Goal: Task Accomplishment & Management: Complete application form

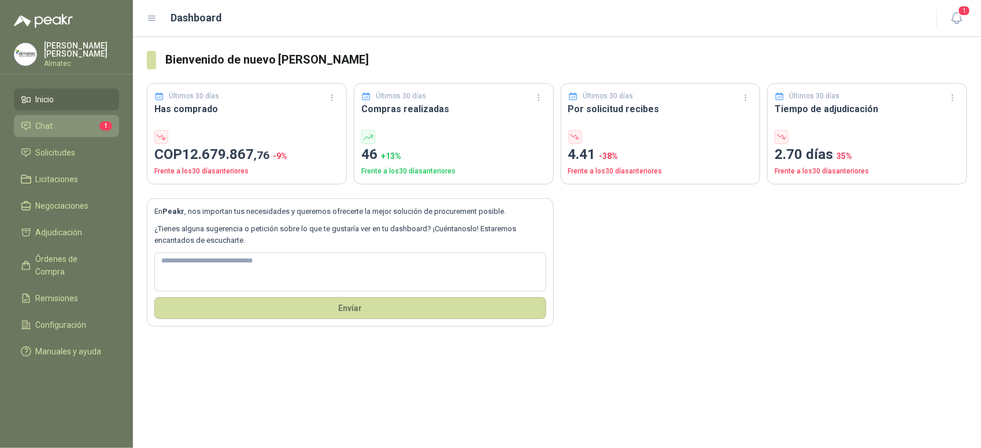
click at [69, 120] on li "Chat 1" at bounding box center [66, 126] width 91 height 13
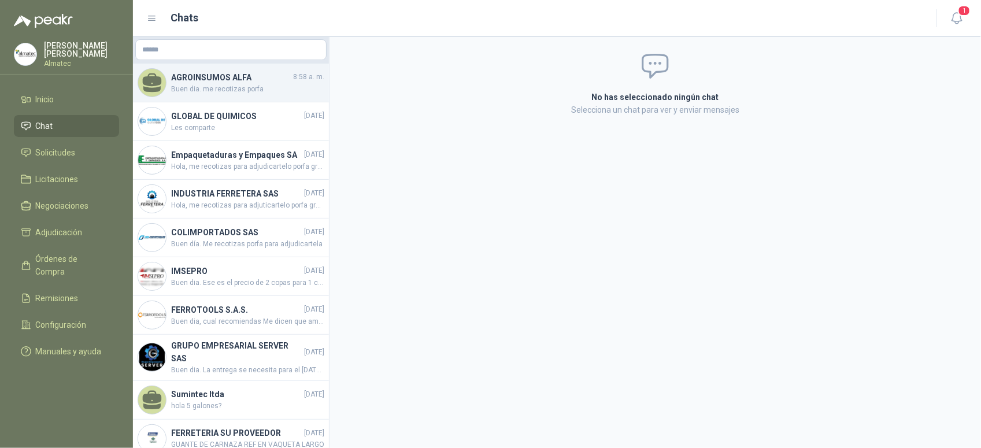
click at [197, 97] on div "AGROINSUMOS ALFA 8:58 a. m. Buen dia. me recotizas porfa" at bounding box center [231, 83] width 196 height 39
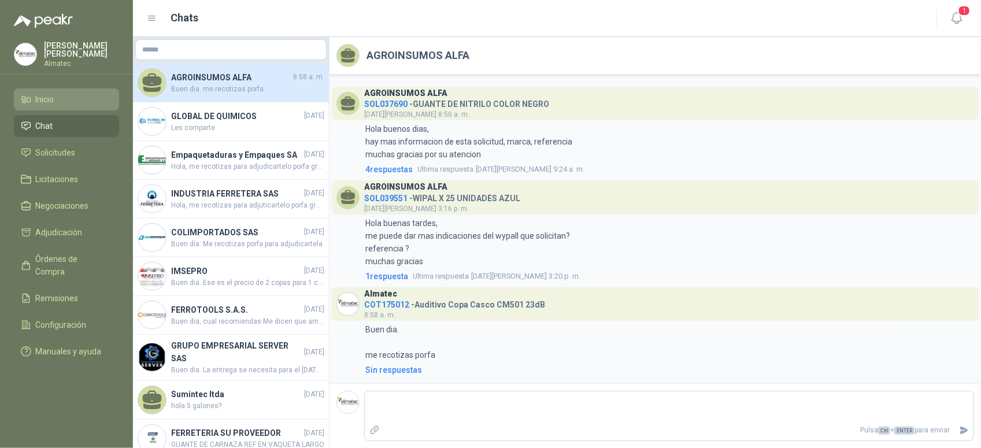
click at [69, 97] on li "Inicio" at bounding box center [66, 99] width 91 height 13
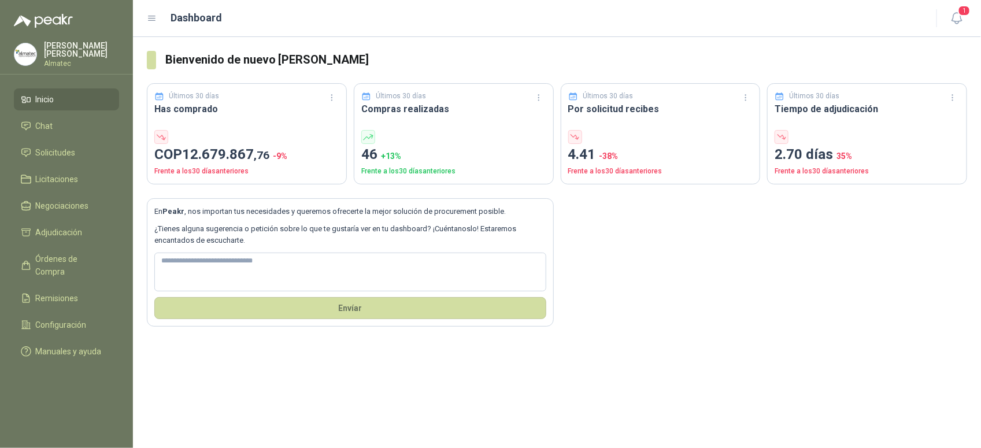
click at [958, 5] on header "Dashboard 1" at bounding box center [557, 18] width 848 height 37
click at [957, 14] on icon "button" at bounding box center [957, 18] width 14 height 14
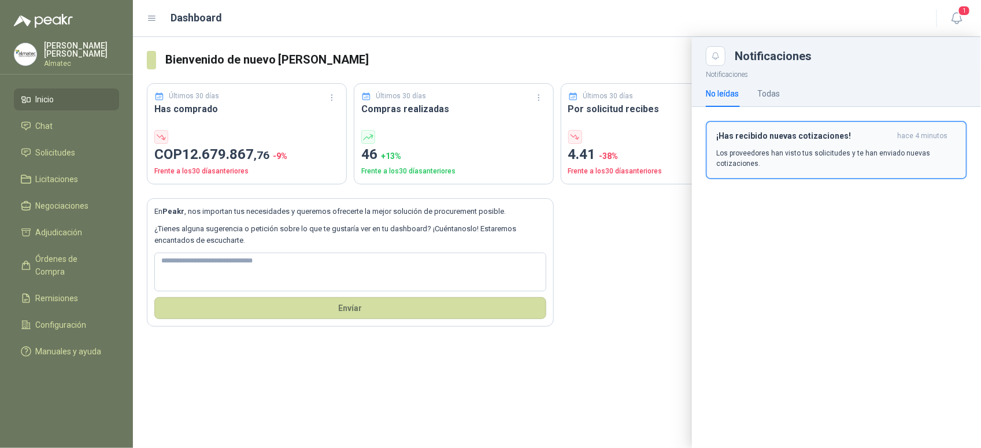
click at [886, 162] on p "Los proveedores han visto tus solicitudes y te han enviado nuevas cotizaciones." at bounding box center [836, 158] width 241 height 21
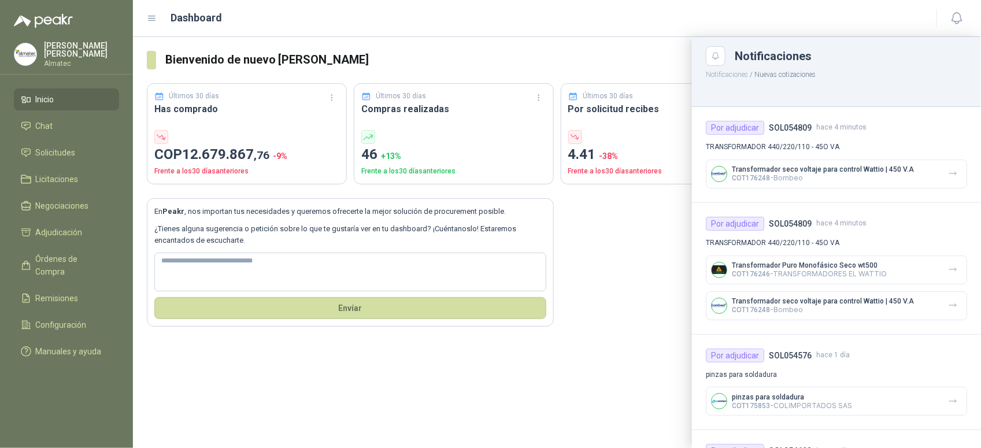
click at [643, 212] on div at bounding box center [557, 242] width 848 height 411
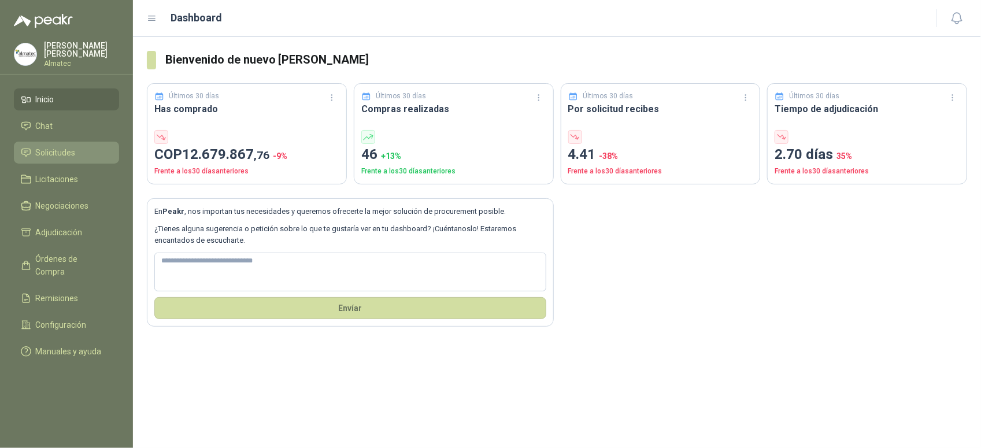
click at [88, 151] on li "Solicitudes" at bounding box center [66, 152] width 91 height 13
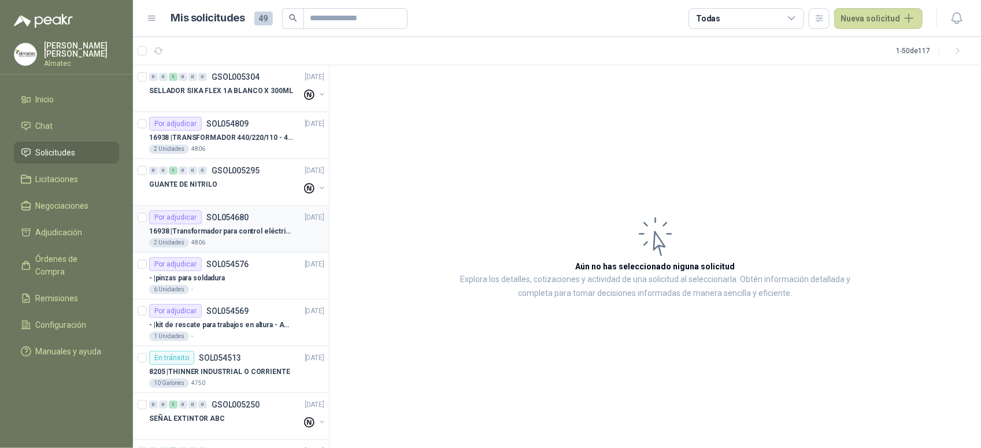
click at [253, 237] on p "16938 | Transformador para control eléctrico 440/220/110 - 45O VA." at bounding box center [221, 231] width 144 height 11
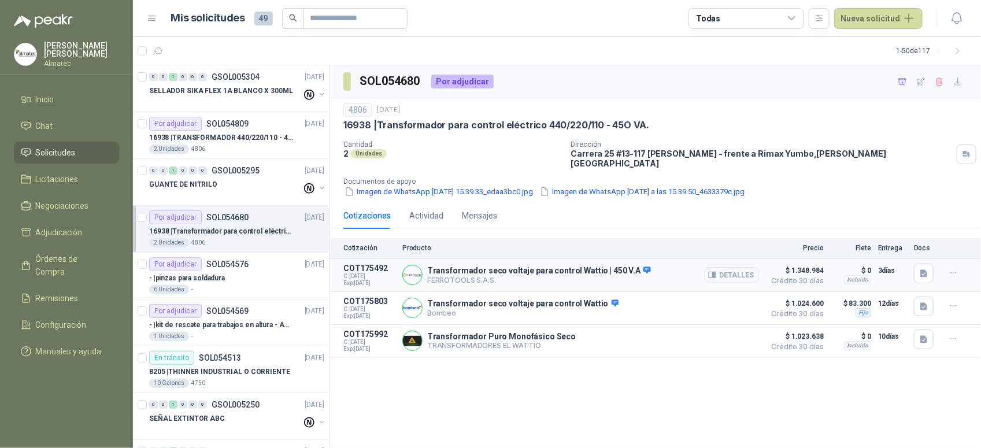
drag, startPoint x: 721, startPoint y: 266, endPoint x: 715, endPoint y: 262, distance: 7.1
click at [722, 267] on button "Detalles" at bounding box center [732, 275] width 54 height 16
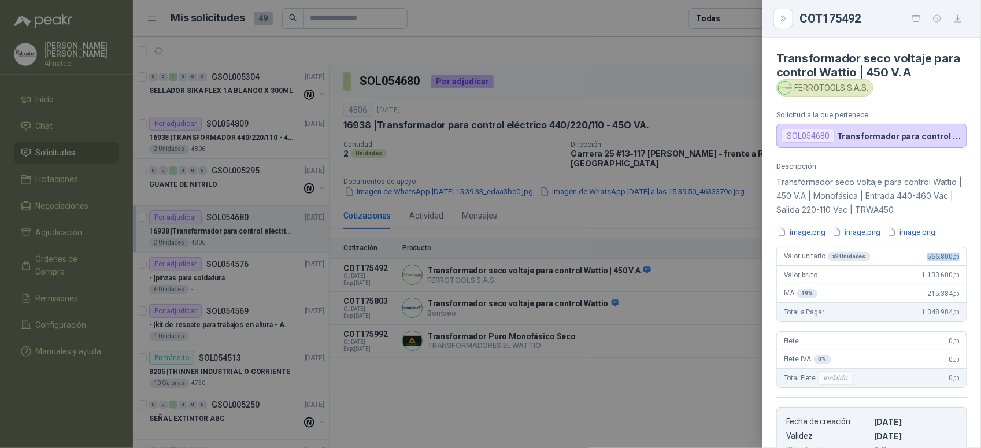
drag, startPoint x: 912, startPoint y: 261, endPoint x: 976, endPoint y: 260, distance: 64.2
click at [976, 260] on div "Transformador seco voltaje para control Wattio | 450 V.A FERROTOOLS S.A.S. Soli…" at bounding box center [872, 243] width 219 height 411
copy span "566.800 ,00"
drag, startPoint x: 796, startPoint y: 88, endPoint x: 842, endPoint y: 91, distance: 46.3
click at [842, 91] on div "FERROTOOLS S.A.S." at bounding box center [825, 87] width 97 height 17
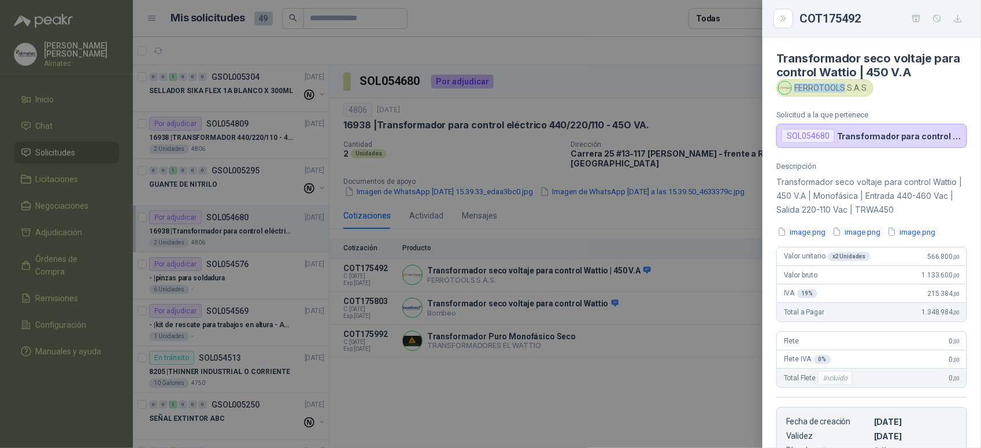
copy div "FERROTOOLS"
click at [465, 299] on div at bounding box center [490, 224] width 981 height 448
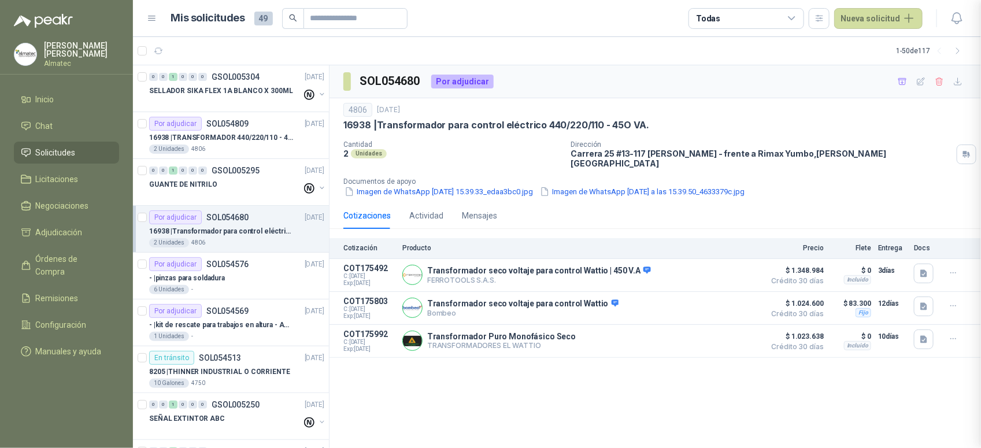
scroll to position [214, 0]
click at [725, 300] on button "Detalles" at bounding box center [732, 308] width 54 height 16
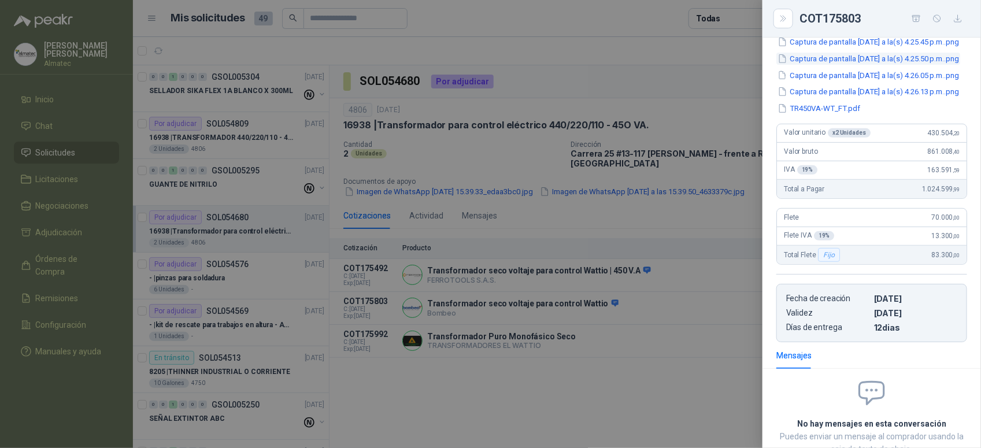
scroll to position [197, 0]
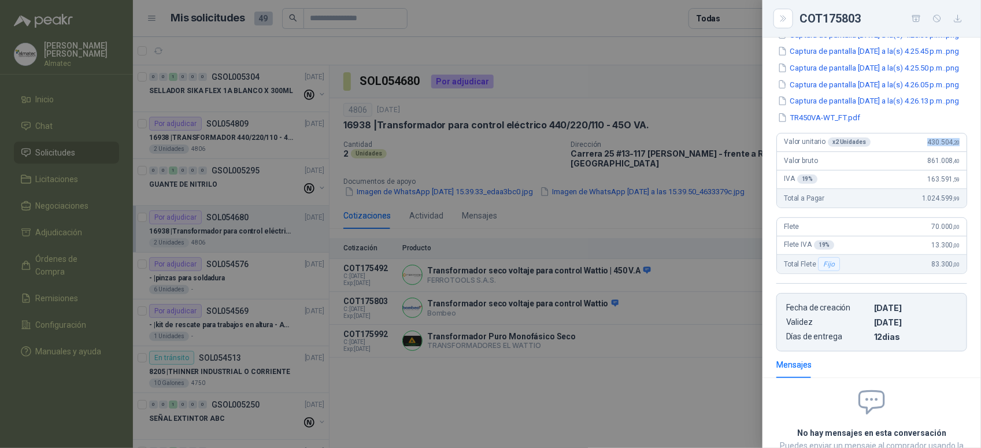
drag, startPoint x: 914, startPoint y: 191, endPoint x: 963, endPoint y: 191, distance: 49.1
click at [963, 191] on div "Descripción Transformador seco voltaje para control Wattio | 450 V.A | Monofási…" at bounding box center [872, 158] width 219 height 387
copy span "430.504 ,20"
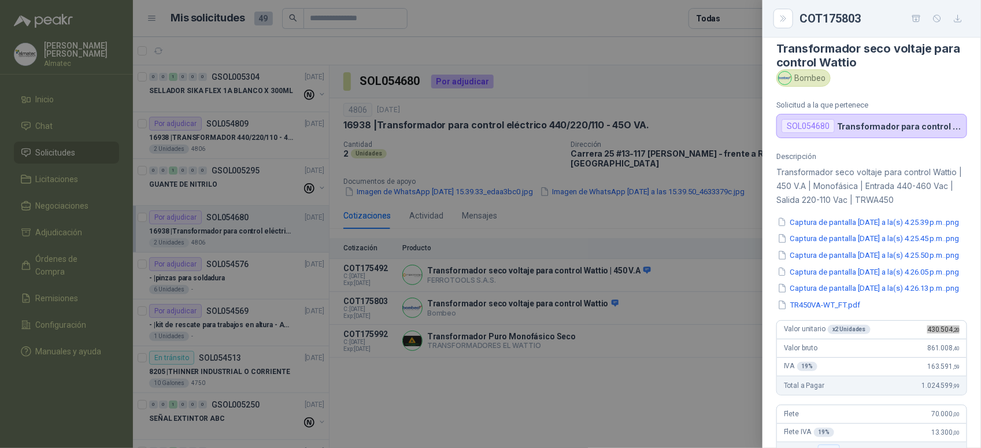
scroll to position [0, 0]
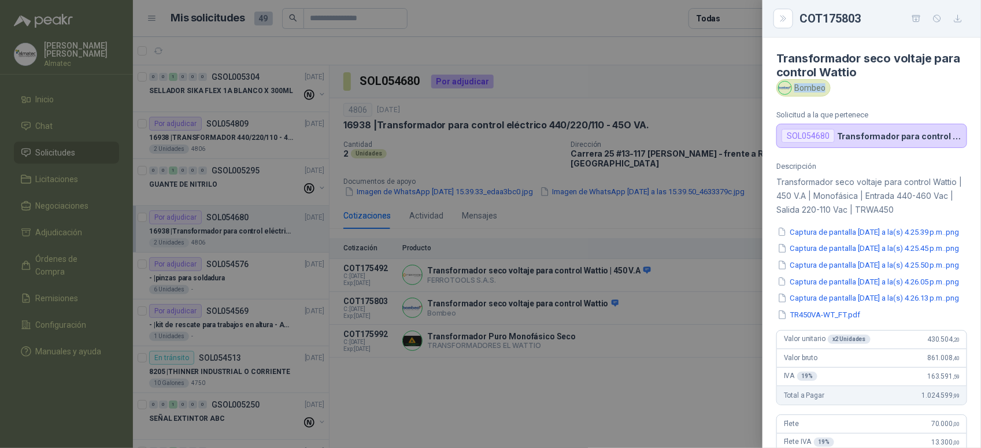
drag, startPoint x: 824, startPoint y: 87, endPoint x: 796, endPoint y: 84, distance: 28.4
click at [796, 84] on div "Bombeo" at bounding box center [804, 87] width 54 height 17
copy div "Bombeo"
click at [619, 341] on div at bounding box center [490, 224] width 981 height 448
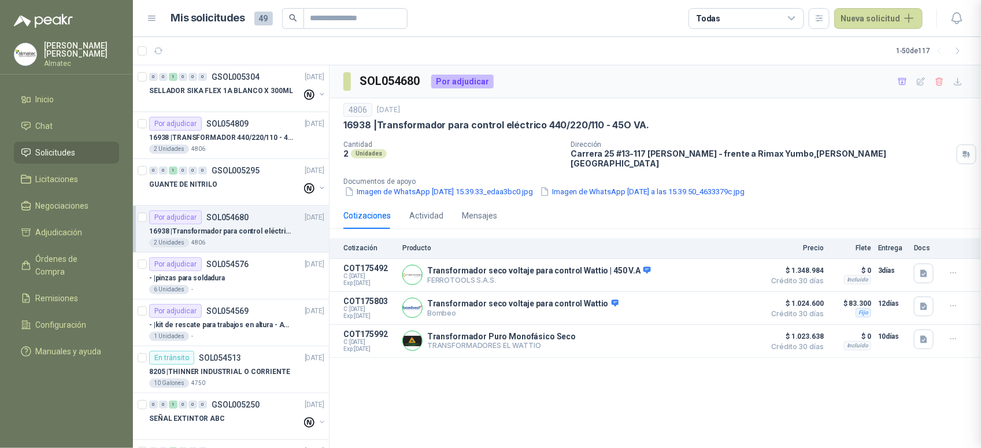
scroll to position [342, 0]
click at [724, 338] on button "Detalles" at bounding box center [732, 341] width 54 height 16
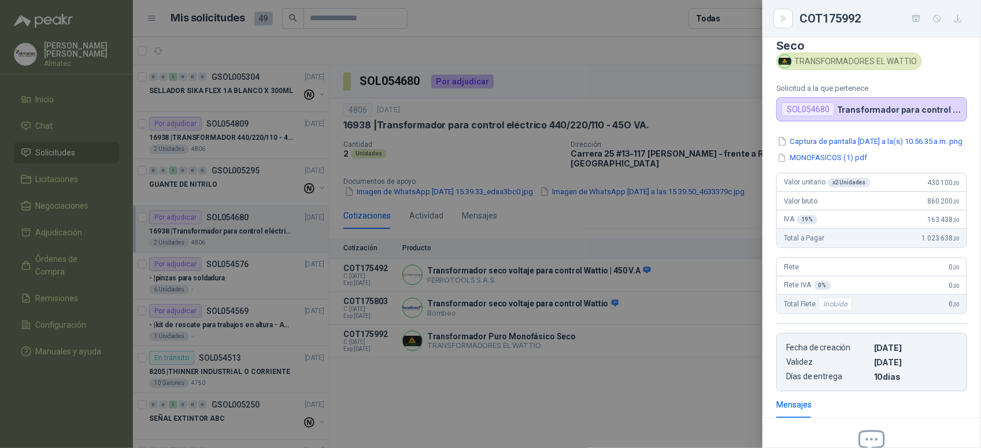
scroll to position [0, 0]
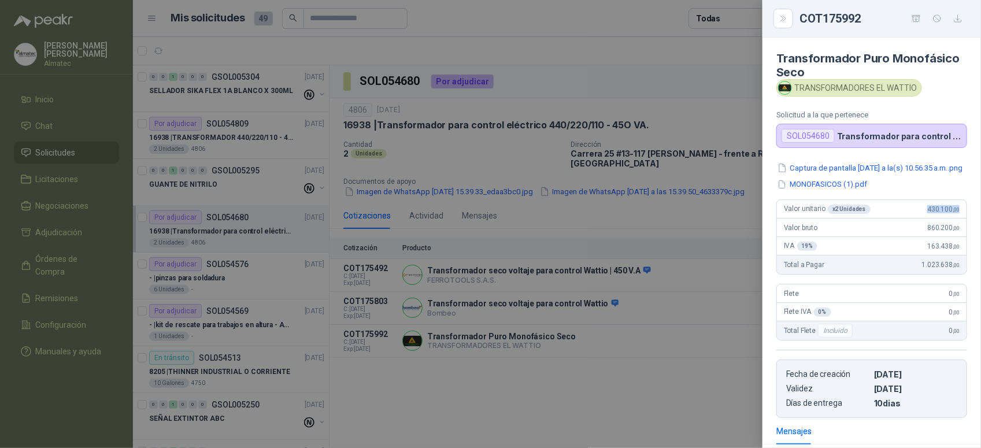
drag, startPoint x: 918, startPoint y: 220, endPoint x: 975, endPoint y: 215, distance: 58.1
click at [975, 215] on div "Transformador Puro Monofásico Seco TRANSFORMADORES EL WATTIO Solicitud a la que…" at bounding box center [872, 243] width 219 height 411
copy span "430.100 ,00"
drag, startPoint x: 795, startPoint y: 88, endPoint x: 915, endPoint y: 91, distance: 120.3
click at [915, 91] on div "TRANSFORMADORES EL WATTIO" at bounding box center [850, 87] width 146 height 17
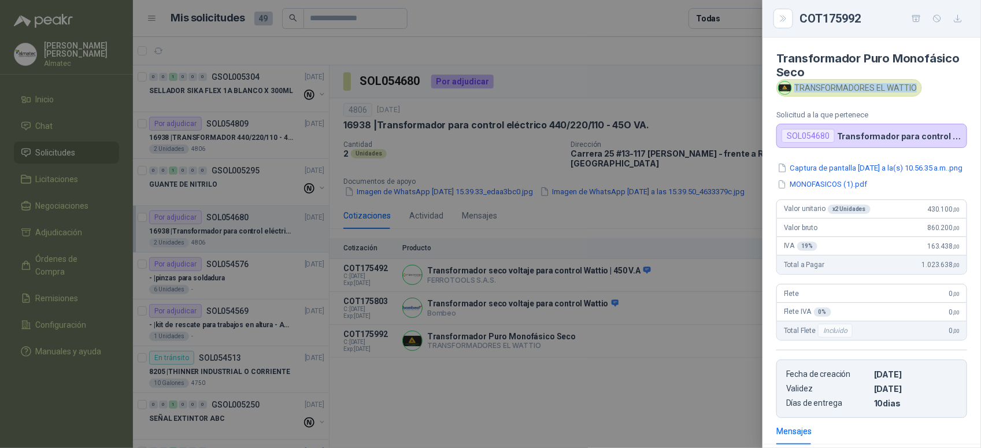
drag, startPoint x: 915, startPoint y: 88, endPoint x: 797, endPoint y: 83, distance: 118.1
click at [797, 83] on div "TRANSFORMADORES EL WATTIO" at bounding box center [850, 87] width 146 height 17
copy div "TRANSFORMADORES EL WATTIO"
click at [490, 244] on div at bounding box center [490, 224] width 981 height 448
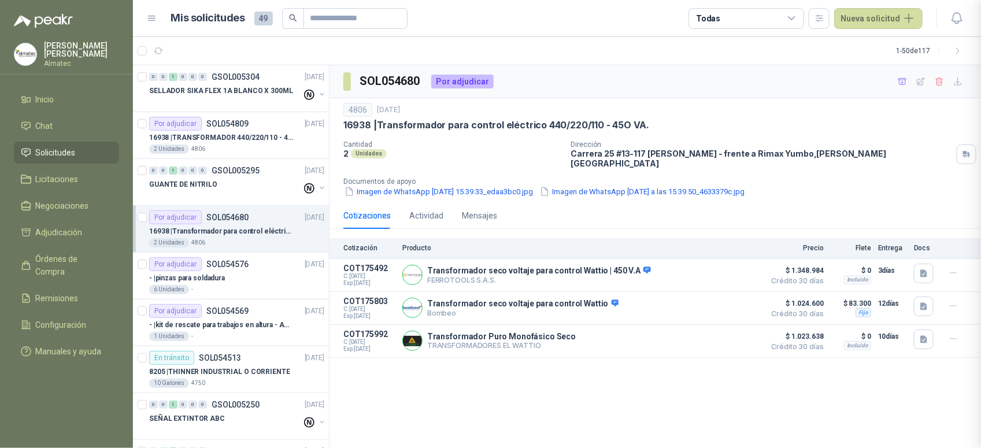
scroll to position [175, 0]
click at [720, 268] on button "Detalles" at bounding box center [732, 275] width 54 height 16
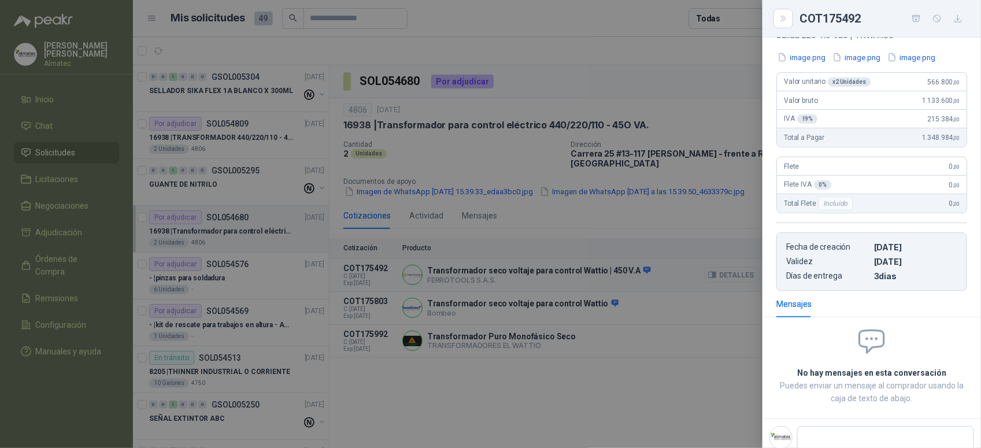
scroll to position [214, 0]
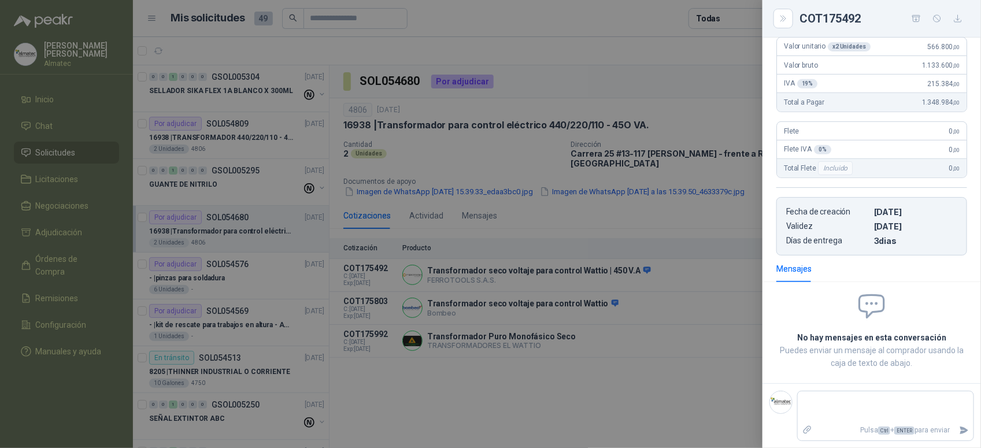
click at [645, 205] on div at bounding box center [490, 224] width 981 height 448
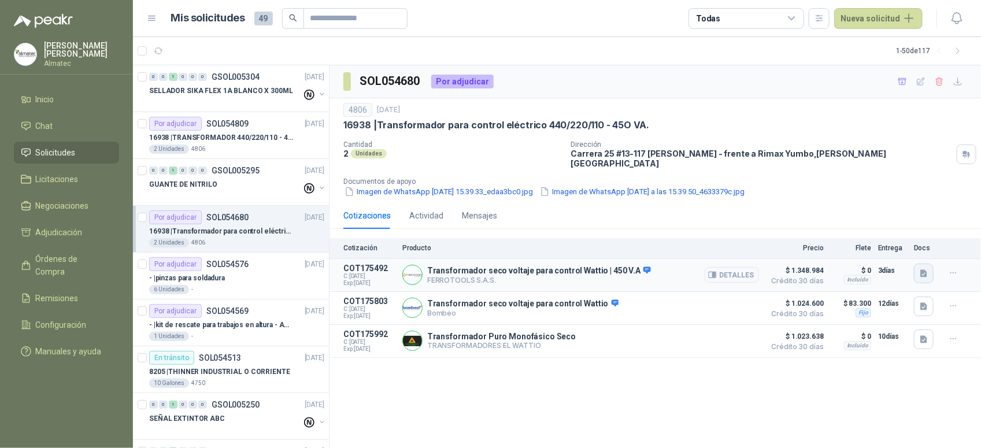
click at [927, 269] on icon "button" at bounding box center [924, 273] width 7 height 8
click at [903, 215] on button "image.png" at bounding box center [902, 216] width 50 height 12
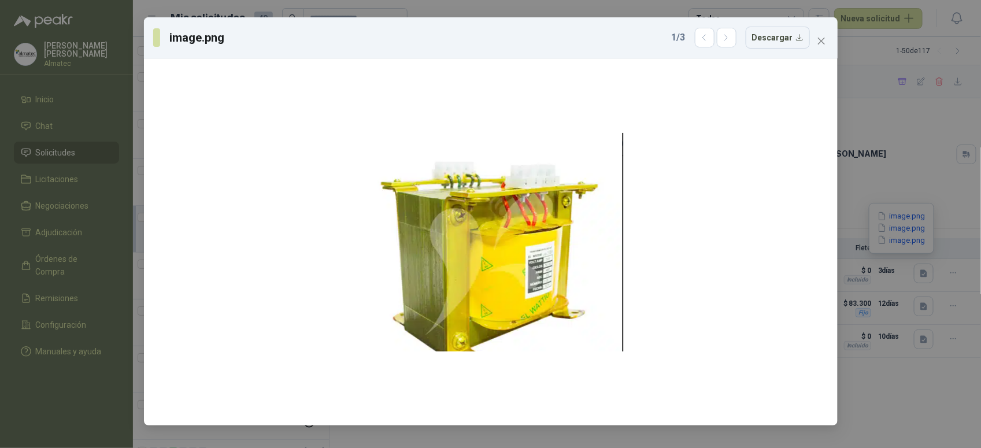
click at [731, 50] on div "image.png 1 / 3 Descargar" at bounding box center [491, 37] width 694 height 41
click at [731, 39] on icon "button" at bounding box center [727, 38] width 10 height 10
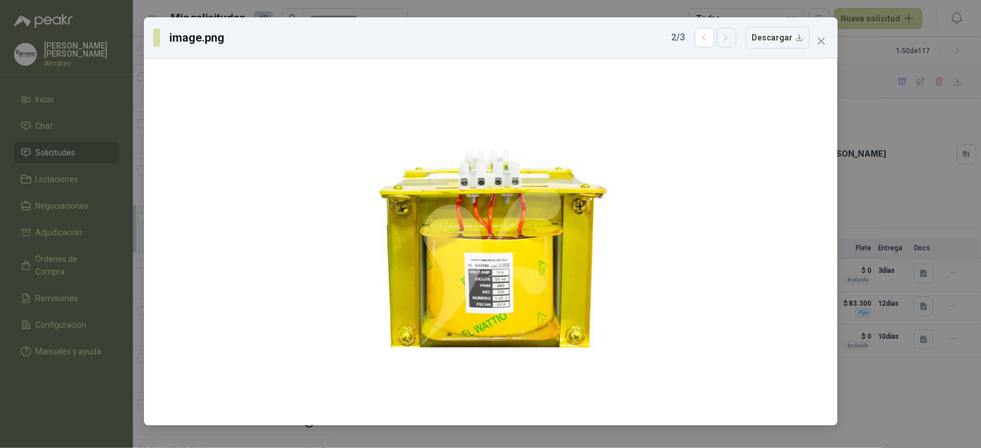
click at [731, 39] on icon "button" at bounding box center [727, 38] width 10 height 10
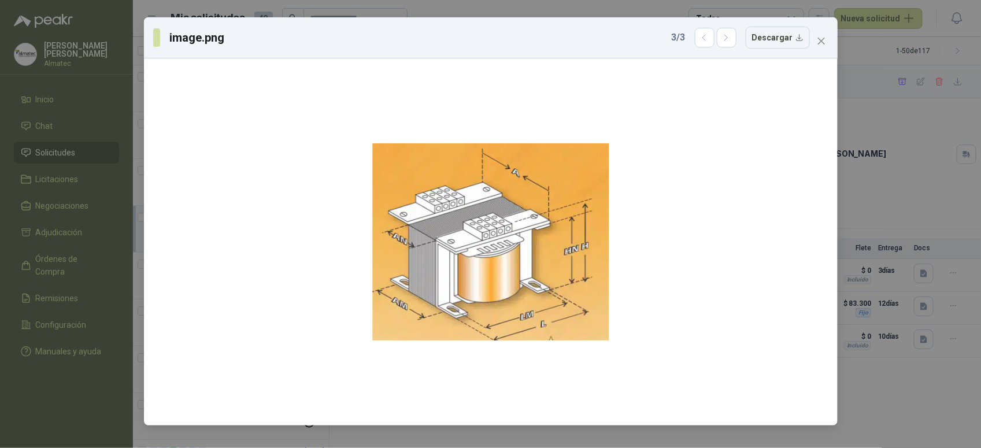
click at [860, 152] on div "image.png 3 / 3 Descargar" at bounding box center [490, 224] width 981 height 448
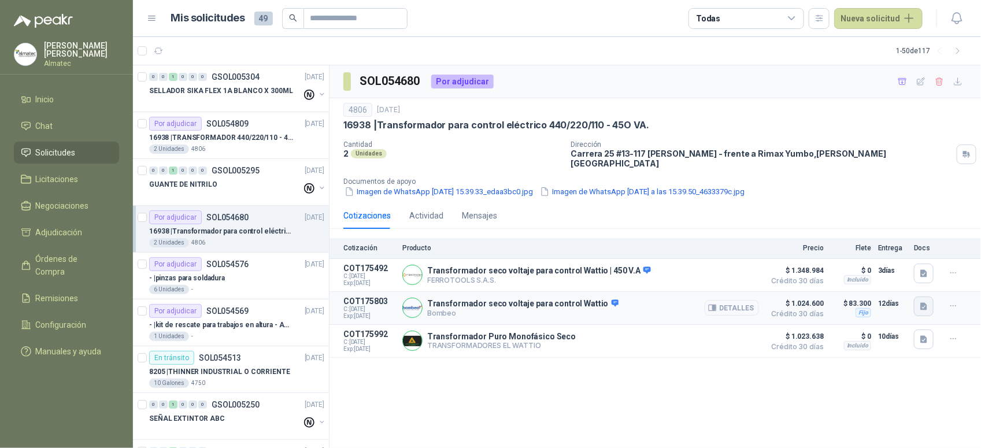
click at [923, 302] on icon "button" at bounding box center [924, 306] width 7 height 8
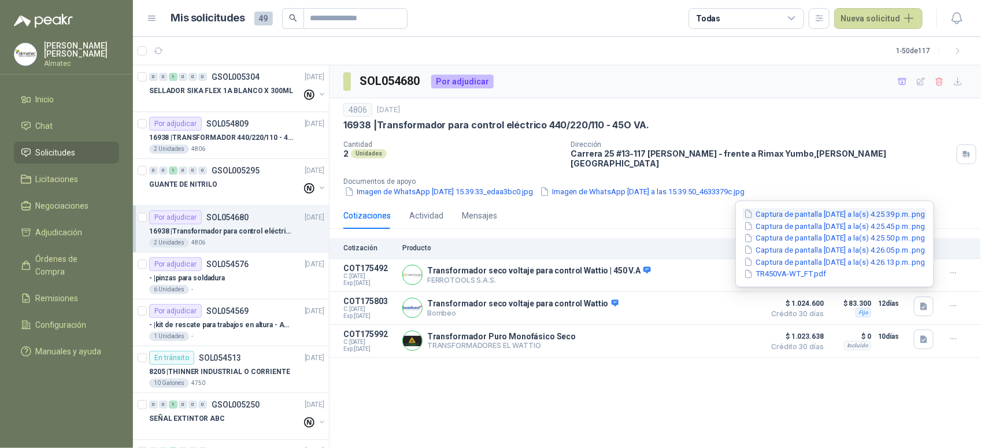
click at [831, 212] on button "Captura de pantalla 2025-09-03 a la(s) 4.25.39 p.m..png" at bounding box center [835, 214] width 184 height 12
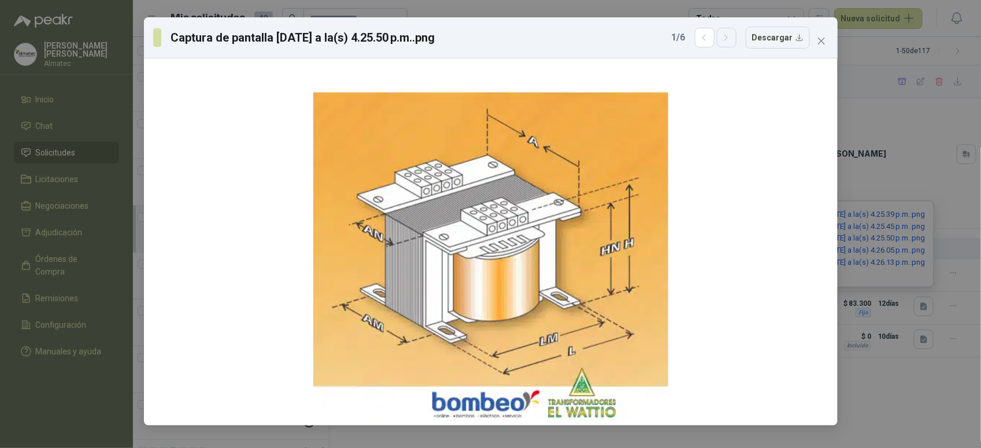
click at [729, 38] on icon "button" at bounding box center [727, 38] width 10 height 10
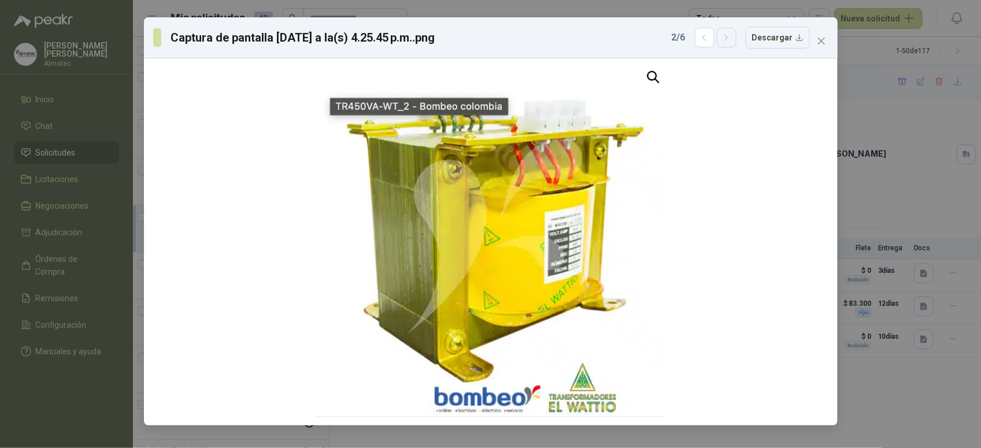
click at [729, 38] on icon "button" at bounding box center [727, 38] width 10 height 10
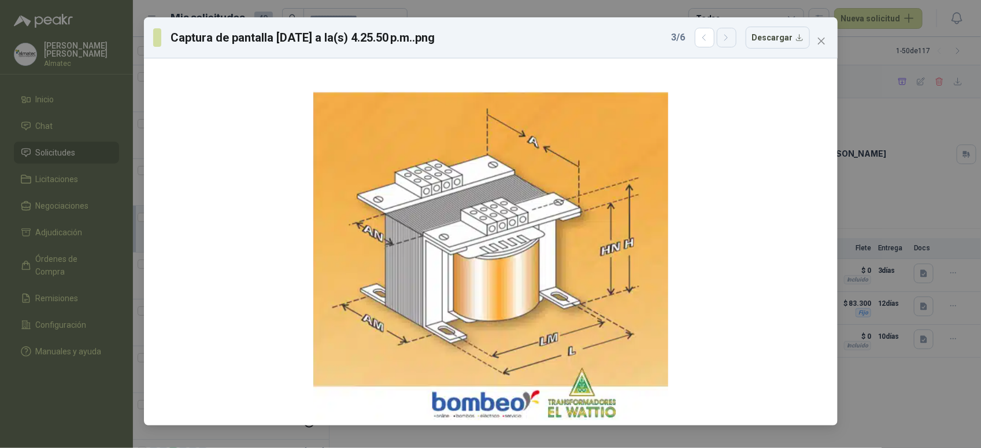
click at [729, 38] on icon "button" at bounding box center [727, 38] width 10 height 10
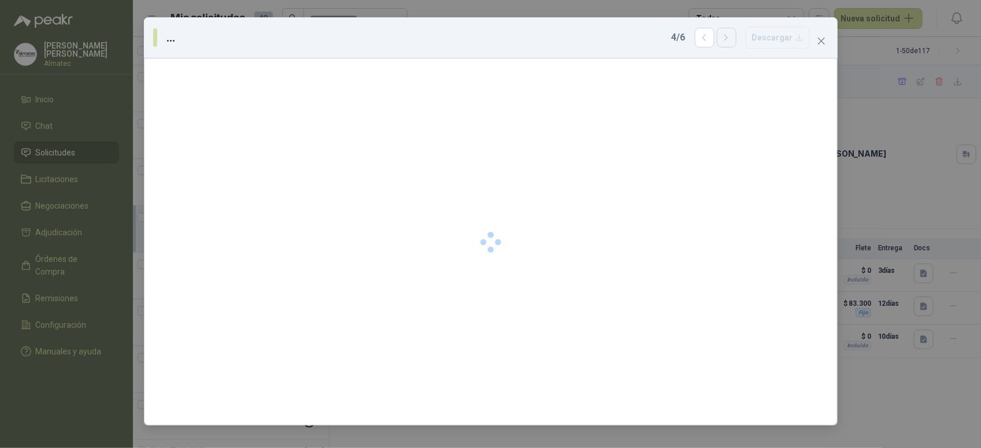
click at [729, 38] on icon "button" at bounding box center [727, 38] width 10 height 10
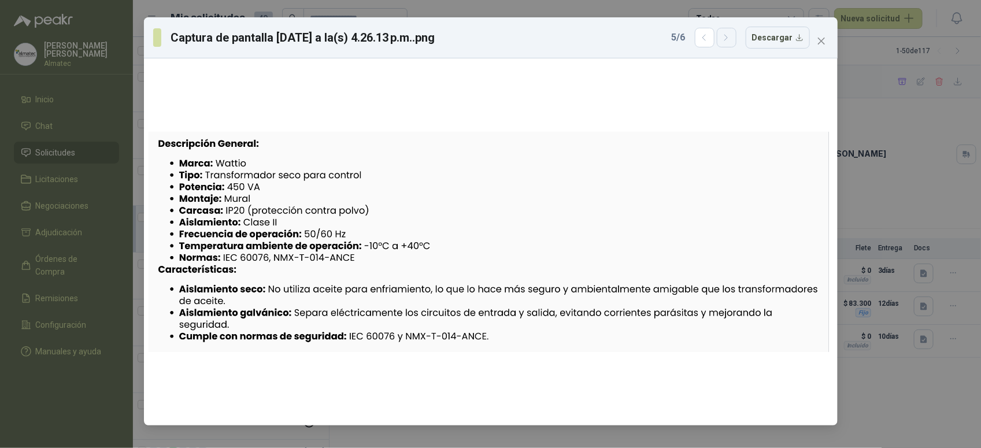
click at [729, 38] on icon "button" at bounding box center [727, 38] width 10 height 10
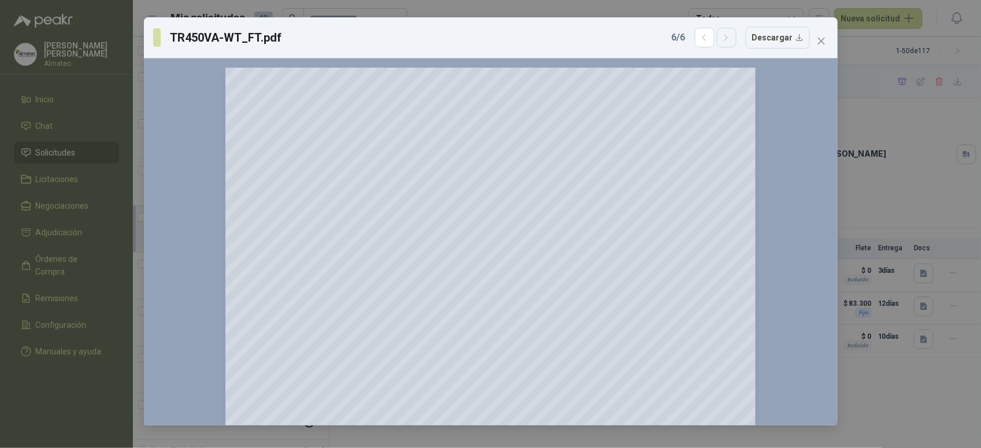
click at [729, 38] on icon "button" at bounding box center [727, 38] width 10 height 10
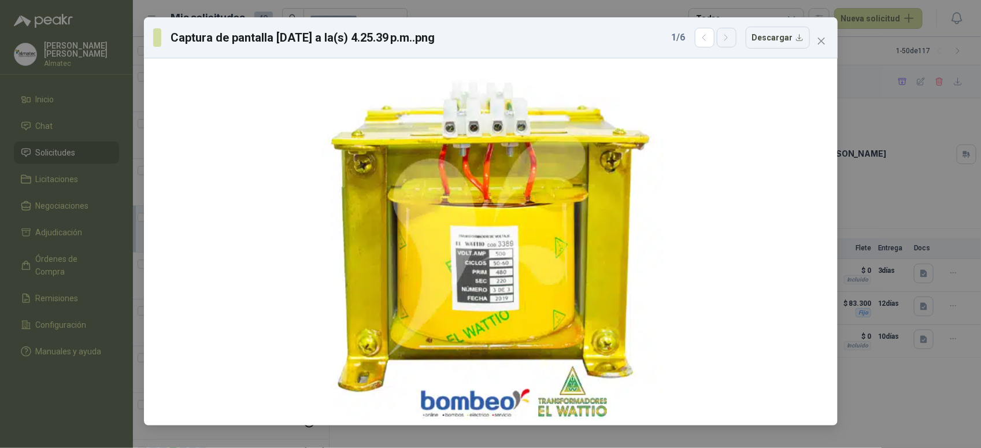
click at [729, 38] on icon "button" at bounding box center [727, 38] width 10 height 10
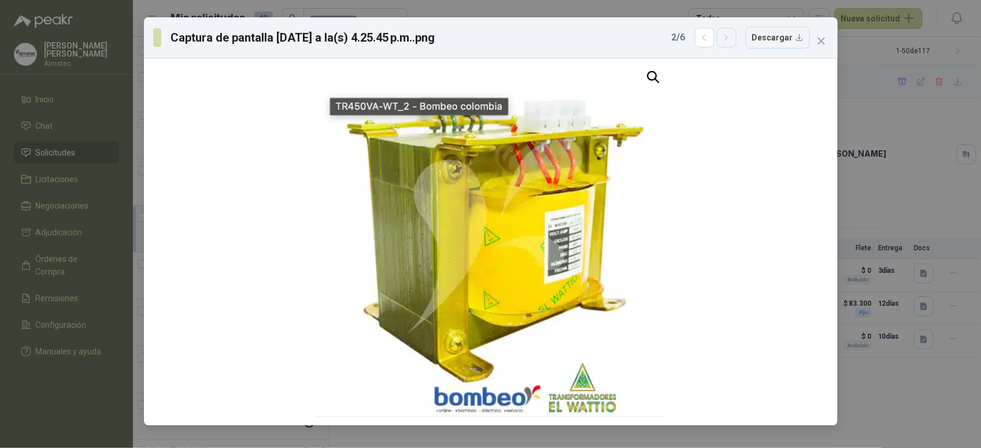
click at [729, 38] on icon "button" at bounding box center [727, 38] width 10 height 10
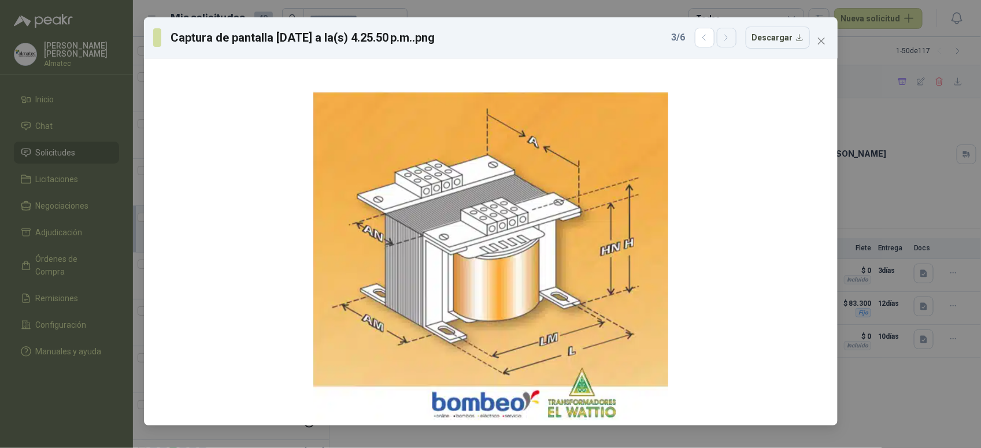
click at [729, 38] on icon "button" at bounding box center [727, 38] width 10 height 10
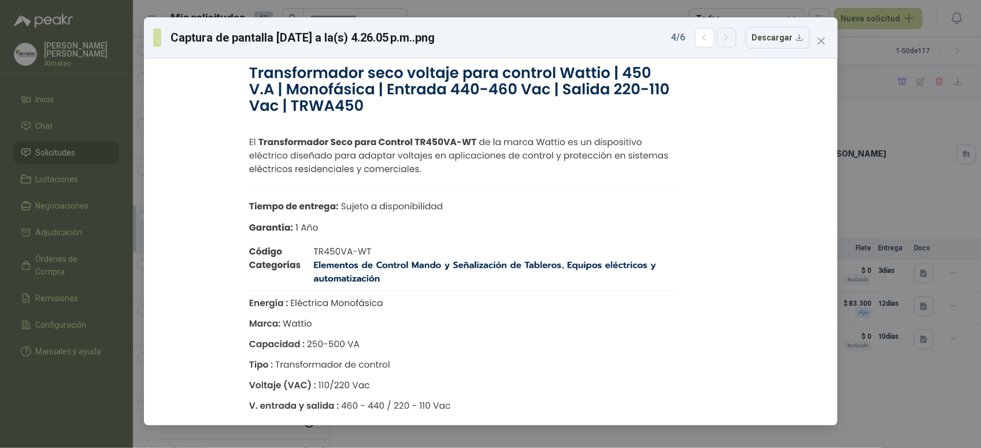
click at [729, 38] on icon "button" at bounding box center [727, 38] width 10 height 10
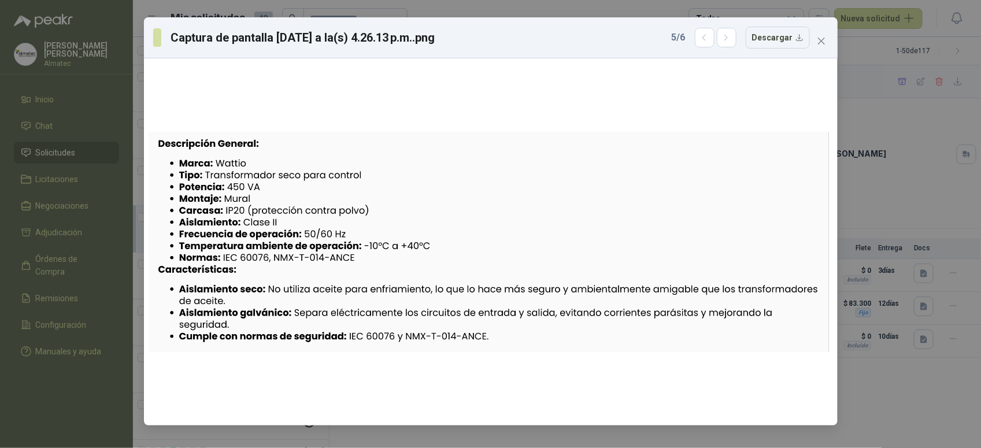
click at [917, 142] on div "Captura de pantalla 2025-09-03 a la(s) 4.26.13 p.m..png 5 / 6 Descargar" at bounding box center [490, 224] width 981 height 448
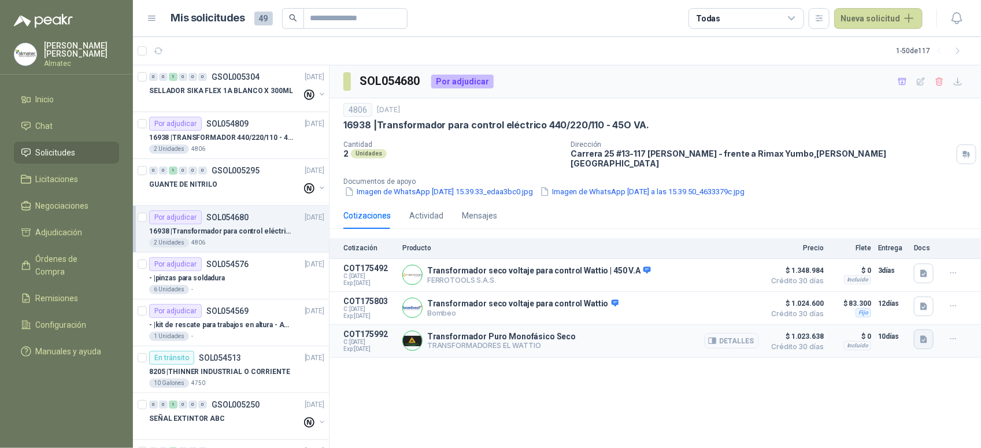
click at [921, 335] on icon "button" at bounding box center [924, 340] width 10 height 10
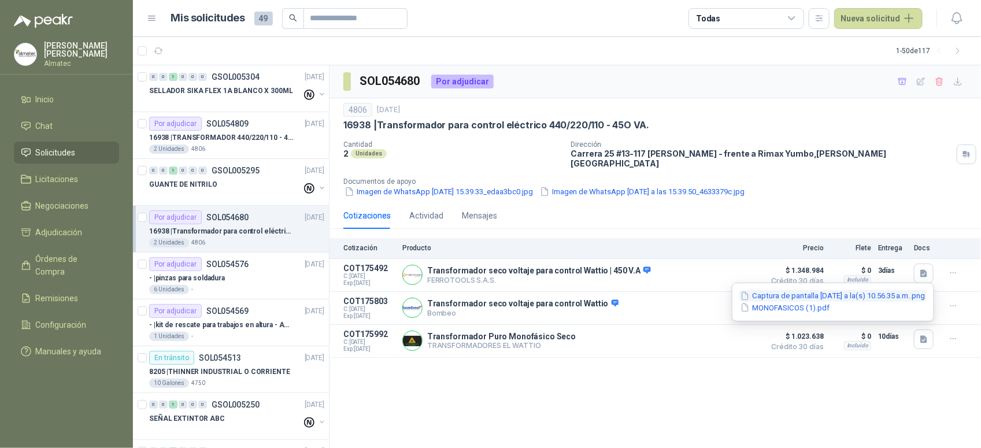
click at [793, 294] on button "Captura de pantalla 2025-09-04 a la(s) 10.56.35 a.m..png" at bounding box center [833, 296] width 187 height 12
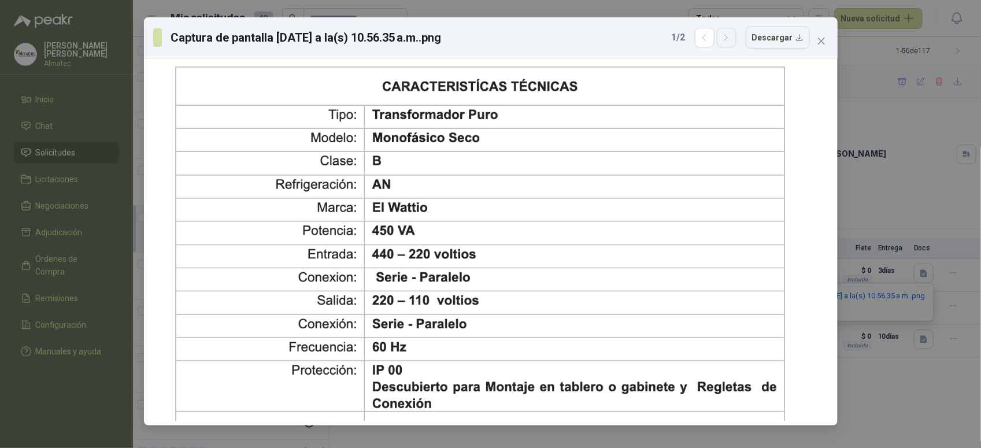
click at [727, 39] on icon "button" at bounding box center [727, 38] width 10 height 10
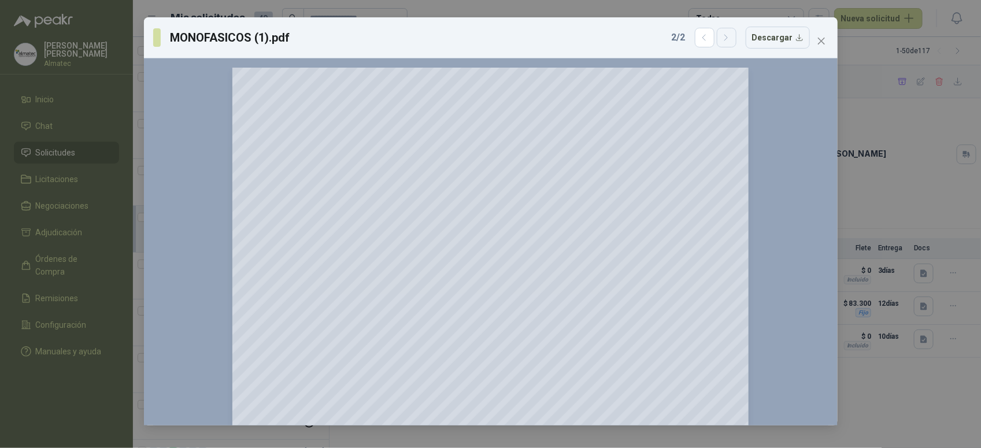
click at [731, 39] on icon "button" at bounding box center [727, 38] width 10 height 10
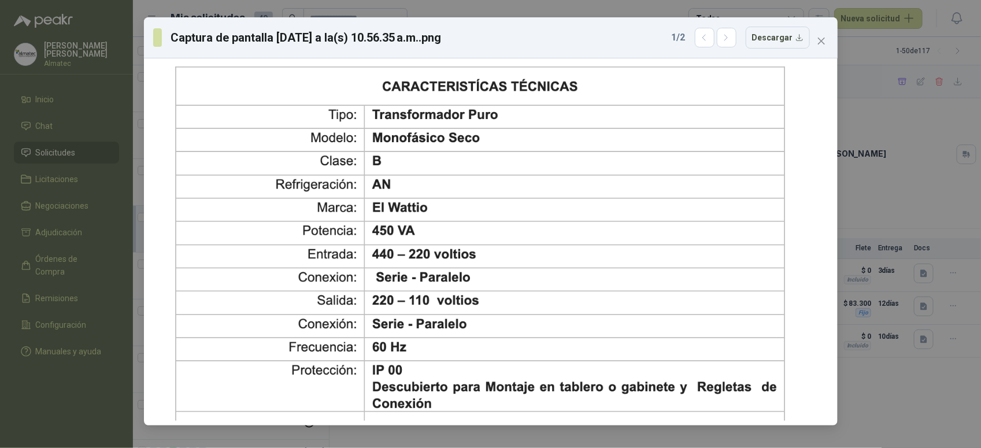
click at [903, 160] on div "Captura de pantalla 2025-09-04 a la(s) 10.56.35 a.m..png 1 / 2 Descargar" at bounding box center [490, 224] width 981 height 448
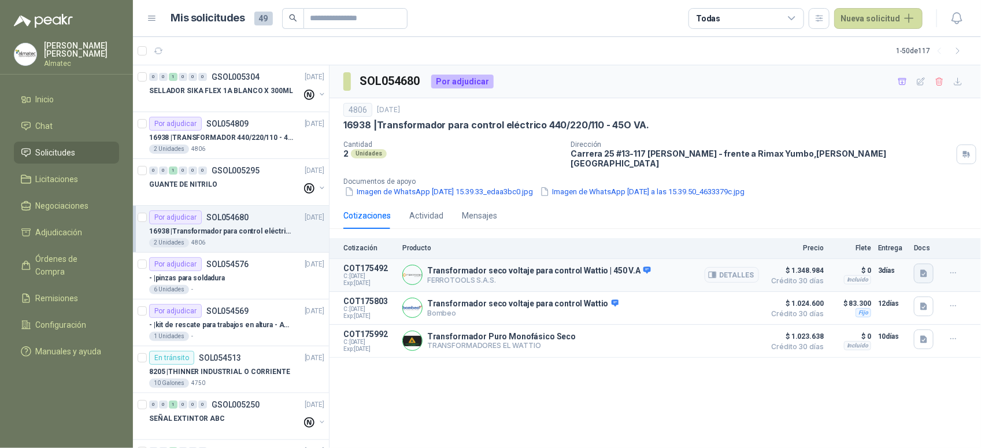
click at [926, 264] on button "button" at bounding box center [924, 274] width 20 height 20
click at [889, 214] on button "image.png" at bounding box center [902, 216] width 50 height 12
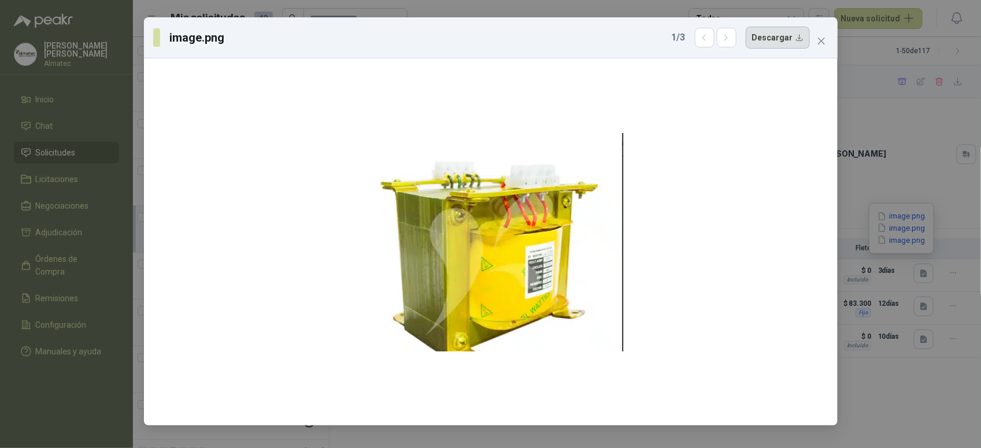
click at [773, 39] on button "Descargar" at bounding box center [778, 38] width 64 height 22
click at [744, 188] on div at bounding box center [491, 242] width 685 height 358
click at [737, 44] on button "button" at bounding box center [727, 38] width 20 height 20
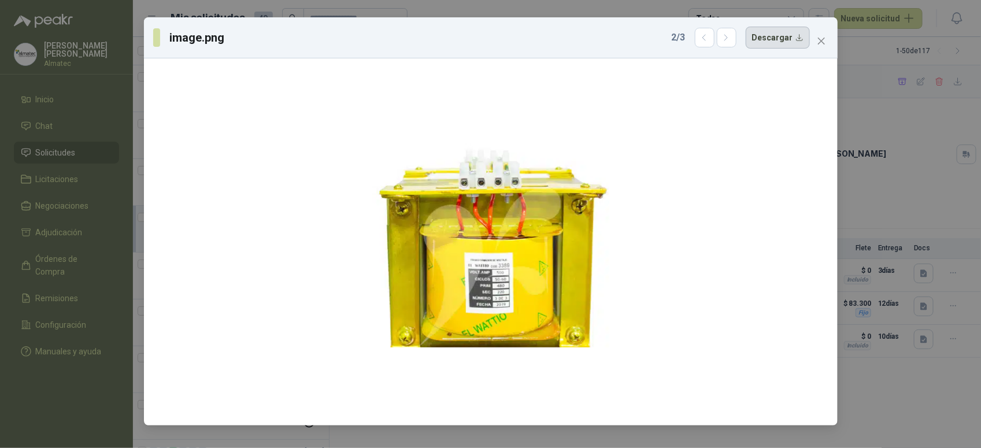
click at [795, 35] on button "Descargar" at bounding box center [778, 38] width 64 height 22
click at [608, 68] on div at bounding box center [490, 242] width 237 height 358
click at [729, 33] on icon "button" at bounding box center [727, 38] width 10 height 10
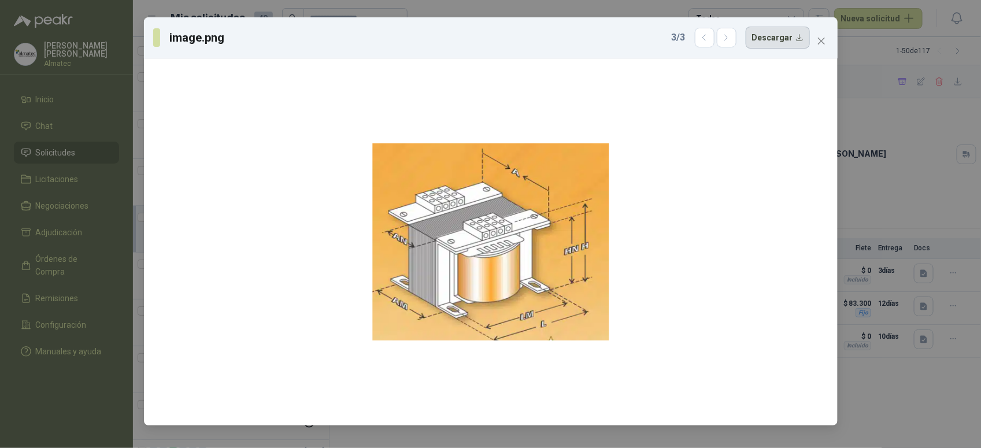
click at [778, 35] on button "Descargar" at bounding box center [778, 38] width 64 height 22
drag, startPoint x: 889, startPoint y: 293, endPoint x: 897, endPoint y: 293, distance: 8.1
click at [889, 293] on div "image.png 3 / 3 Descargar" at bounding box center [490, 224] width 981 height 448
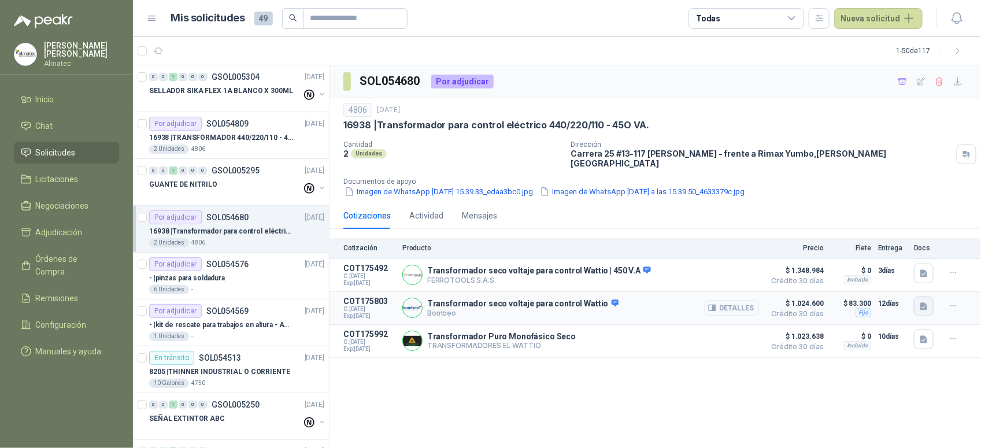
drag, startPoint x: 912, startPoint y: 297, endPoint x: 921, endPoint y: 299, distance: 9.0
click at [914, 298] on article "COT175803 C: 03/09/2025 Exp: 12/09/2025 Transformador seco voltaje para control…" at bounding box center [656, 308] width 652 height 33
click at [923, 302] on icon "button" at bounding box center [924, 306] width 7 height 8
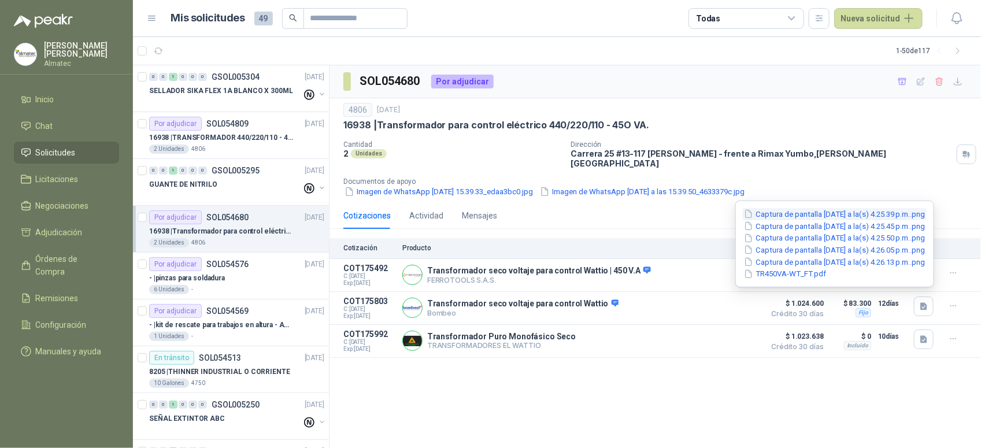
click at [804, 210] on button "Captura de pantalla 2025-09-03 a la(s) 4.25.39 p.m..png" at bounding box center [835, 214] width 184 height 12
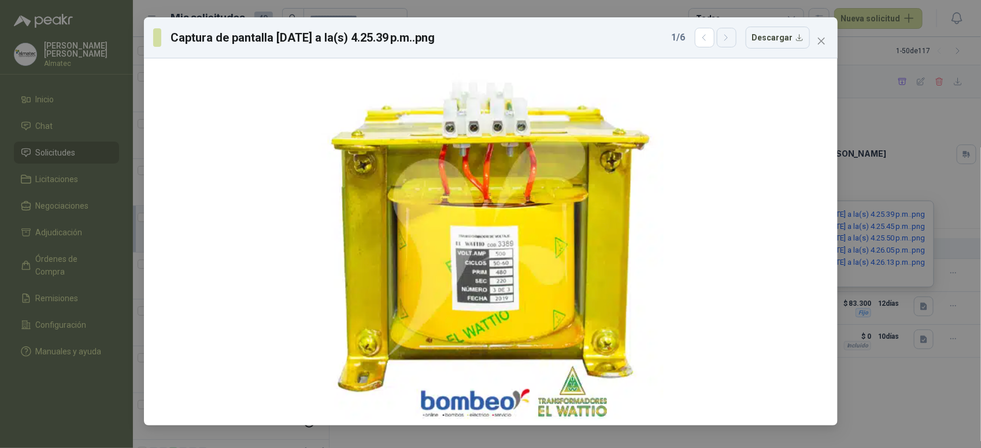
click at [731, 44] on button "button" at bounding box center [727, 38] width 20 height 20
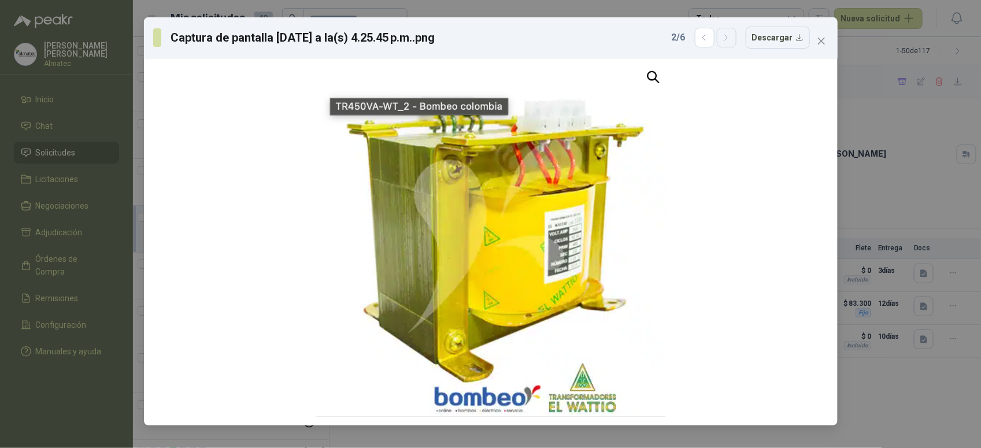
click at [731, 44] on button "button" at bounding box center [727, 38] width 20 height 20
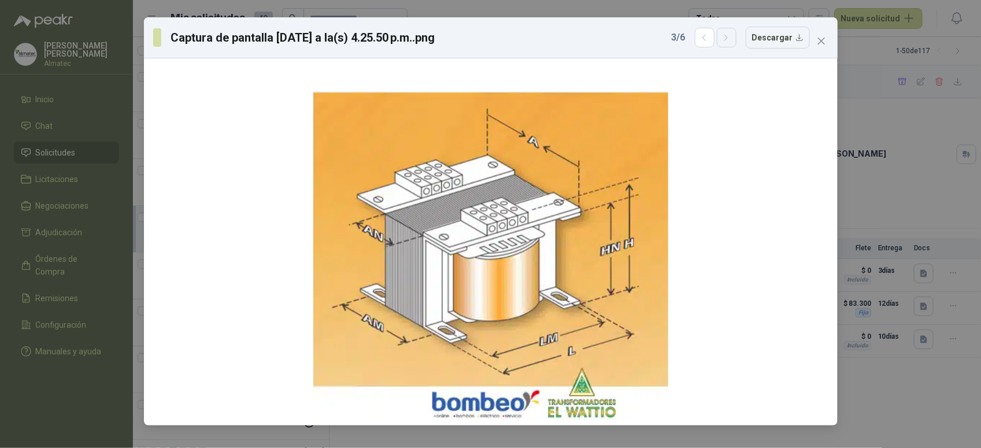
click at [731, 44] on button "button" at bounding box center [727, 38] width 20 height 20
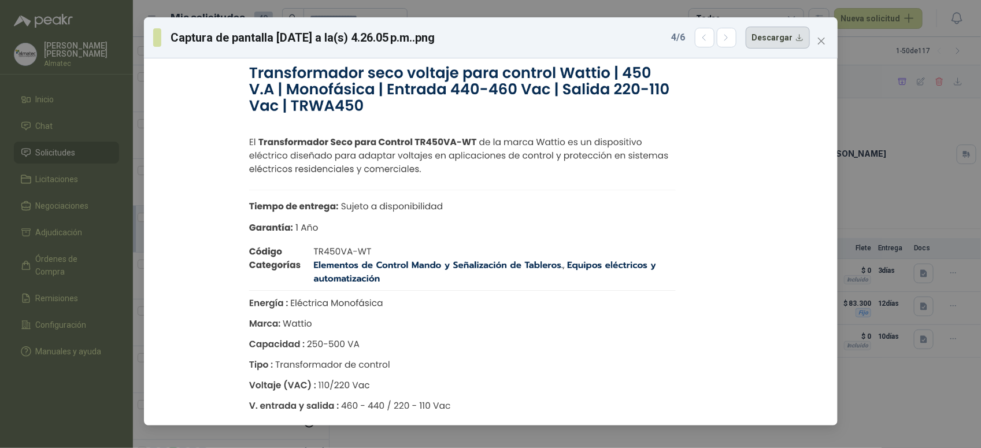
click at [781, 42] on button "Descargar" at bounding box center [778, 38] width 64 height 22
click at [619, 100] on div at bounding box center [491, 242] width 498 height 358
click at [728, 40] on icon "button" at bounding box center [726, 38] width 3 height 6
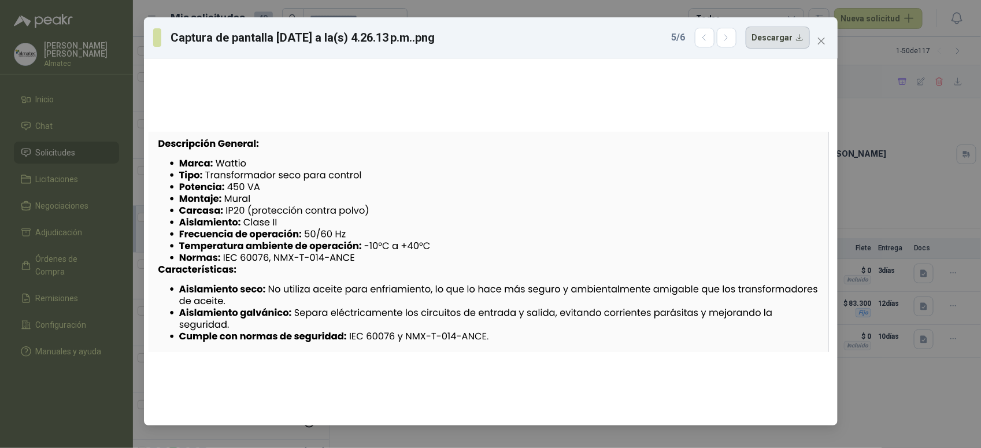
click at [785, 34] on button "Descargar" at bounding box center [778, 38] width 64 height 22
click at [607, 100] on div at bounding box center [491, 242] width 685 height 358
click at [731, 39] on icon "button" at bounding box center [727, 38] width 10 height 10
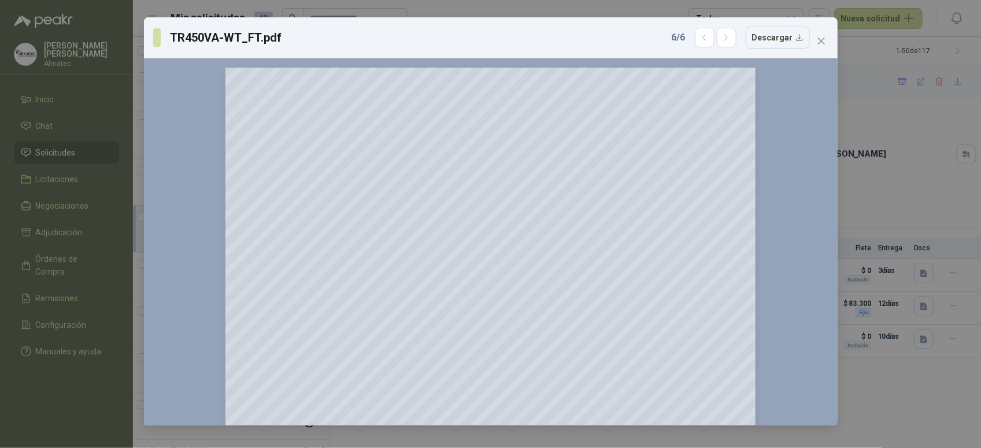
click at [877, 264] on div "TR450VA-WT_FT.pdf 6 / 6 Descargar 150 %" at bounding box center [490, 224] width 981 height 448
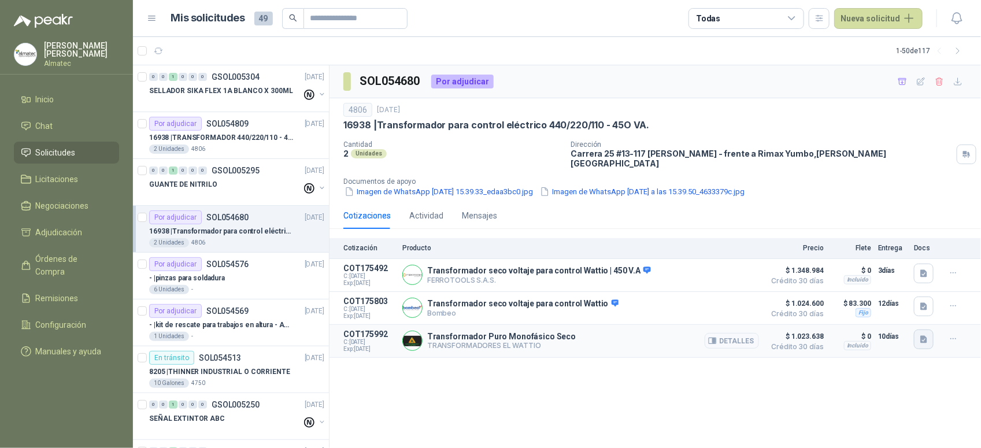
click at [918, 334] on button "button" at bounding box center [924, 340] width 20 height 20
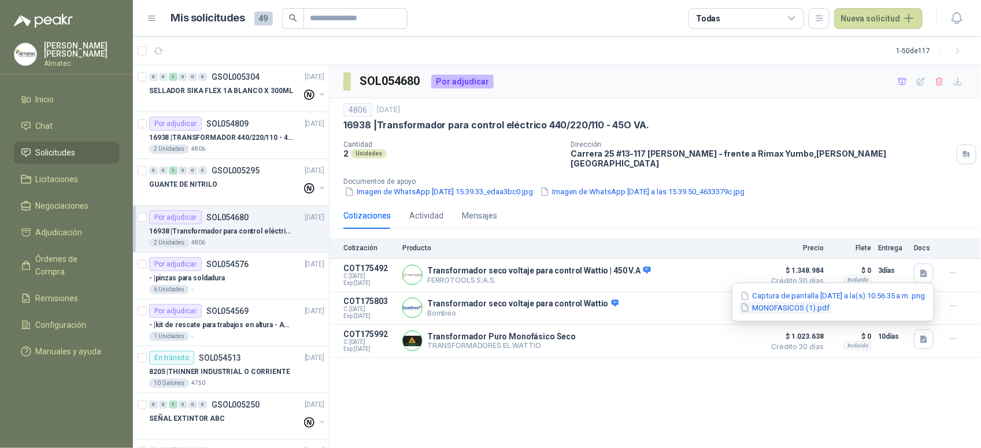
click at [790, 304] on button "MONOFASICOS (1).pdf" at bounding box center [786, 308] width 92 height 12
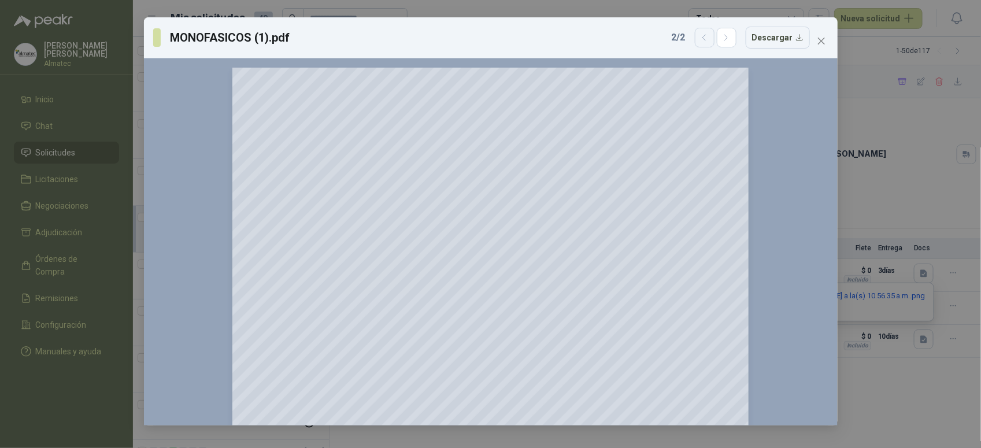
click at [703, 42] on icon "button" at bounding box center [705, 38] width 10 height 10
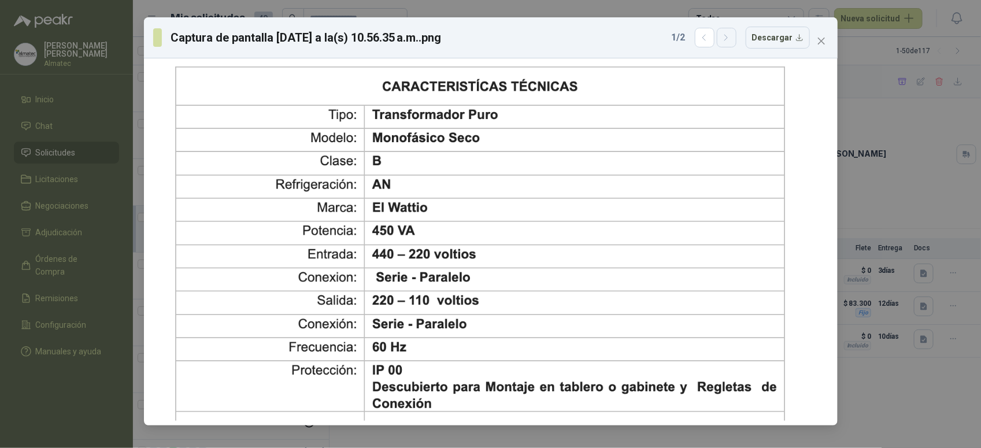
click at [737, 39] on button "button" at bounding box center [727, 38] width 20 height 20
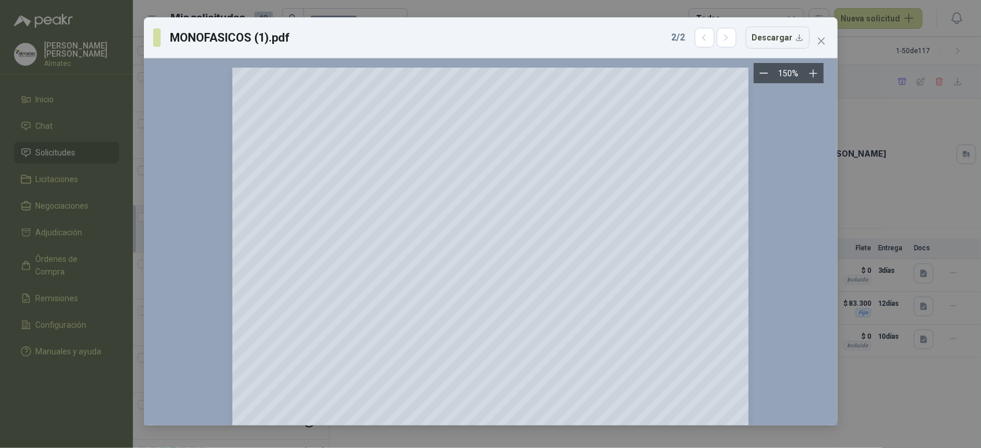
drag, startPoint x: 781, startPoint y: 34, endPoint x: 614, endPoint y: 66, distance: 169.8
click at [781, 34] on button "Descargar" at bounding box center [778, 38] width 64 height 22
click at [703, 38] on icon "button" at bounding box center [705, 38] width 10 height 10
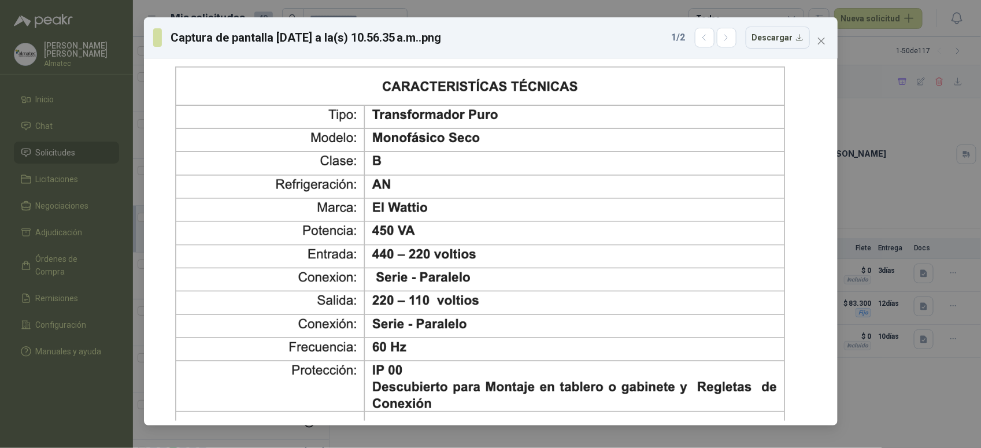
click at [823, 38] on icon "close" at bounding box center [821, 40] width 9 height 9
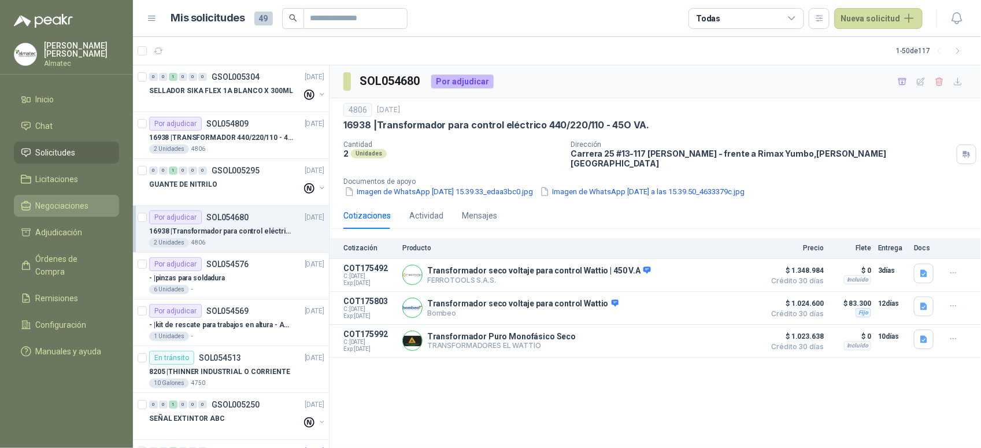
click at [91, 200] on li "Negociaciones" at bounding box center [66, 205] width 91 height 13
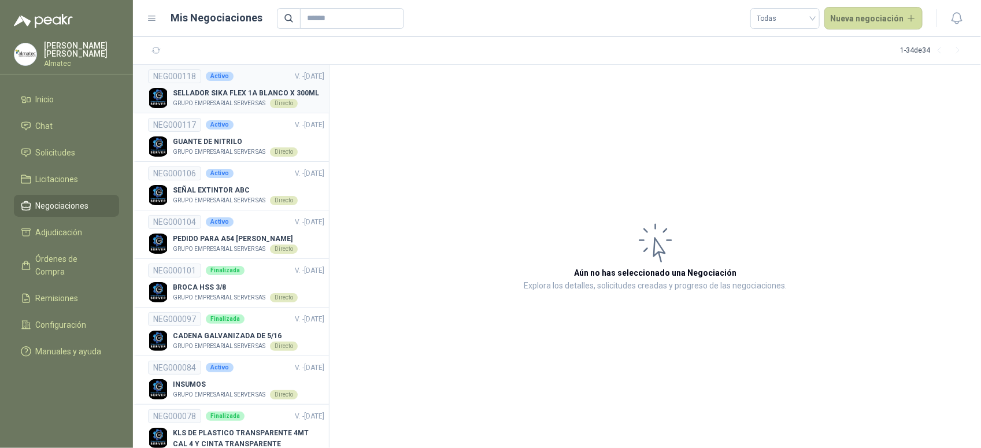
click at [247, 96] on p "SELLADOR SIKA FLEX 1A BLANCO X 300ML" at bounding box center [246, 93] width 146 height 11
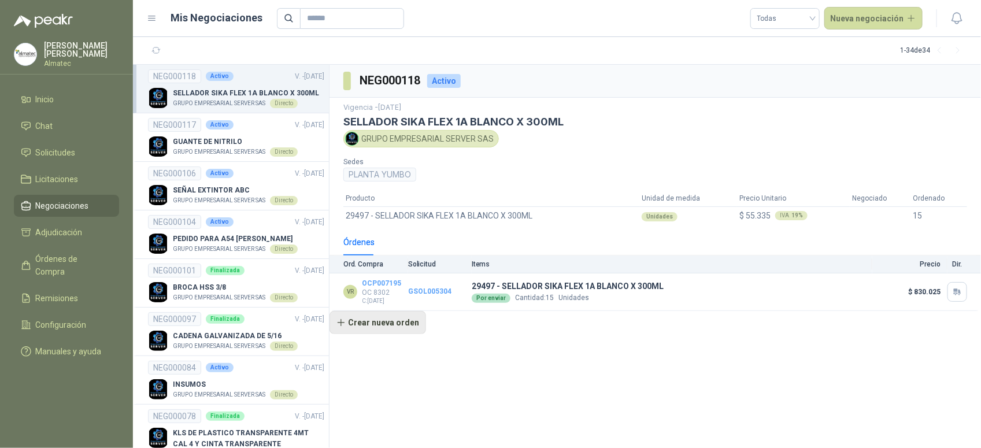
click at [359, 318] on button "Crear nueva orden" at bounding box center [378, 322] width 97 height 23
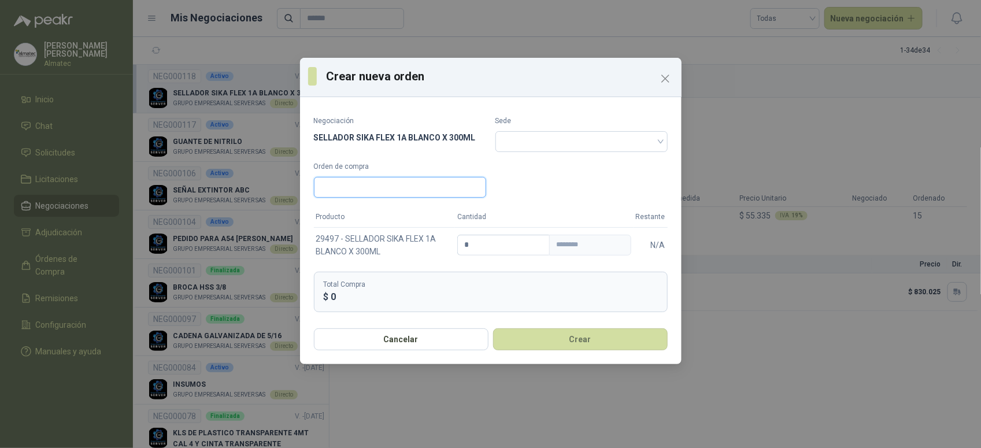
click at [412, 192] on input "Orden de compra" at bounding box center [400, 187] width 172 height 21
type input "*******"
click at [512, 145] on input "search" at bounding box center [581, 140] width 158 height 17
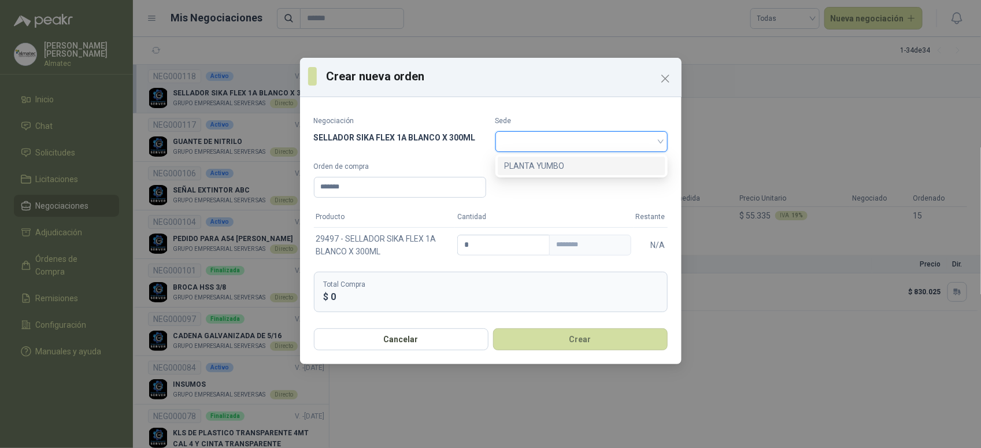
click at [549, 165] on div "PLANTA YUMBO" at bounding box center [582, 166] width 154 height 13
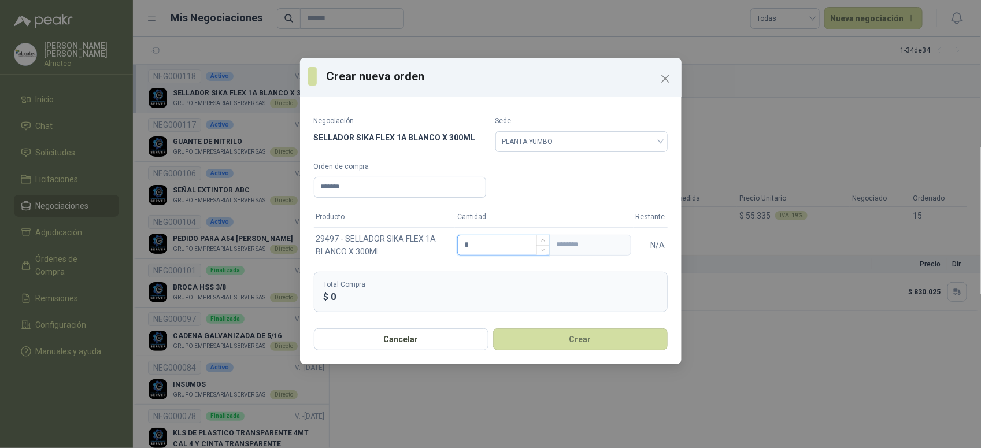
click at [486, 245] on input "*" at bounding box center [503, 245] width 91 height 20
type input "**"
click at [609, 342] on button "Crear" at bounding box center [580, 339] width 175 height 22
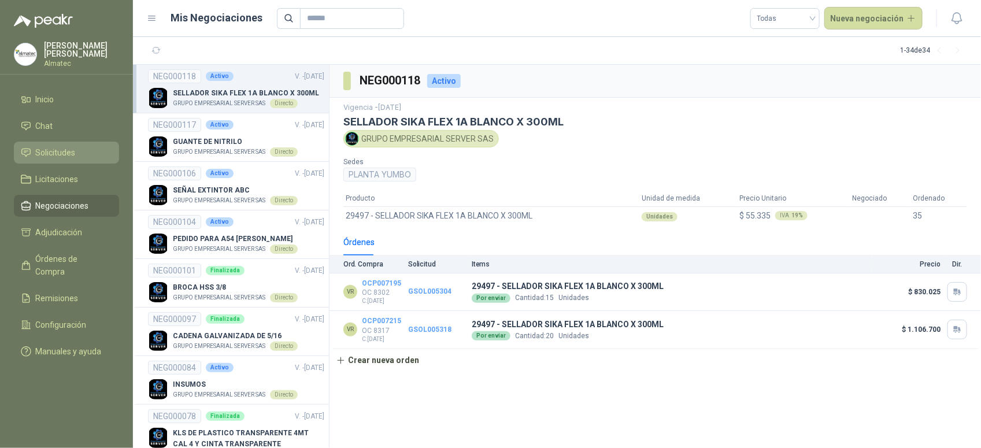
click at [67, 151] on span "Solicitudes" at bounding box center [56, 152] width 40 height 13
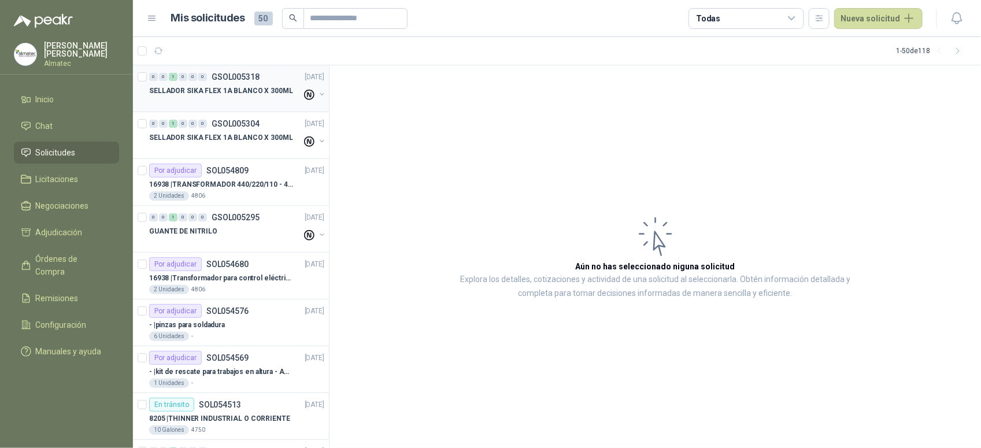
click at [241, 97] on div "SELLADOR SIKA FLEX 1A BLANCO X 300ML" at bounding box center [225, 91] width 153 height 14
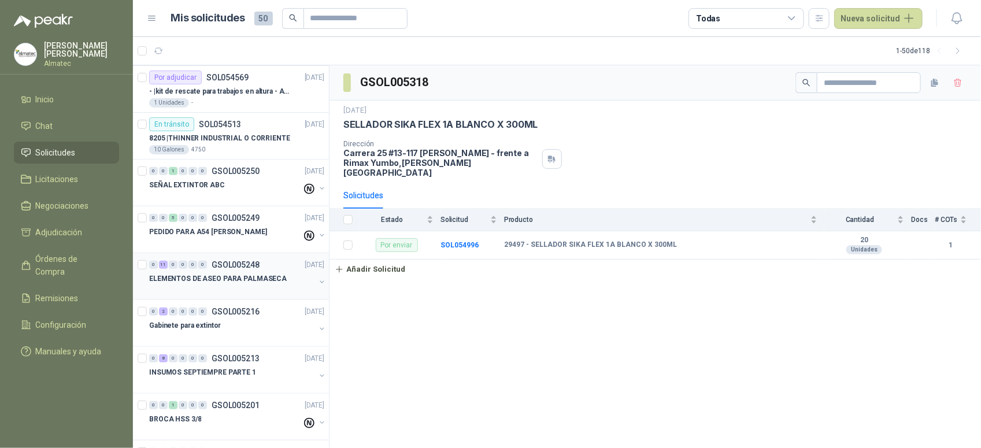
scroll to position [289, 0]
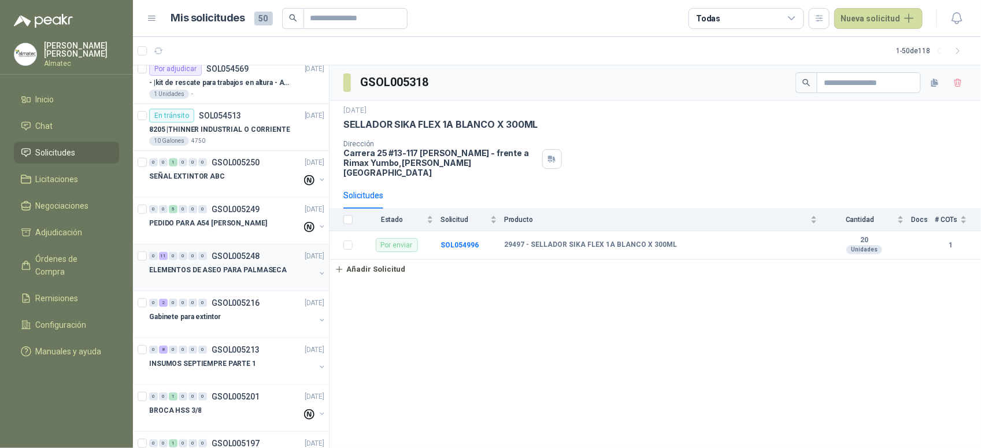
click at [241, 254] on p "GSOL005248" at bounding box center [236, 256] width 48 height 8
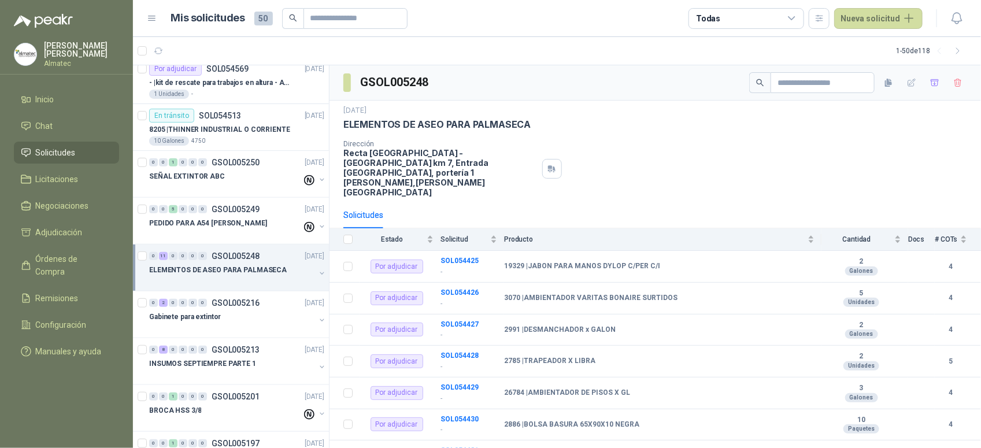
click at [616, 157] on div "Dirección Recta Palmira - Cali km 7, Entrada Estadio Palmaseca, portería 1 Palm…" at bounding box center [655, 168] width 624 height 57
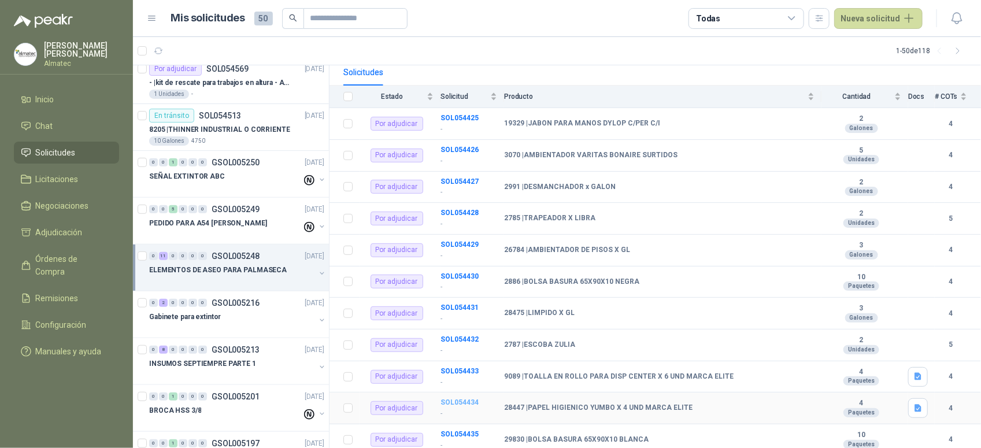
click at [457, 398] on b "SOL054434" at bounding box center [460, 402] width 38 height 8
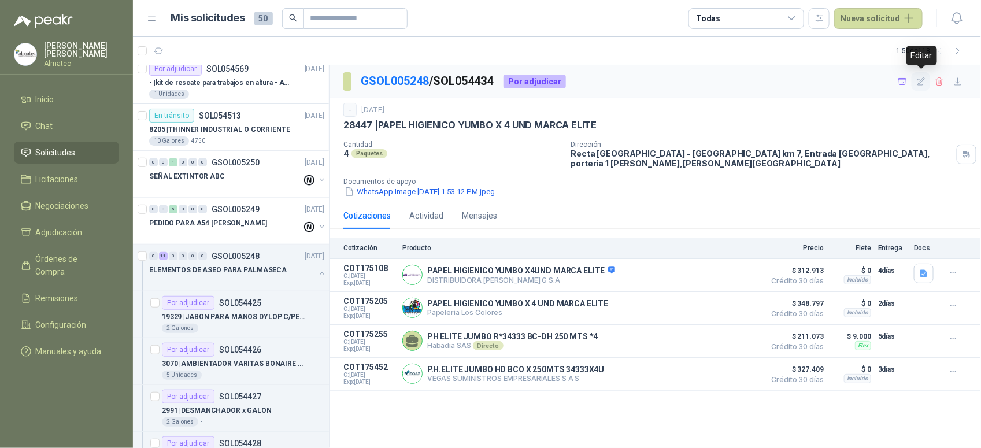
click at [925, 83] on icon "button" at bounding box center [921, 82] width 10 height 10
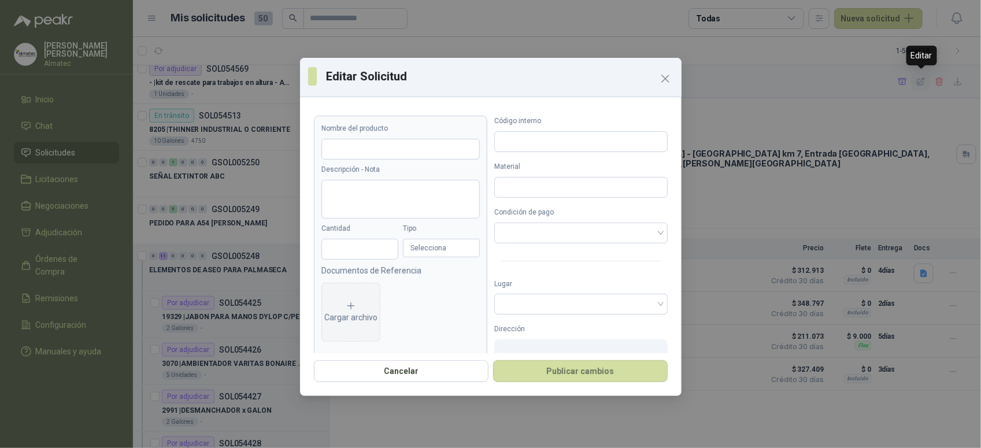
type input "**********"
type input "*"
type input "*****"
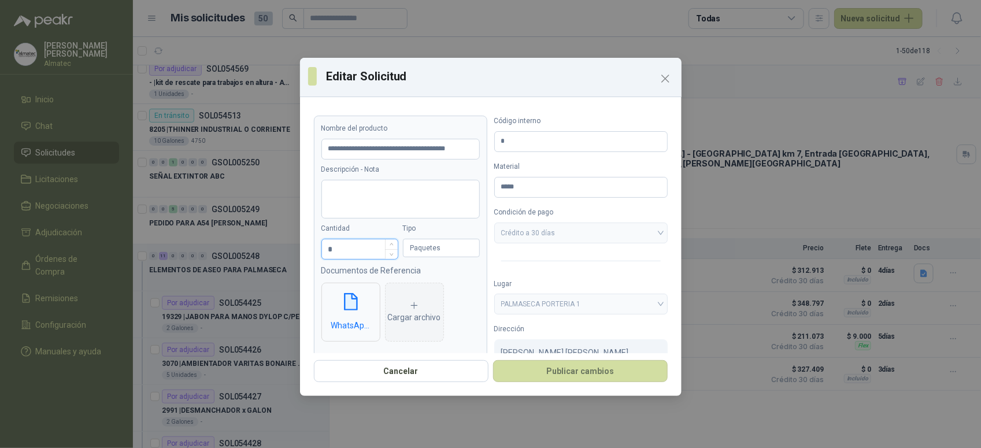
drag, startPoint x: 339, startPoint y: 247, endPoint x: 323, endPoint y: 246, distance: 16.9
click at [323, 246] on input "*" at bounding box center [360, 249] width 76 height 20
type input "*"
click at [574, 376] on button "Publicar cambios" at bounding box center [580, 371] width 175 height 22
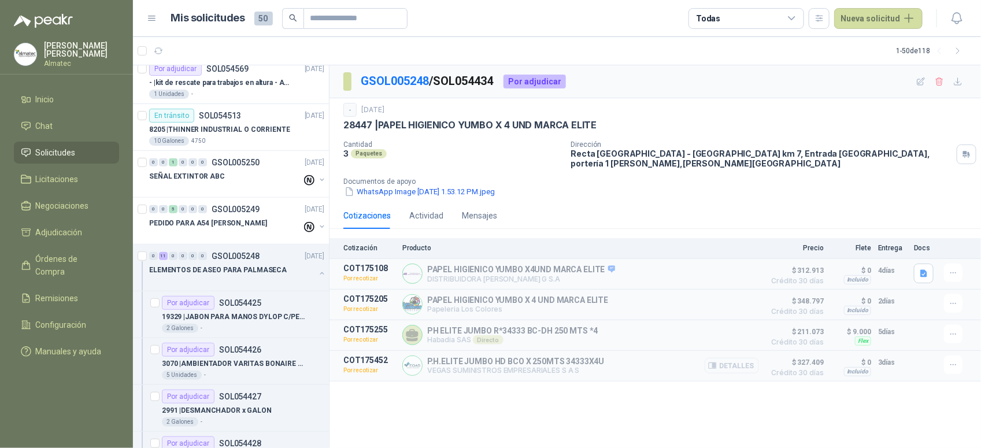
click at [740, 360] on button "Detalles" at bounding box center [732, 366] width 54 height 16
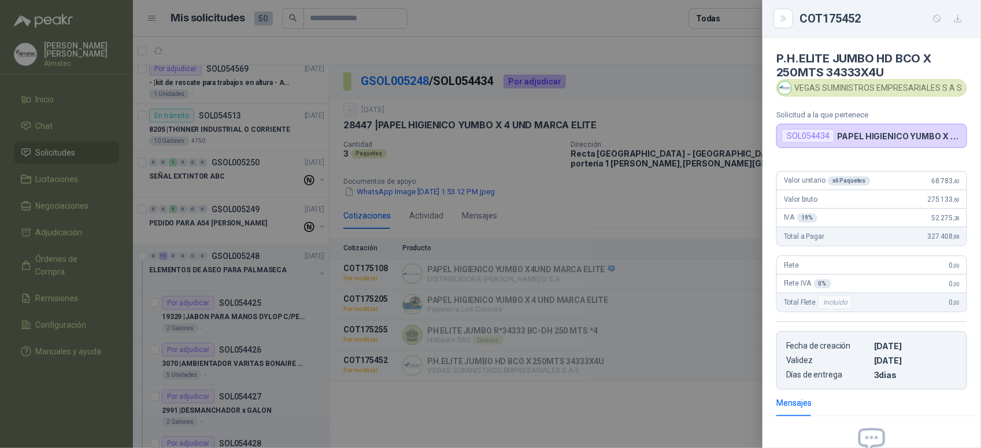
scroll to position [131, 0]
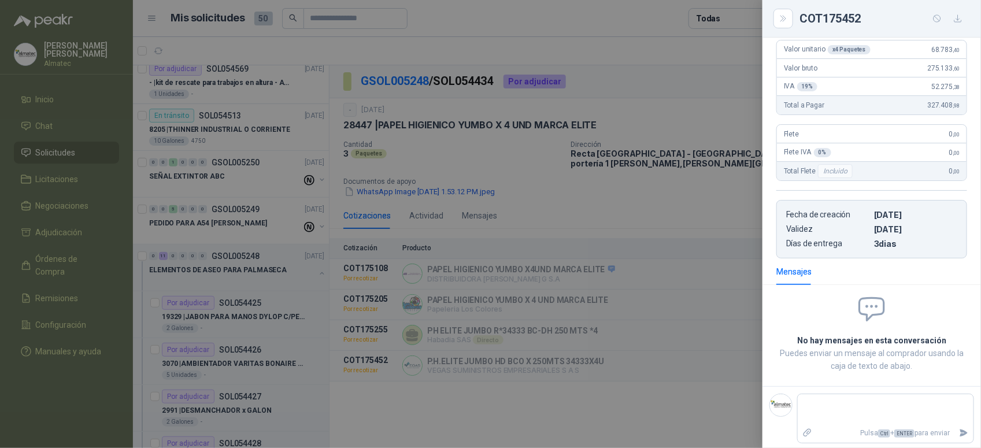
click at [668, 403] on div at bounding box center [490, 224] width 981 height 448
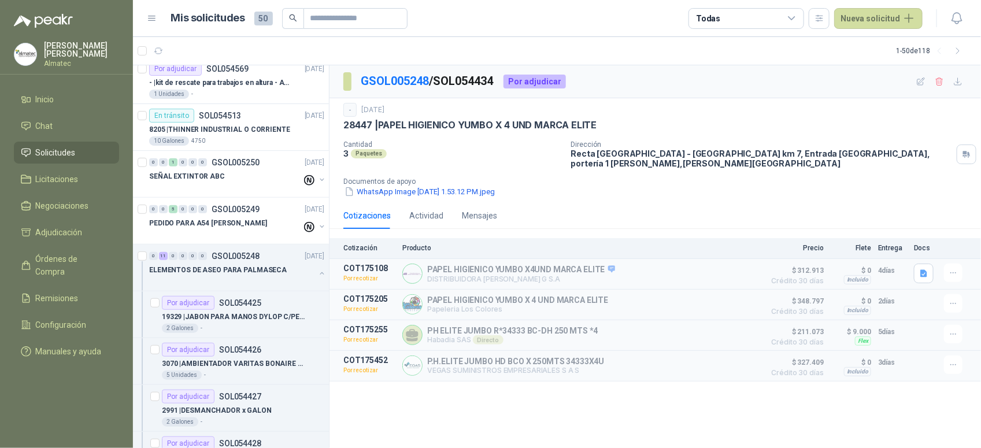
drag, startPoint x: 568, startPoint y: 180, endPoint x: 592, endPoint y: 160, distance: 31.5
click at [568, 186] on div "WhatsApp Image [DATE] 1.53.12 PM.jpeg" at bounding box center [659, 192] width 633 height 12
click at [245, 260] on p "GSOL005248" at bounding box center [236, 256] width 48 height 8
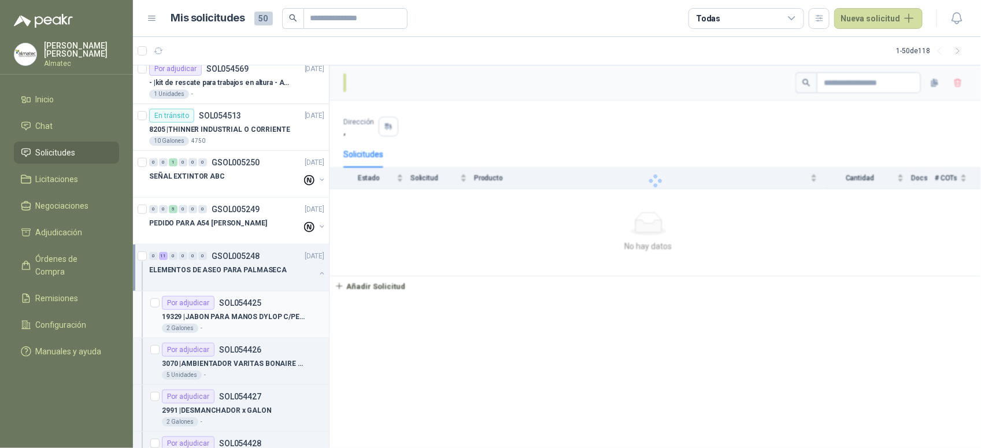
click at [258, 319] on p "19329 | JABON PARA MANOS DYLOP C/PER C/I" at bounding box center [234, 317] width 144 height 11
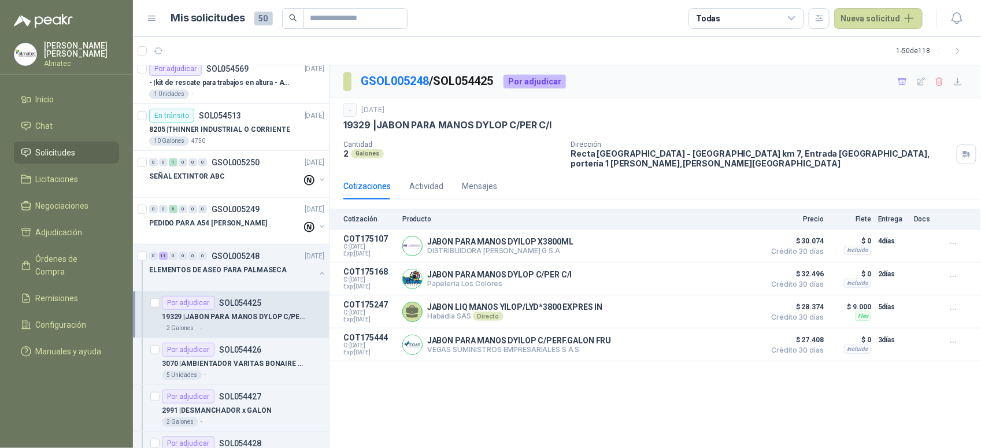
click at [619, 185] on div "Cotizaciones Actividad Mensajes" at bounding box center [655, 186] width 624 height 27
click at [247, 371] on div "5 Unidades -" at bounding box center [243, 375] width 162 height 9
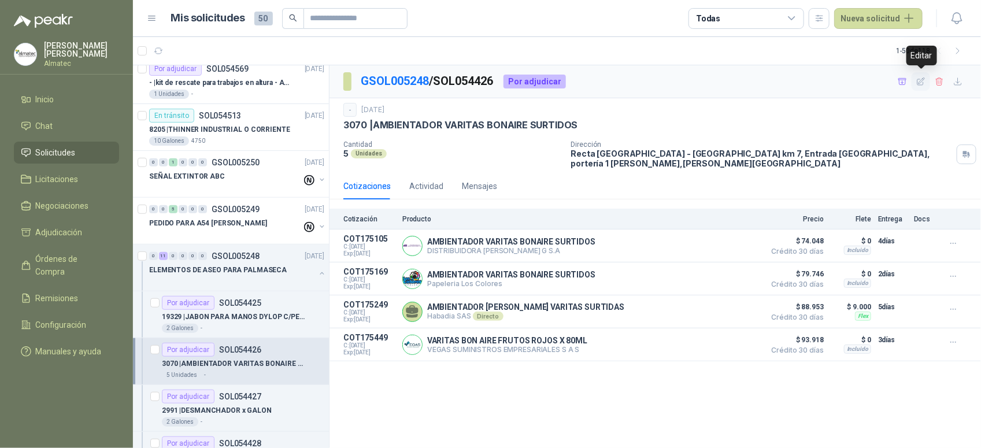
click at [921, 80] on icon "button" at bounding box center [921, 82] width 10 height 10
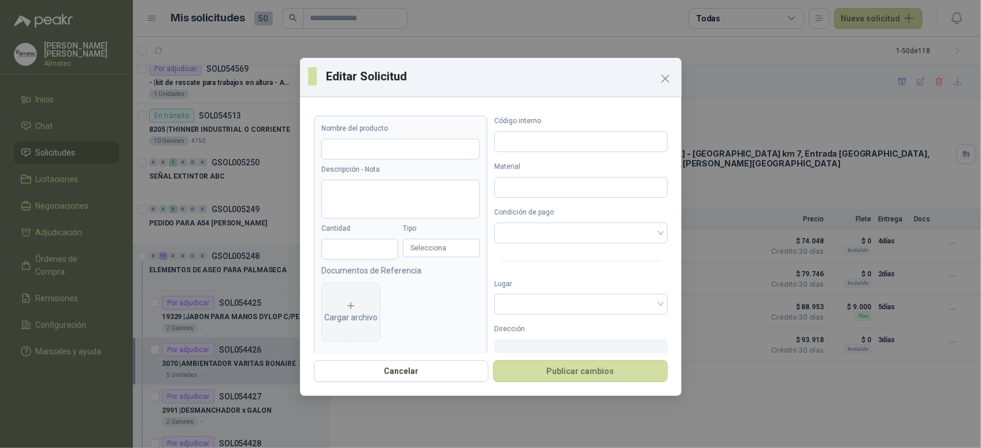
type input "**********"
type input "*"
type input "****"
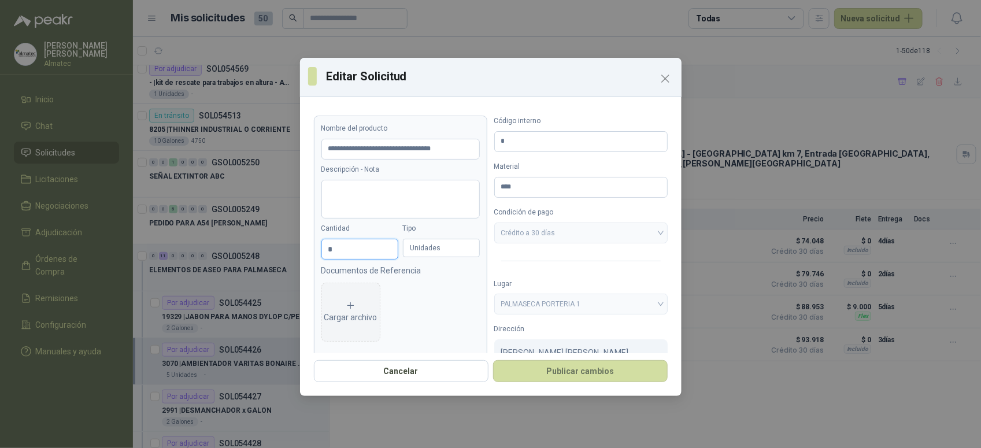
drag, startPoint x: 343, startPoint y: 246, endPoint x: 278, endPoint y: 239, distance: 65.8
click at [278, 239] on div "**********" at bounding box center [490, 224] width 981 height 448
type input "**********"
type input "*"
click at [493, 360] on button "Publicar cambios" at bounding box center [580, 371] width 175 height 22
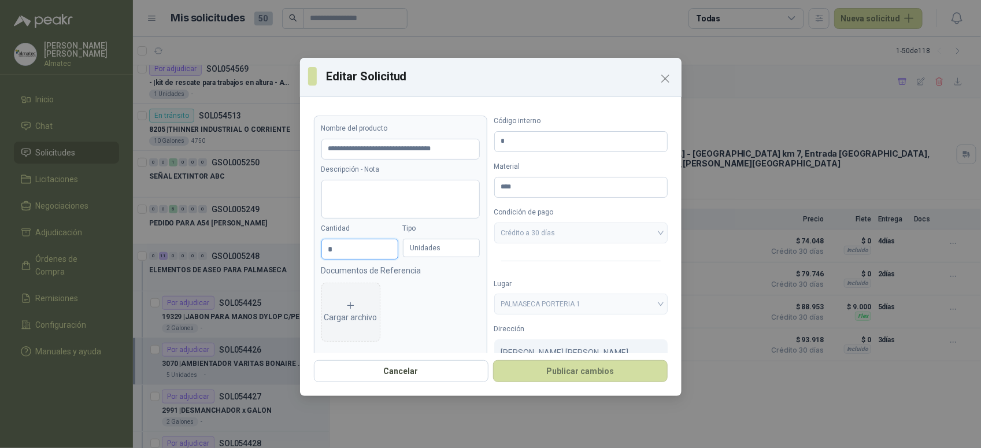
type input "**********"
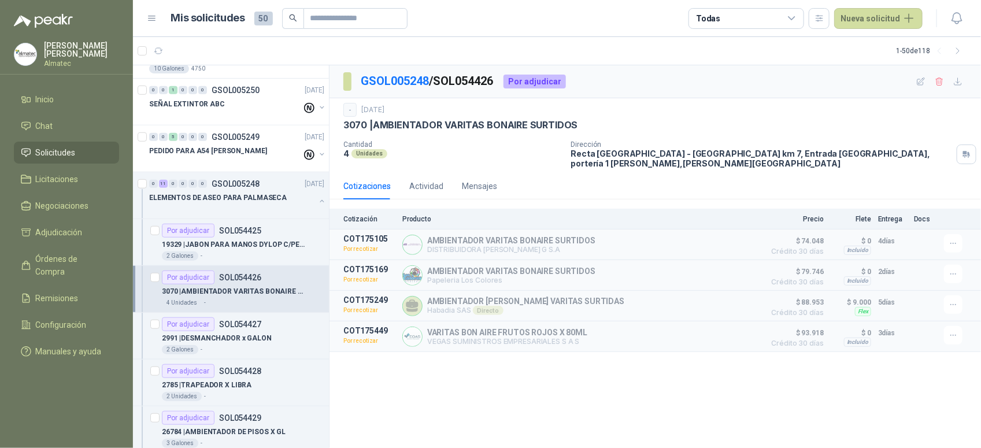
scroll to position [631, 0]
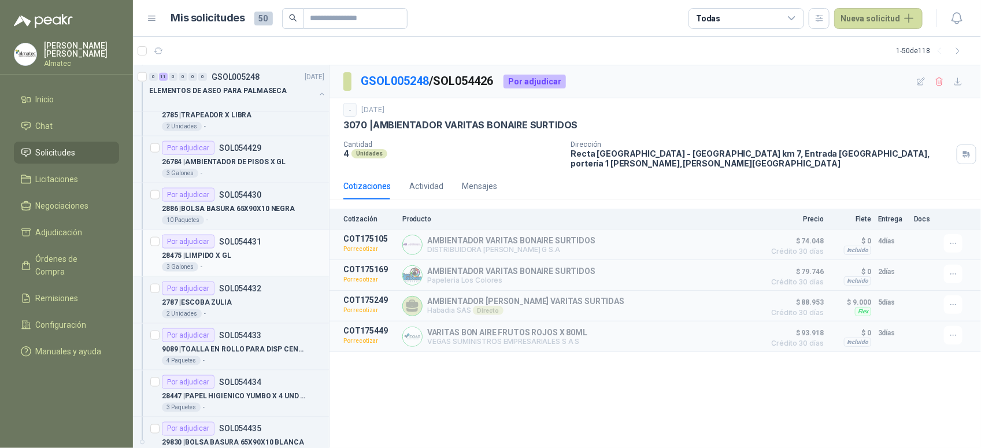
click at [273, 250] on div "28475 | LIMPIDO X GL" at bounding box center [243, 256] width 162 height 14
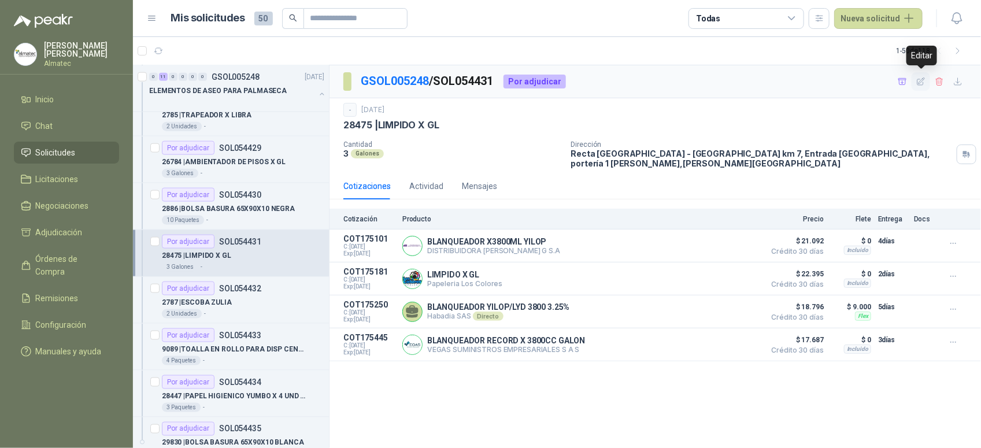
click at [919, 82] on icon "button" at bounding box center [922, 81] width 8 height 8
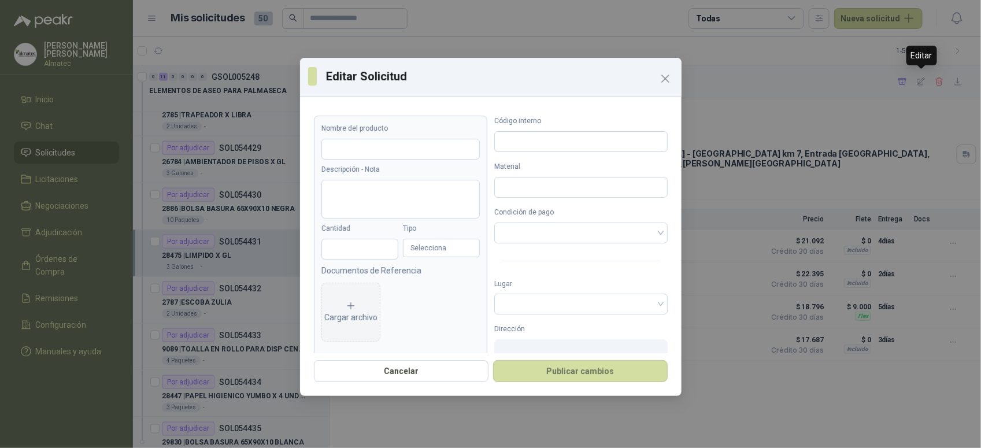
type input "**********"
type input "*"
type input "*****"
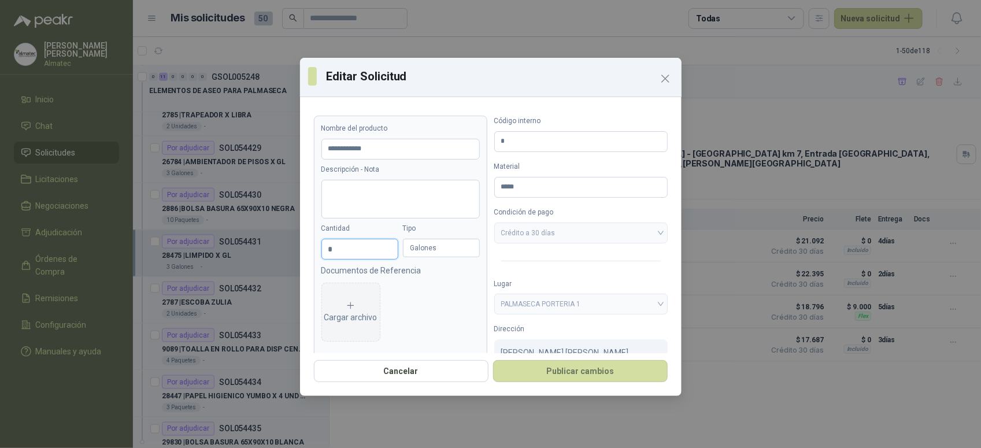
drag, startPoint x: 339, startPoint y: 244, endPoint x: 261, endPoint y: 244, distance: 78.1
click at [264, 244] on div "**********" at bounding box center [490, 224] width 981 height 448
type input "**********"
type input "*"
click at [572, 376] on button "Publicar cambios" at bounding box center [580, 371] width 175 height 22
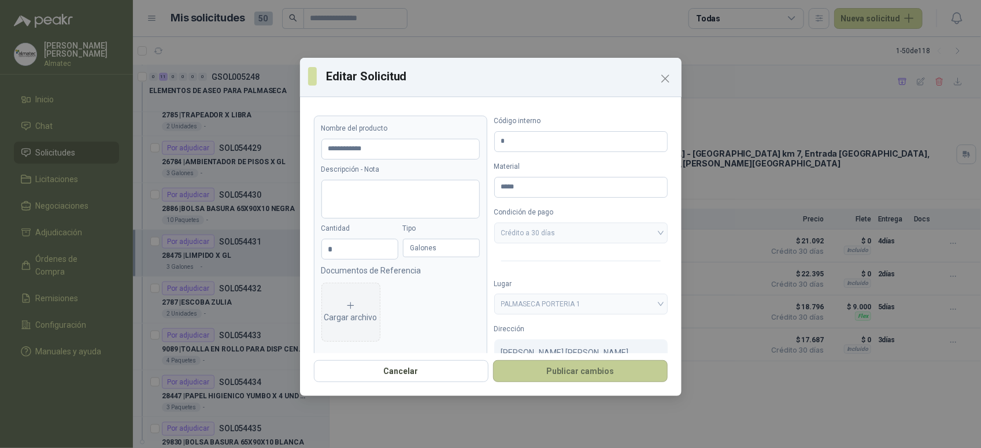
type input "**********"
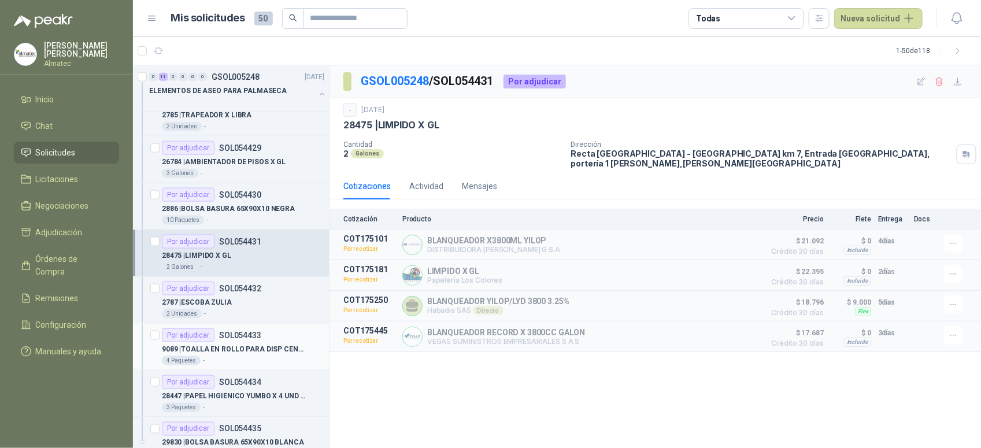
click at [268, 350] on p "9089 | TOALLA EN ROLLO PARA DISP CENTER X 6 UND MARCA ELITE" at bounding box center [234, 349] width 144 height 11
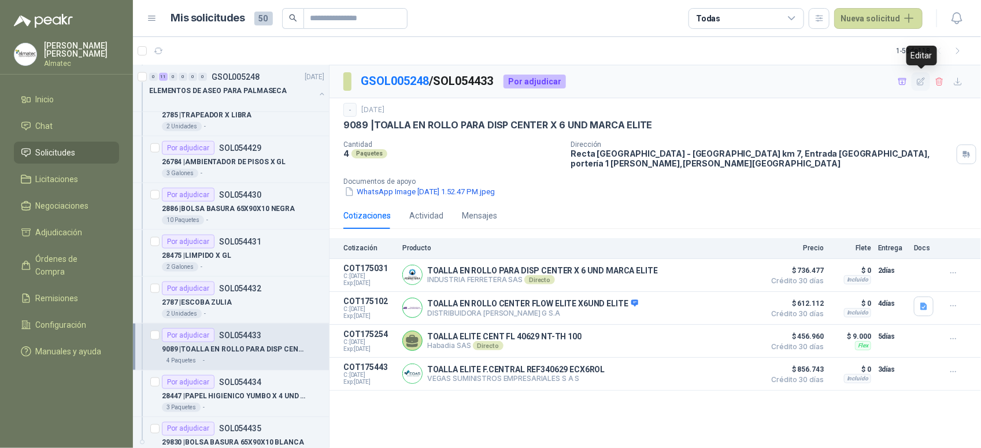
click at [922, 80] on icon "button" at bounding box center [921, 82] width 10 height 10
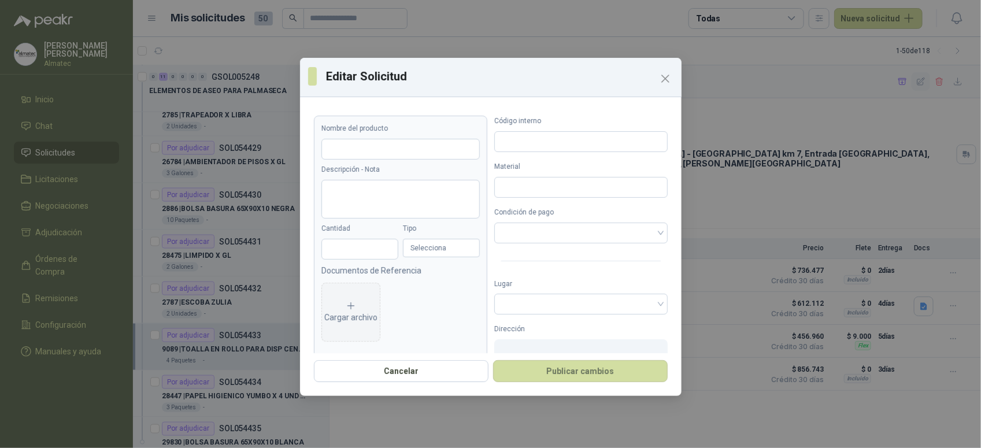
type input "**********"
type input "*"
type input "****"
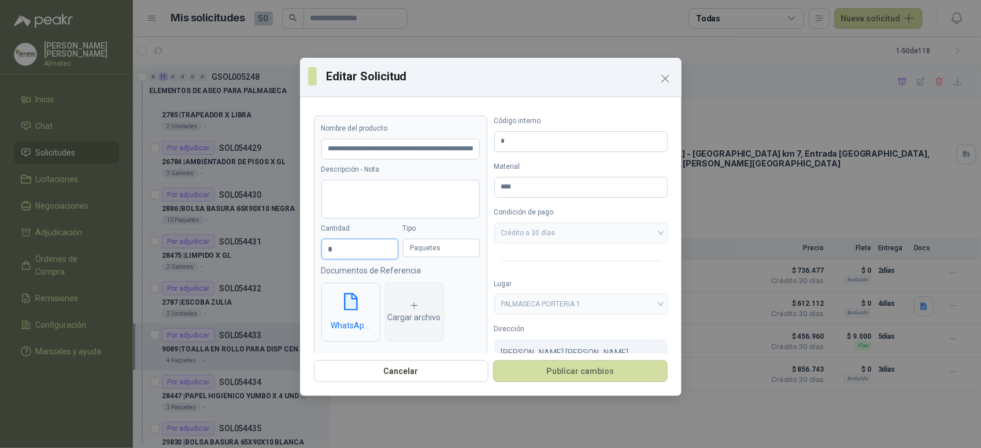
drag, startPoint x: 345, startPoint y: 247, endPoint x: 258, endPoint y: 244, distance: 86.8
click at [264, 245] on div "**********" at bounding box center [490, 224] width 981 height 448
type input "*"
click at [577, 366] on button "Publicar cambios" at bounding box center [580, 371] width 175 height 22
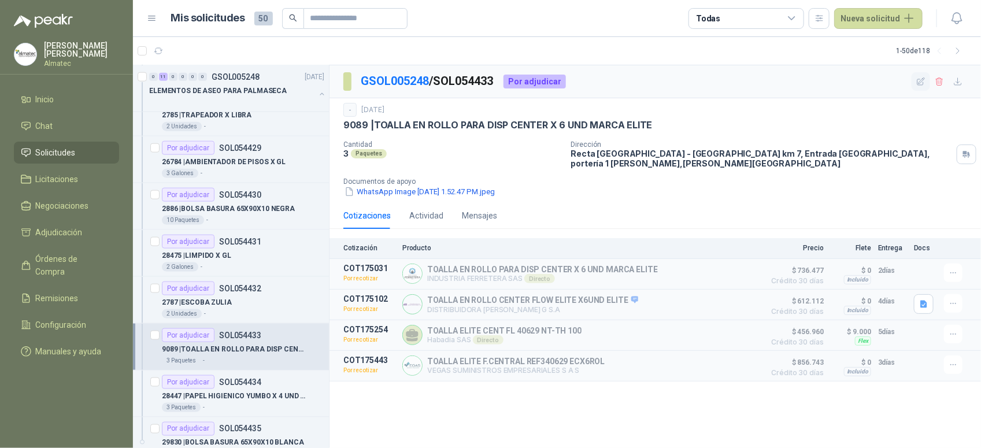
click at [921, 82] on icon "button" at bounding box center [921, 82] width 10 height 10
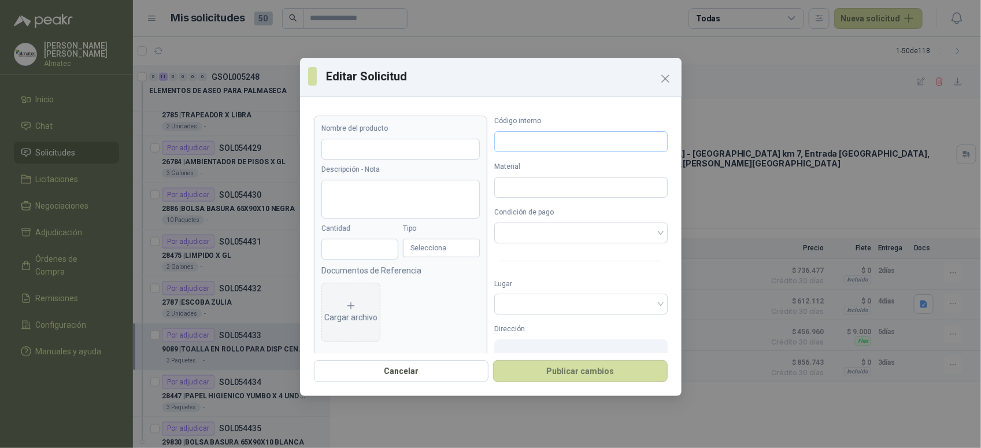
type input "**********"
type input "*"
type input "****"
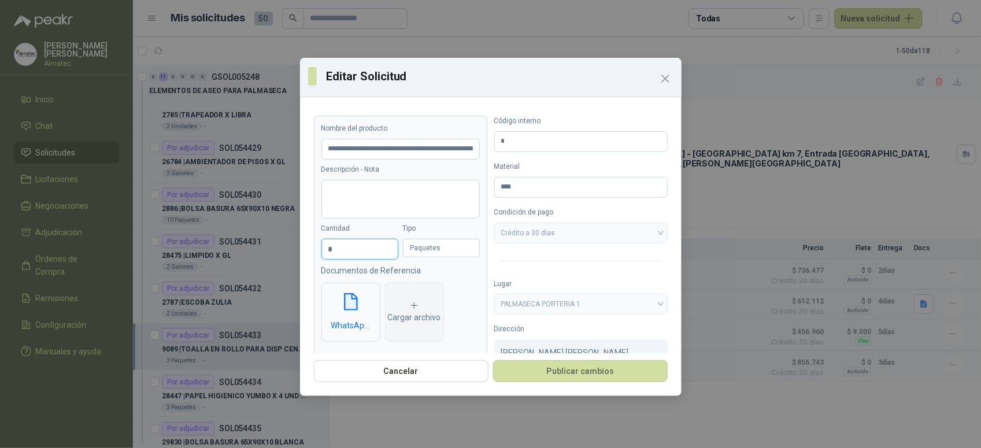
drag, startPoint x: 353, startPoint y: 247, endPoint x: 271, endPoint y: 244, distance: 82.8
click at [272, 244] on div "**********" at bounding box center [490, 224] width 981 height 448
type input "*"
click at [493, 360] on button "Publicar cambios" at bounding box center [580, 371] width 175 height 22
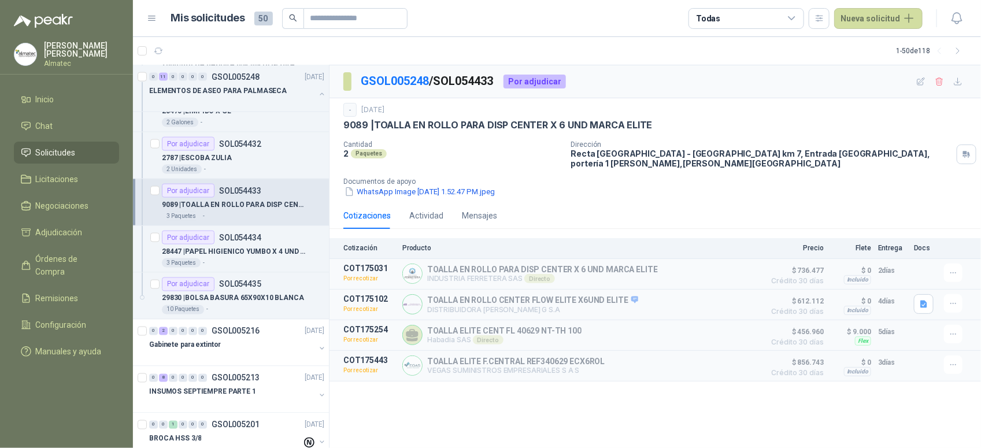
scroll to position [350, 0]
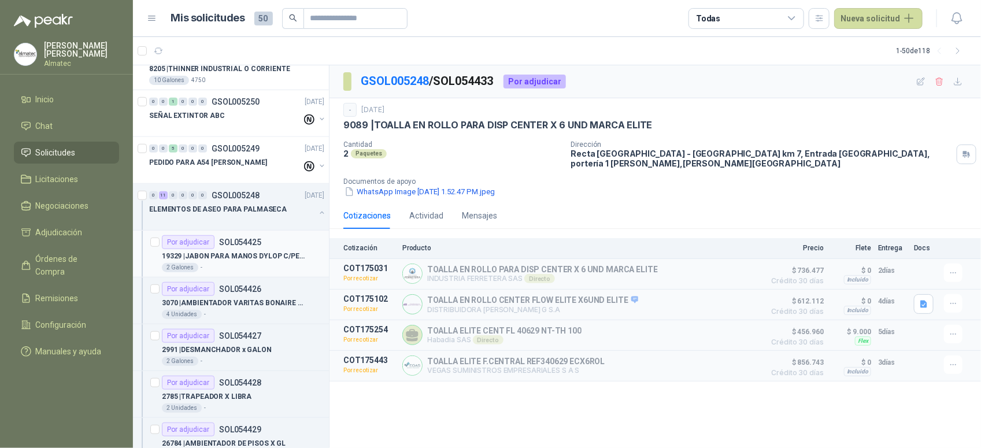
click at [239, 243] on p "SOL054425" at bounding box center [240, 242] width 42 height 8
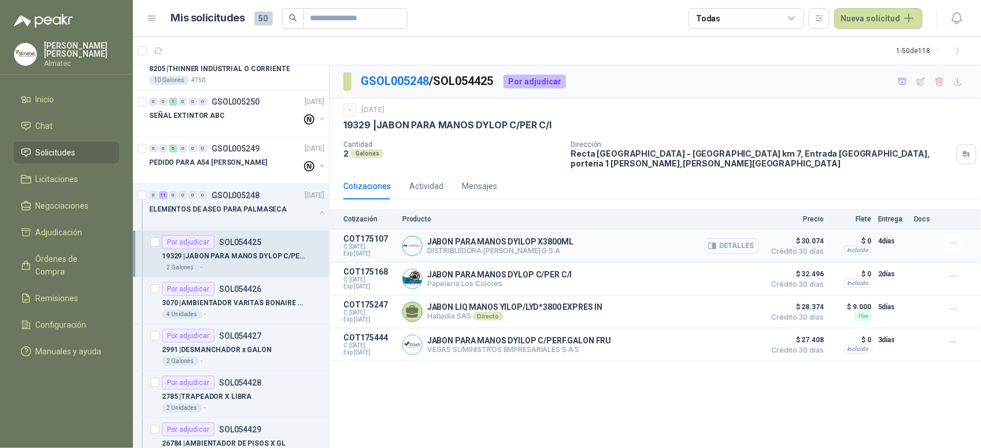
scroll to position [678, 0]
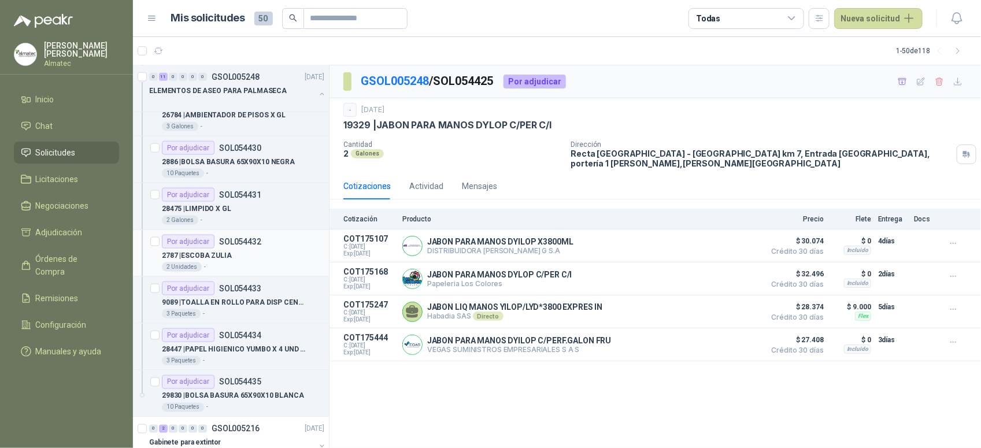
click at [235, 264] on div "2 Unidades -" at bounding box center [243, 267] width 162 height 9
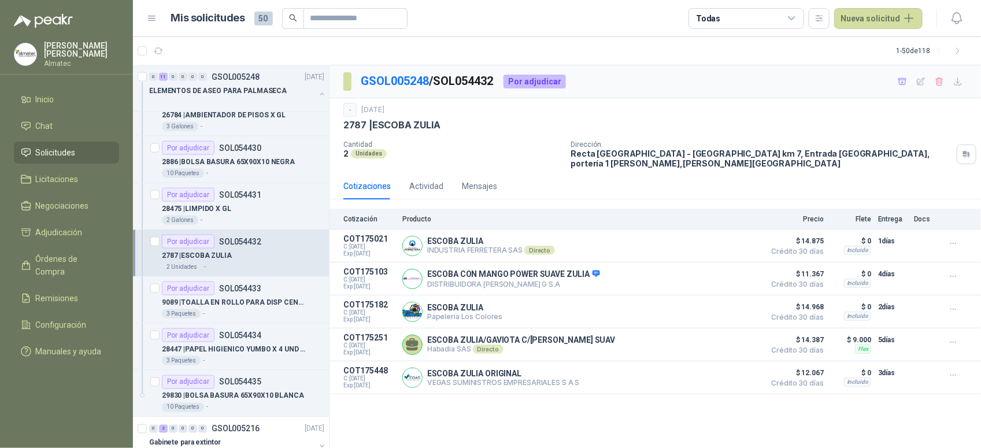
scroll to position [444, 0]
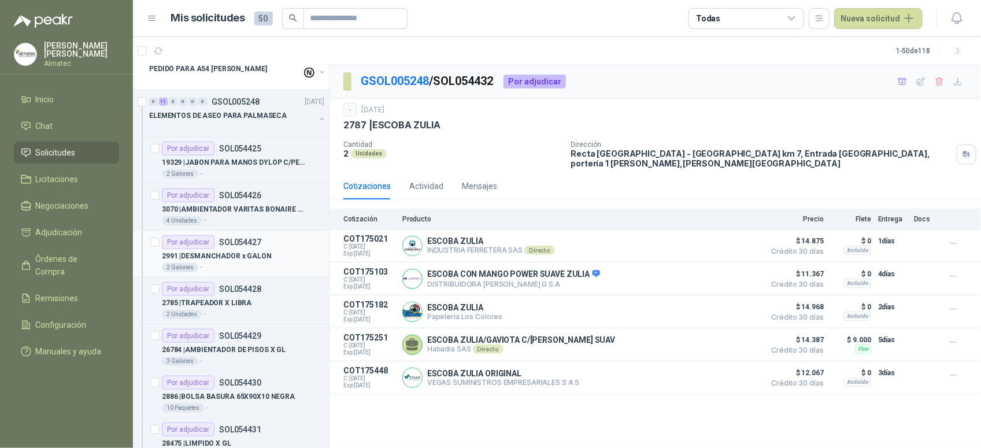
drag, startPoint x: 262, startPoint y: 258, endPoint x: 256, endPoint y: 240, distance: 19.0
click at [262, 258] on p "2991 | DESMANCHADOR x GALON" at bounding box center [217, 256] width 110 height 11
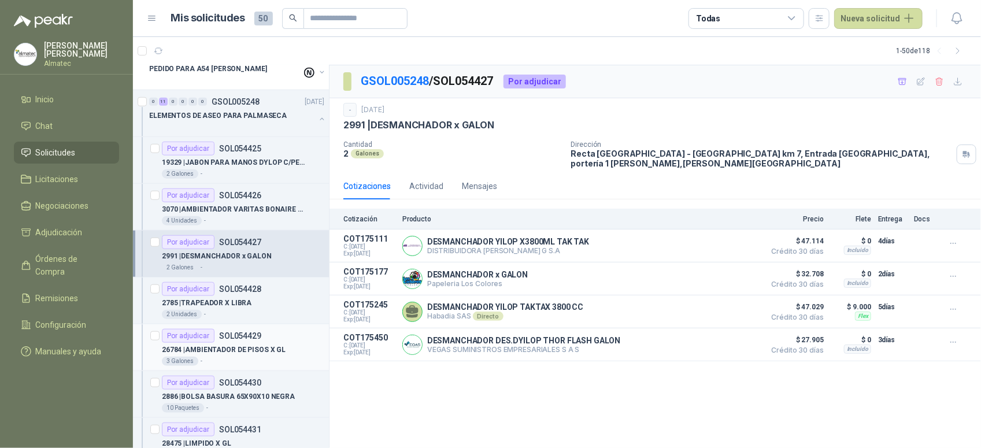
click at [218, 349] on p "26784 | AMBIENTADOR DE PISOS X GL" at bounding box center [224, 350] width 124 height 11
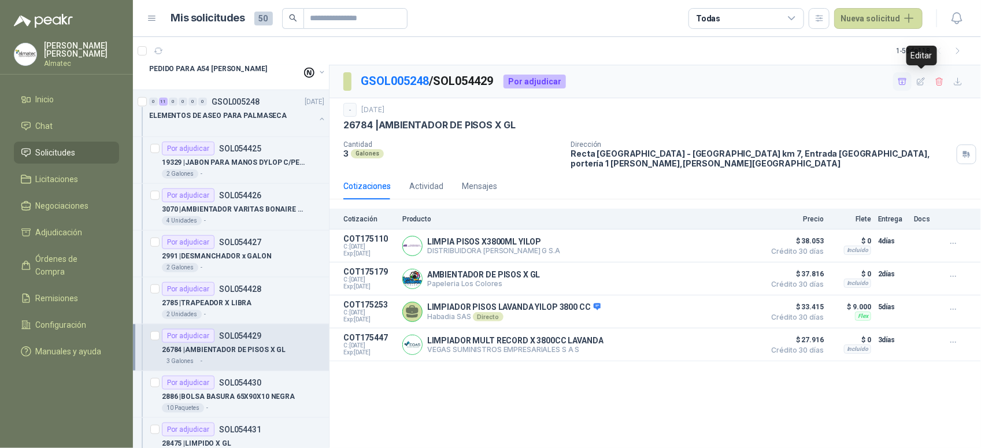
click at [900, 84] on icon "button" at bounding box center [903, 82] width 10 height 10
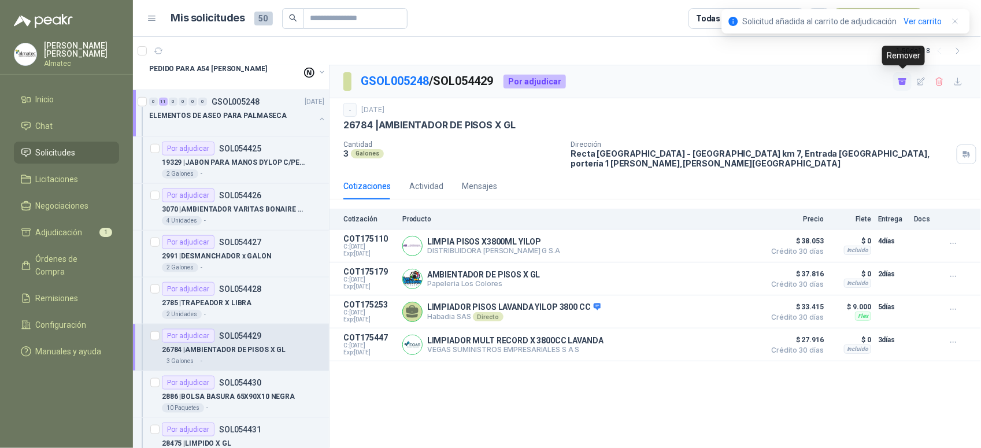
click at [906, 82] on icon "button" at bounding box center [902, 82] width 7 height 5
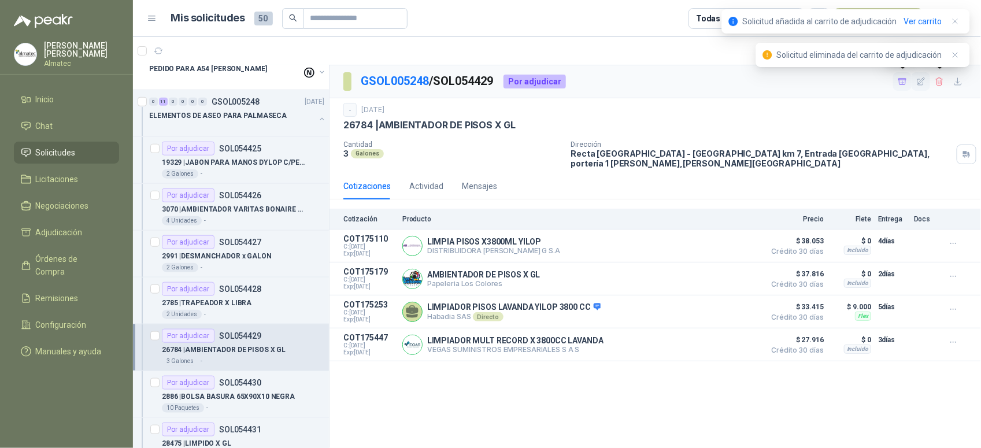
click at [920, 82] on icon "button" at bounding box center [922, 81] width 8 height 8
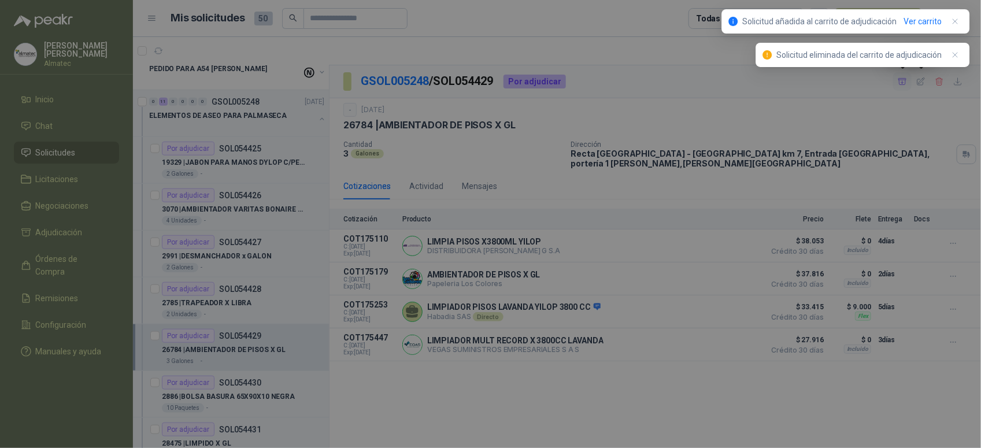
type input "**********"
type input "*"
type input "*****"
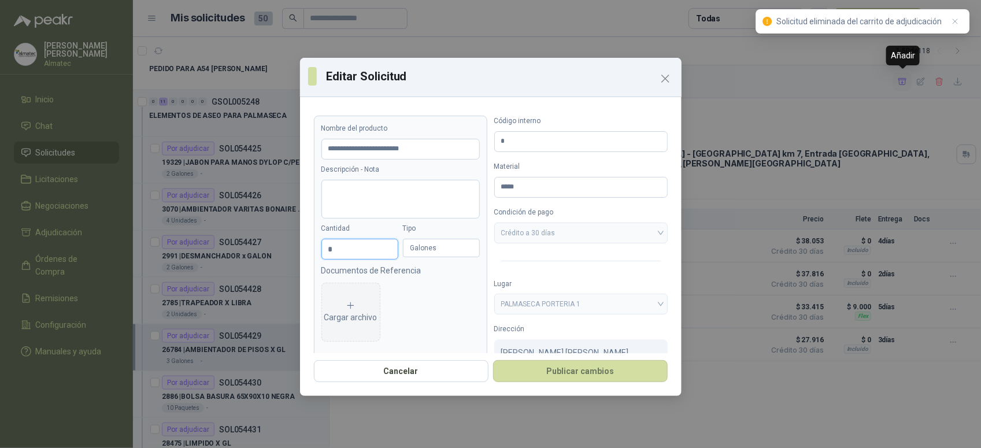
drag, startPoint x: 294, startPoint y: 243, endPoint x: 262, endPoint y: 237, distance: 32.3
click at [271, 238] on div "**********" at bounding box center [490, 224] width 981 height 448
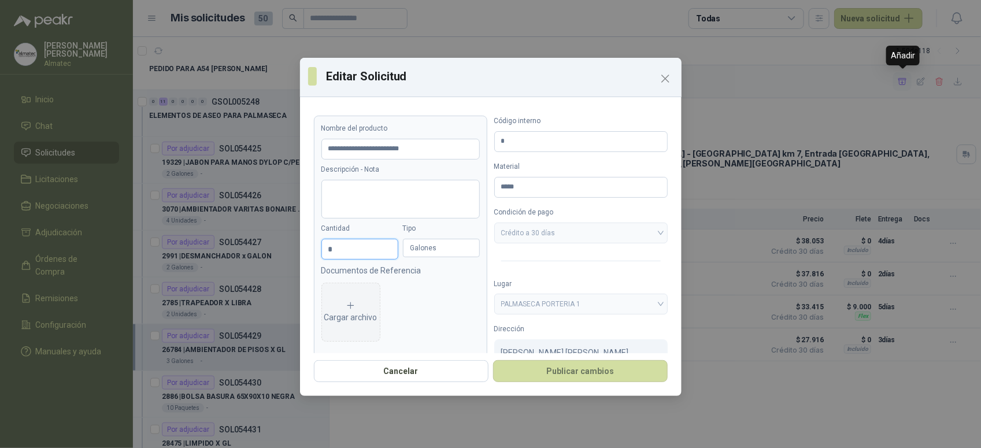
type input "**********"
type input "*"
click at [561, 369] on button "Publicar cambios" at bounding box center [580, 371] width 175 height 22
type input "**********"
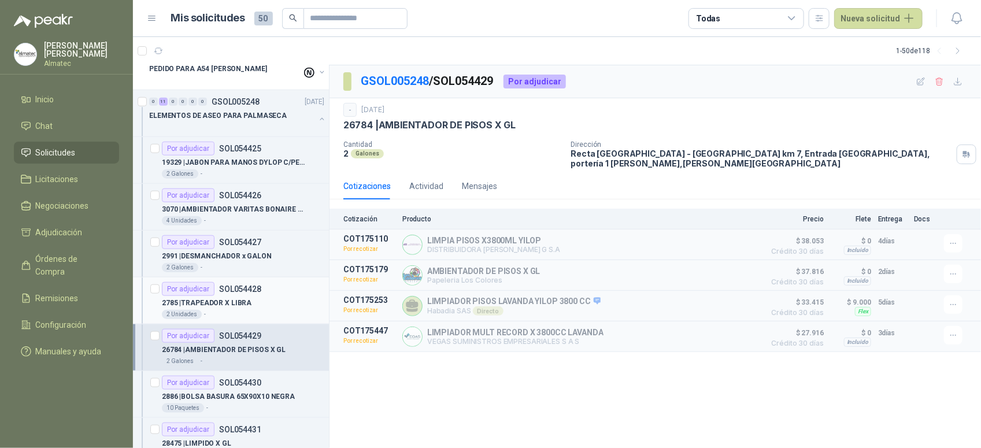
click at [256, 298] on div "2785 | TRAPEADOR X LIBRA" at bounding box center [243, 303] width 162 height 14
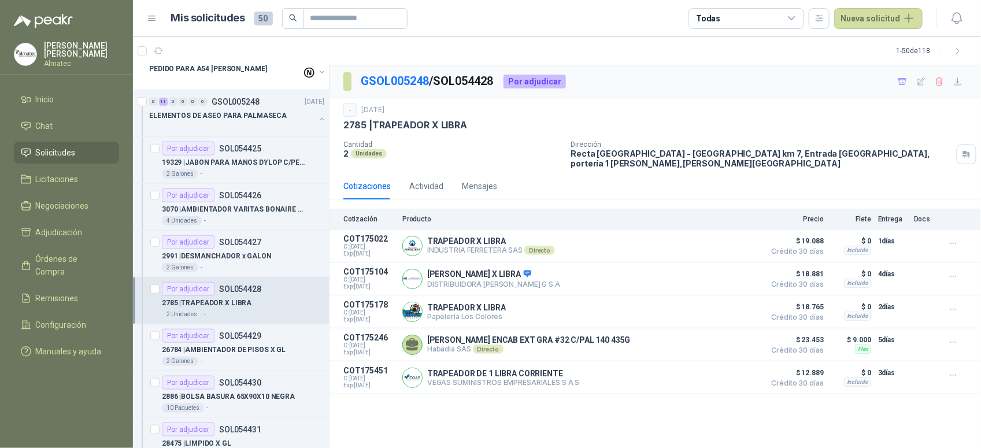
scroll to position [819, 0]
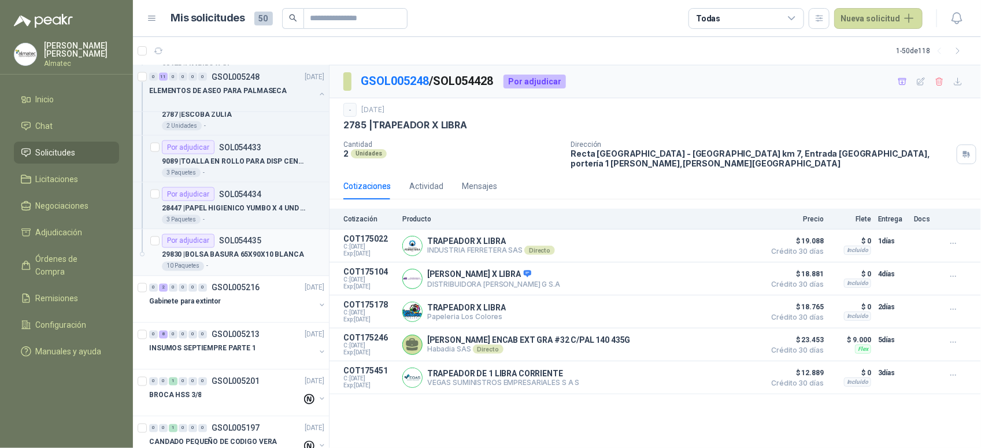
click at [244, 240] on p "SOL054435" at bounding box center [240, 241] width 42 height 8
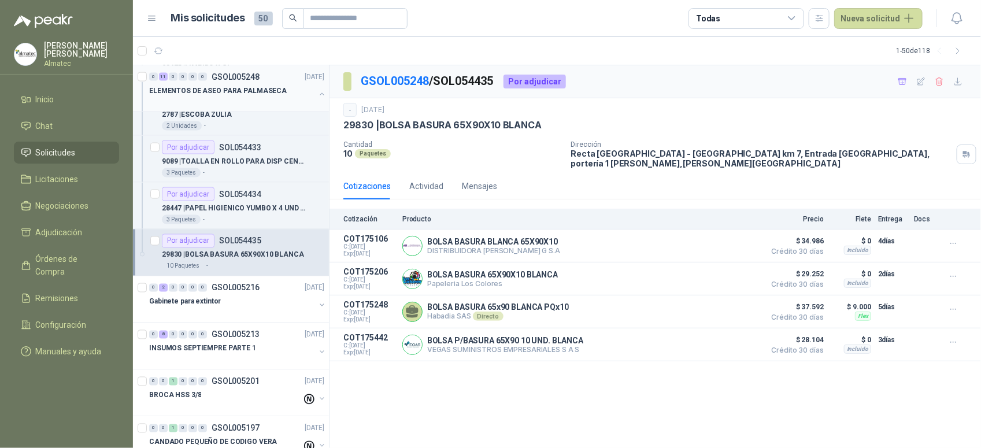
click at [243, 93] on p "ELEMENTOS DE ASEO PARA PALMASECA" at bounding box center [218, 91] width 138 height 11
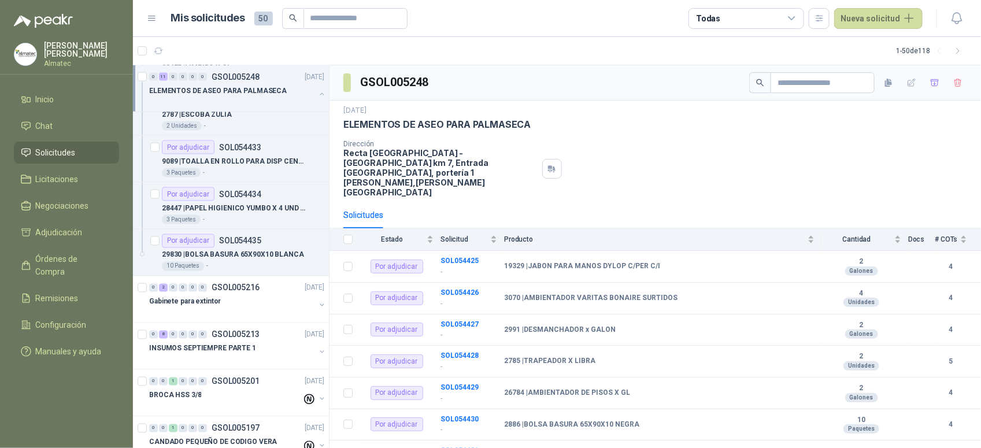
click at [655, 165] on div "Dirección Recta Palmira - Cali km 7, Entrada Estadio Palmaseca, portería 1 Palm…" at bounding box center [655, 168] width 624 height 57
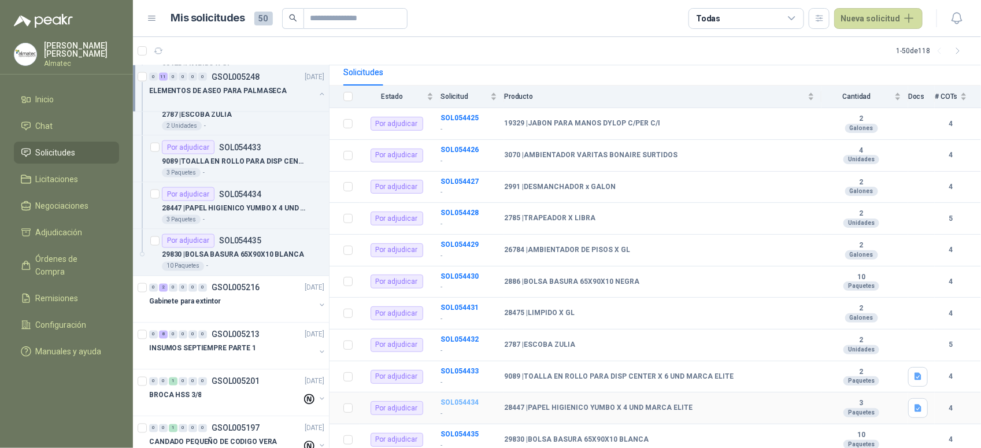
click at [461, 398] on b "SOL054434" at bounding box center [460, 402] width 38 height 8
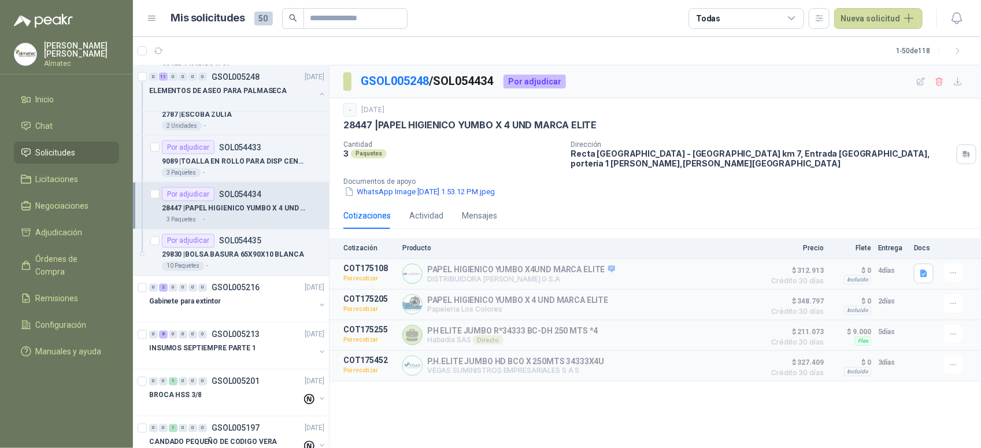
scroll to position [397, 0]
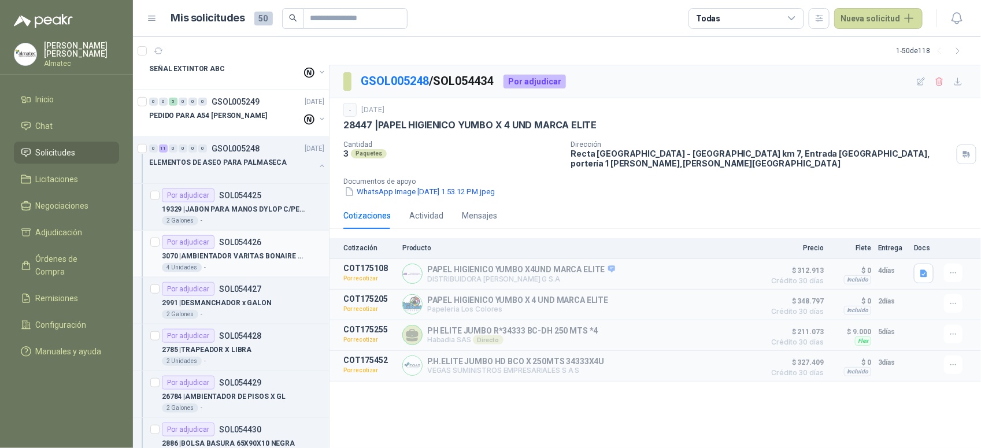
click at [226, 249] on div "Por adjudicar SOL054426" at bounding box center [211, 242] width 99 height 14
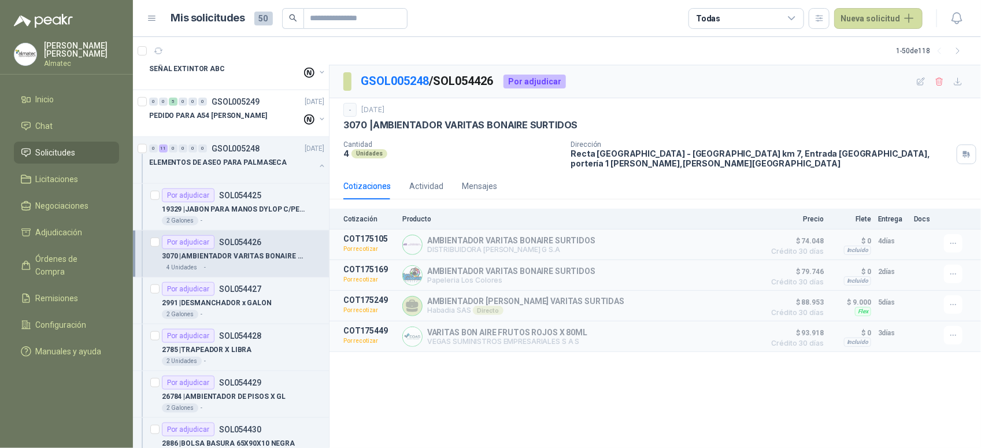
scroll to position [631, 0]
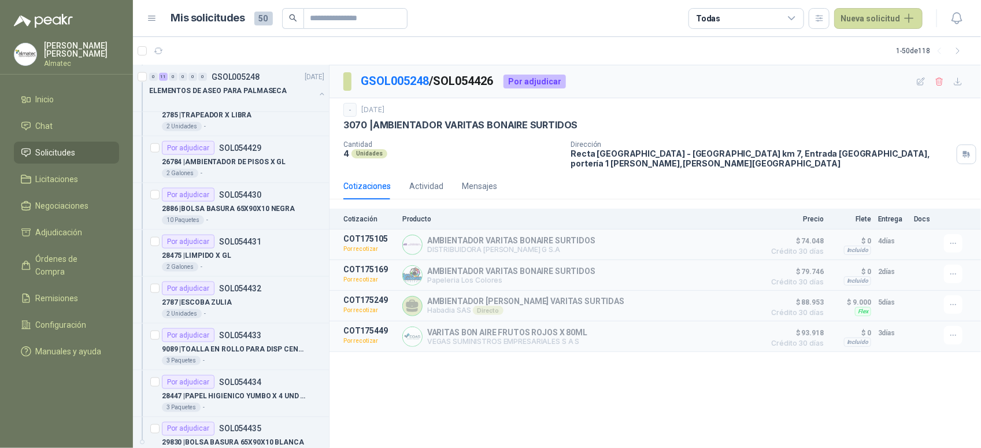
drag, startPoint x: 237, startPoint y: 256, endPoint x: 351, endPoint y: 389, distance: 175.1
click at [236, 256] on div "28475 | LIMPIDO X GL" at bounding box center [243, 256] width 162 height 14
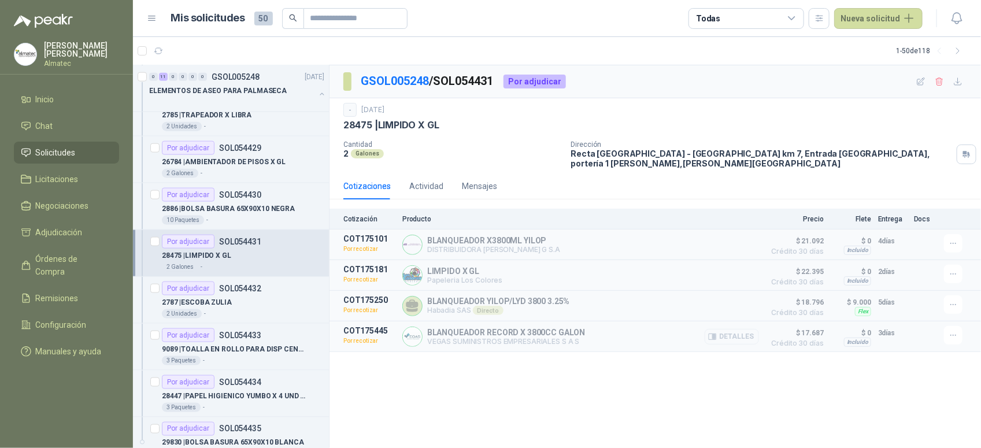
click at [752, 337] on button "Detalles" at bounding box center [732, 337] width 54 height 16
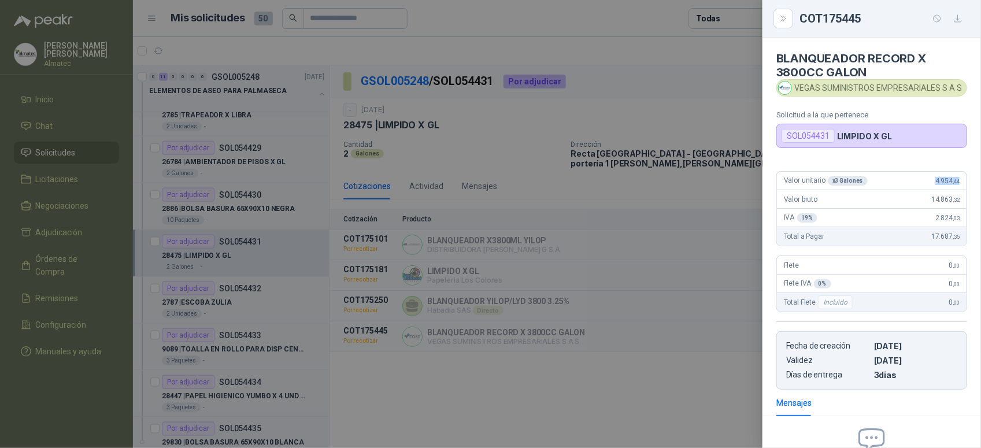
click at [967, 180] on div "Valor unitario x 3 Galones 4.954 ,44 Valor bruto 14.863 ,32 IVA 19 % 2.824 ,03 …" at bounding box center [872, 276] width 219 height 228
drag, startPoint x: 214, startPoint y: 249, endPoint x: 313, endPoint y: 232, distance: 100.4
click at [215, 250] on div at bounding box center [490, 224] width 981 height 448
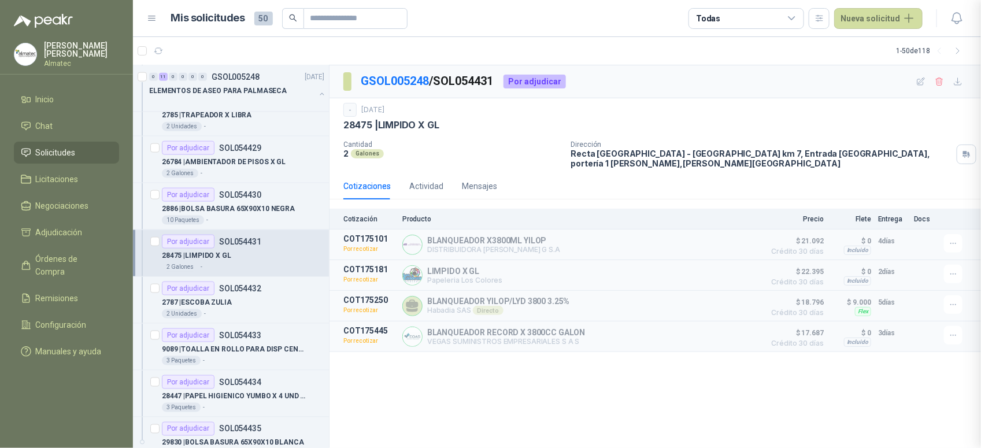
scroll to position [137, 0]
click at [261, 347] on p "9089 | TOALLA EN ROLLO PARA DISP CENTER X 6 UND MARCA ELITE" at bounding box center [234, 349] width 144 height 11
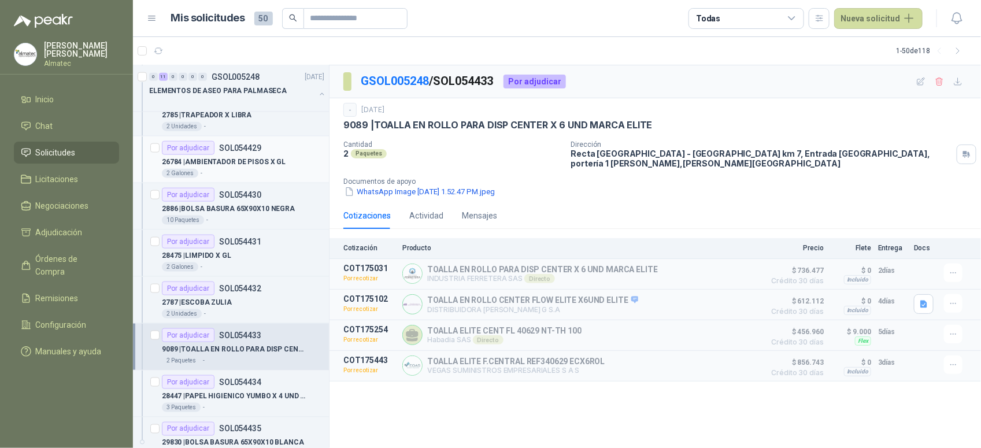
scroll to position [350, 0]
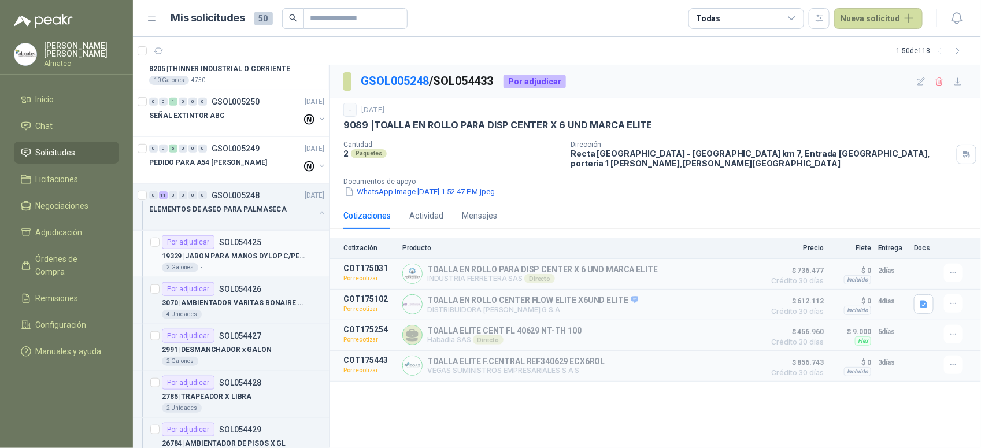
click at [220, 264] on div "2 Galones -" at bounding box center [243, 267] width 162 height 9
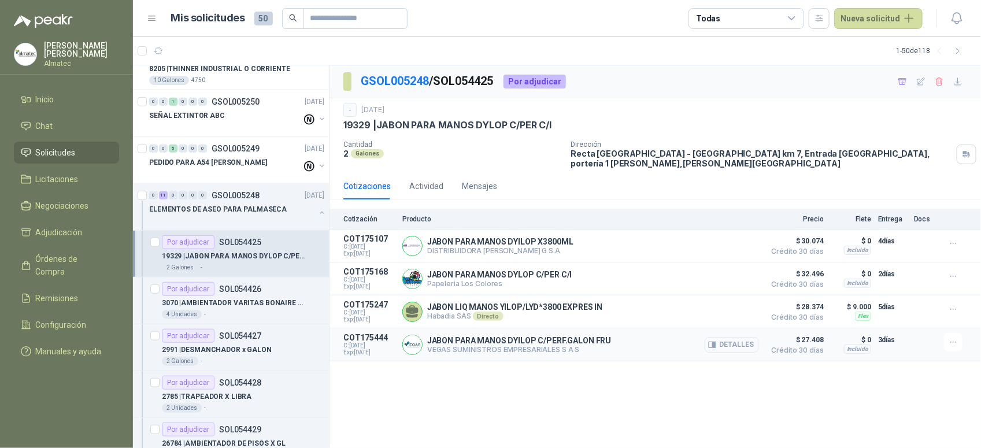
click at [746, 337] on button "Detalles" at bounding box center [732, 345] width 54 height 16
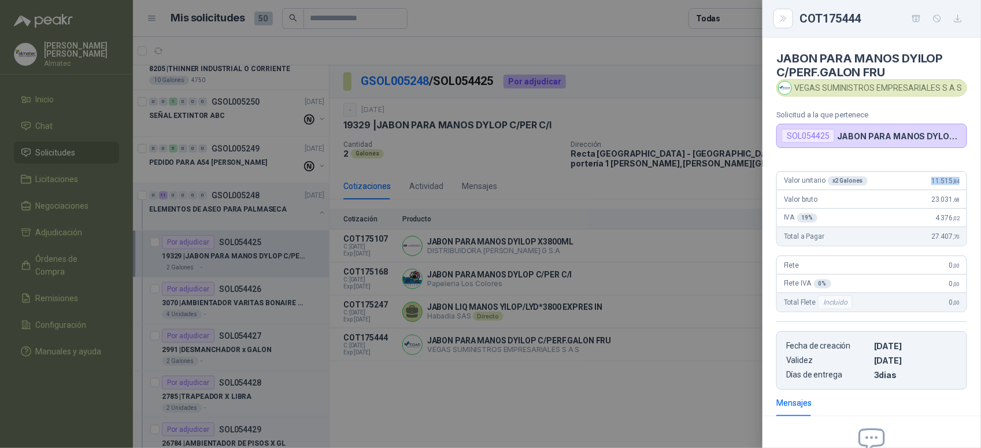
drag, startPoint x: 946, startPoint y: 177, endPoint x: 973, endPoint y: 177, distance: 26.6
click at [973, 177] on div "JABON PARA MANOS DYILOP C/PERF.GALON FRU VEGAS SUMINISTROS EMPRESARIALES S A S …" at bounding box center [872, 243] width 219 height 411
copy span "11.515 ,84"
drag, startPoint x: 796, startPoint y: 90, endPoint x: 940, endPoint y: 88, distance: 144.0
click at [940, 88] on div "VEGAS SUMINISTROS EMPRESARIALES S A S" at bounding box center [872, 87] width 191 height 17
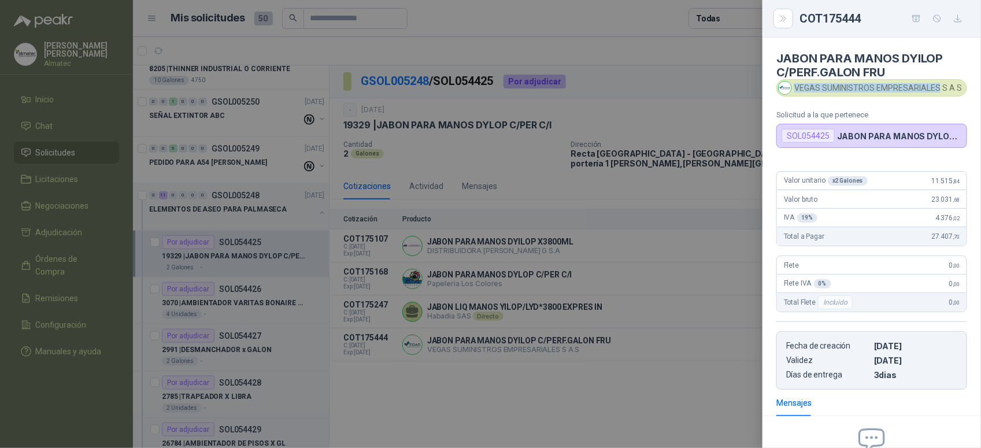
copy div "VEGAS SUMINISTROS EMPRESARIALES"
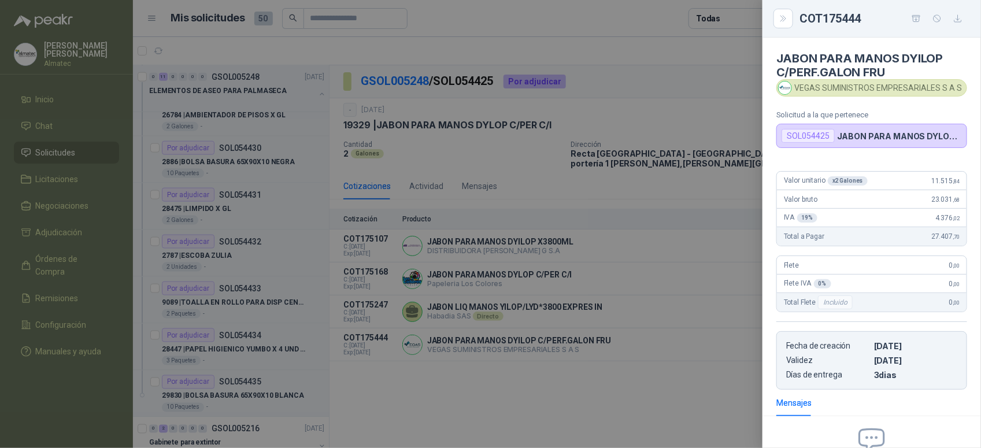
click at [274, 255] on div at bounding box center [490, 224] width 981 height 448
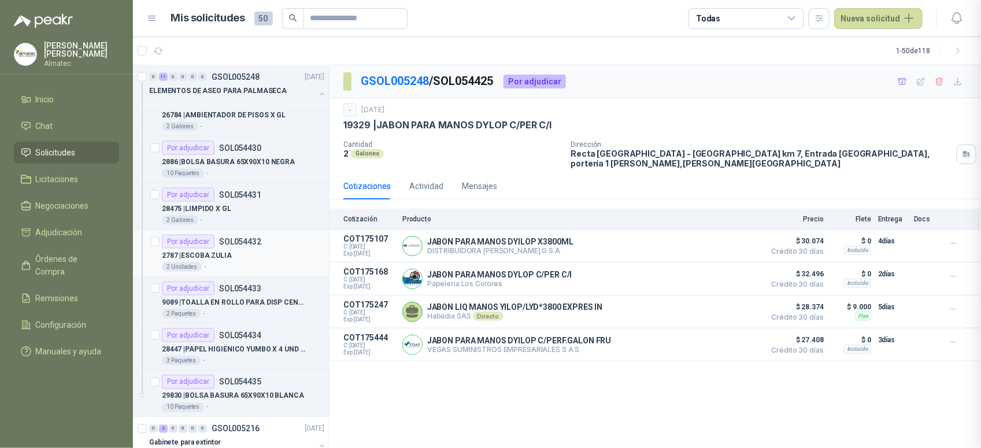
click at [249, 262] on div "2787 | ESCOBA ZULIA" at bounding box center [243, 256] width 162 height 14
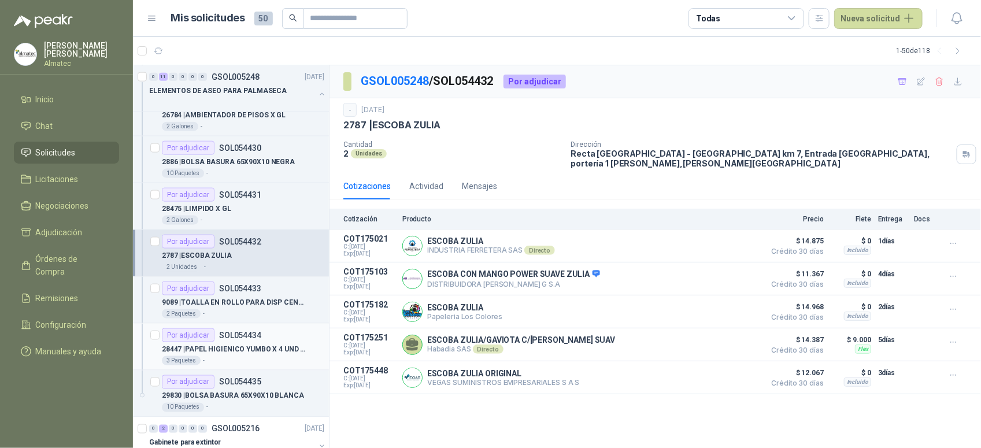
click at [204, 338] on div "Por adjudicar" at bounding box center [188, 335] width 53 height 14
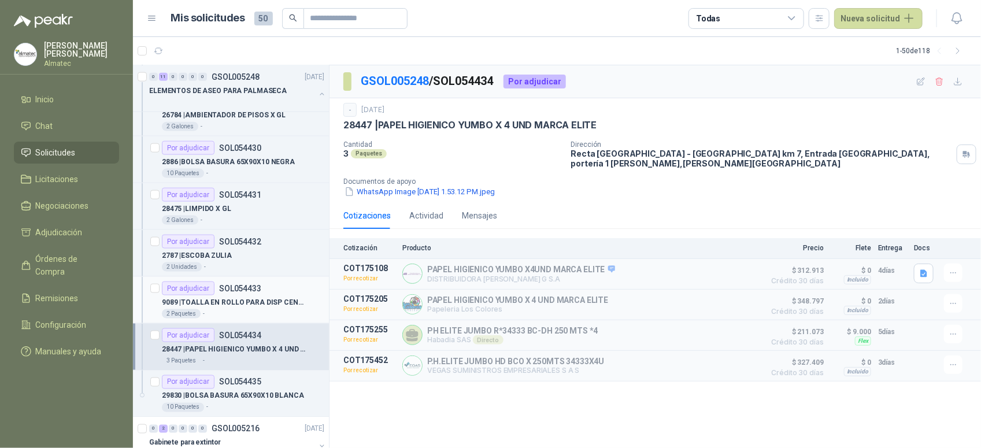
drag, startPoint x: 308, startPoint y: 285, endPoint x: 288, endPoint y: 285, distance: 19.7
click at [305, 285] on div "Por adjudicar SOL054433" at bounding box center [243, 289] width 162 height 14
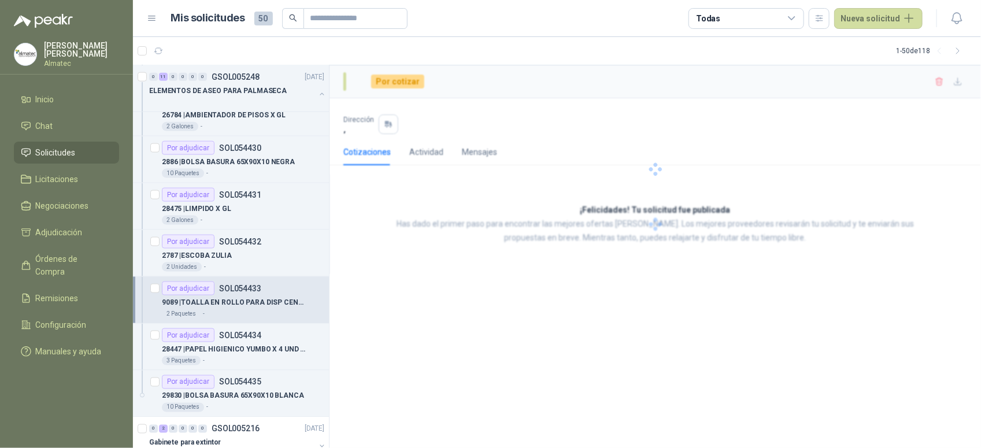
click at [267, 287] on div "Por adjudicar SOL054433" at bounding box center [243, 289] width 162 height 14
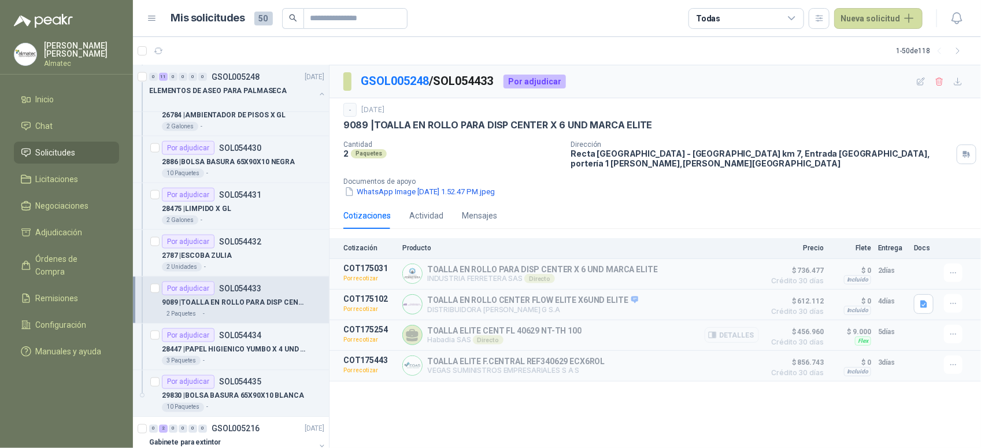
click at [723, 328] on button "Detalles" at bounding box center [732, 335] width 54 height 16
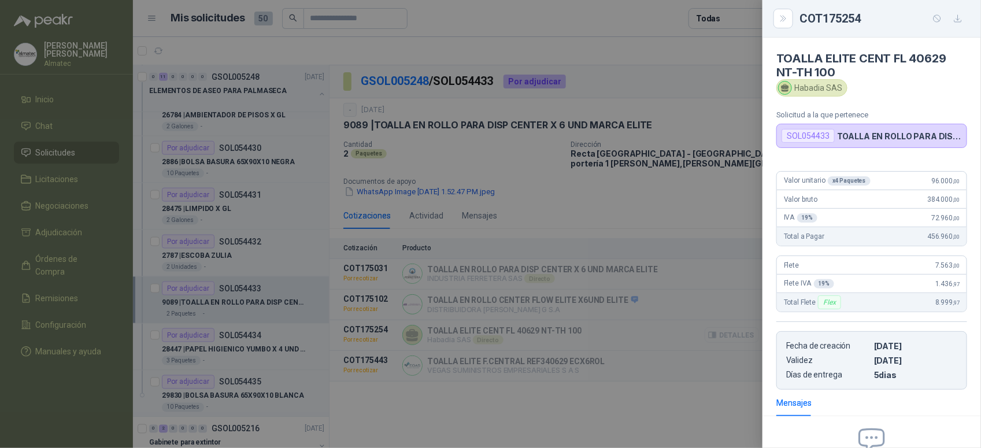
scroll to position [131, 0]
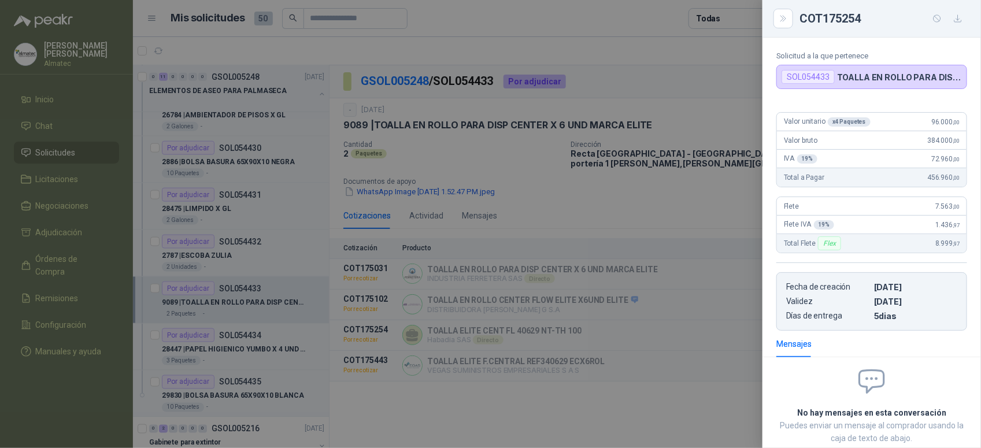
click at [701, 376] on div at bounding box center [490, 224] width 981 height 448
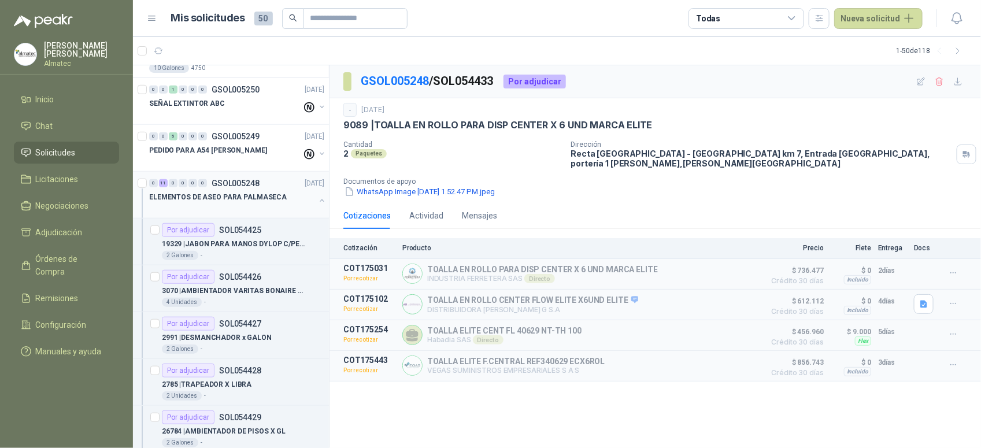
scroll to position [361, 0]
click at [308, 195] on div "ELEMENTOS DE ASEO PARA PALMASECA" at bounding box center [238, 202] width 178 height 23
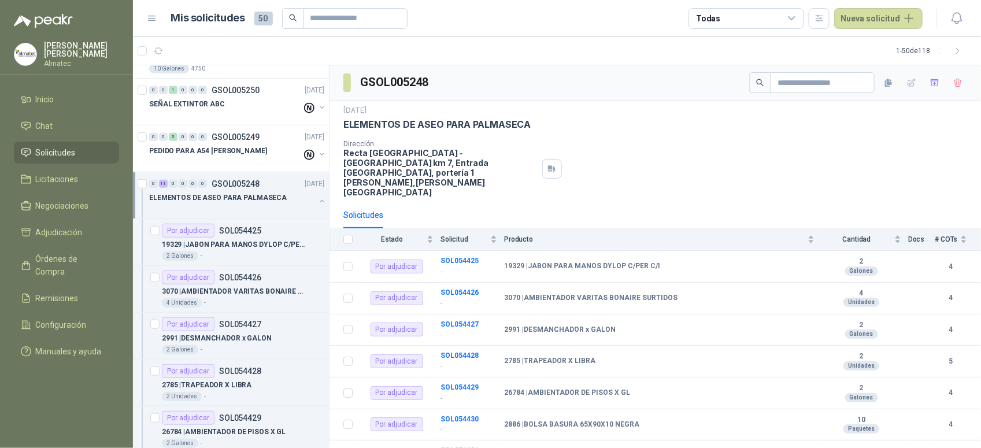
click at [317, 204] on button "button" at bounding box center [321, 201] width 9 height 9
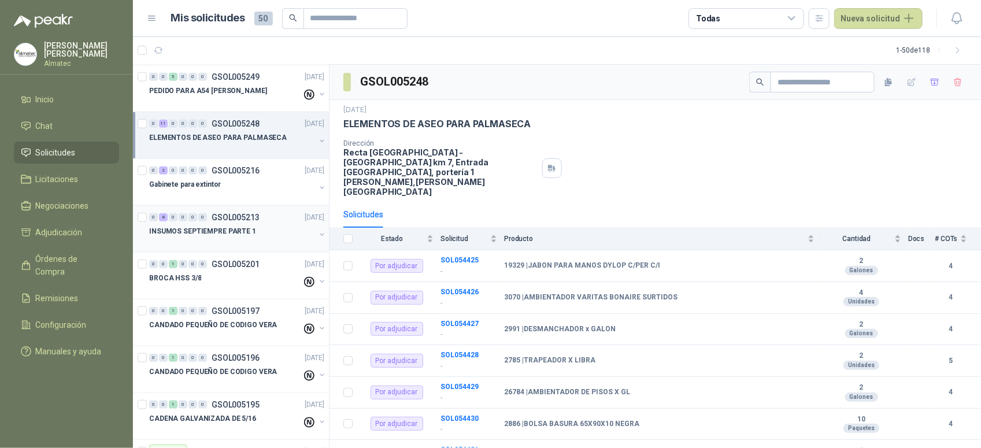
scroll to position [506, 0]
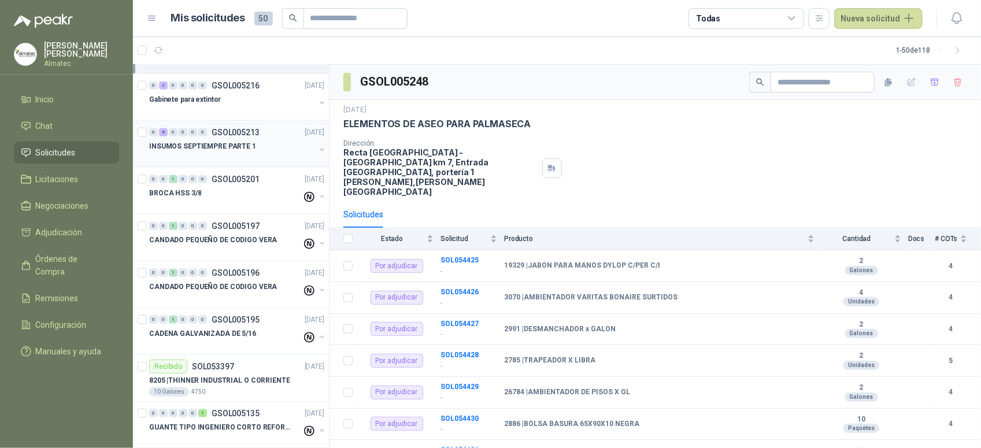
click at [241, 159] on div at bounding box center [232, 157] width 166 height 9
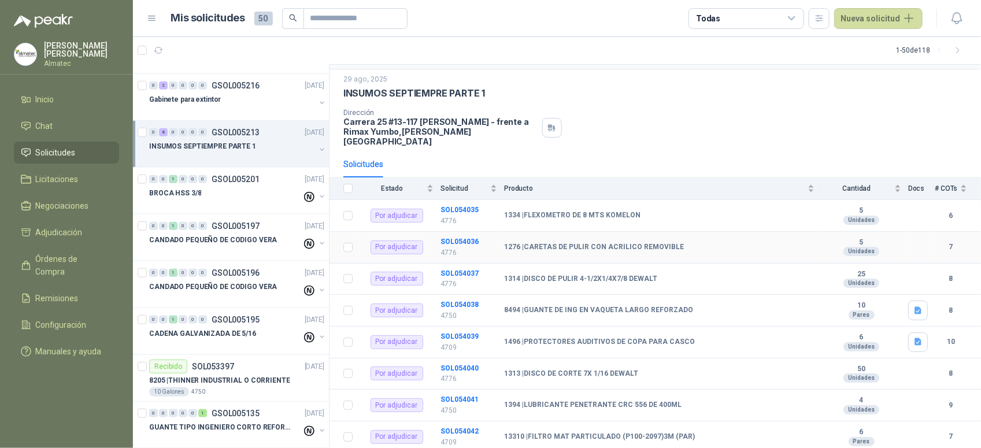
scroll to position [47, 0]
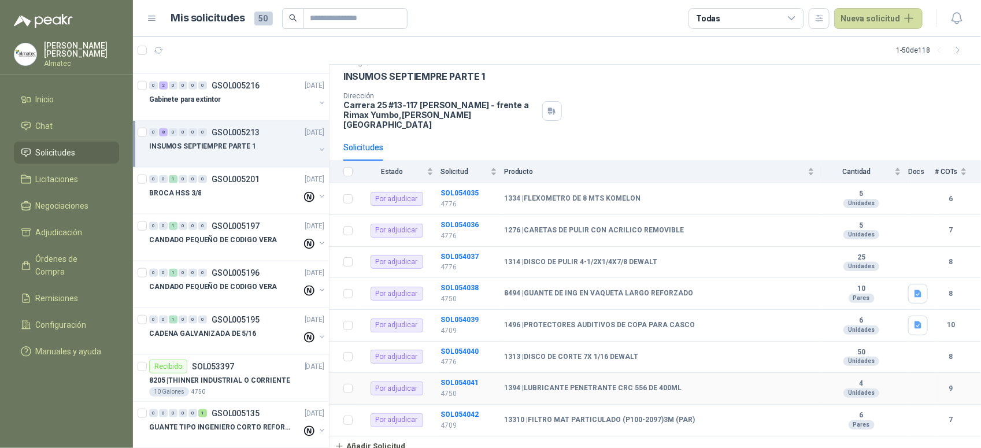
click at [467, 379] on td "SOL054041 4750" at bounding box center [473, 389] width 64 height 32
click at [471, 389] on p "4750" at bounding box center [469, 394] width 57 height 11
click at [461, 379] on b "SOL054041" at bounding box center [460, 383] width 38 height 8
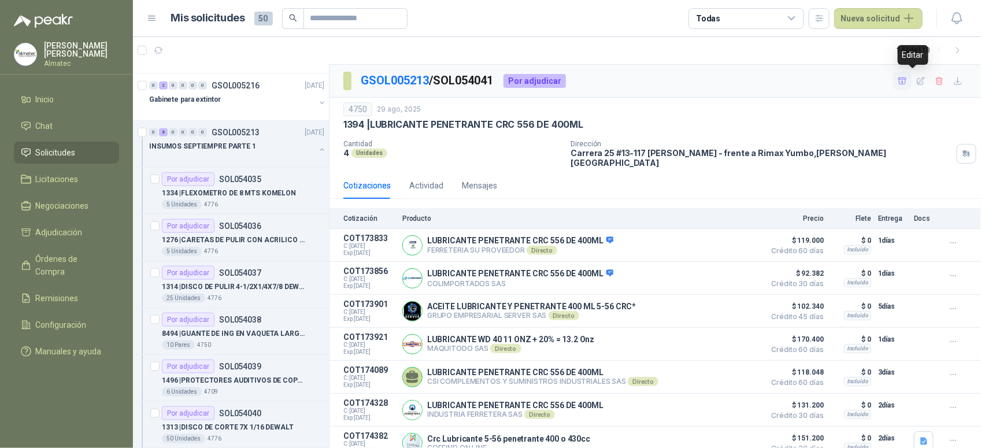
click at [898, 76] on icon "button" at bounding box center [903, 81] width 10 height 10
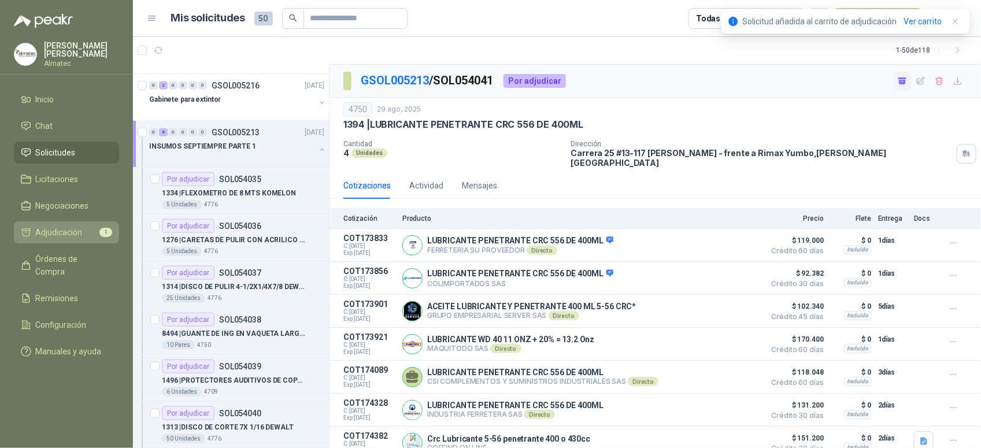
click at [56, 230] on span "Adjudicación" at bounding box center [59, 232] width 47 height 13
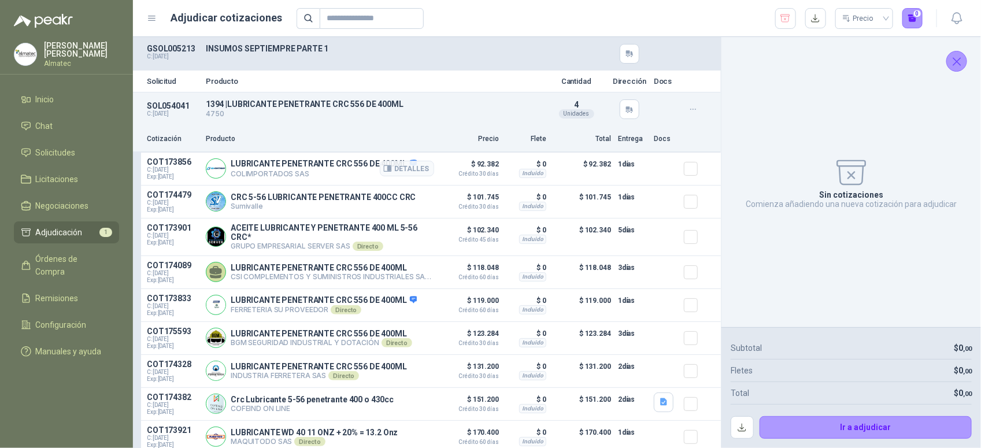
click at [672, 172] on article "COT173856 C: [DATE] Exp: [DATE] LUBRICANTE PENETRANTE CRC 556 DE 400ML COLIMPOR…" at bounding box center [427, 169] width 588 height 33
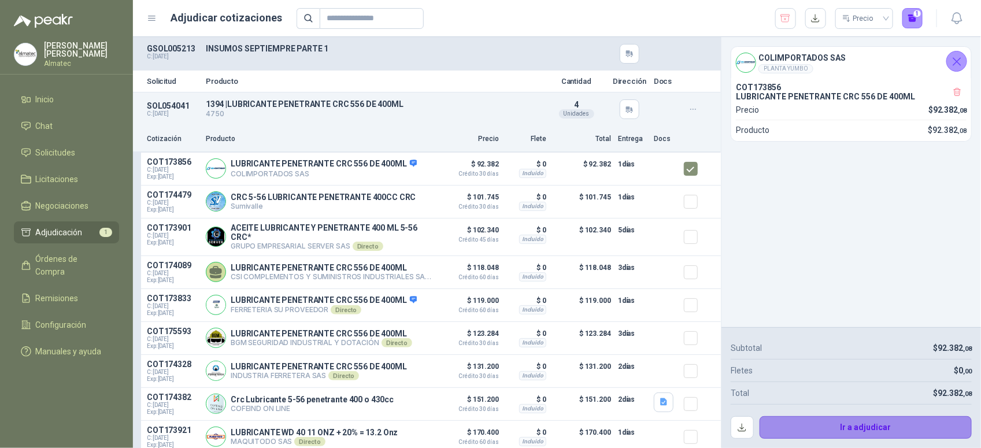
click at [863, 432] on button "Ir a adjudicar" at bounding box center [866, 427] width 213 height 23
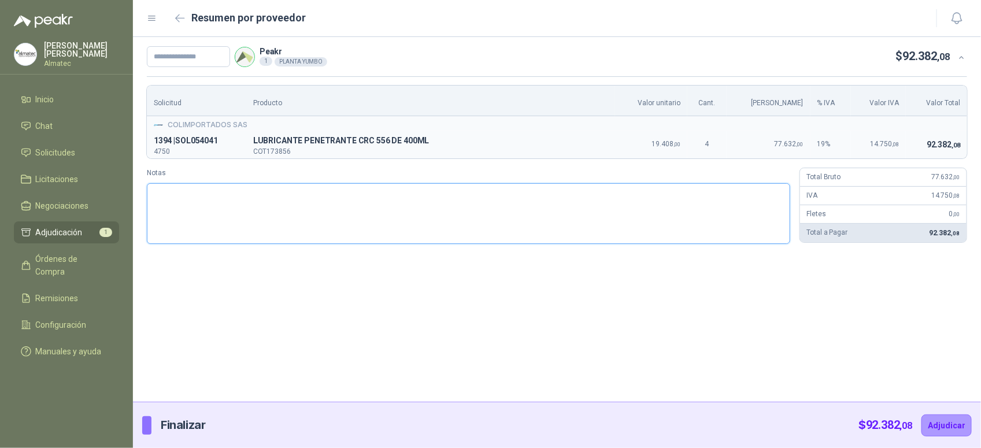
click at [276, 197] on textarea "Notas" at bounding box center [469, 213] width 644 height 61
type textarea "*"
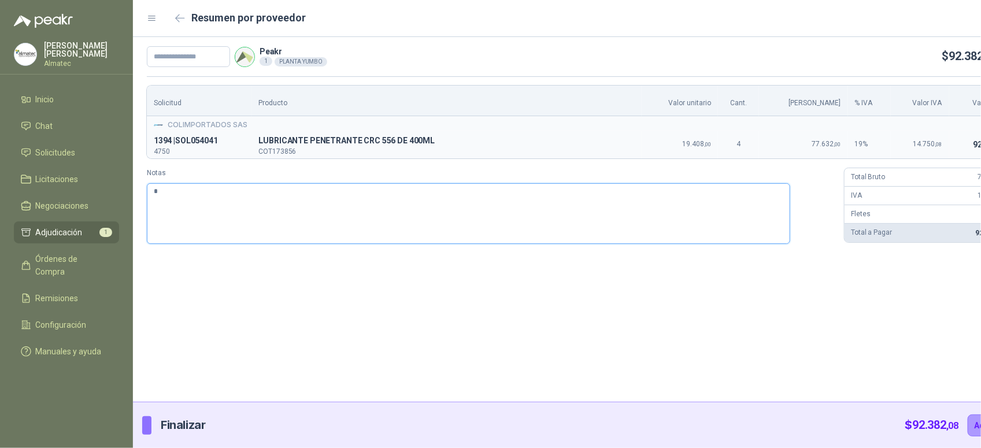
type textarea "**"
paste textarea "*****"
type textarea "*******"
click at [187, 52] on input "text" at bounding box center [188, 56] width 83 height 21
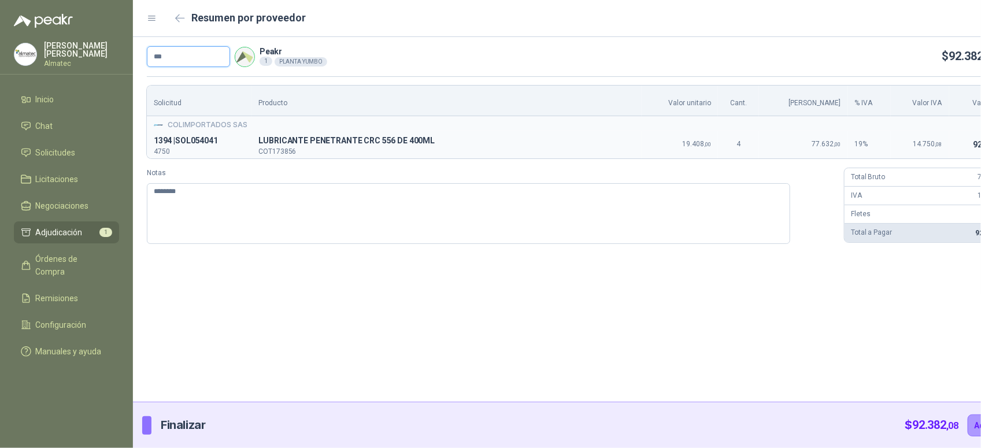
paste input "*****"
type input "*******"
drag, startPoint x: 169, startPoint y: 182, endPoint x: 82, endPoint y: 172, distance: 88.5
click at [82, 172] on div "[PERSON_NAME] Almatec Inicio Chat Solicitudes Licitaciones Negociaciones Adjudi…" at bounding box center [490, 224] width 981 height 448
type textarea "**"
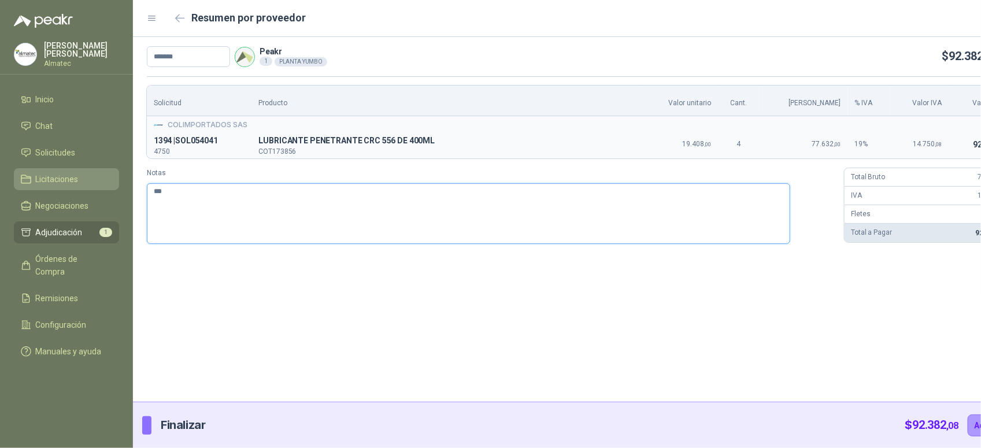
type textarea "***"
type textarea "****"
type textarea "*****"
type textarea "******"
type textarea "*******"
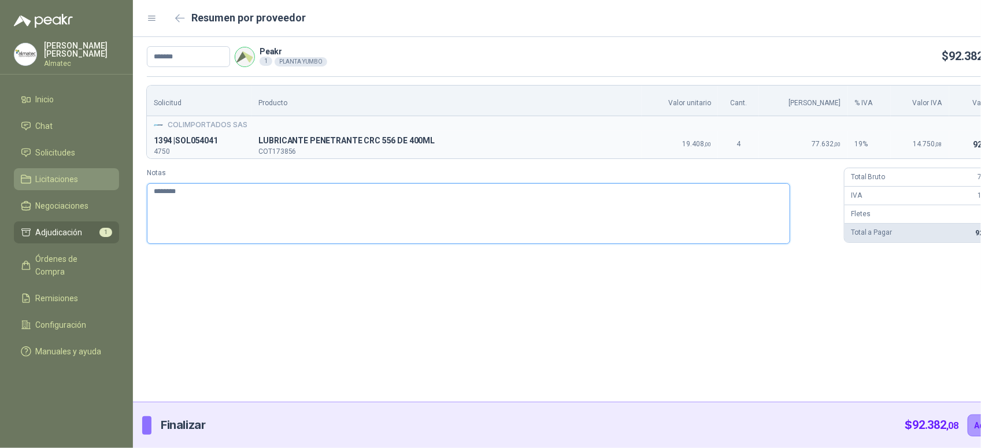
type textarea "********"
type textarea "**********"
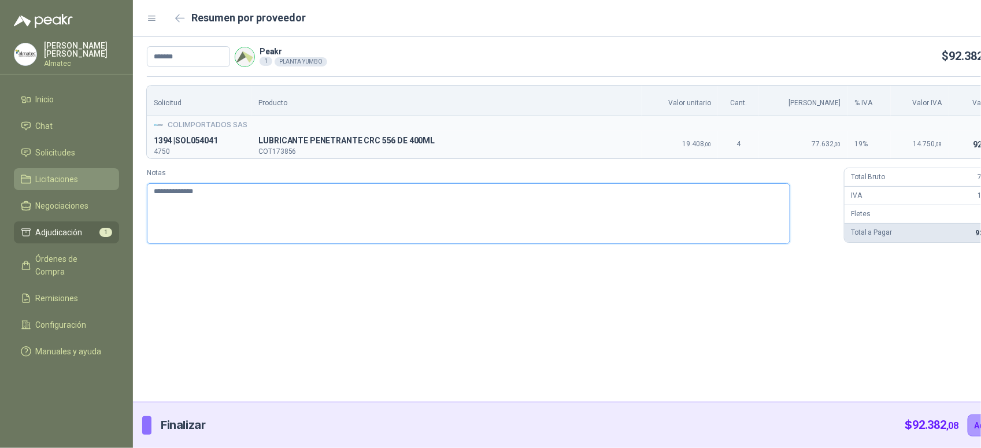
type textarea "**********"
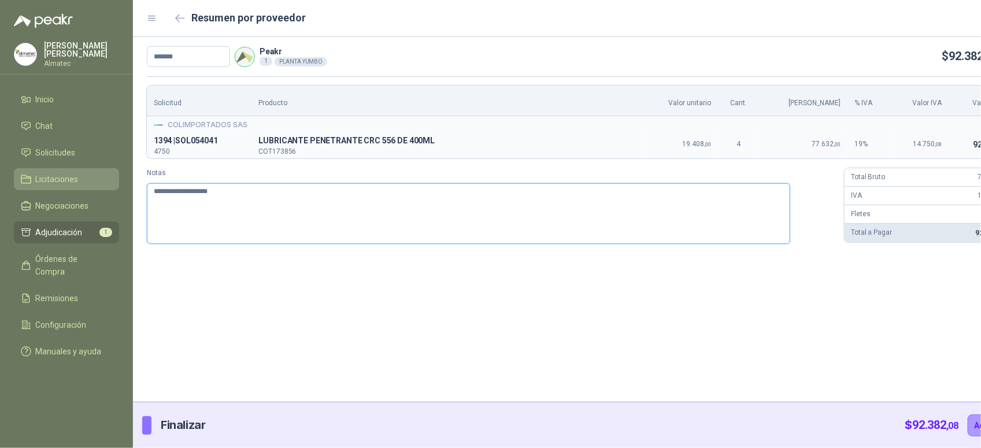
type textarea "**********"
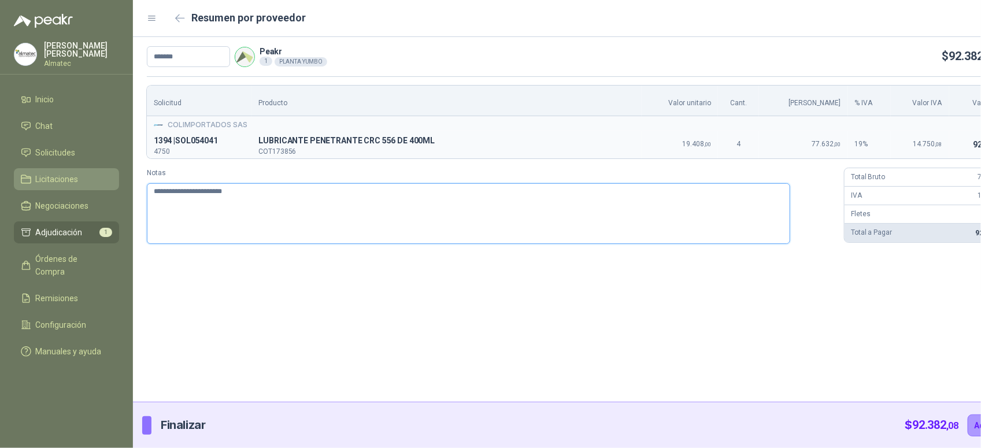
type textarea "**********"
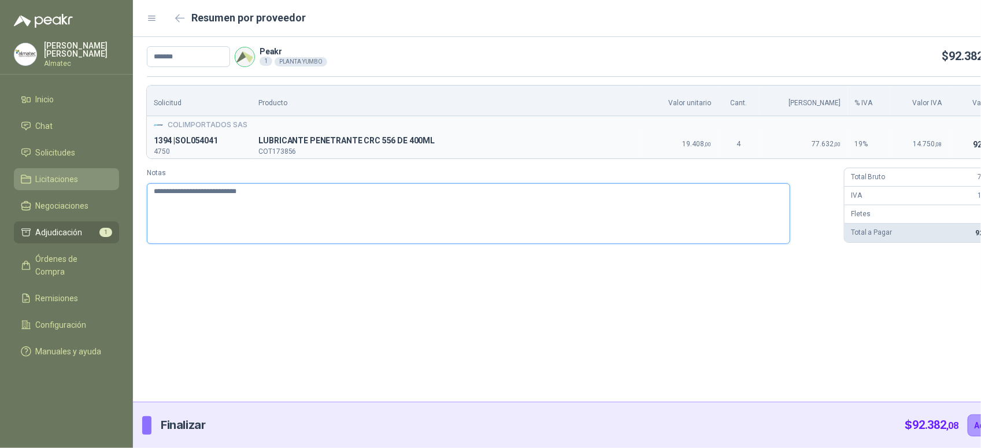
type textarea "**********"
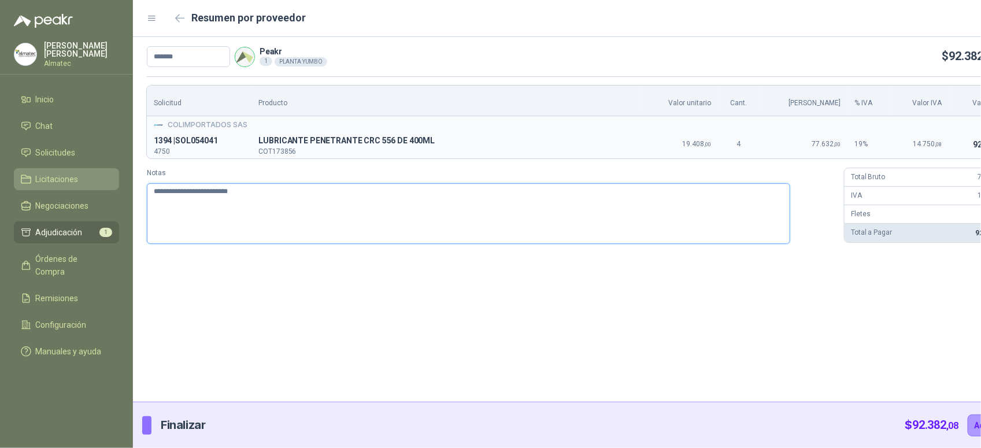
type textarea "**********"
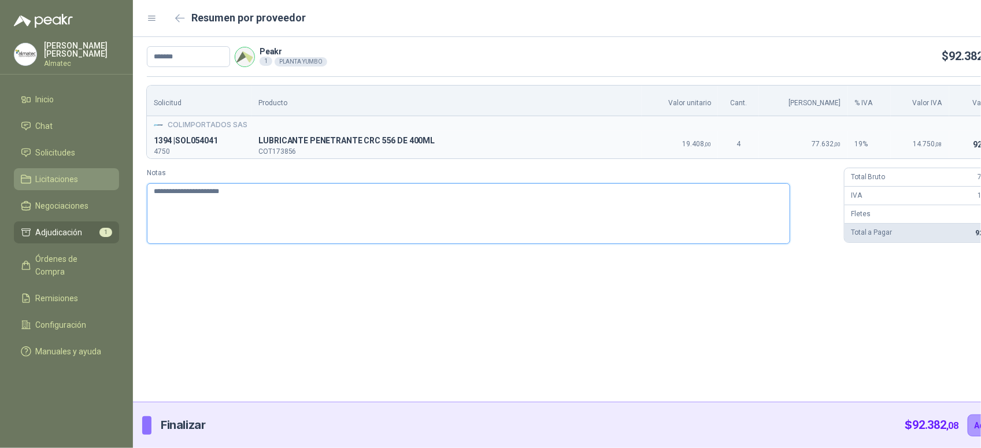
type textarea "**********"
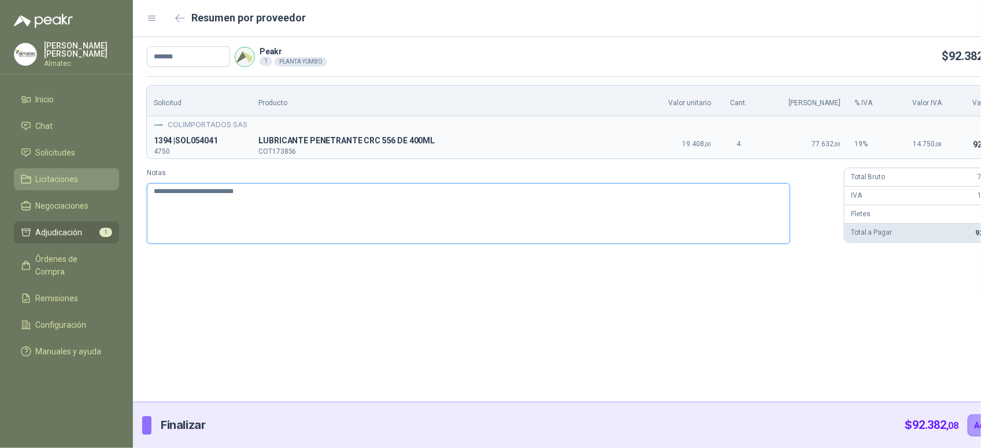
type textarea "**********"
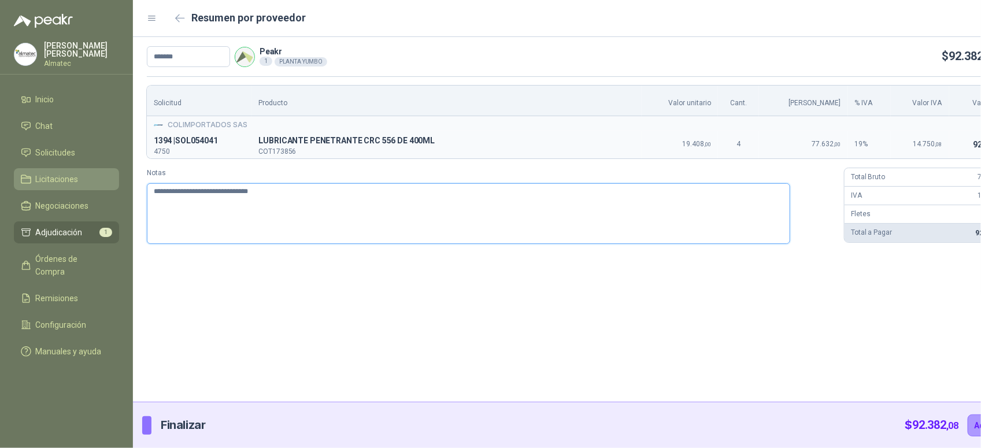
type textarea "**********"
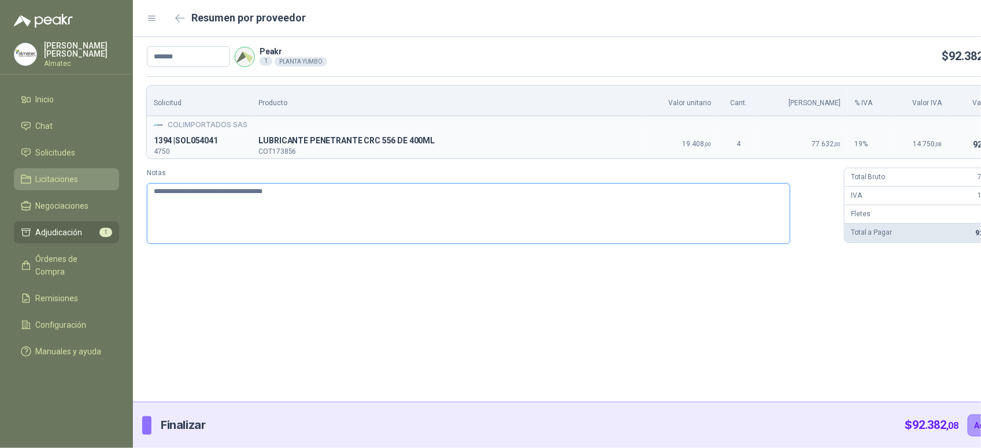
type textarea "**********"
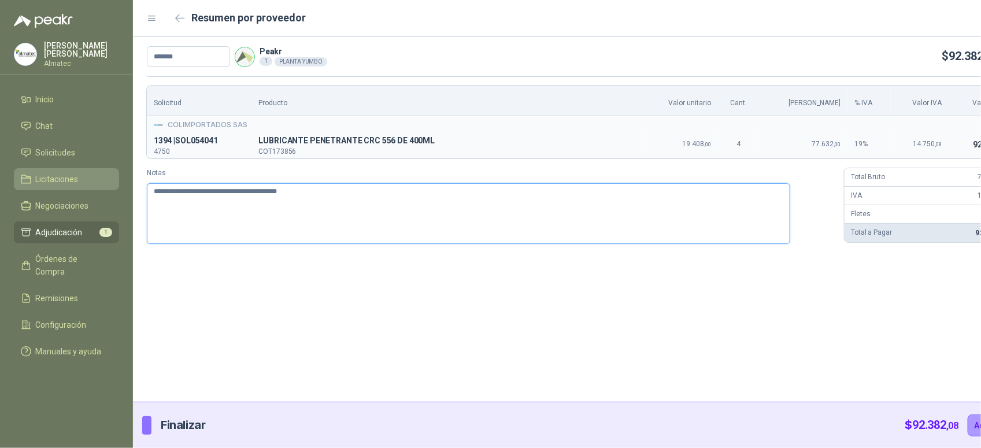
type textarea "**********"
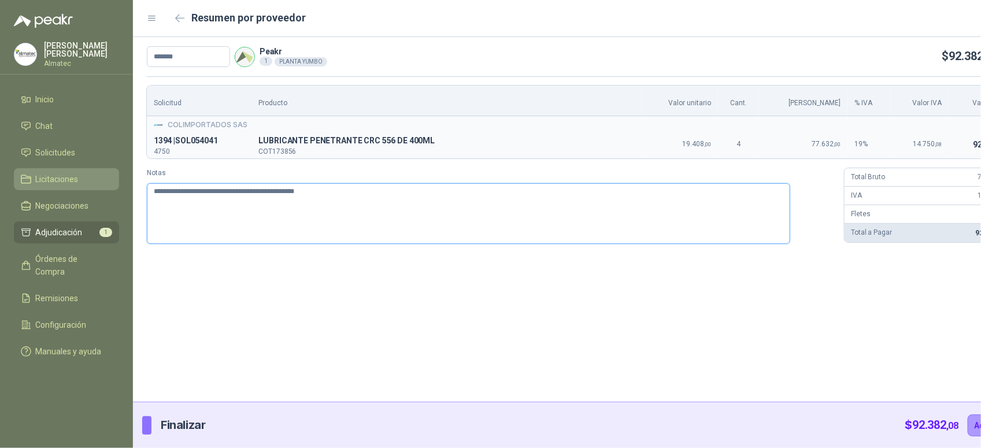
type textarea "**********"
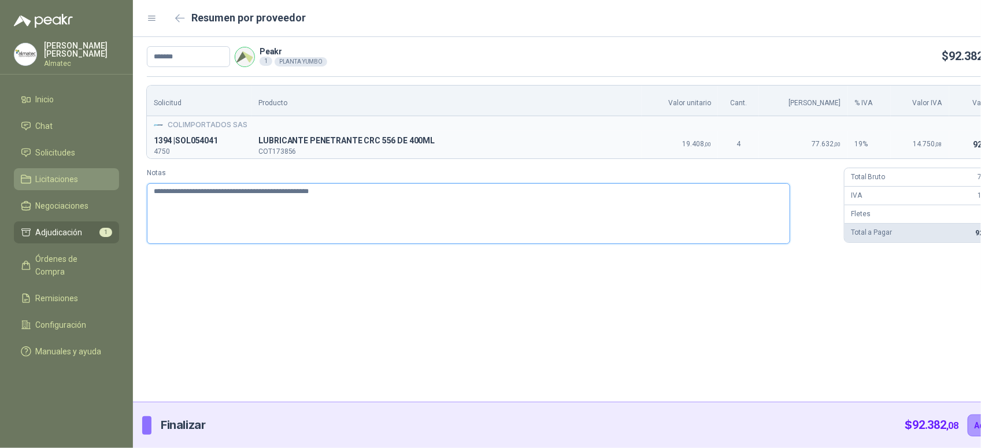
type textarea "**********"
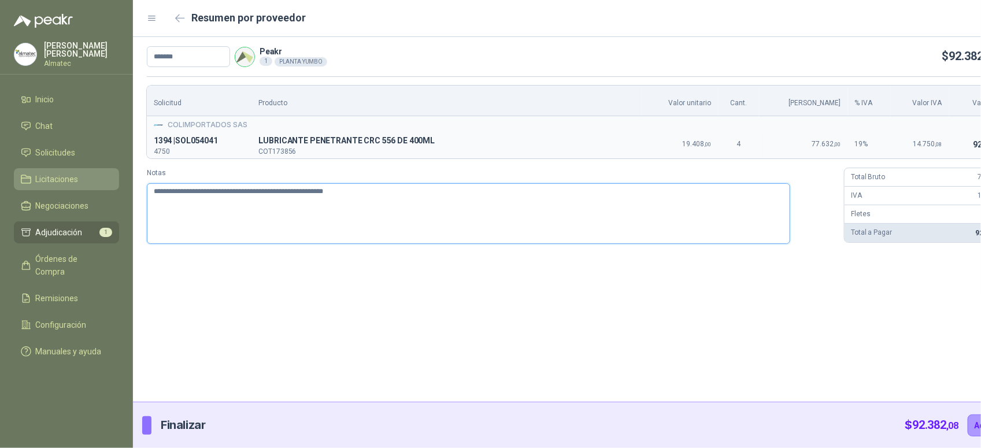
type textarea "**********"
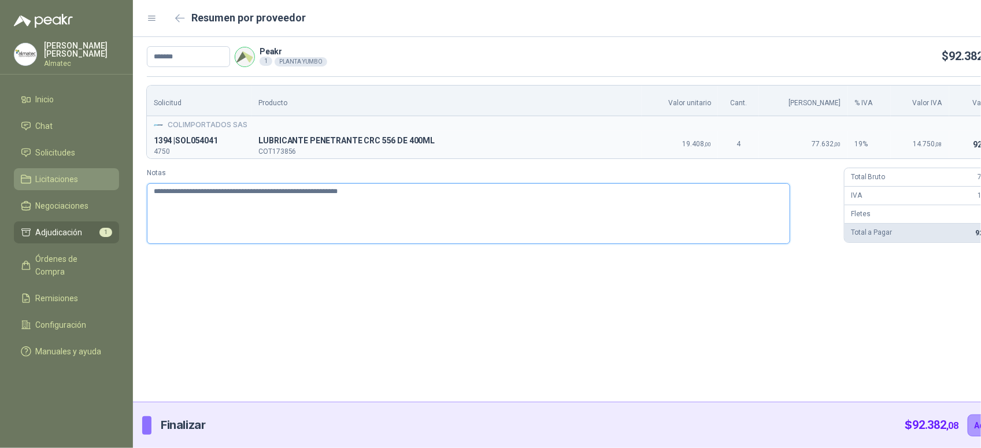
type textarea "**********"
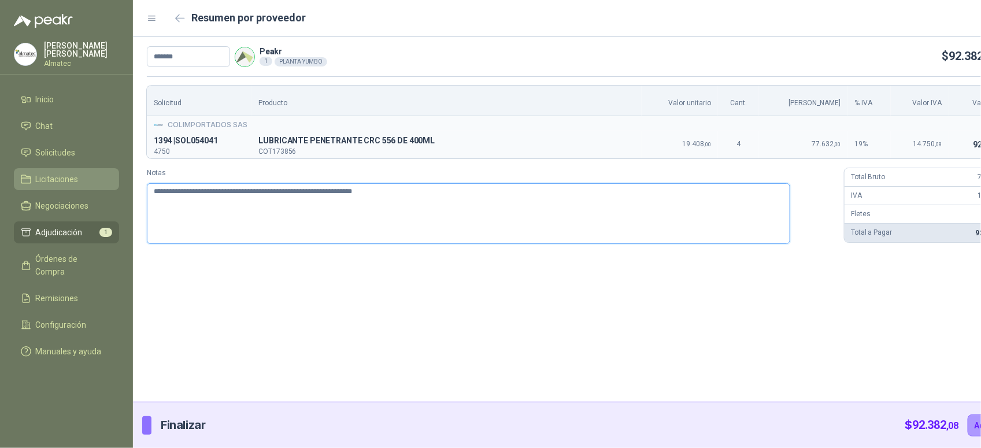
type textarea "**********"
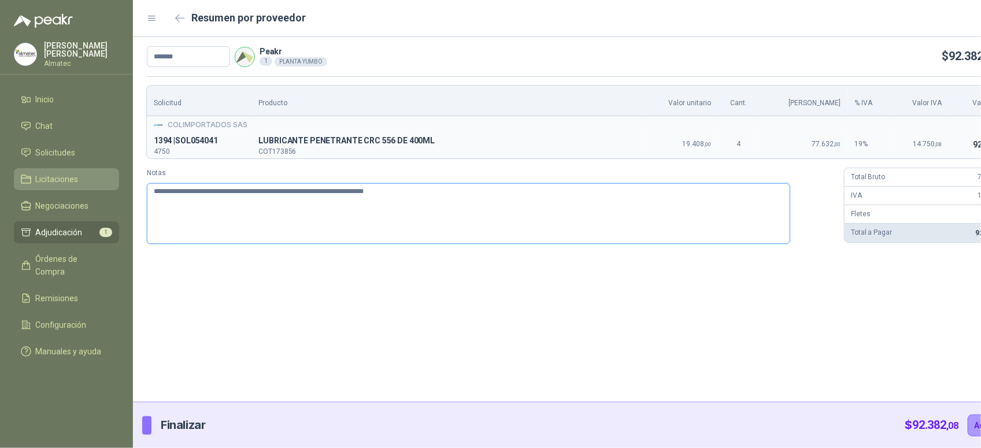
type textarea "**********"
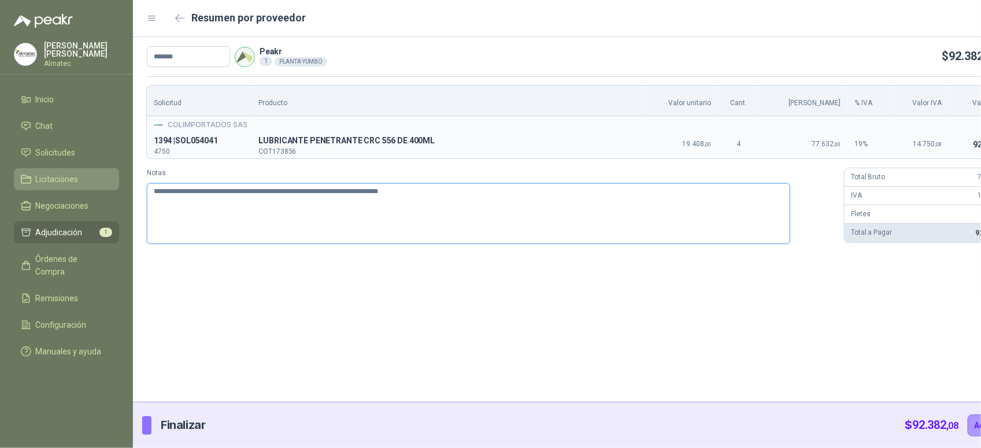
type textarea "**********"
drag, startPoint x: 264, startPoint y: 193, endPoint x: 250, endPoint y: 191, distance: 13.9
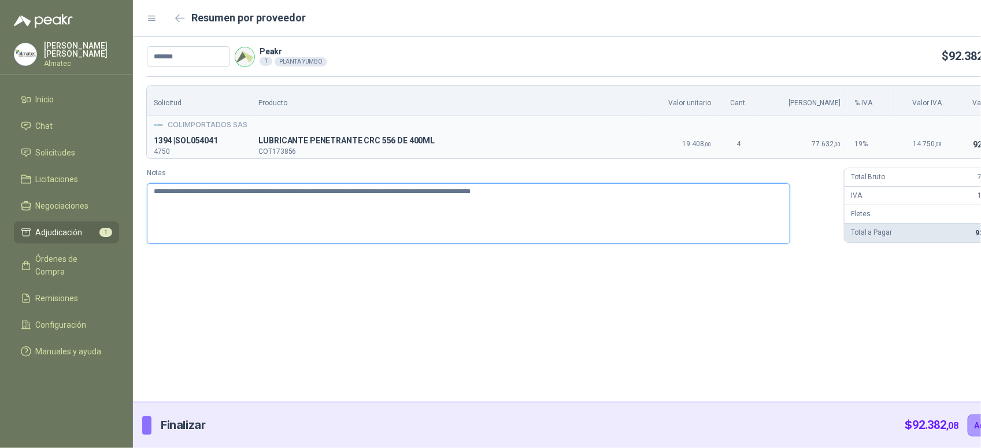
click at [250, 191] on textarea "**********" at bounding box center [469, 213] width 644 height 61
click at [481, 194] on textarea "**********" at bounding box center [469, 213] width 644 height 61
drag, startPoint x: 507, startPoint y: 191, endPoint x: 70, endPoint y: 151, distance: 438.4
click at [70, 151] on div "**********" at bounding box center [490, 224] width 981 height 448
click at [968, 418] on button "Adjudicar" at bounding box center [993, 426] width 50 height 22
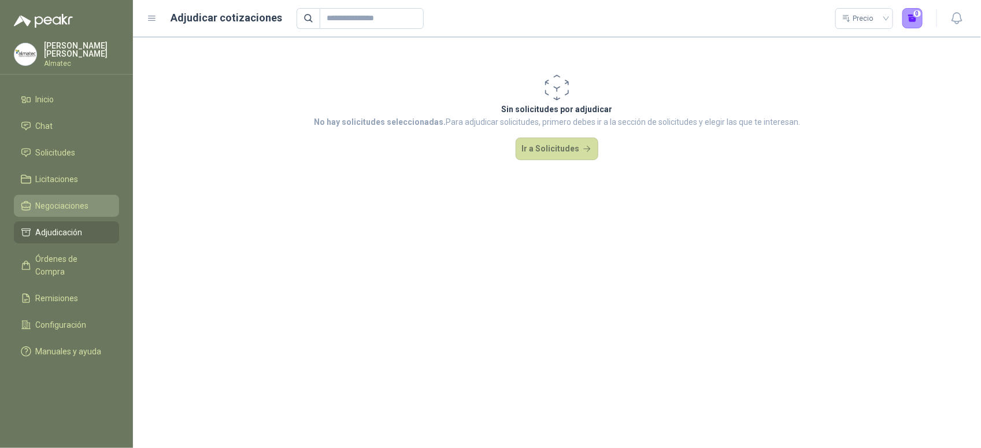
click at [55, 204] on span "Negociaciones" at bounding box center [62, 205] width 53 height 13
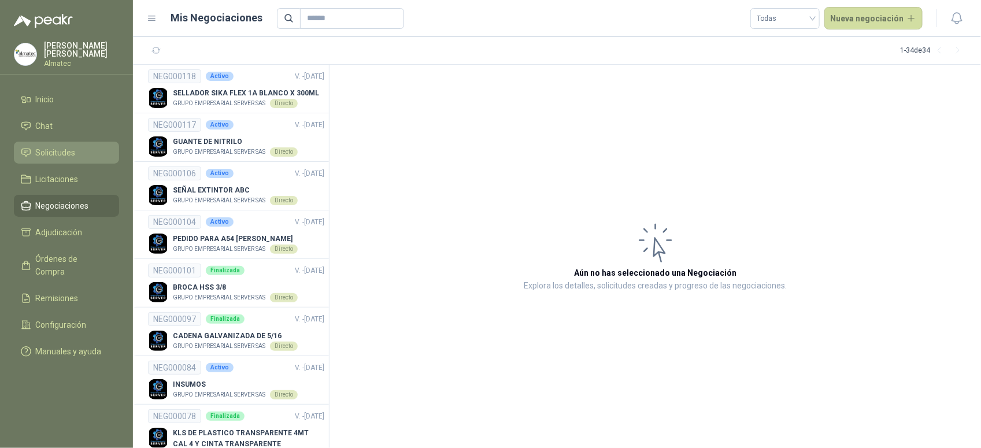
click at [79, 156] on li "Solicitudes" at bounding box center [66, 152] width 91 height 13
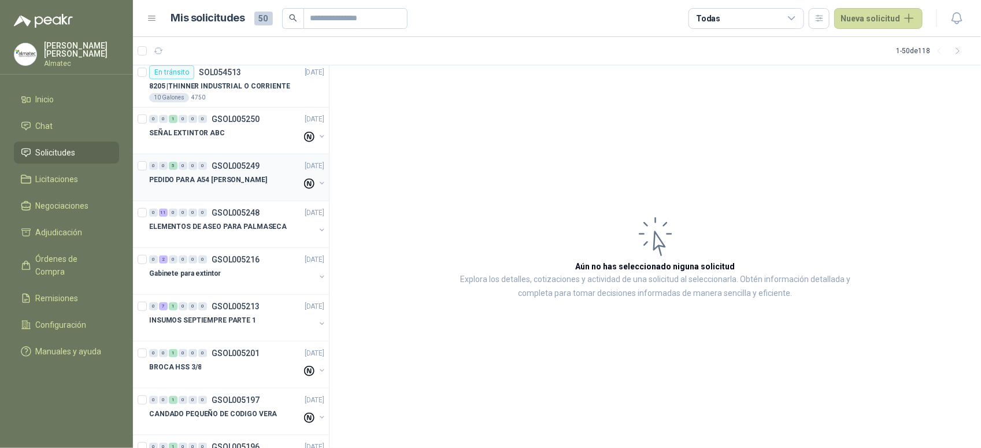
scroll to position [289, 0]
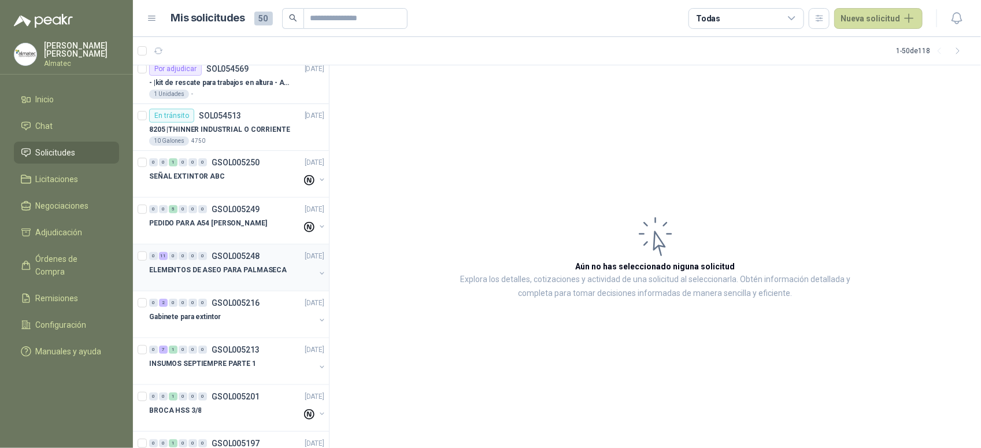
click at [259, 282] on div at bounding box center [232, 281] width 166 height 9
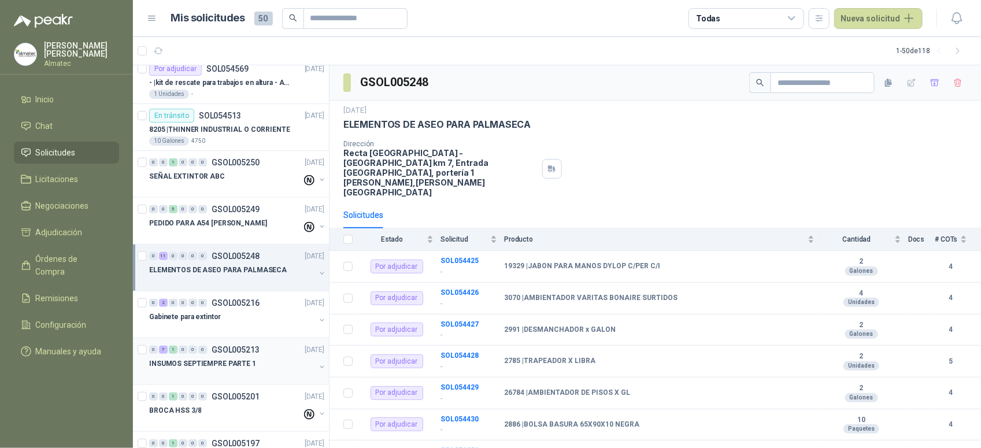
click at [244, 365] on p "INSUMOS SEPTIEMPRE PARTE 1" at bounding box center [202, 364] width 107 height 11
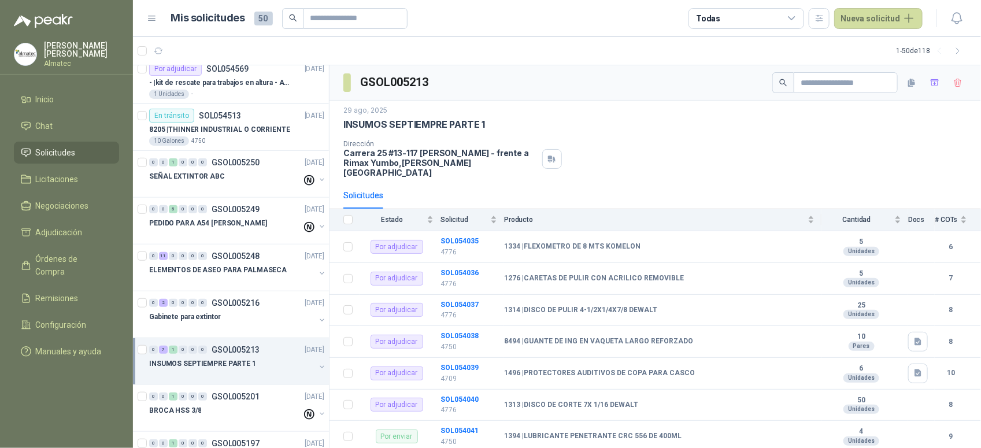
click at [694, 182] on div "Solicitudes" at bounding box center [655, 195] width 624 height 27
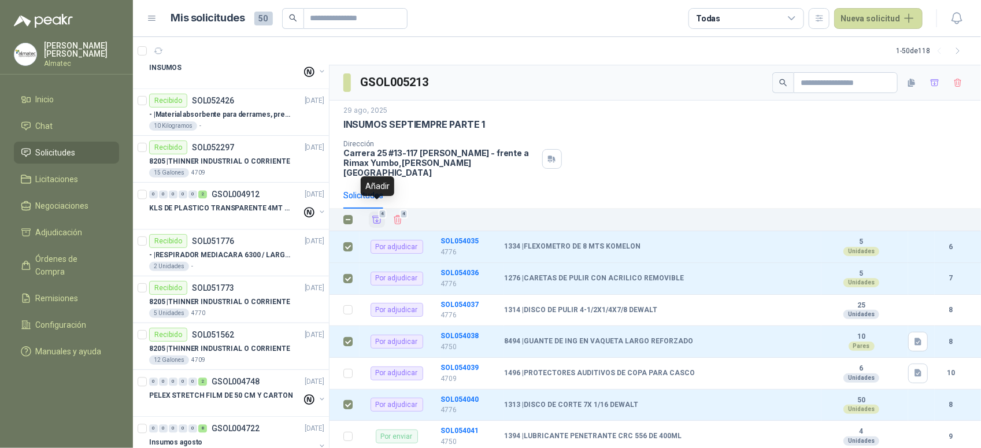
click at [378, 216] on icon "Añadir" at bounding box center [377, 220] width 9 height 8
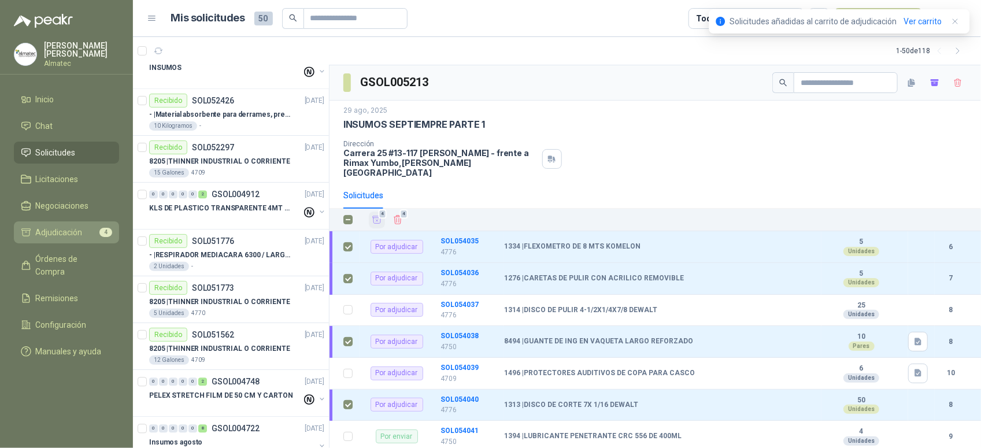
click at [70, 227] on span "Adjudicación" at bounding box center [59, 232] width 47 height 13
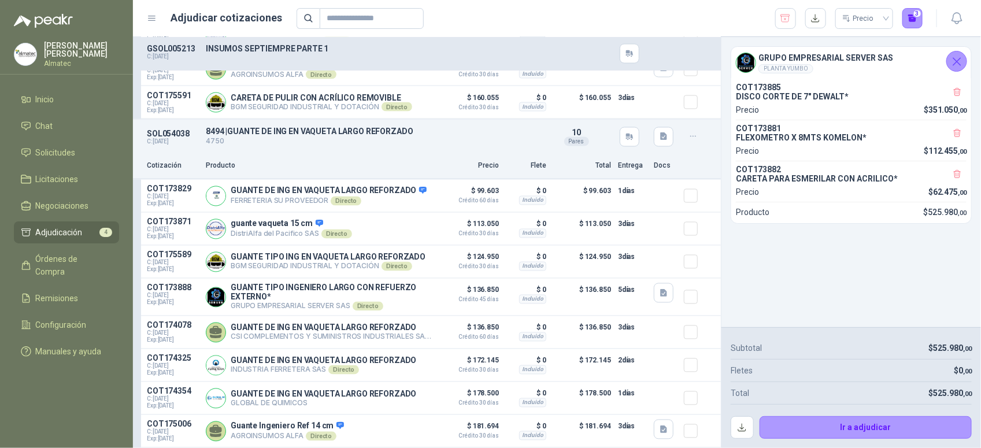
scroll to position [883, 0]
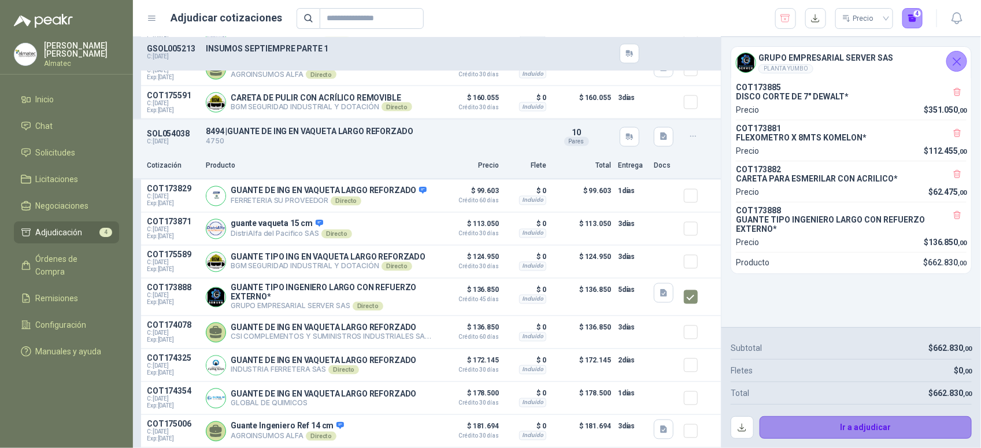
click at [853, 433] on button "Ir a adjudicar" at bounding box center [866, 427] width 213 height 23
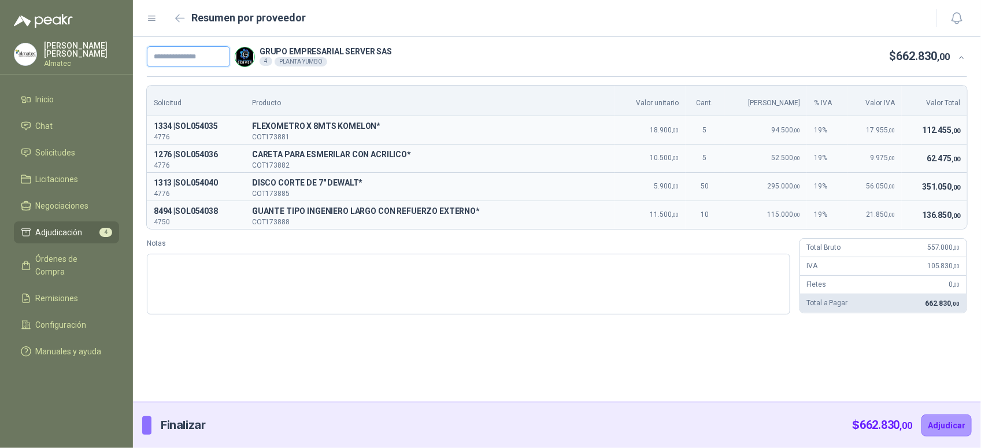
click at [212, 61] on input "text" at bounding box center [188, 56] width 83 height 21
click at [950, 428] on button "Adjudicar" at bounding box center [947, 426] width 50 height 22
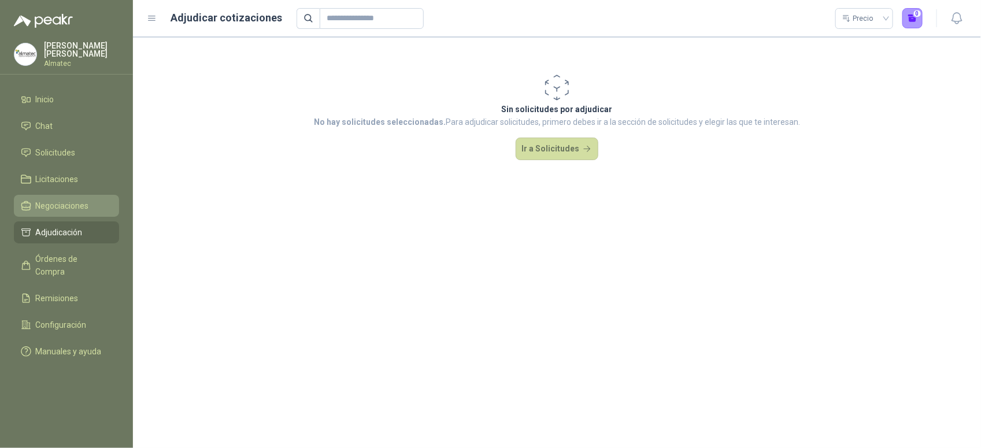
click at [50, 201] on span "Negociaciones" at bounding box center [62, 205] width 53 height 13
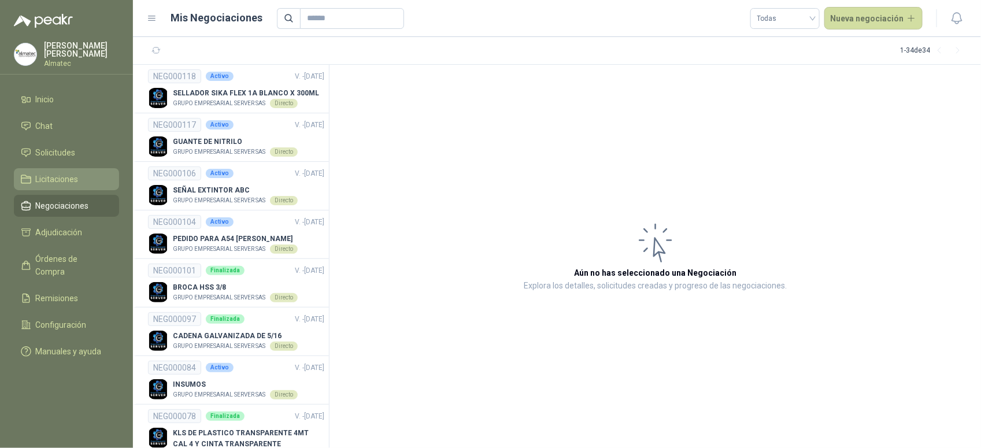
click at [50, 176] on span "Licitaciones" at bounding box center [57, 179] width 43 height 13
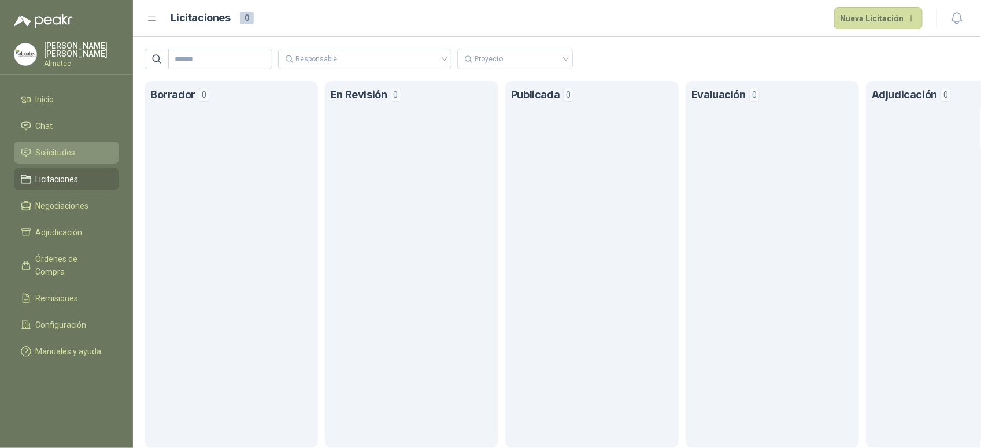
click at [82, 146] on li "Solicitudes" at bounding box center [66, 152] width 91 height 13
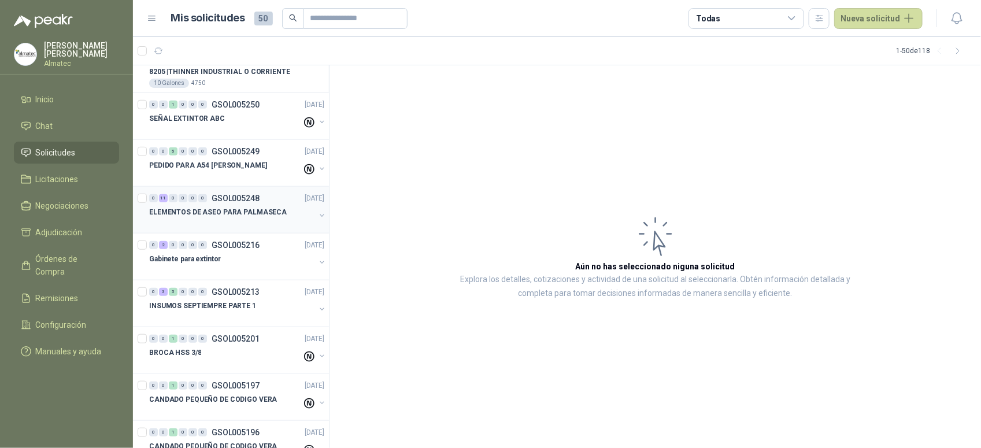
scroll to position [361, 0]
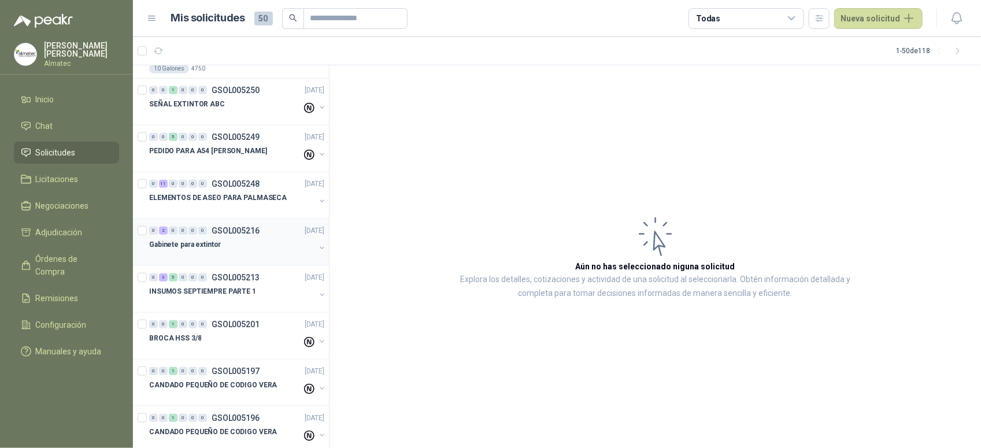
click at [239, 250] on div "Gabinete para extintor" at bounding box center [232, 245] width 166 height 14
click at [241, 287] on p "INSUMOS SEPTIEMPRE PARTE 1" at bounding box center [202, 291] width 107 height 11
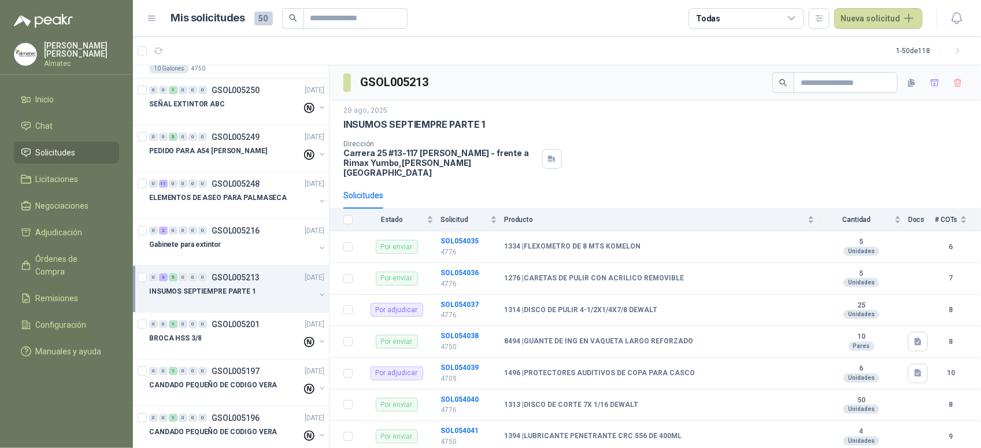
click at [689, 139] on div "29 ago, 2025 INSUMOS SEPTIEMPRE PARTE 1 Dirección Carrera 25 #13-117 Cencar Yum…" at bounding box center [655, 141] width 624 height 72
click at [675, 169] on div "29 ago, 2025 INSUMOS SEPTIEMPRE PARTE 1 Dirección Carrera 25 #13-117 Cencar Yum…" at bounding box center [656, 142] width 652 height 82
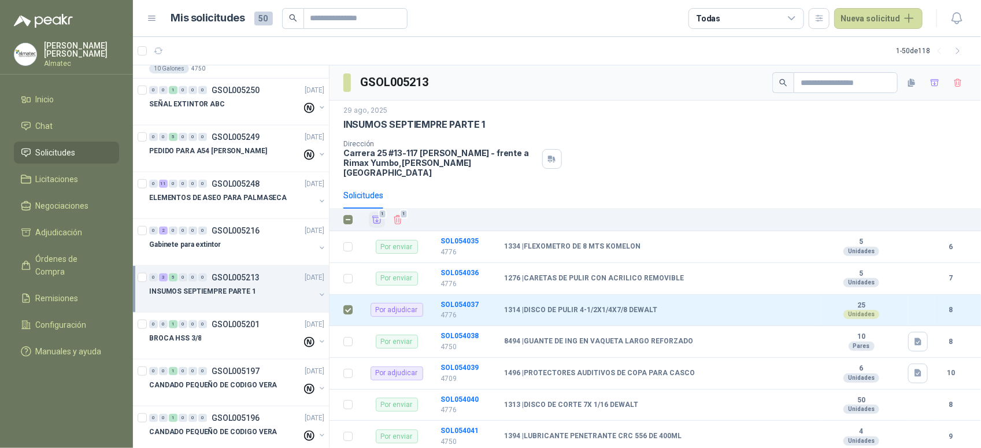
click at [375, 215] on icon "Añadir" at bounding box center [377, 220] width 10 height 10
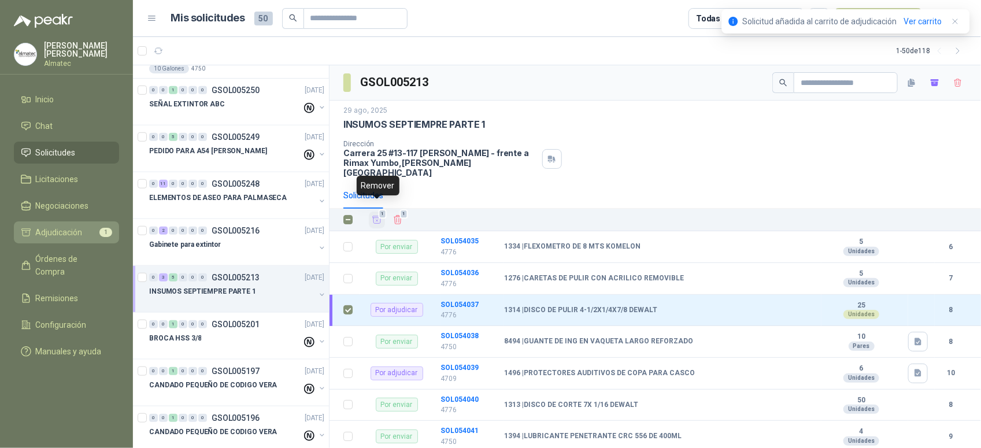
click at [70, 232] on span "Adjudicación" at bounding box center [59, 232] width 47 height 13
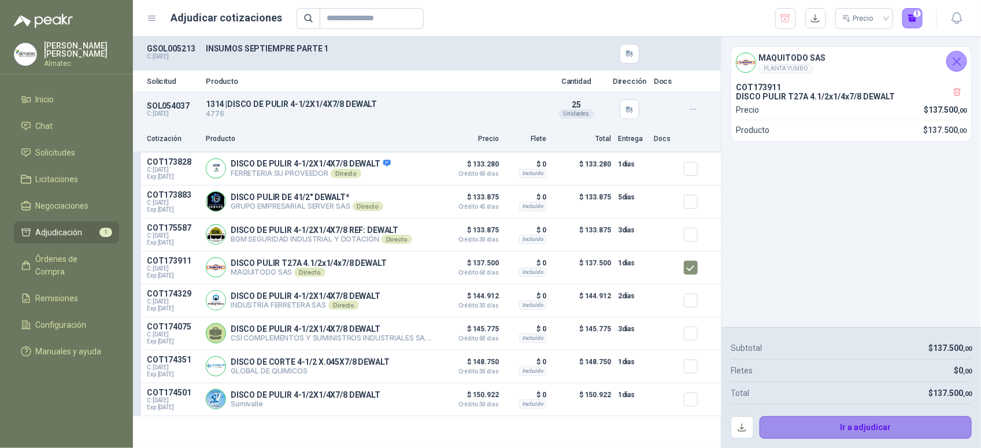
click at [886, 430] on button "Ir a adjudicar" at bounding box center [866, 427] width 213 height 23
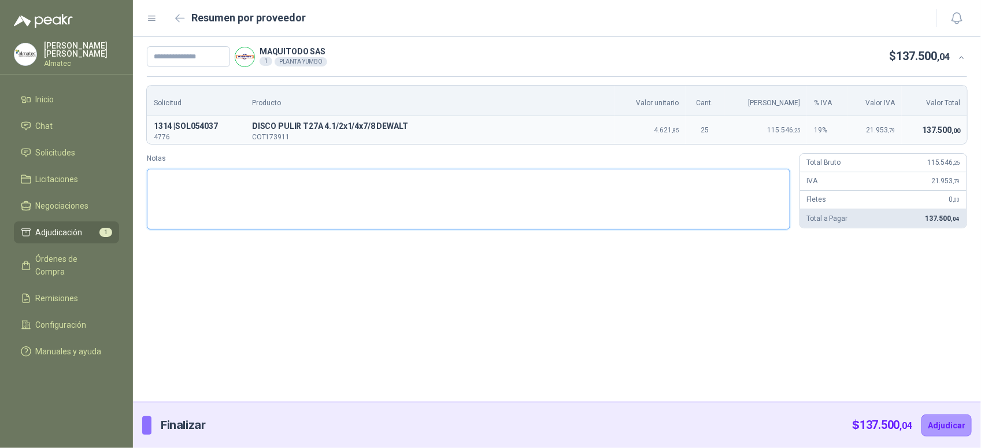
click at [321, 192] on textarea "Notas" at bounding box center [469, 199] width 644 height 61
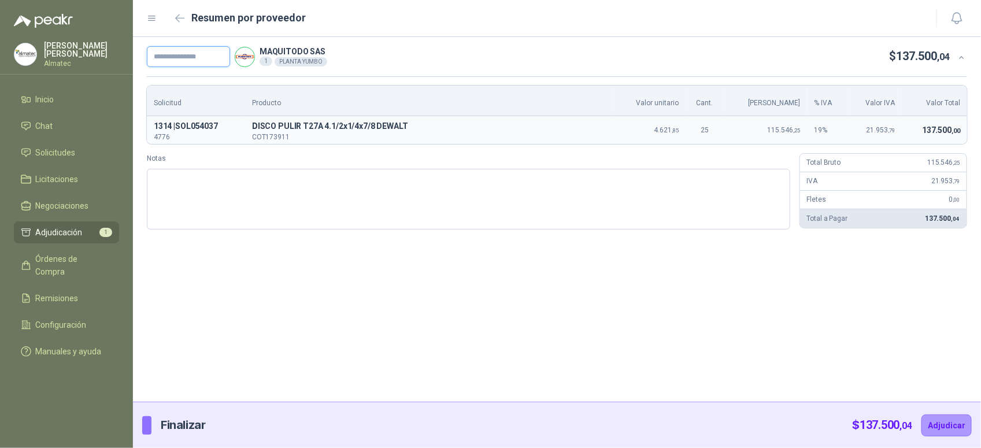
click at [173, 62] on input "text" at bounding box center [188, 56] width 83 height 21
paste input "*****"
click at [938, 427] on button "Adjudicar" at bounding box center [947, 426] width 50 height 22
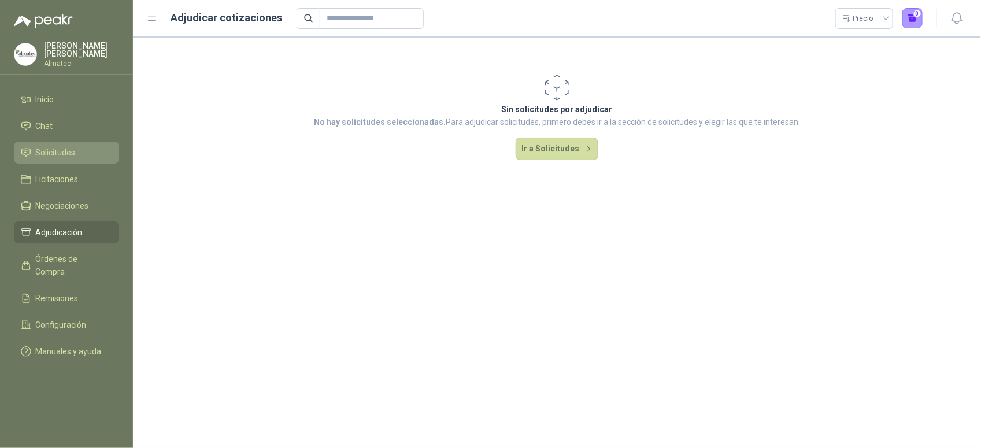
click at [71, 146] on span "Solicitudes" at bounding box center [56, 152] width 40 height 13
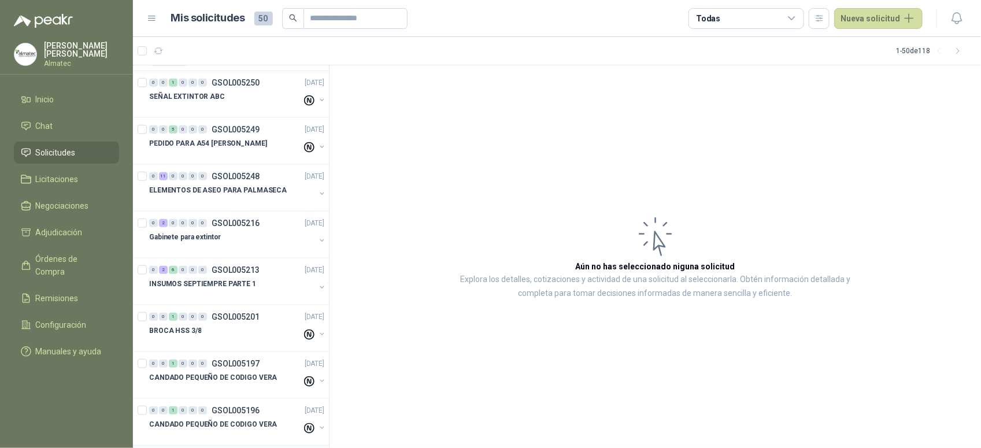
scroll to position [506, 0]
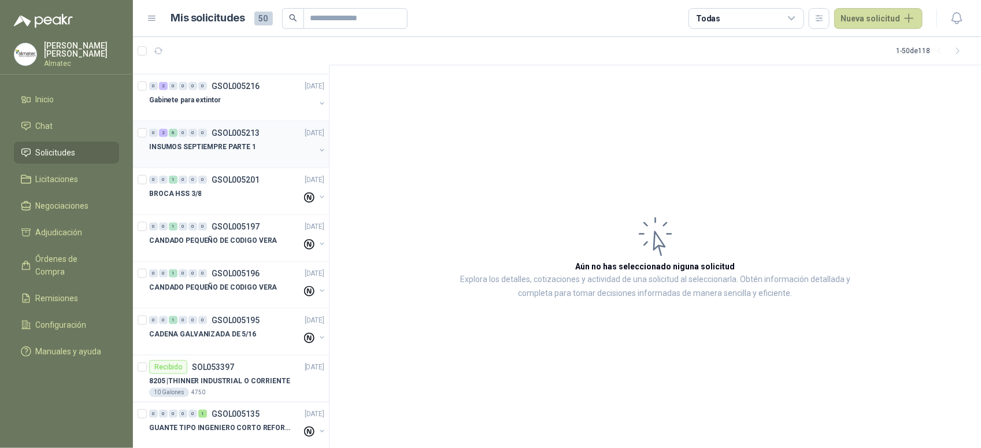
click at [262, 152] on div "INSUMOS SEPTIEMPRE PARTE 1" at bounding box center [232, 147] width 166 height 14
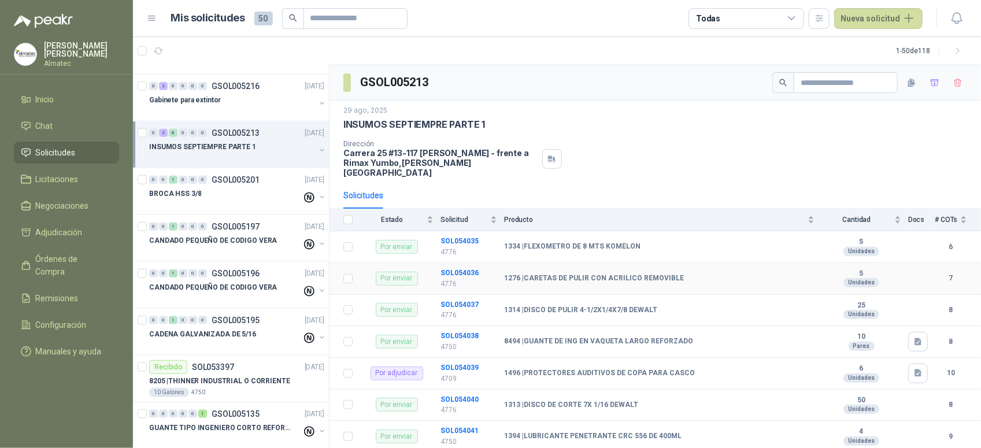
scroll to position [47, 0]
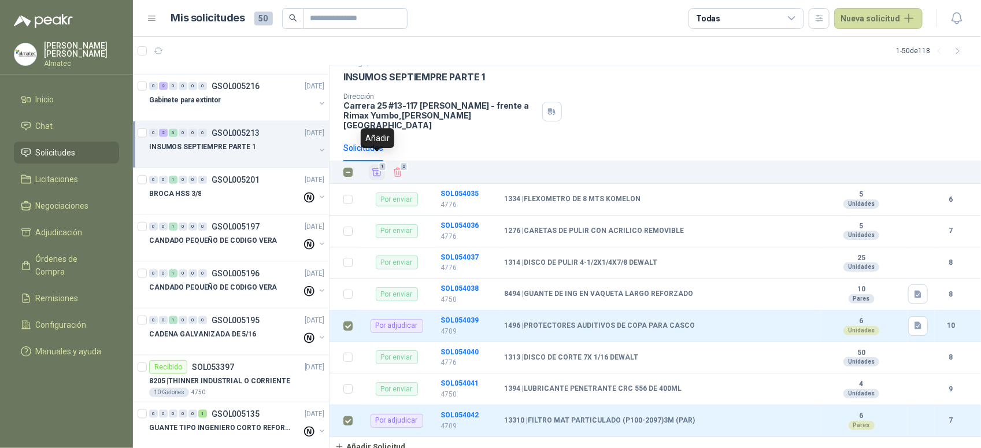
click at [376, 168] on icon "Añadir" at bounding box center [377, 172] width 10 height 10
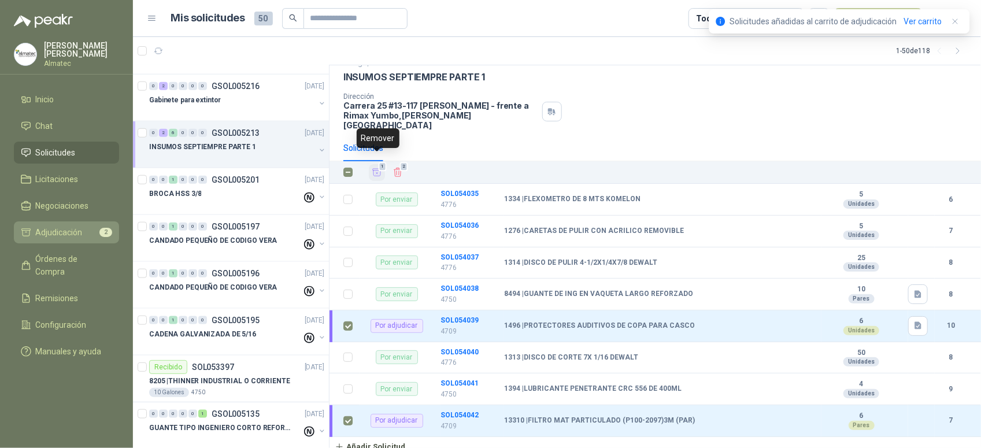
click at [76, 232] on span "Adjudicación" at bounding box center [59, 232] width 47 height 13
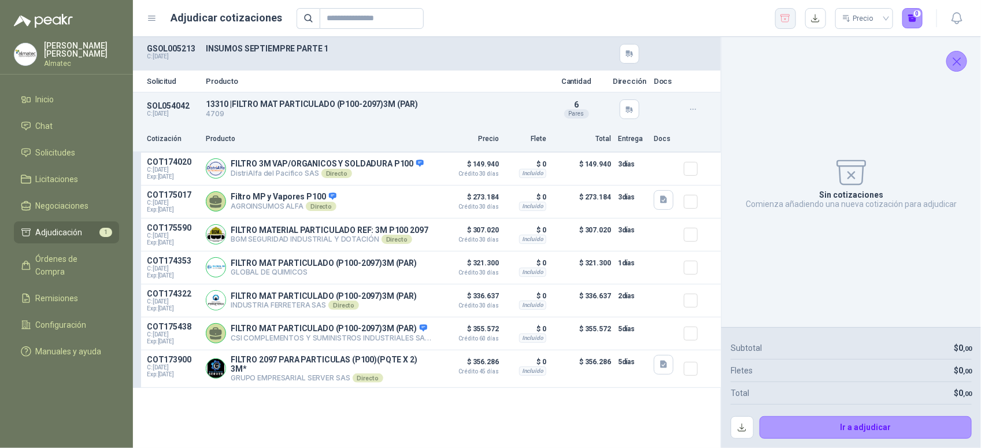
click at [780, 21] on icon "button" at bounding box center [785, 19] width 11 height 12
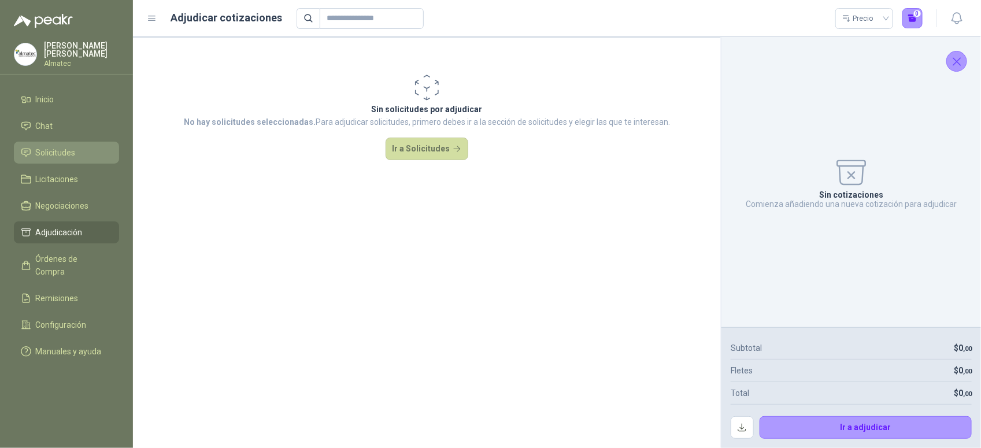
click at [71, 142] on link "Solicitudes" at bounding box center [66, 153] width 105 height 22
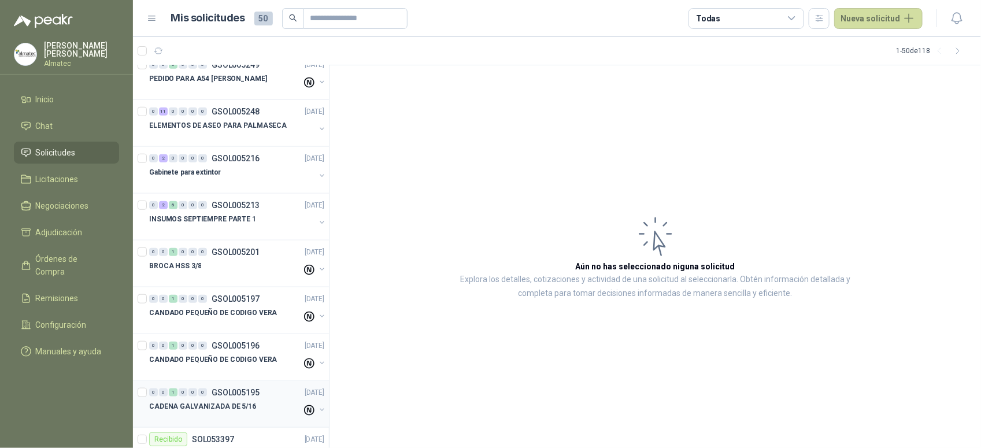
scroll to position [361, 0]
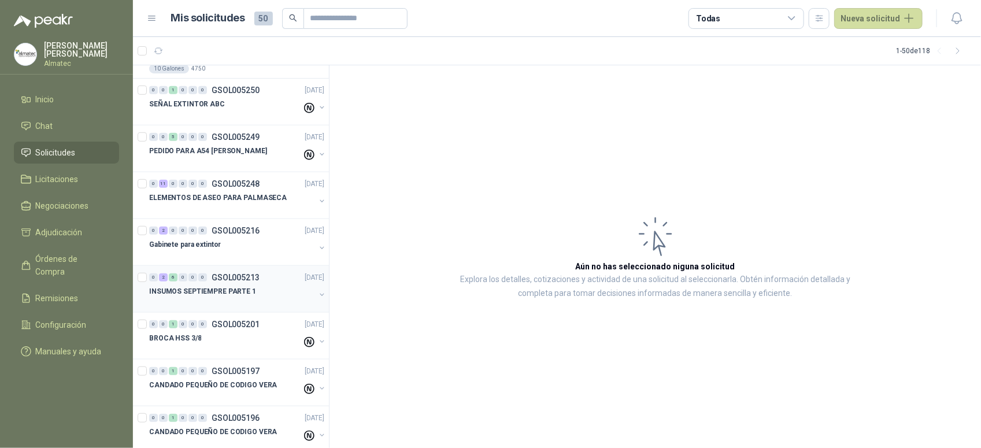
click at [250, 297] on p "INSUMOS SEPTIEMPRE PARTE 1" at bounding box center [202, 291] width 107 height 11
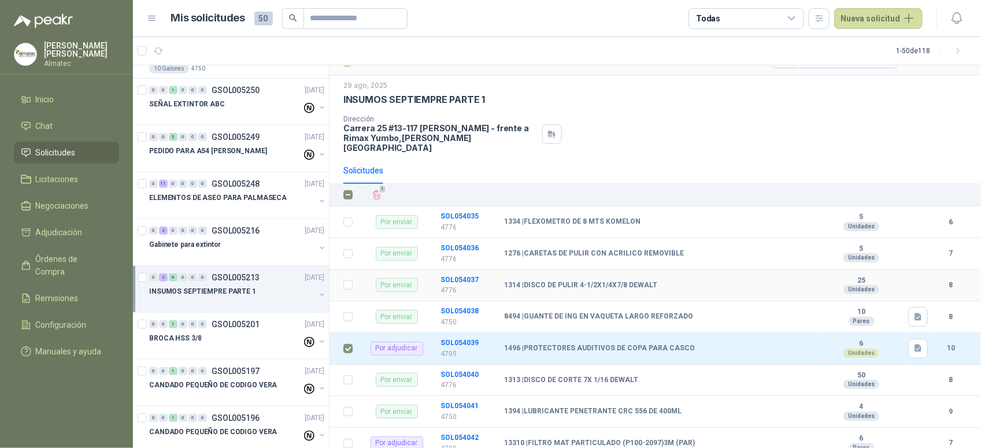
scroll to position [47, 0]
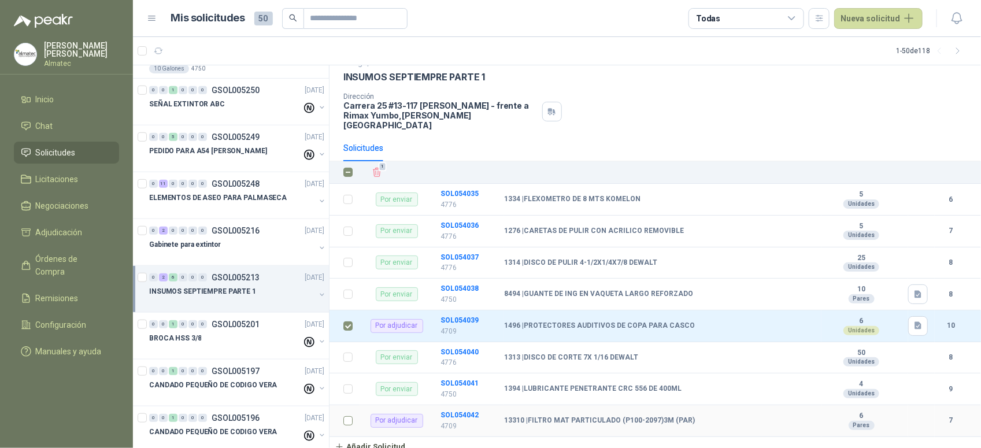
click at [342, 415] on td at bounding box center [345, 421] width 30 height 32
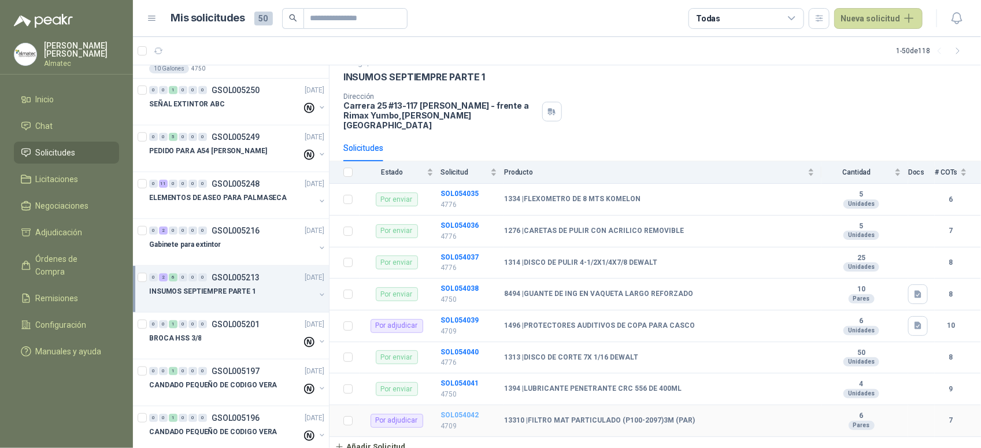
click at [446, 411] on b "SOL054042" at bounding box center [460, 415] width 38 height 8
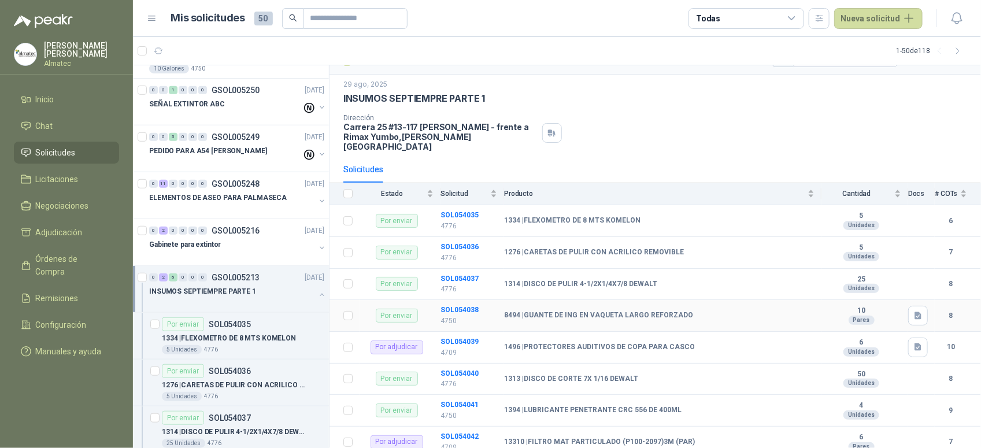
scroll to position [47, 0]
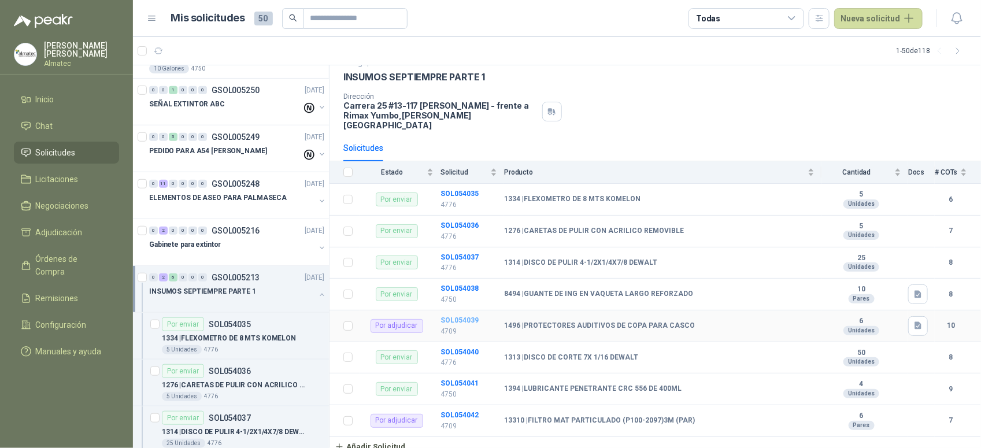
click at [470, 316] on b "SOL054039" at bounding box center [460, 320] width 38 height 8
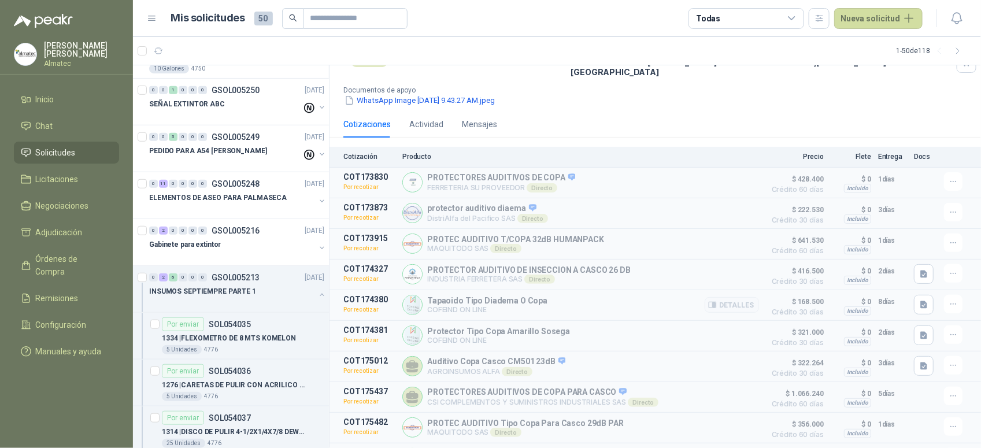
scroll to position [119, 0]
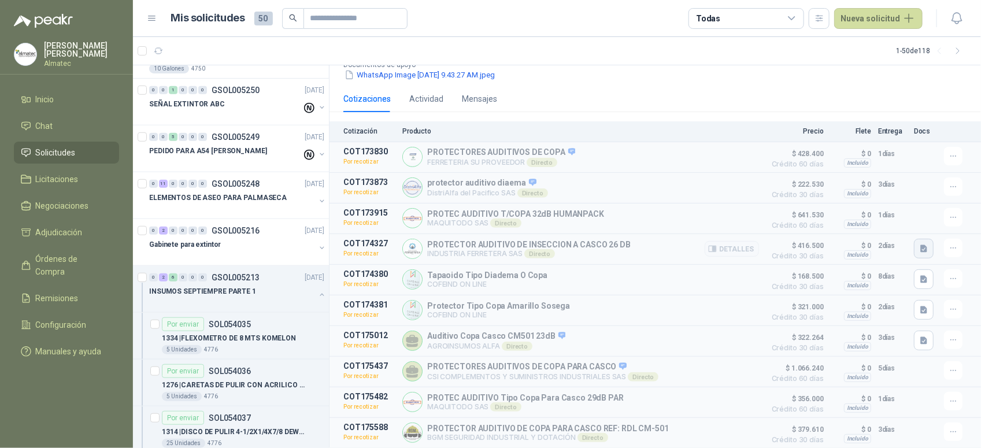
click at [919, 246] on icon "button" at bounding box center [924, 249] width 10 height 10
click at [888, 217] on button "CASCO 26 DB.PNG" at bounding box center [879, 216] width 79 height 12
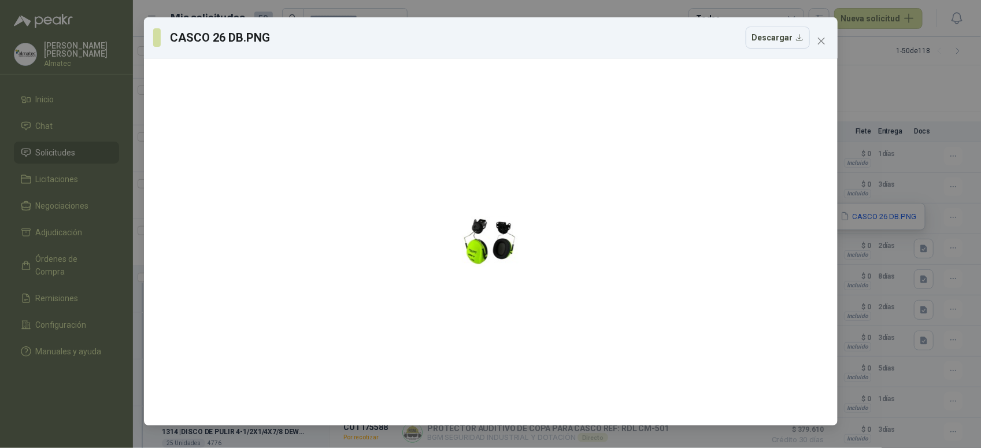
click at [888, 224] on div "CASCO 26 DB.PNG Descargar" at bounding box center [490, 224] width 981 height 448
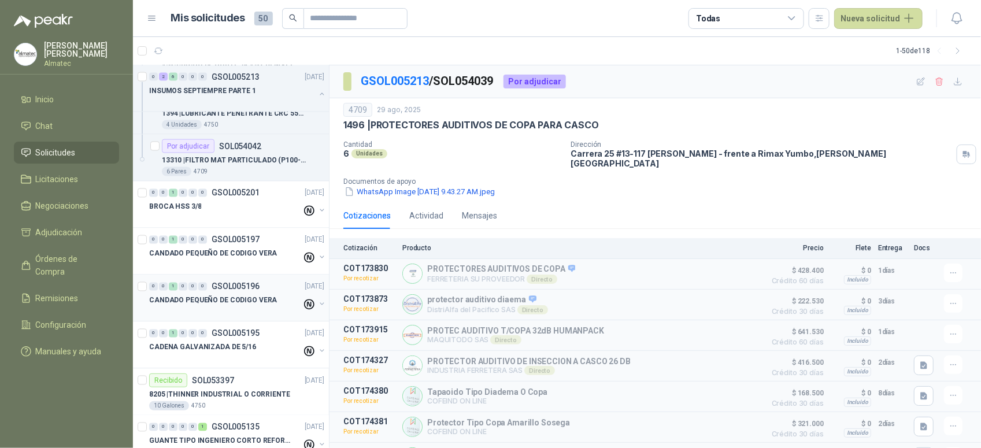
scroll to position [723, 0]
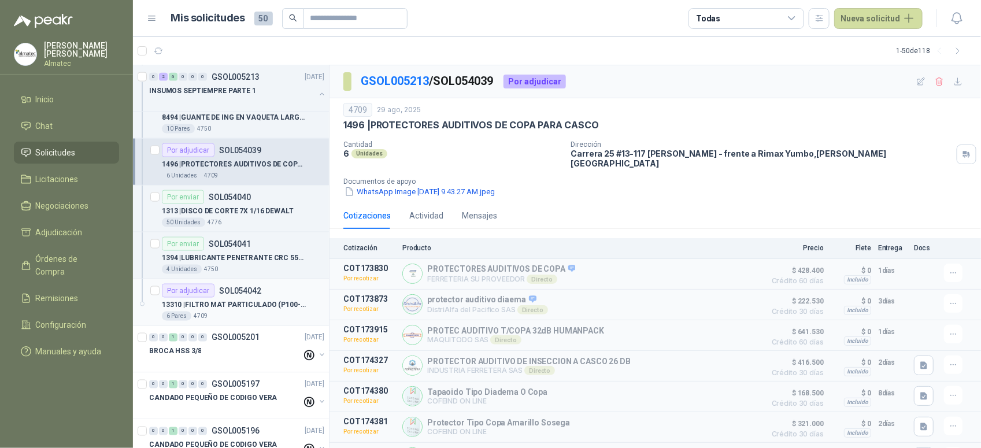
click at [234, 290] on p "SOL054042" at bounding box center [240, 291] width 42 height 8
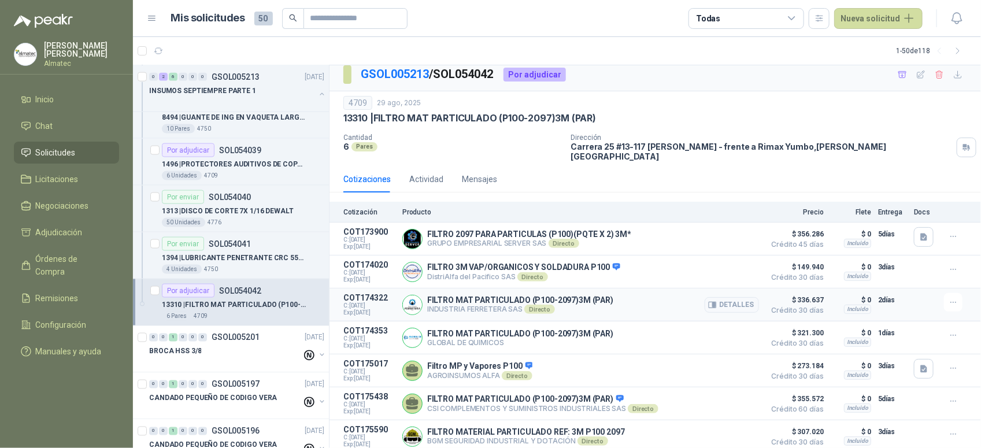
scroll to position [10, 0]
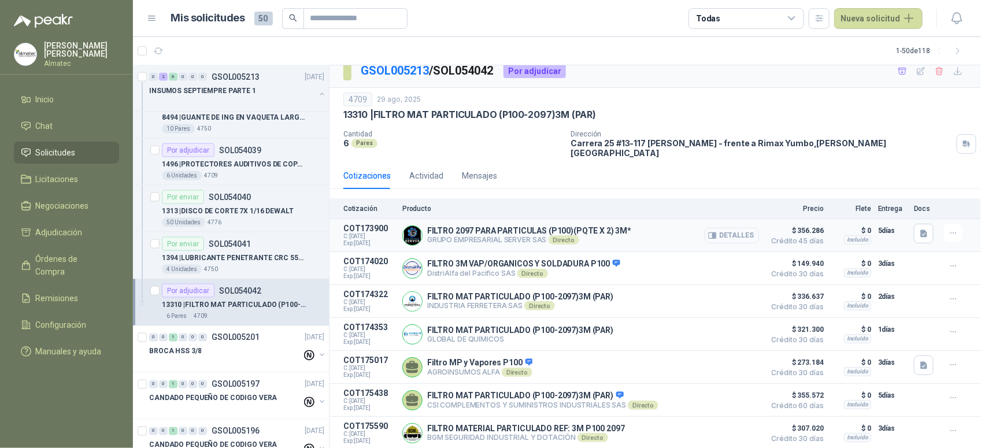
click at [725, 228] on button "Detalles" at bounding box center [732, 236] width 54 height 16
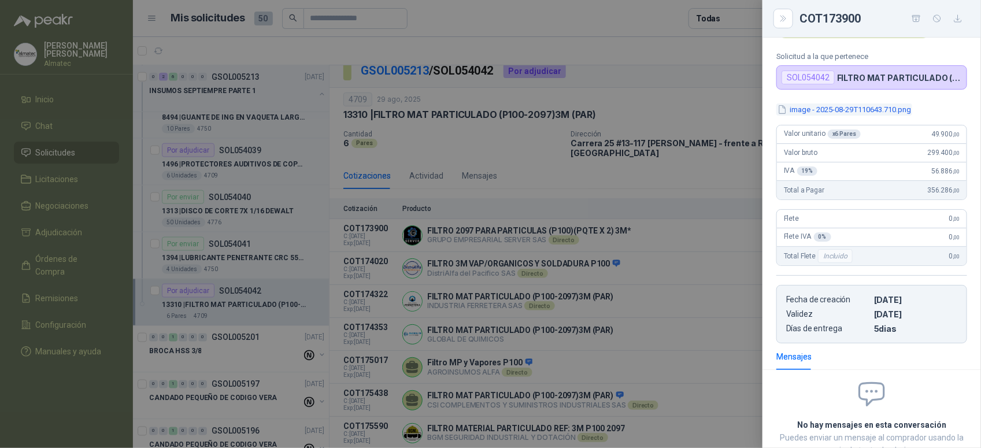
scroll to position [0, 0]
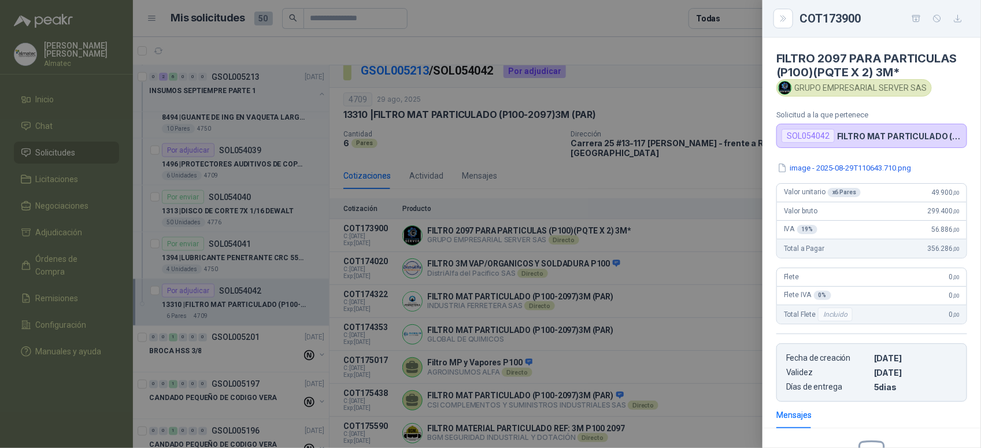
click at [694, 183] on div at bounding box center [490, 224] width 981 height 448
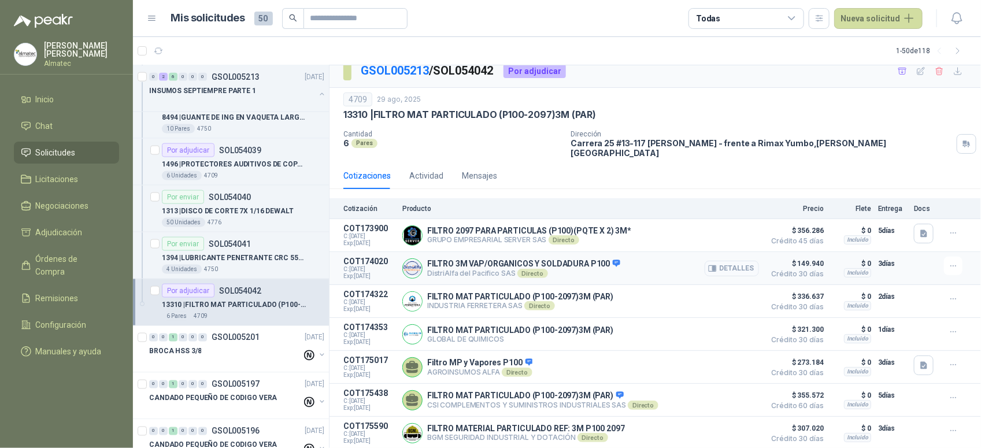
click at [715, 261] on button "Detalles" at bounding box center [732, 269] width 54 height 16
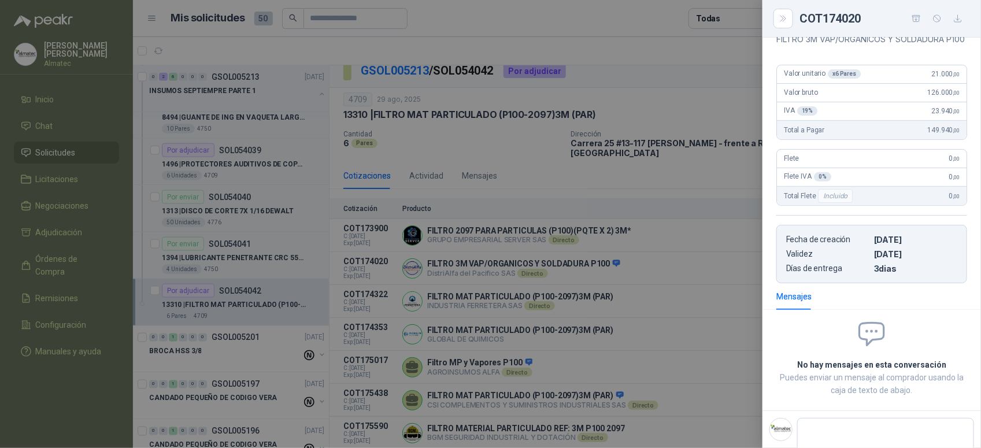
scroll to position [0, 0]
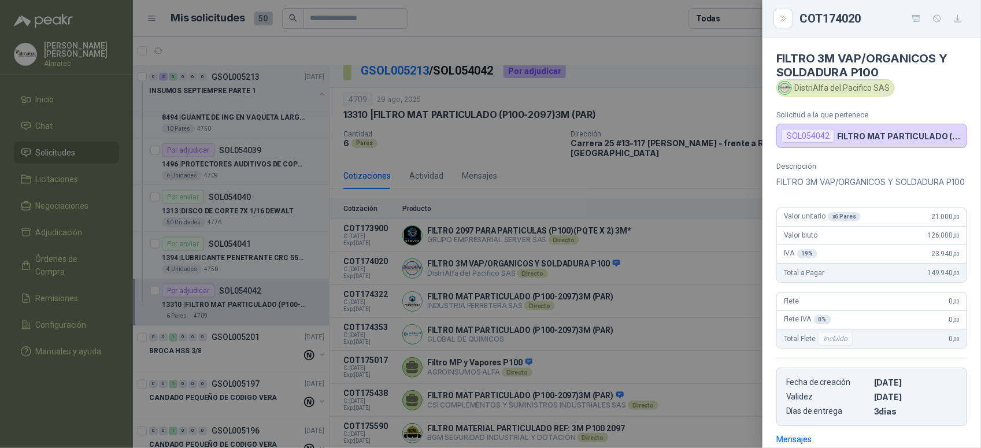
click at [684, 227] on div at bounding box center [490, 224] width 981 height 448
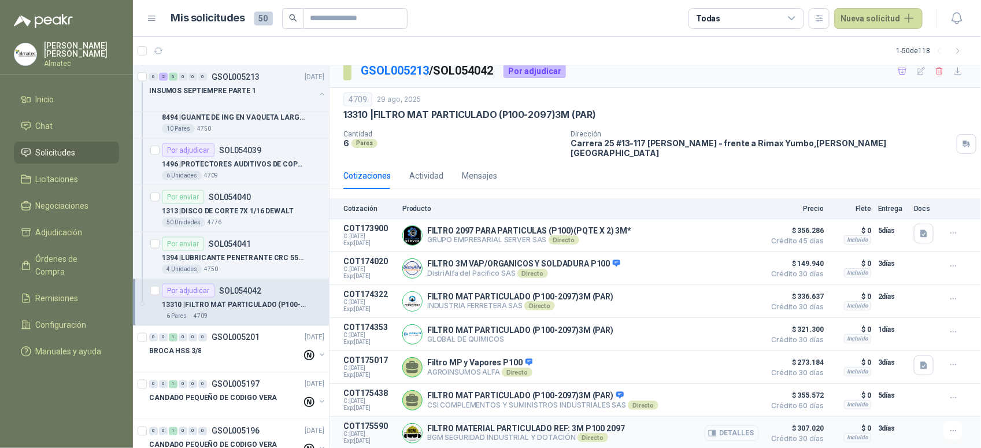
click at [709, 438] on button "Detalles" at bounding box center [732, 434] width 54 height 16
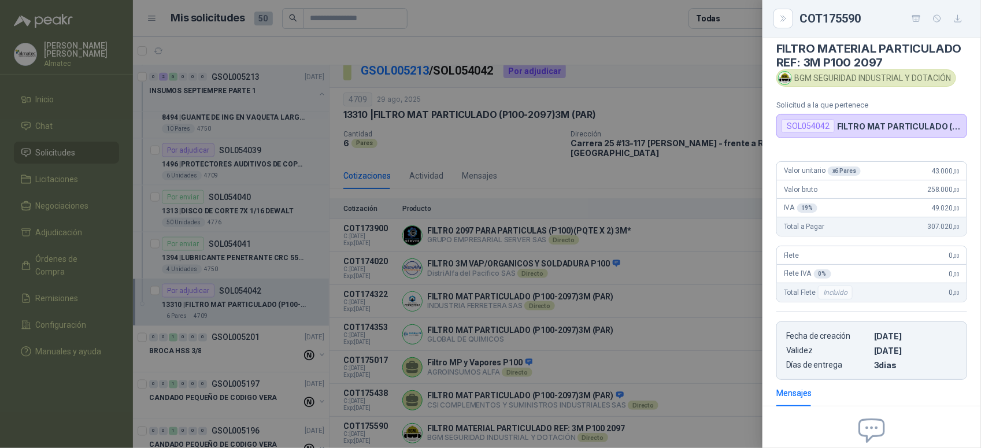
scroll to position [0, 0]
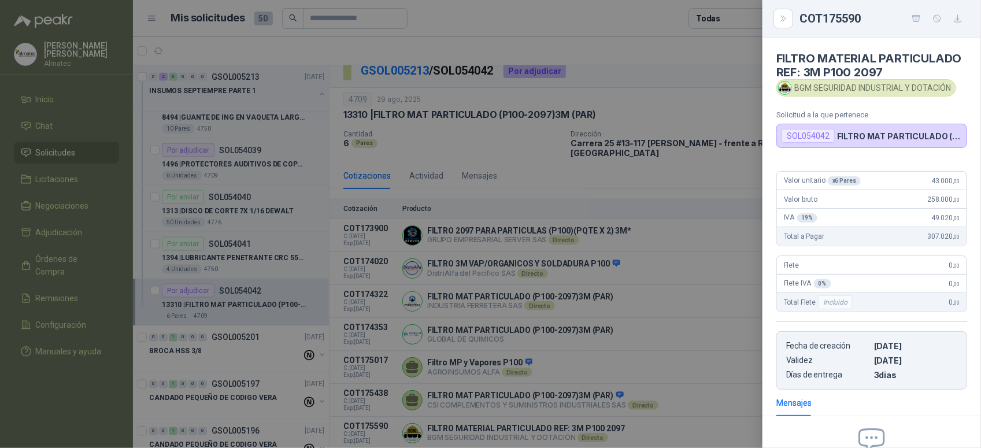
click at [712, 143] on div at bounding box center [490, 224] width 981 height 448
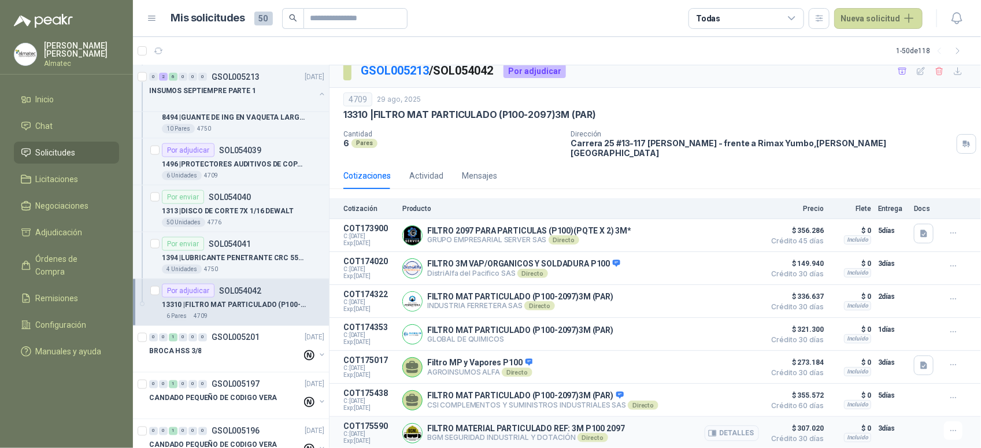
click at [714, 431] on button "Detalles" at bounding box center [732, 434] width 54 height 16
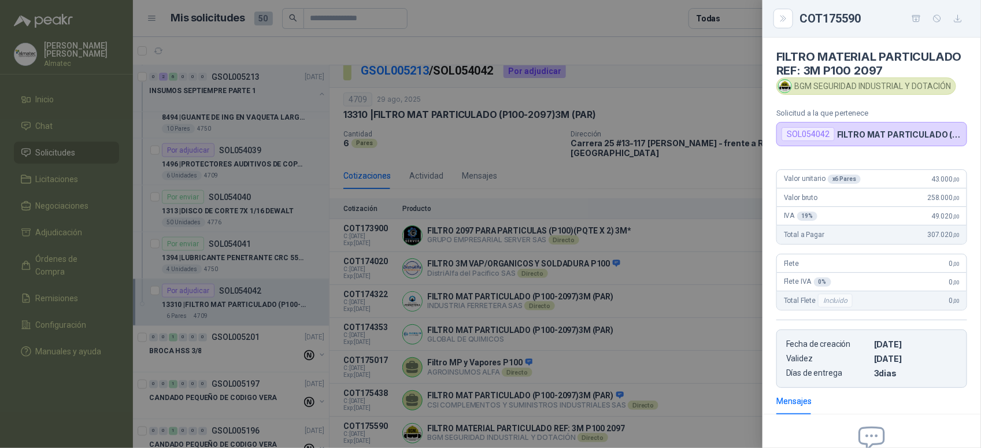
scroll to position [0, 0]
click at [519, 165] on div at bounding box center [490, 224] width 981 height 448
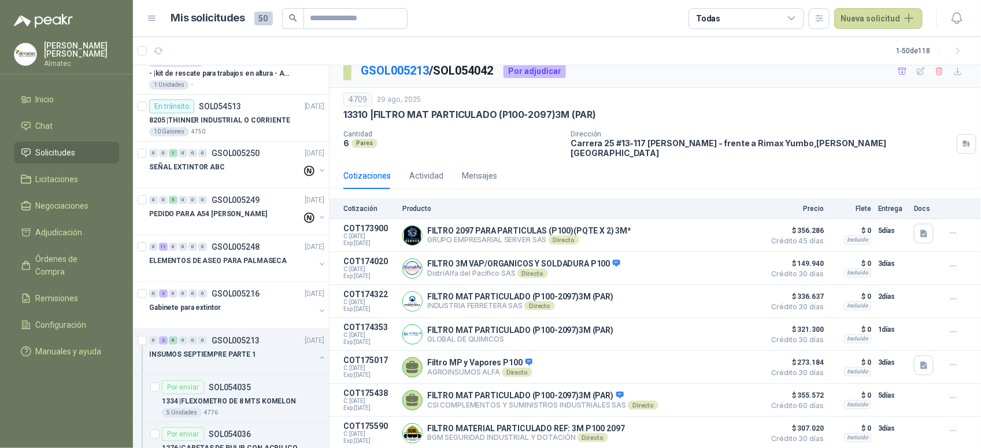
scroll to position [289, 0]
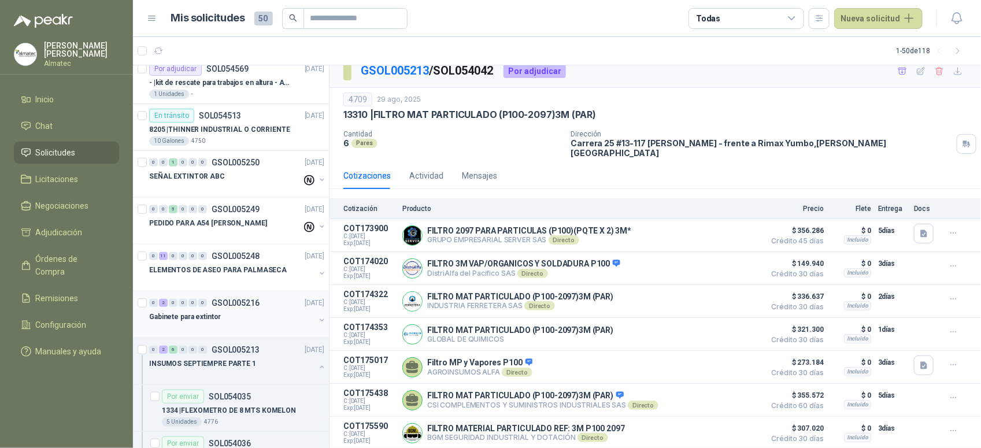
click at [245, 322] on div "Gabinete para extintor" at bounding box center [232, 317] width 166 height 14
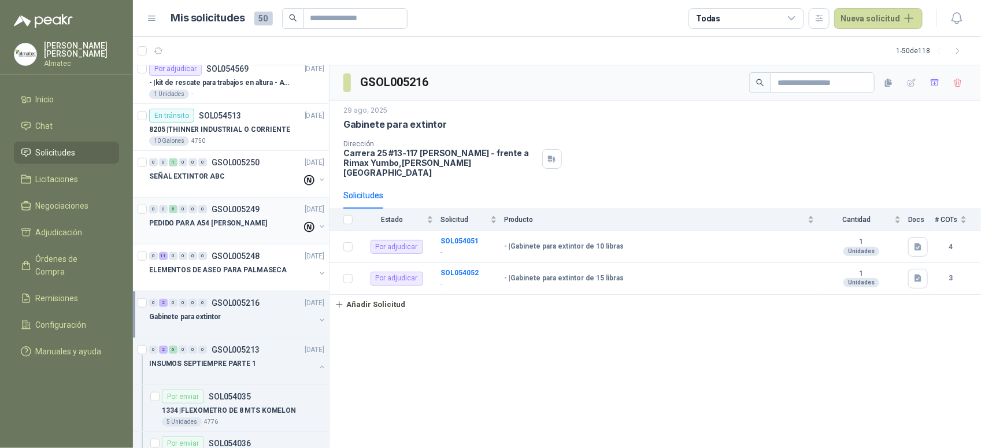
click at [238, 220] on p "PEDIDO PARA A54 [PERSON_NAME]" at bounding box center [208, 223] width 118 height 11
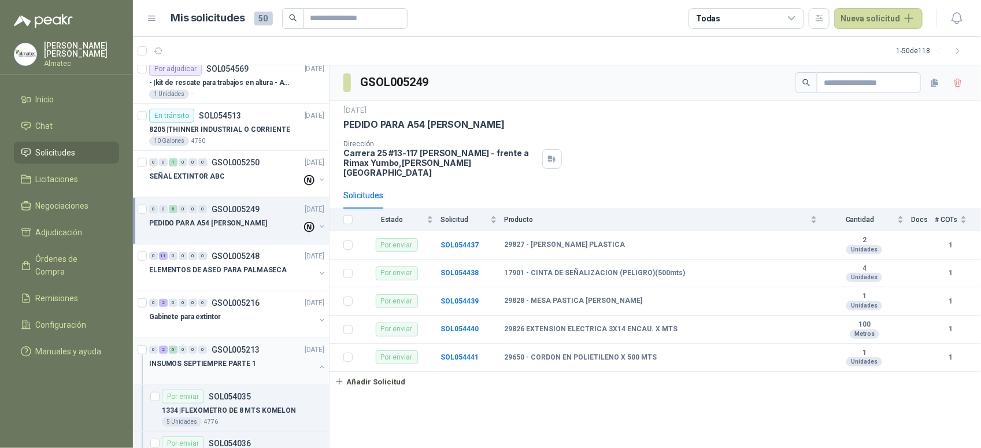
click at [305, 374] on div at bounding box center [232, 375] width 166 height 9
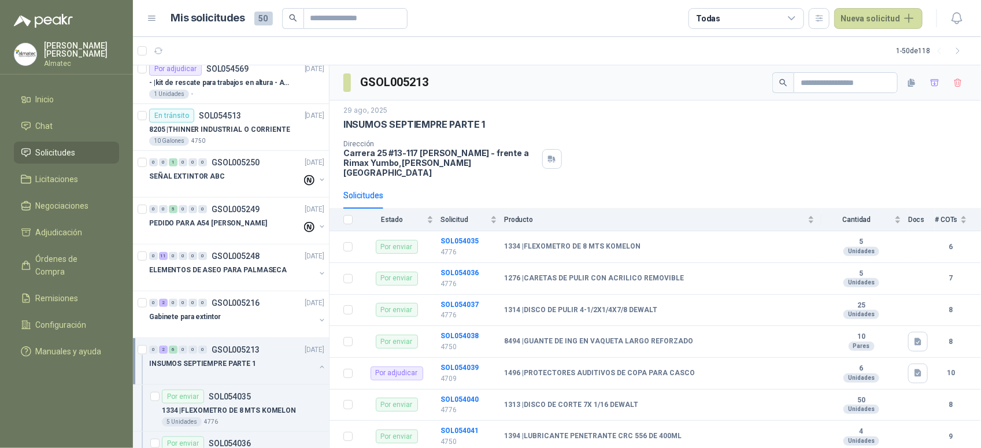
click at [317, 367] on button "button" at bounding box center [321, 367] width 9 height 9
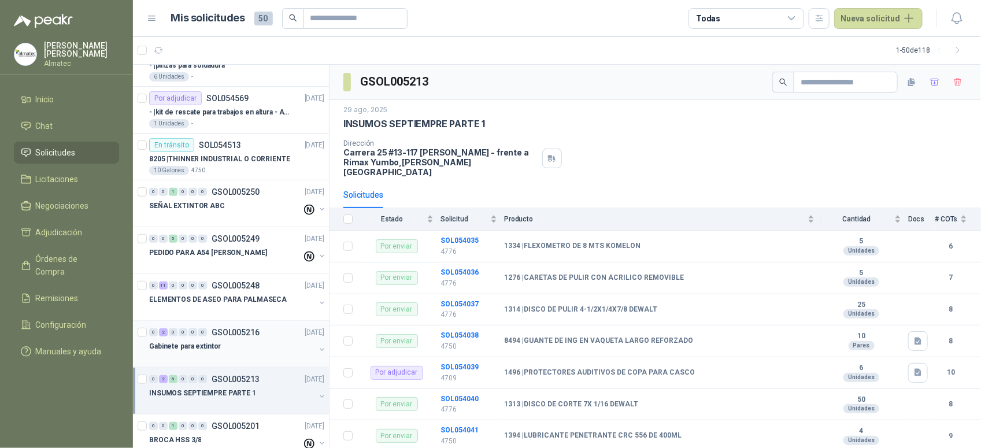
scroll to position [145, 0]
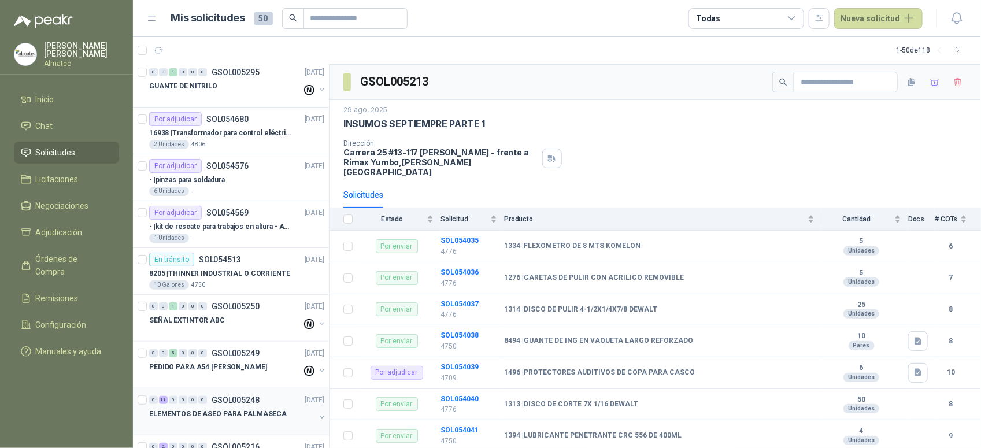
click at [243, 417] on p "ELEMENTOS DE ASEO PARA PALMASECA" at bounding box center [218, 414] width 138 height 11
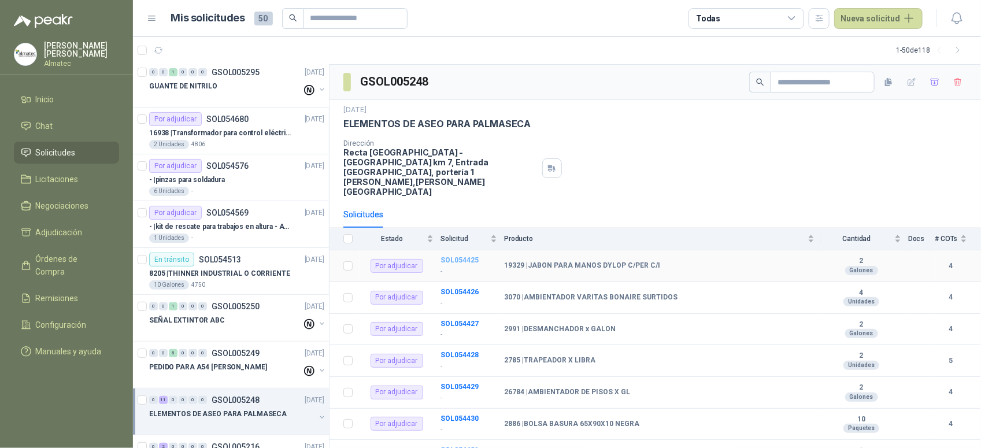
click at [467, 256] on b "SOL054425" at bounding box center [460, 260] width 38 height 8
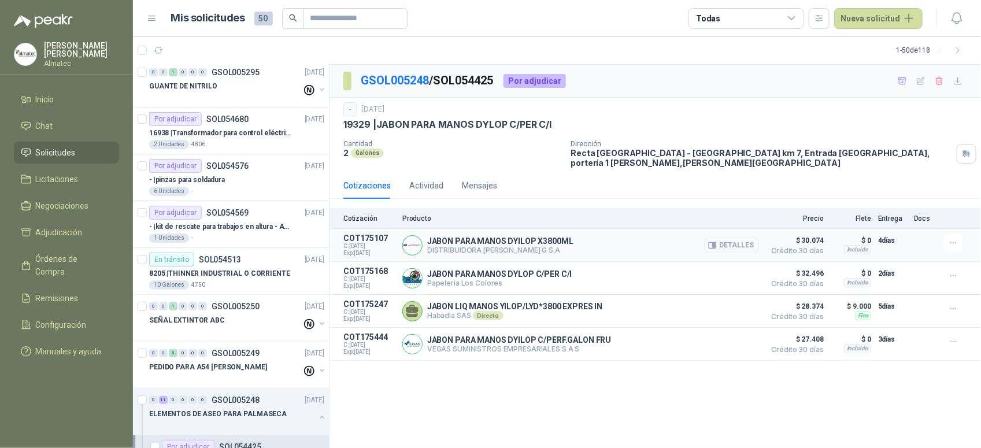
click at [741, 238] on button "Detalles" at bounding box center [732, 246] width 54 height 16
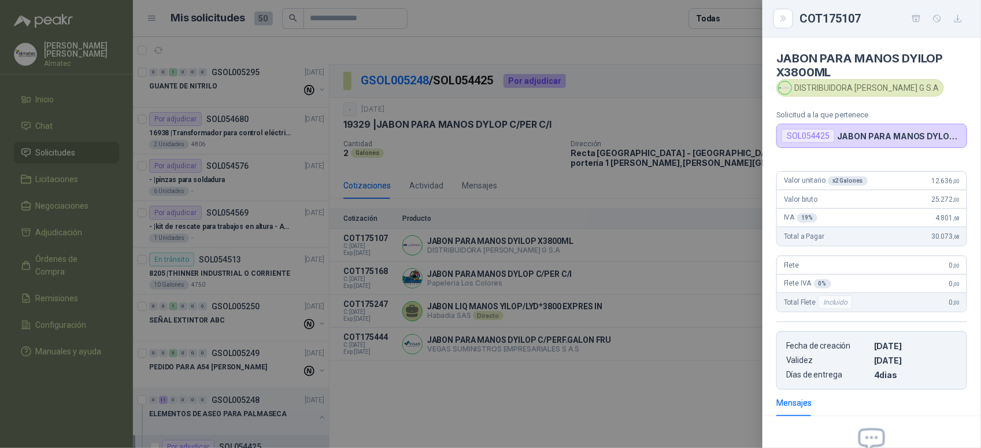
scroll to position [131, 0]
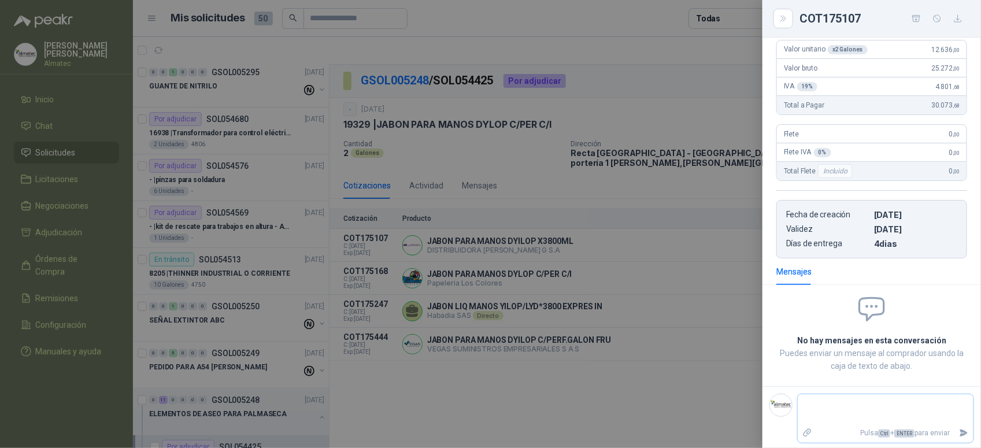
click at [874, 405] on textarea at bounding box center [886, 410] width 176 height 27
click at [440, 311] on div at bounding box center [490, 224] width 981 height 448
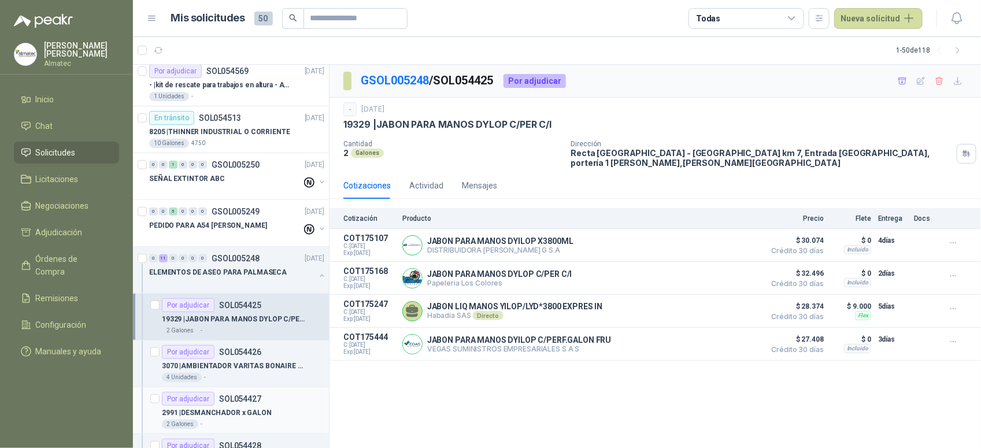
scroll to position [289, 0]
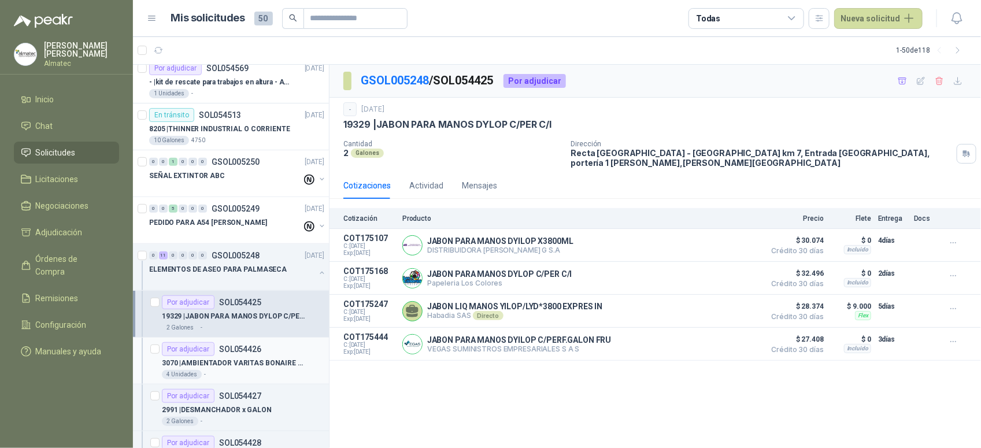
click at [239, 372] on div "4 Unidades -" at bounding box center [243, 374] width 162 height 9
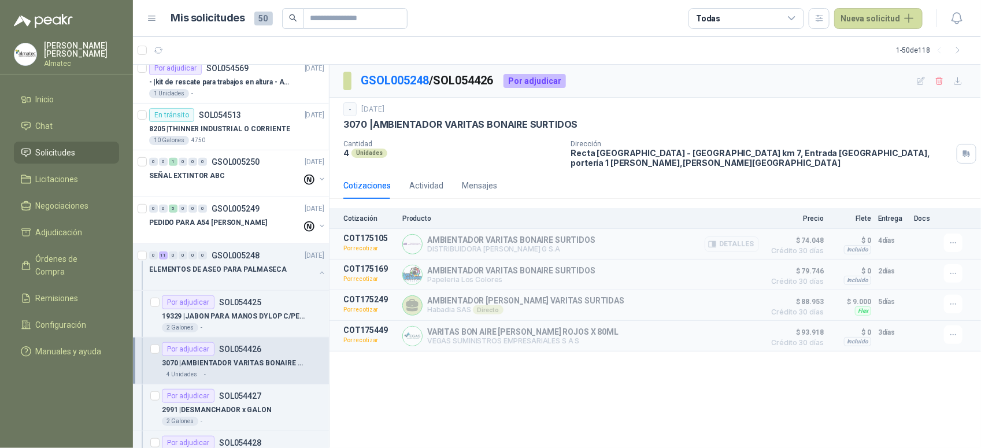
click at [751, 237] on button "Detalles" at bounding box center [732, 244] width 54 height 16
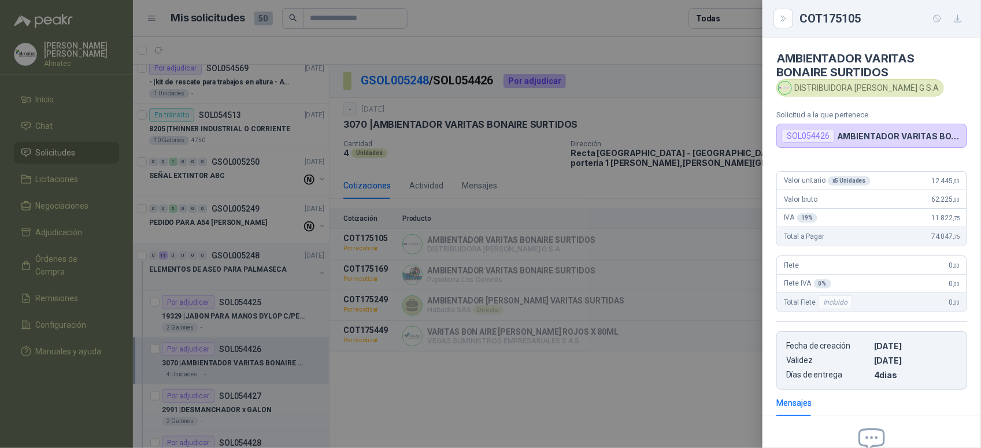
scroll to position [131, 0]
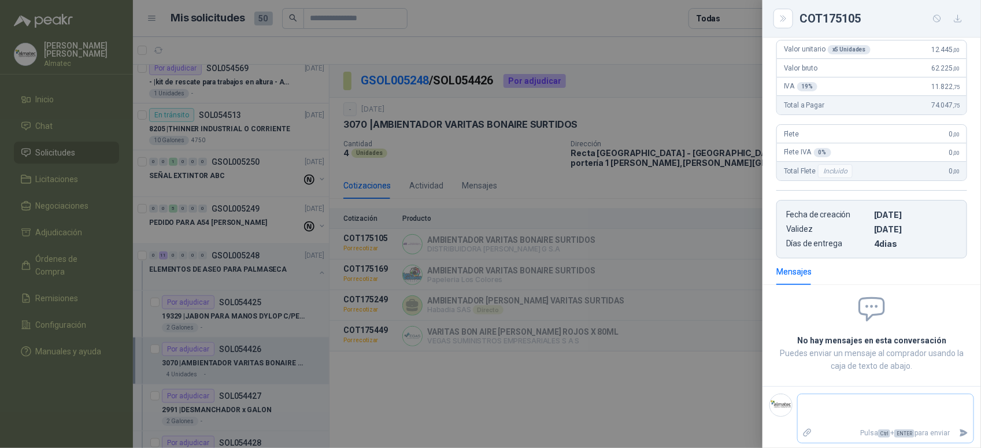
click at [873, 417] on textarea at bounding box center [886, 410] width 176 height 27
click at [959, 434] on icon "Enviar" at bounding box center [964, 433] width 10 height 10
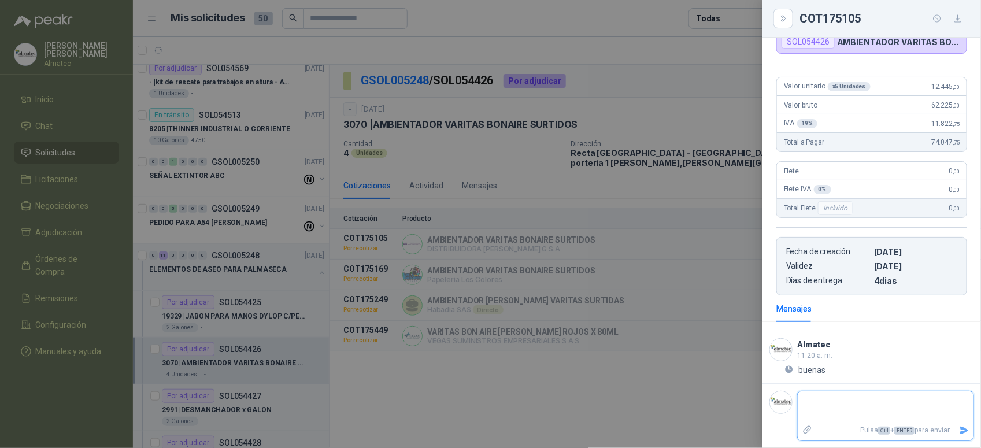
scroll to position [97, 0]
click at [305, 273] on div at bounding box center [490, 224] width 981 height 448
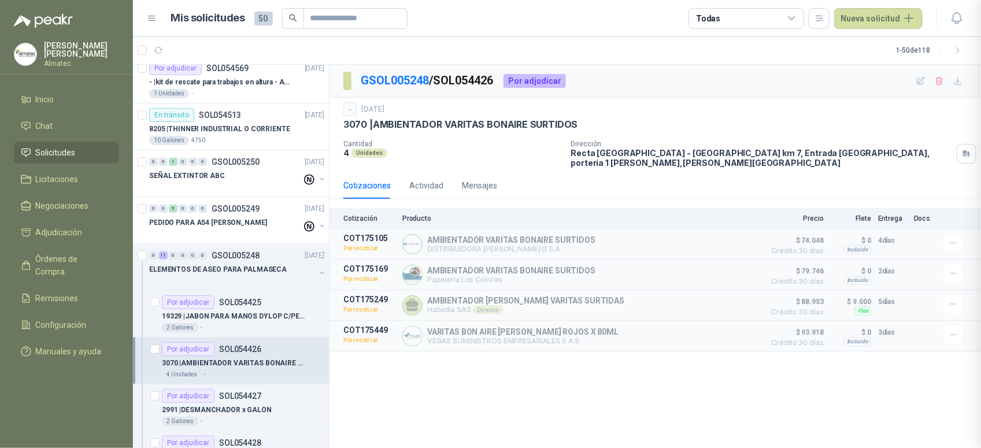
click at [305, 276] on div "ELEMENTOS DE ASEO PARA PALMASECA" at bounding box center [232, 270] width 166 height 14
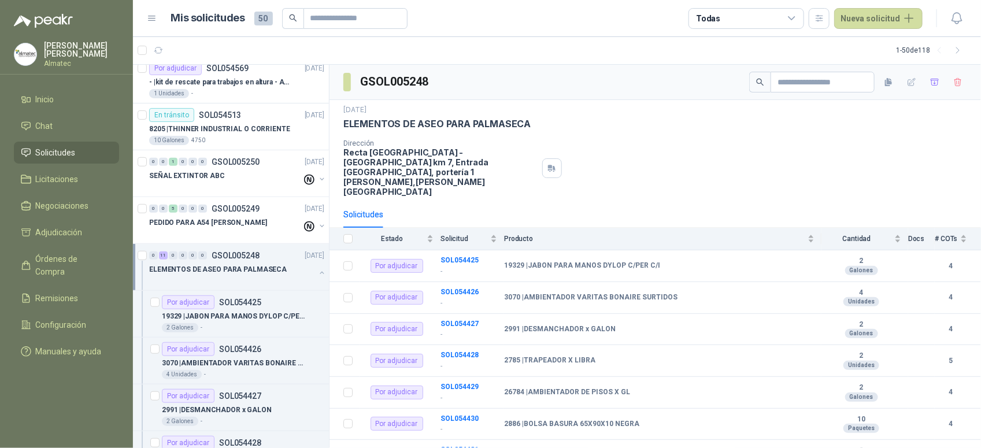
click at [307, 275] on div "ELEMENTOS DE ASEO PARA PALMASECA" at bounding box center [238, 274] width 178 height 23
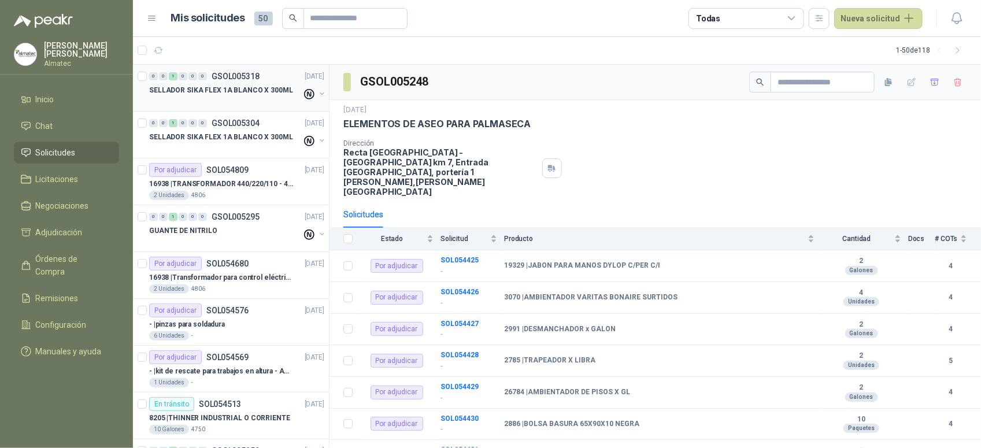
click at [227, 81] on div "0 0 1 0 0 0 GSOL005318 [DATE]" at bounding box center [238, 76] width 178 height 14
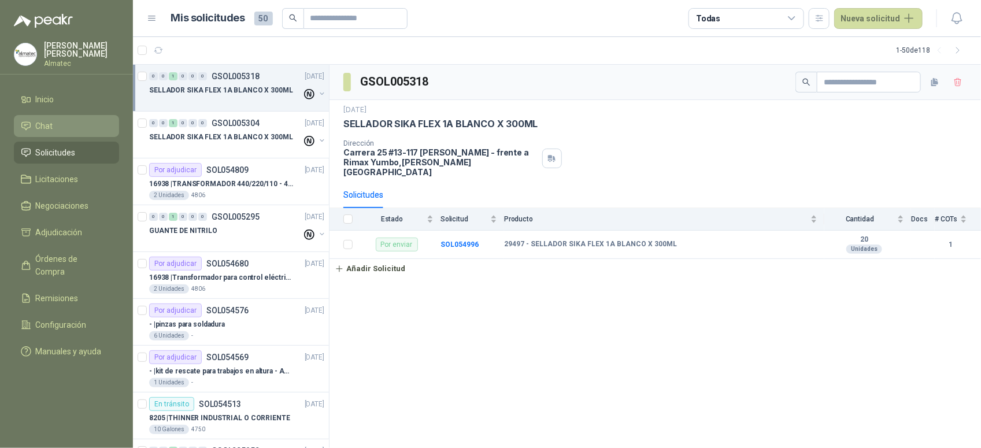
click at [73, 122] on li "Chat" at bounding box center [66, 126] width 91 height 13
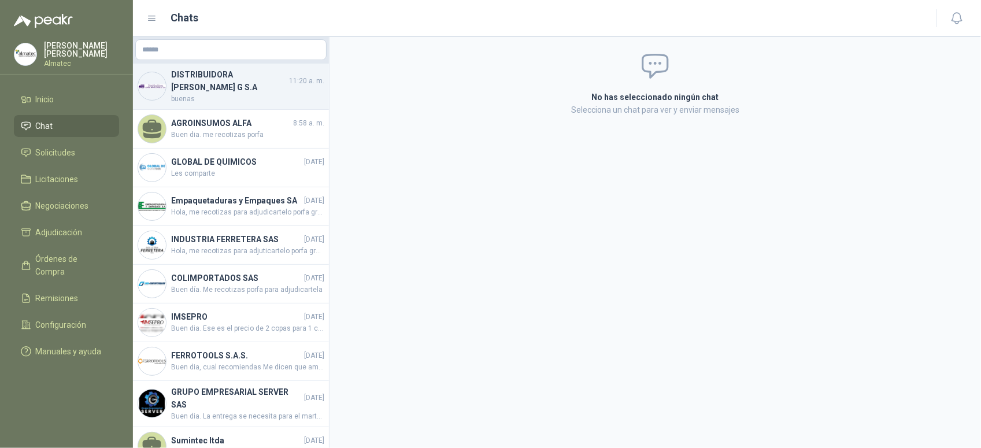
click at [235, 82] on h4 "DISTRIBUIDORA [PERSON_NAME] G S.A" at bounding box center [229, 80] width 116 height 25
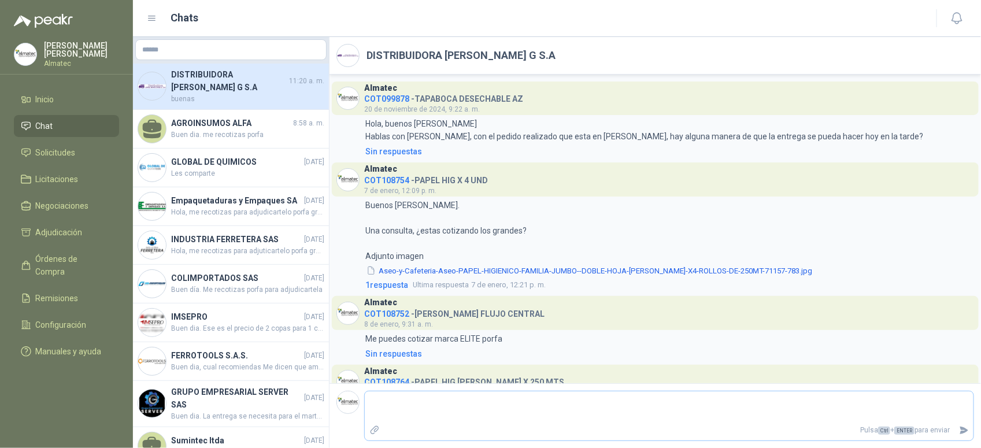
scroll to position [1084, 0]
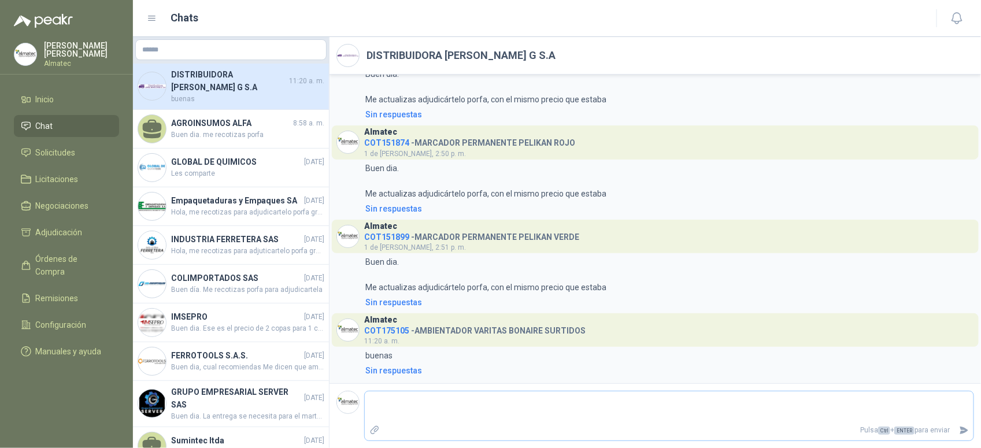
click at [446, 409] on textarea at bounding box center [669, 407] width 609 height 27
click at [970, 428] on button "Enviar" at bounding box center [964, 430] width 19 height 20
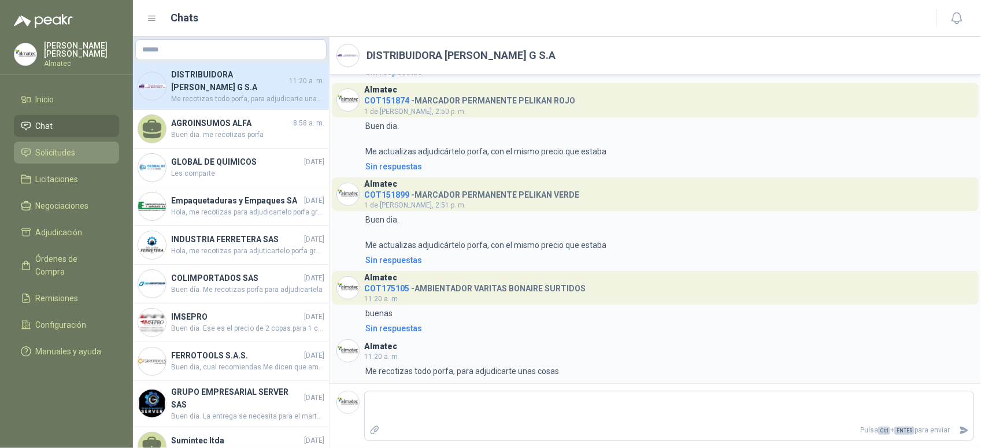
click at [71, 151] on span "Solicitudes" at bounding box center [56, 152] width 40 height 13
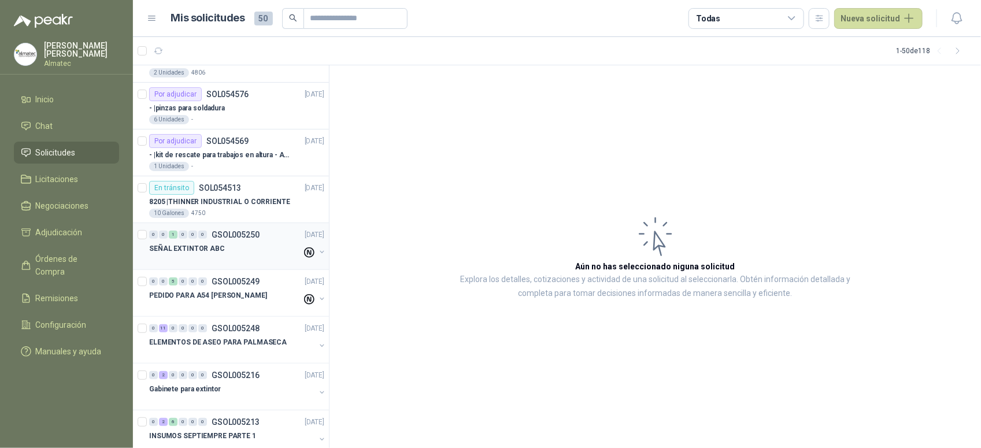
scroll to position [289, 0]
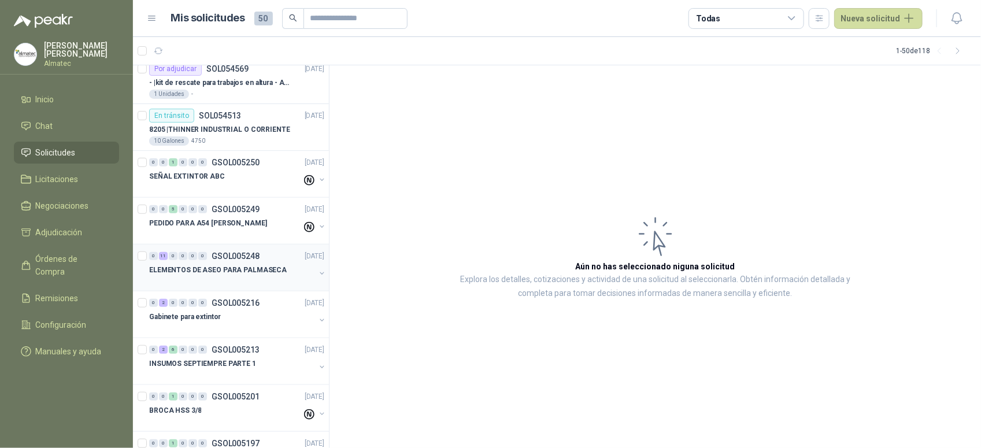
click at [317, 276] on button "button" at bounding box center [321, 273] width 9 height 9
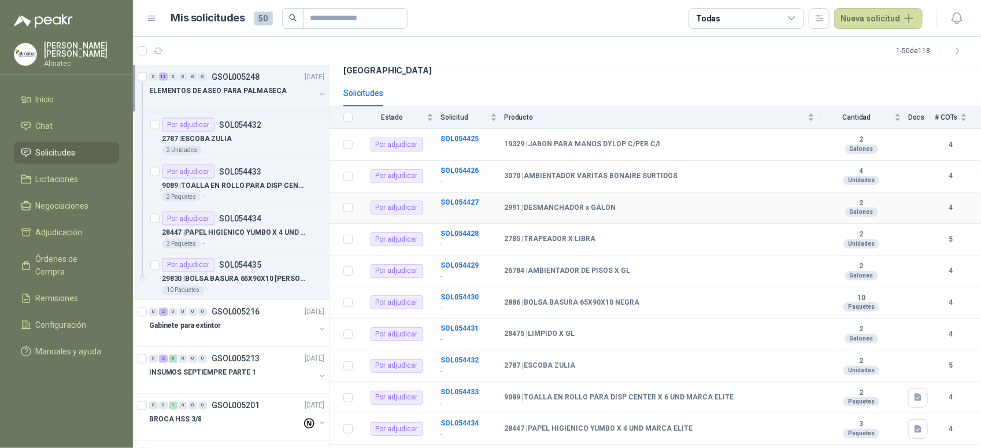
scroll to position [143, 0]
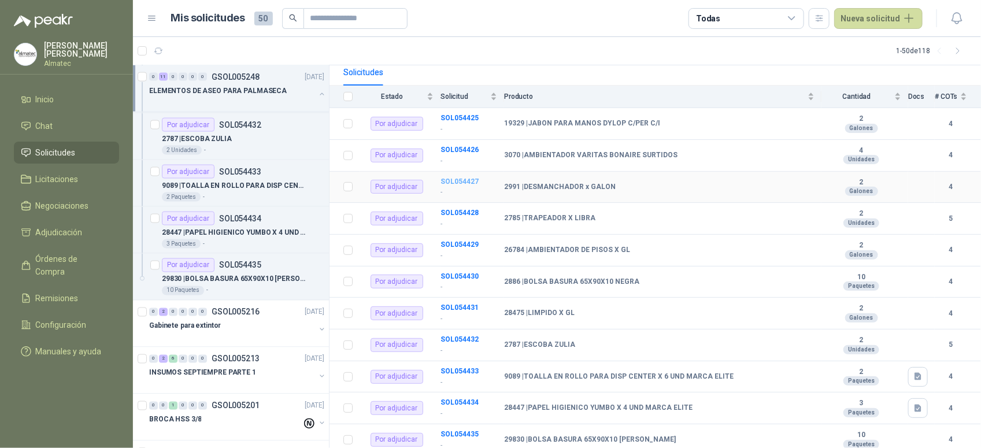
click at [467, 178] on b "SOL054427" at bounding box center [460, 182] width 38 height 8
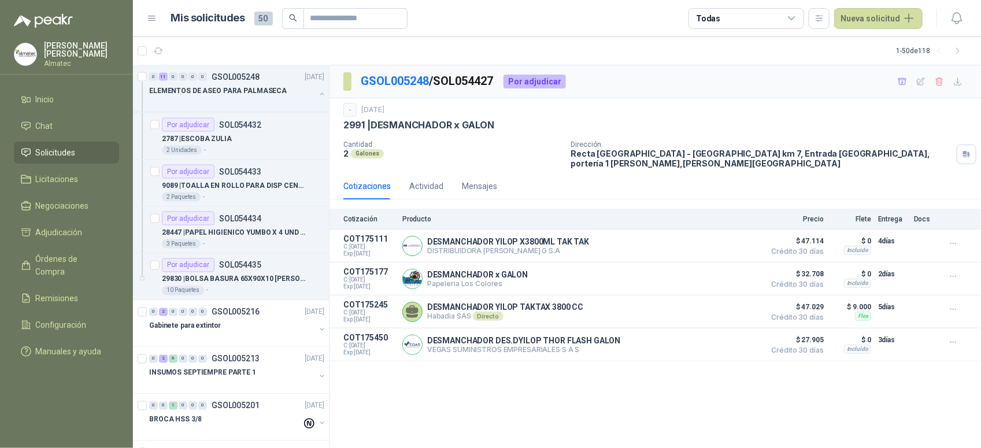
click at [620, 125] on div "2991 | DESMANCHADOR x GALON" at bounding box center [655, 125] width 624 height 12
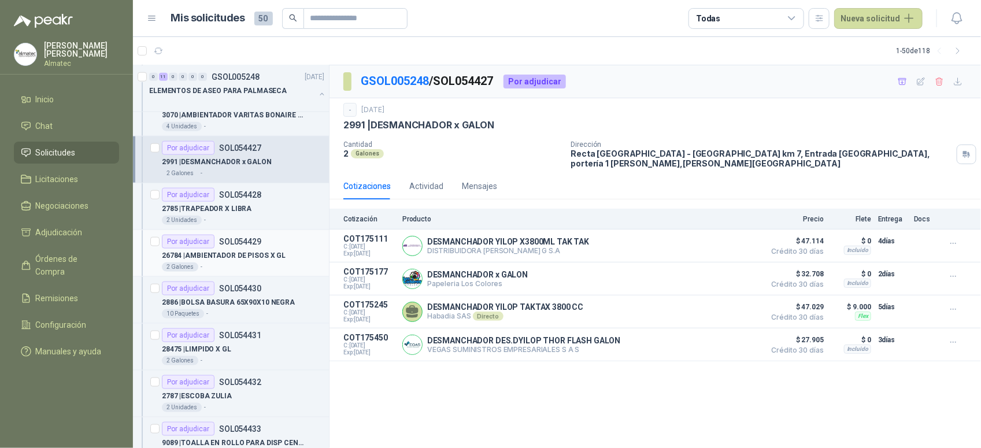
click at [272, 258] on p "26784 | AMBIENTADOR DE PISOS X GL" at bounding box center [224, 255] width 124 height 11
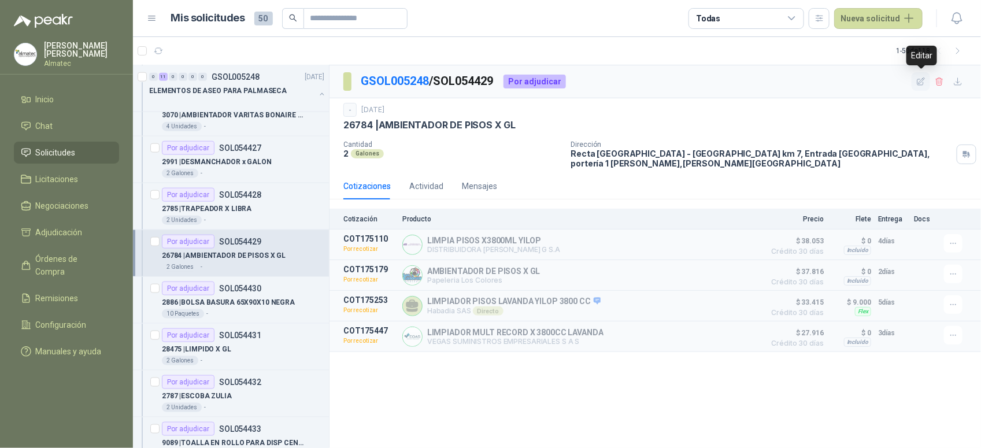
click at [922, 82] on icon "button" at bounding box center [922, 81] width 8 height 8
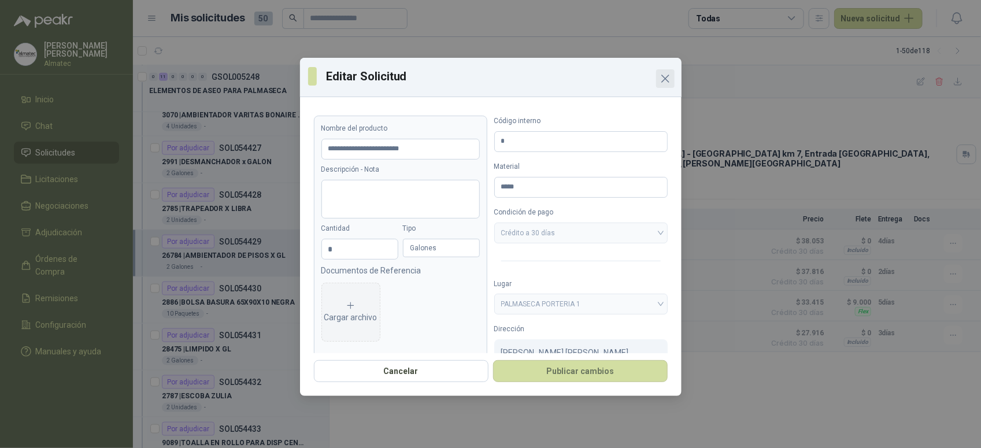
click at [661, 85] on icon "Close" at bounding box center [666, 79] width 14 height 14
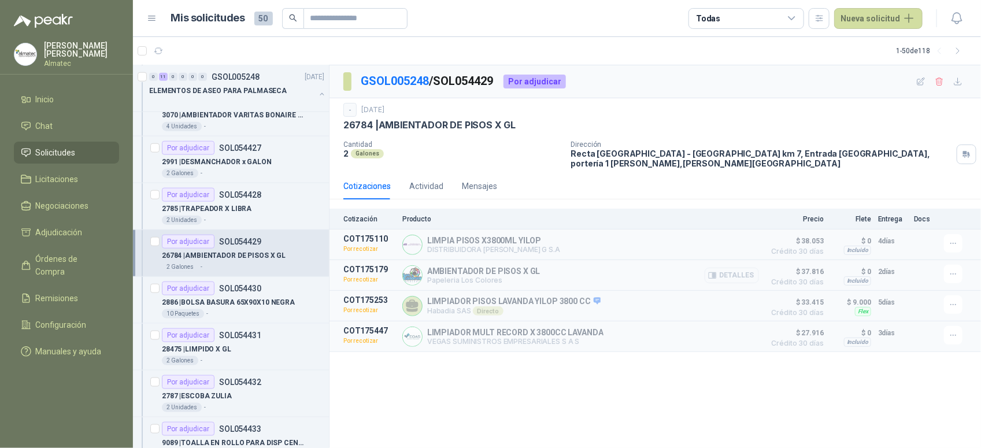
click at [727, 272] on button "Detalles" at bounding box center [732, 276] width 54 height 16
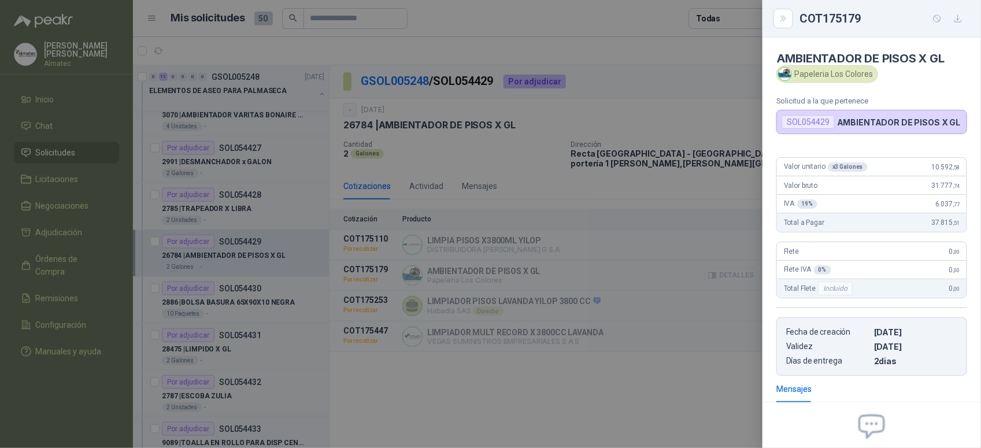
scroll to position [117, 0]
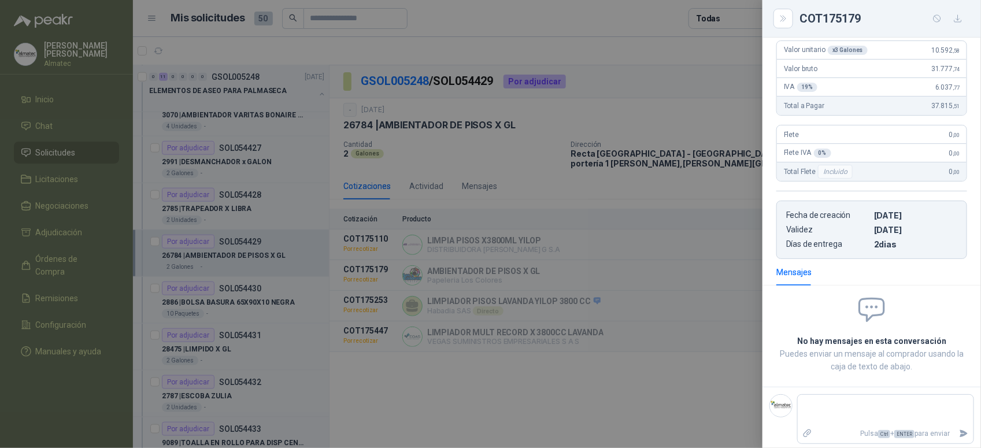
click at [677, 323] on div at bounding box center [490, 224] width 981 height 448
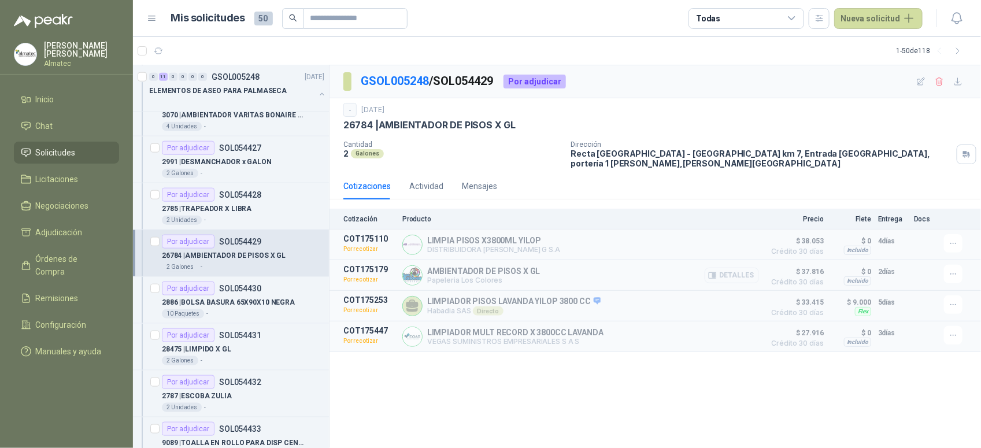
click at [748, 268] on button "Detalles" at bounding box center [732, 276] width 54 height 16
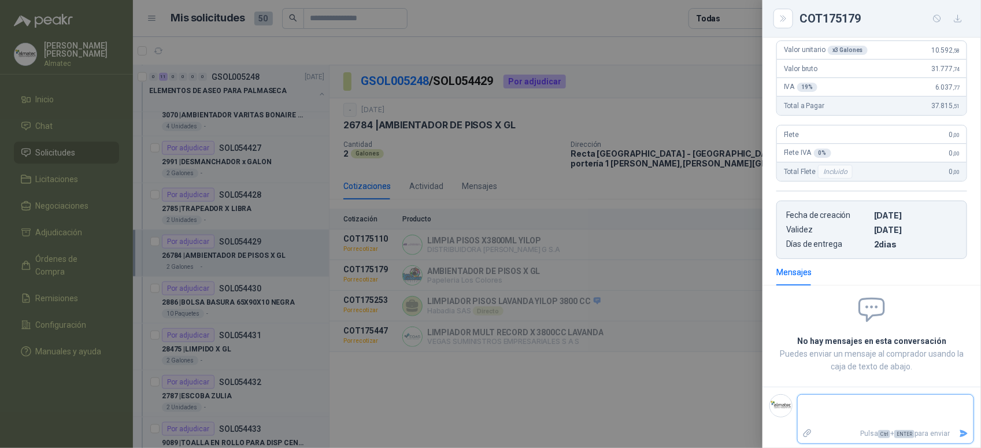
click at [886, 403] on textarea at bounding box center [886, 410] width 176 height 27
click at [959, 434] on icon "Enviar" at bounding box center [964, 433] width 10 height 10
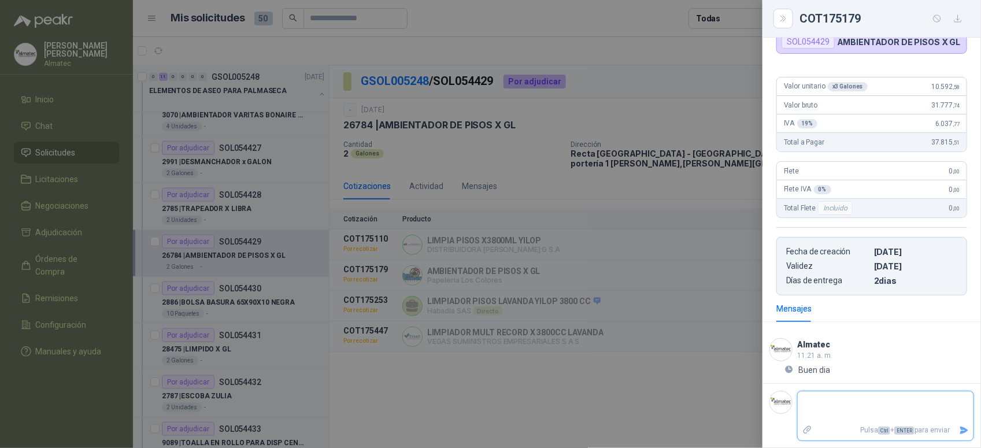
scroll to position [84, 0]
click at [571, 440] on div at bounding box center [490, 224] width 981 height 448
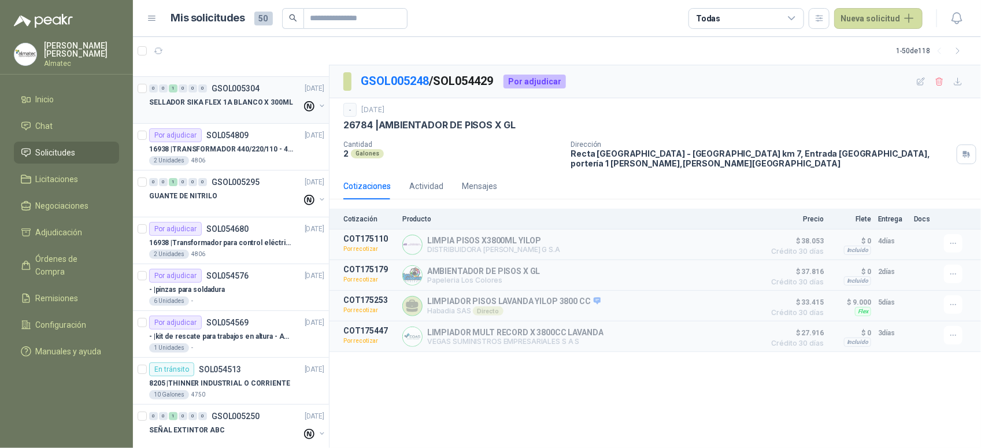
scroll to position [0, 0]
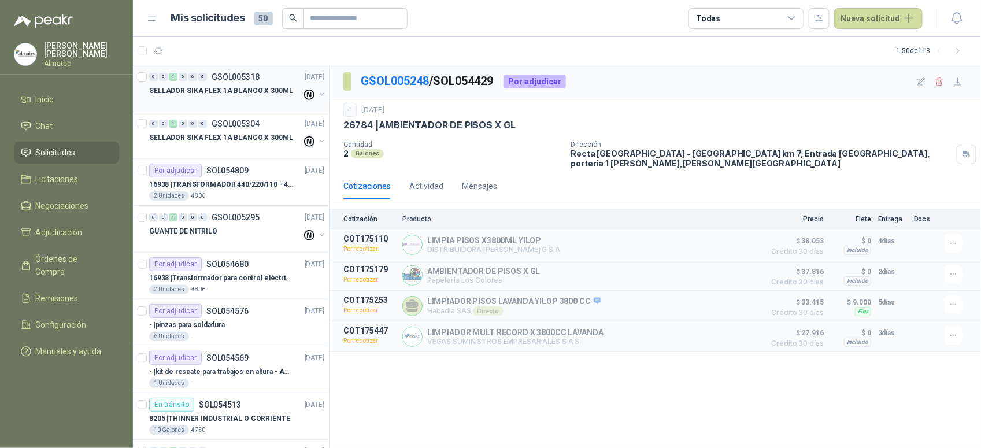
click at [256, 95] on p "SELLADOR SIKA FLEX 1A BLANCO X 300ML" at bounding box center [221, 91] width 144 height 11
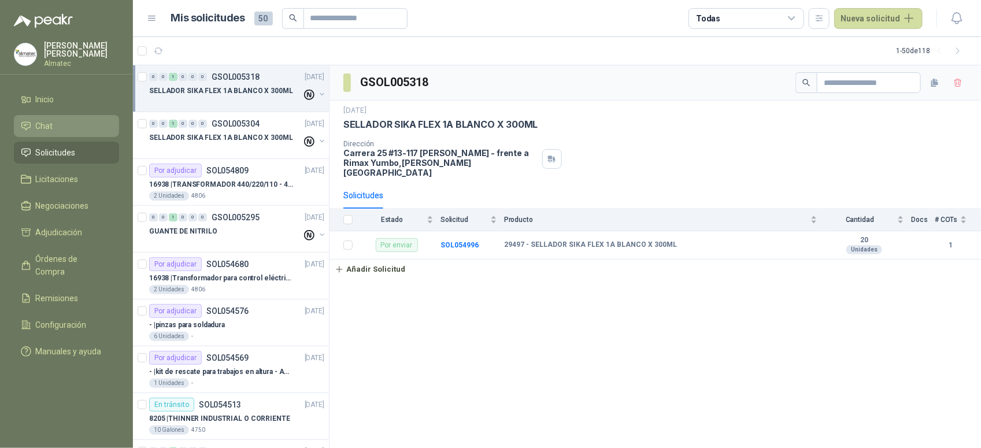
click at [90, 121] on li "Chat" at bounding box center [66, 126] width 91 height 13
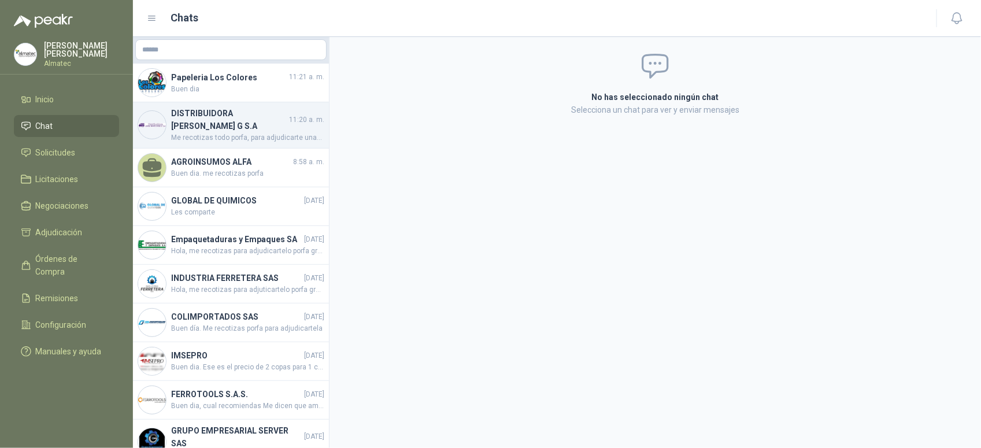
click at [243, 131] on h4 "DISTRIBUIDORA [PERSON_NAME] G S.A" at bounding box center [229, 119] width 116 height 25
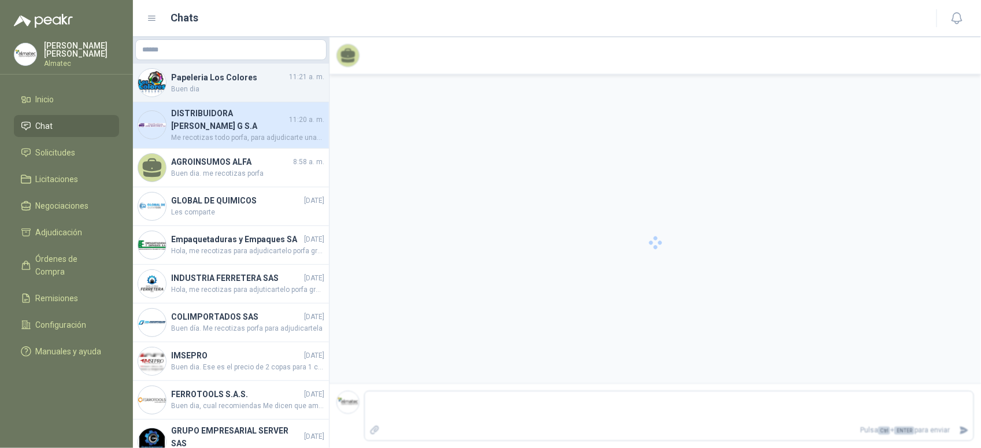
click at [245, 91] on span "Buen dia" at bounding box center [247, 89] width 153 height 11
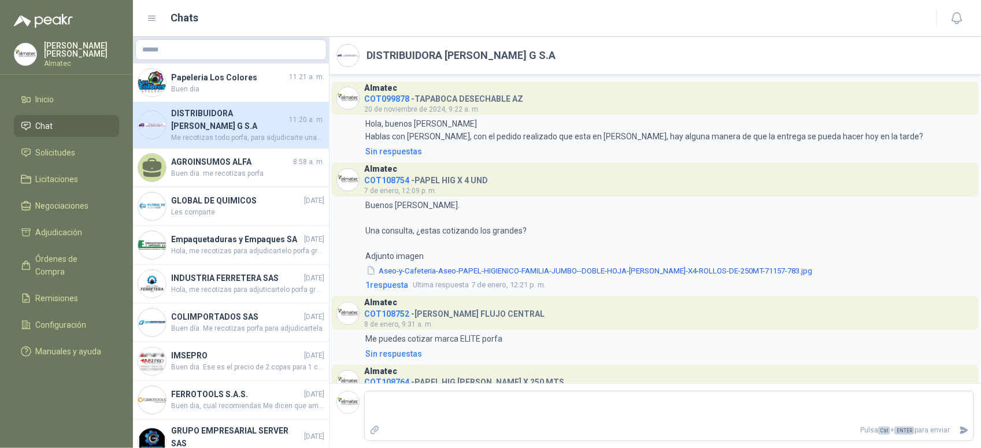
scroll to position [1126, 0]
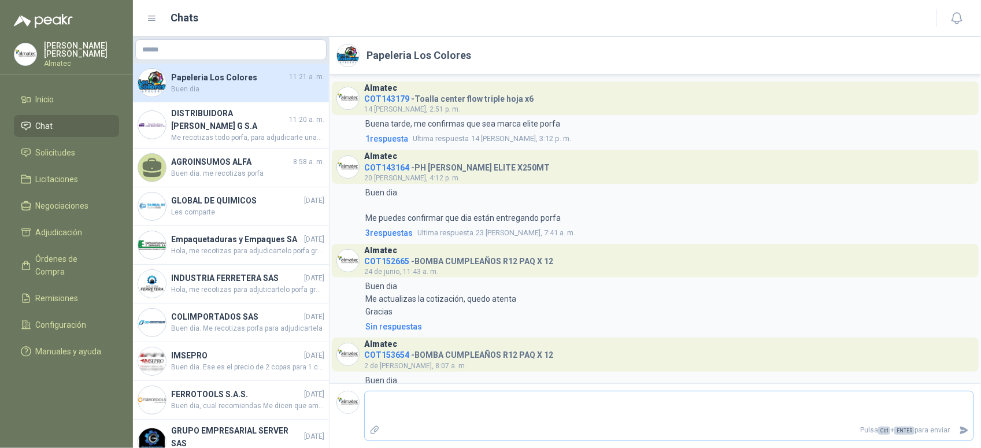
scroll to position [187, 0]
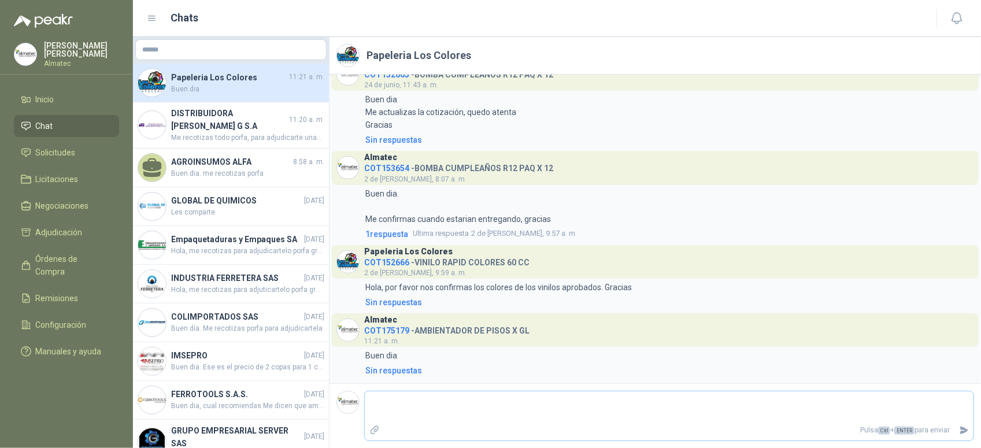
click at [530, 411] on textarea at bounding box center [669, 407] width 609 height 27
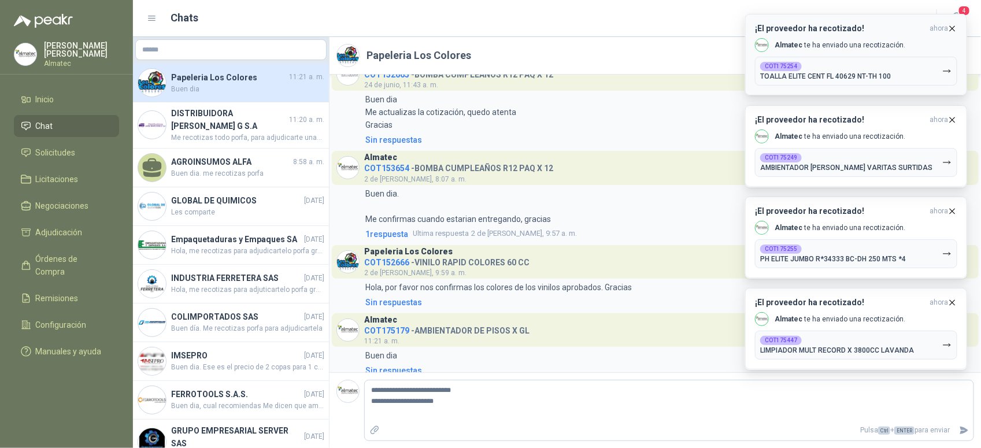
click at [863, 70] on div "COT175254 TOALLA ELITE CENT FL 40629 NT-TH 100" at bounding box center [825, 71] width 131 height 19
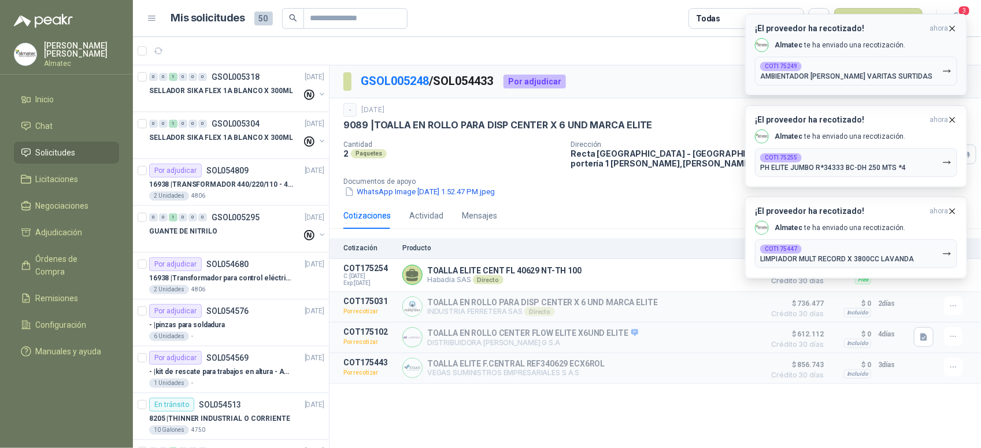
click at [874, 58] on button "COT175249 AMBIENTADOR [PERSON_NAME] SURTIDAS" at bounding box center [856, 71] width 202 height 29
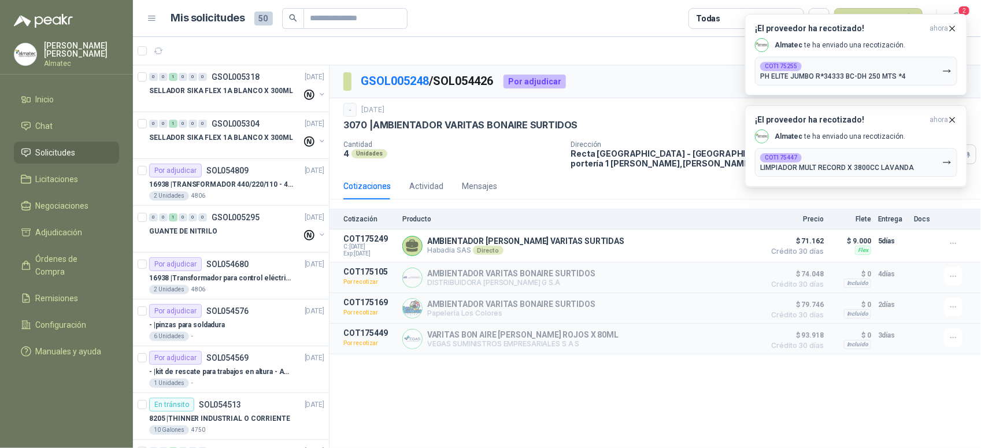
click at [874, 58] on button "COT175255 PH ELITE JUMBO R*34333 BC-DH 250 MTS *4" at bounding box center [856, 71] width 202 height 29
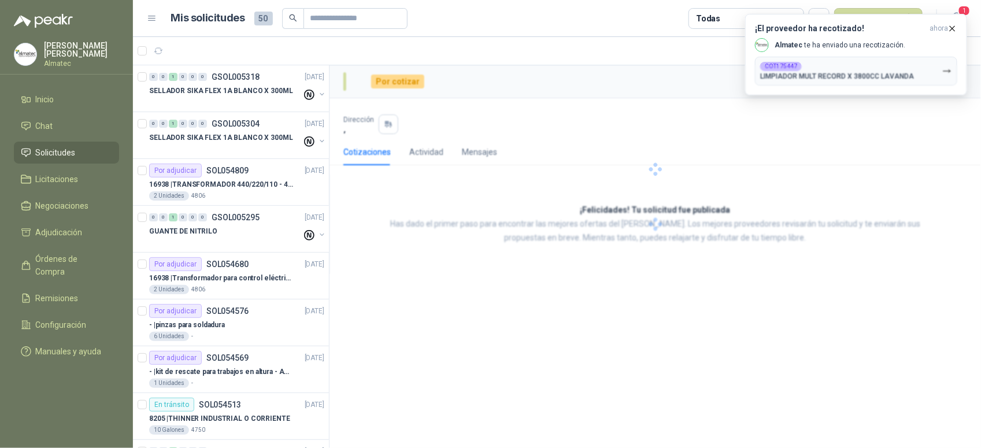
click at [874, 58] on button "COT175447 LIMPIADOR MULT RECORD X 3800CC LAVANDA" at bounding box center [856, 71] width 202 height 29
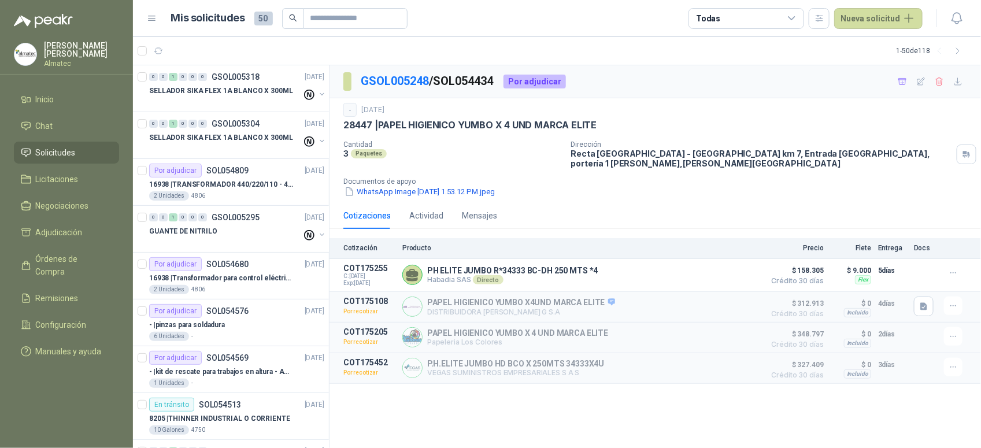
click at [874, 58] on article "1 - 50 de 118" at bounding box center [557, 51] width 848 height 28
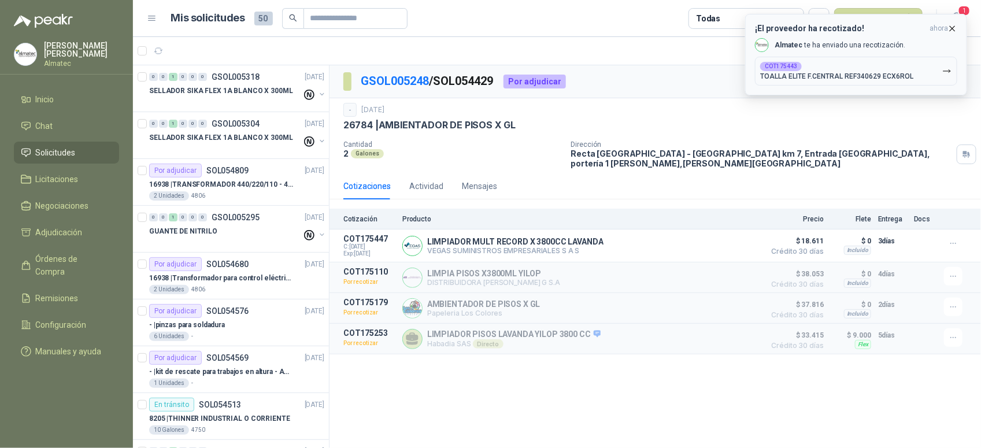
click at [859, 67] on div "COT175443 TOALLA ELITE F.CENTRAL REF340629 ECX6ROL" at bounding box center [836, 71] width 153 height 19
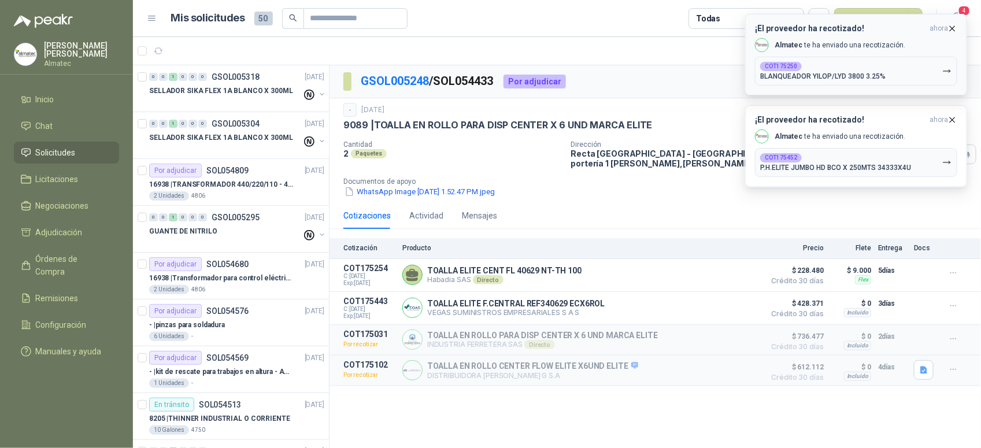
click at [876, 60] on button "COT175250 BLANQUEADOR YILOP/LYD 3800 3.25%" at bounding box center [856, 71] width 202 height 29
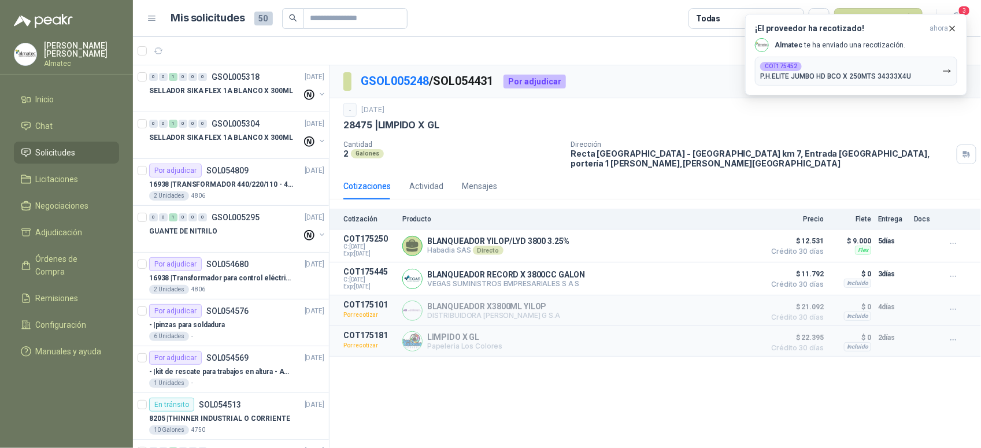
click at [876, 60] on button "COT175452 P.H.ELITE JUMBO HD BCO X 250MTS 34333X4U" at bounding box center [856, 71] width 202 height 29
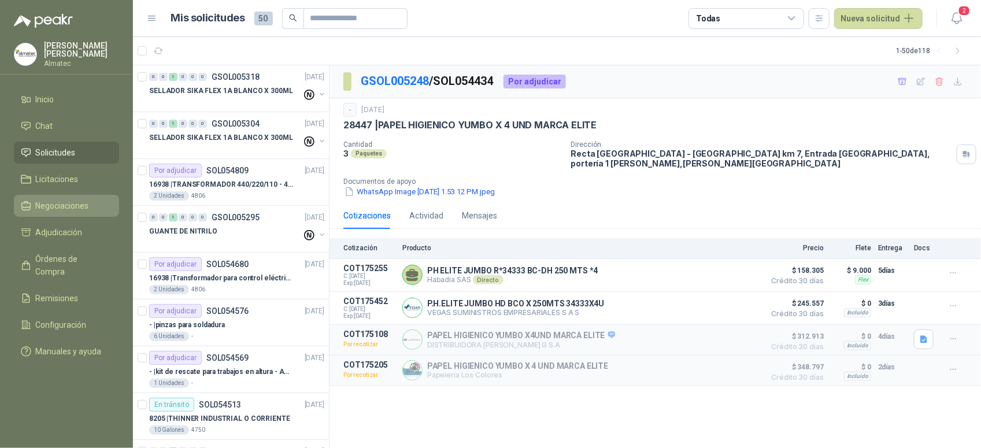
click at [68, 206] on span "Negociaciones" at bounding box center [62, 205] width 53 height 13
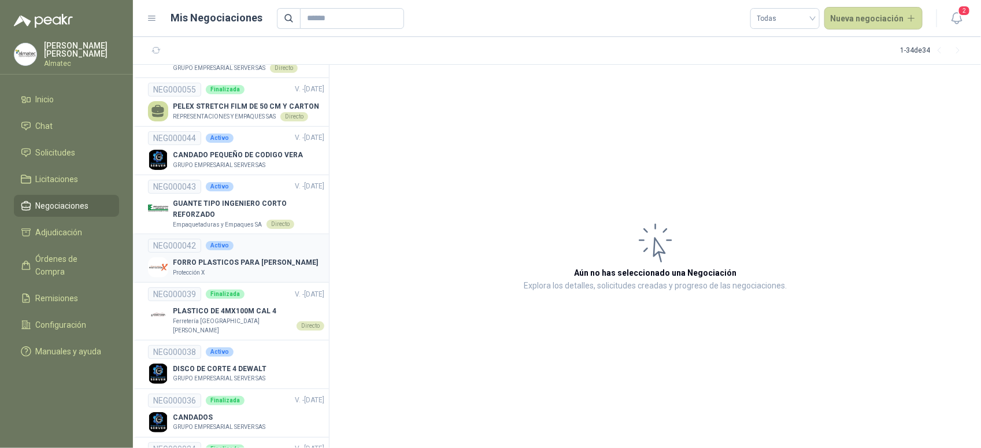
scroll to position [434, 0]
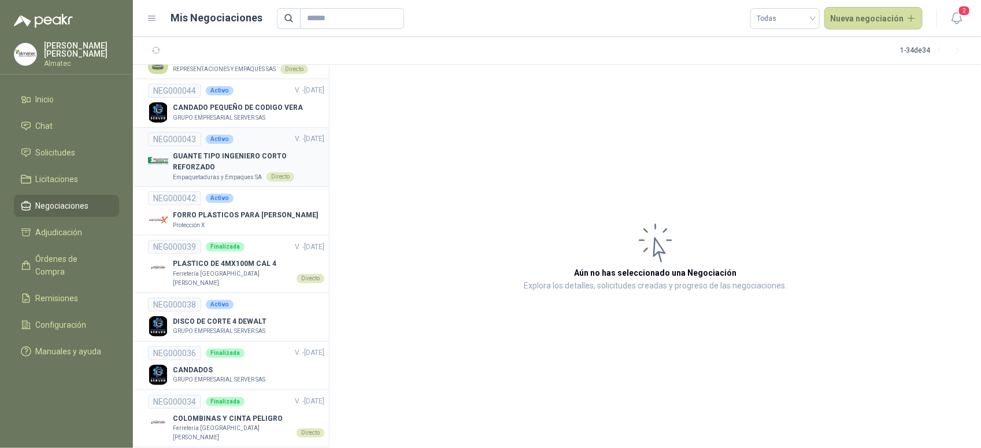
click at [226, 172] on p "GUANTE TIPO INGENIERO CORTO REFORZADO" at bounding box center [248, 162] width 151 height 22
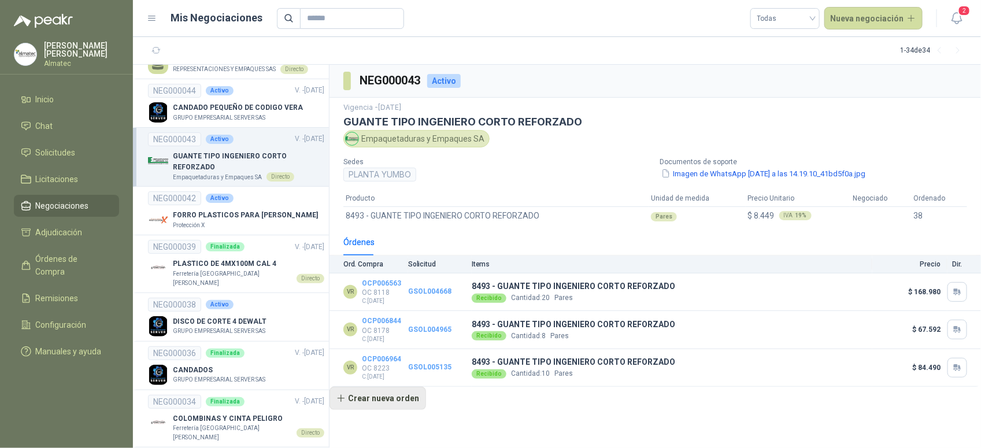
click at [376, 401] on button "Crear nueva orden" at bounding box center [378, 398] width 97 height 23
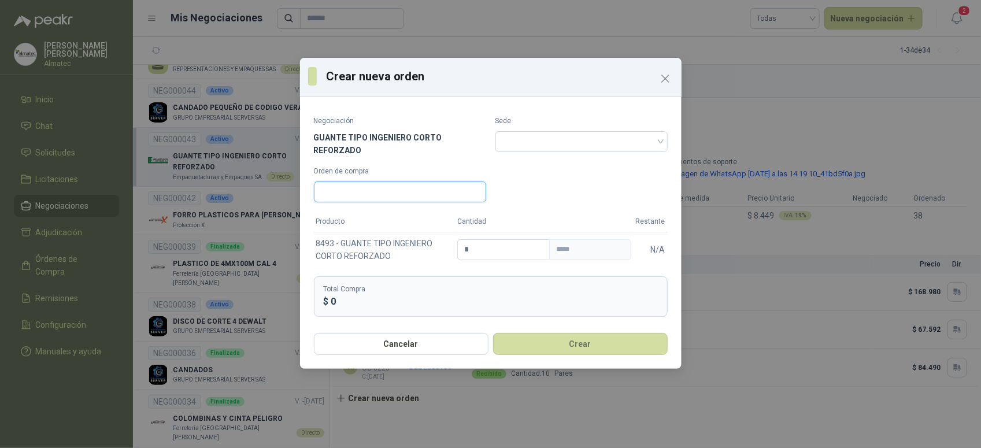
click at [360, 183] on input "Orden de compra" at bounding box center [400, 192] width 172 height 21
paste input "*****"
type input "*******"
click at [603, 136] on input "search" at bounding box center [581, 140] width 158 height 17
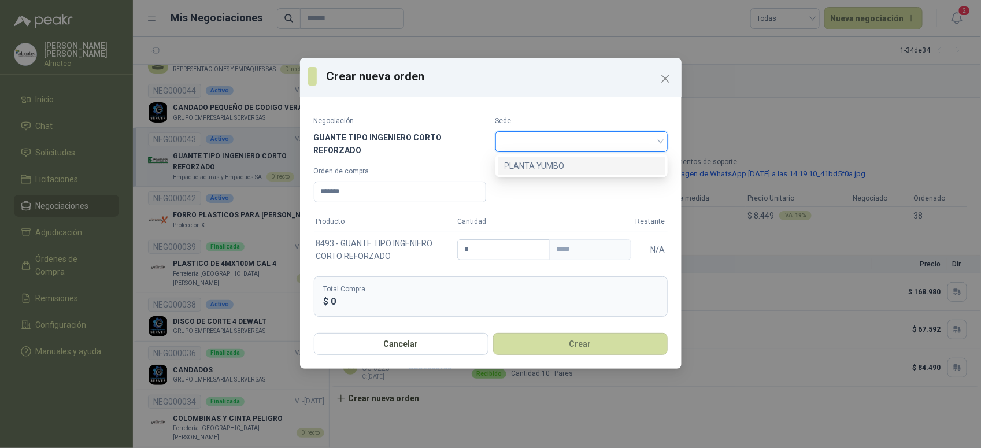
click at [586, 160] on div "PLANTA YUMBO" at bounding box center [582, 166] width 154 height 13
drag, startPoint x: 473, startPoint y: 244, endPoint x: 435, endPoint y: 244, distance: 38.2
click at [435, 244] on tr "8493 - GUANTE TIPO INGENIERO CORTO REFORZADO * ***** N/A" at bounding box center [491, 249] width 354 height 35
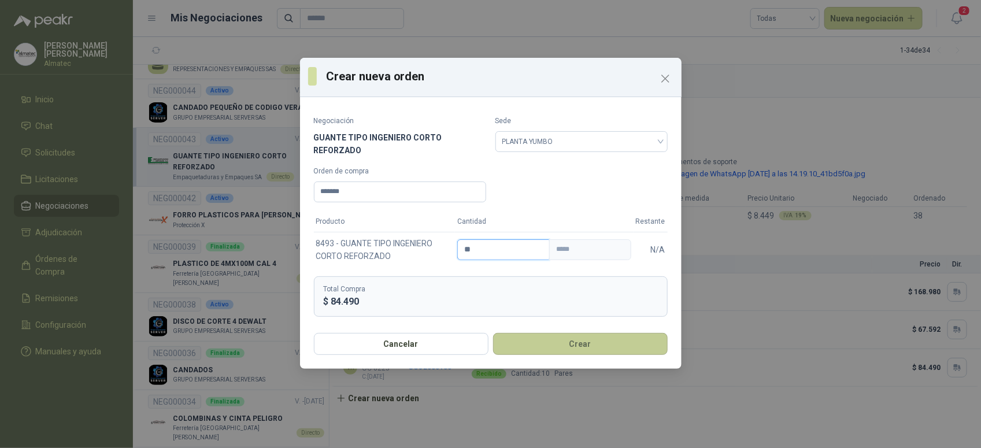
type input "**"
click at [561, 342] on button "Crear" at bounding box center [580, 344] width 175 height 22
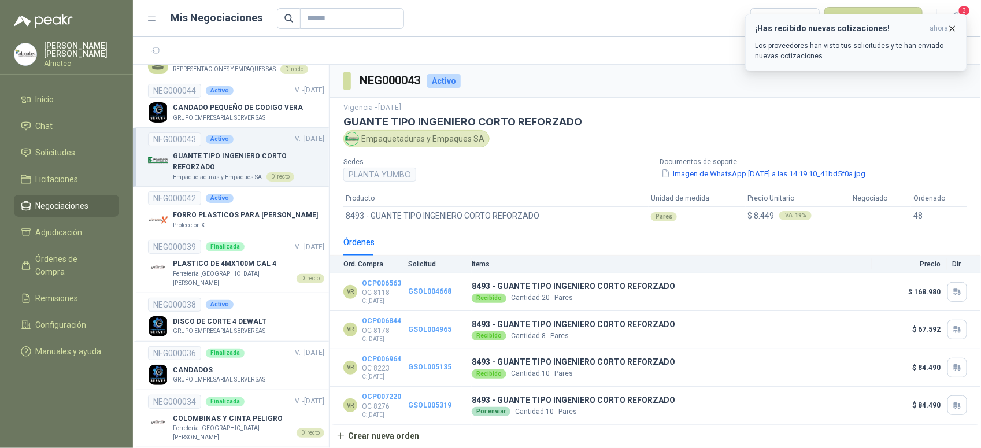
click at [882, 33] on h3 "¡Has recibido nuevas cotizaciones!" at bounding box center [840, 29] width 170 height 10
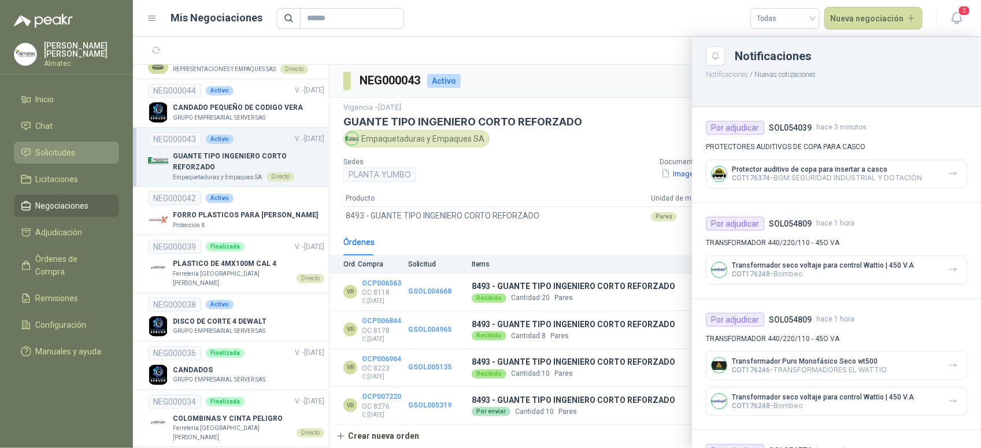
drag, startPoint x: 539, startPoint y: 189, endPoint x: 74, endPoint y: 155, distance: 466.7
click at [532, 188] on div at bounding box center [557, 242] width 848 height 411
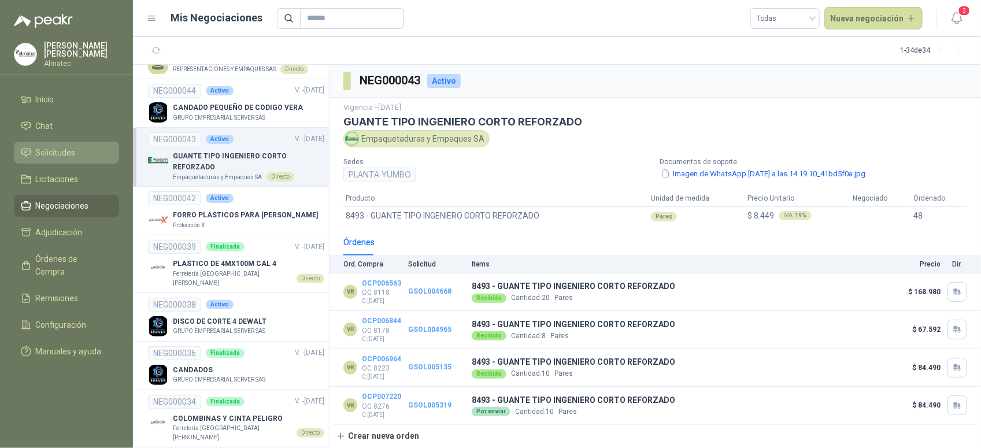
click at [73, 142] on link "Solicitudes" at bounding box center [66, 153] width 105 height 22
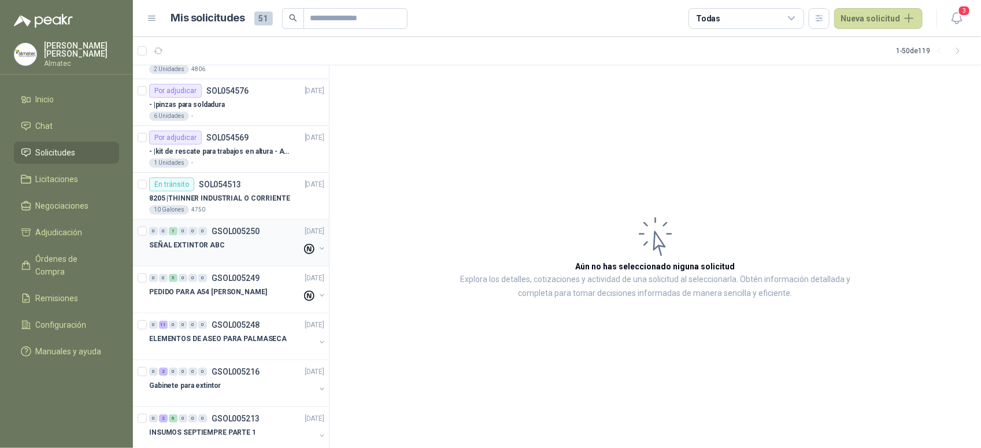
scroll to position [361, 0]
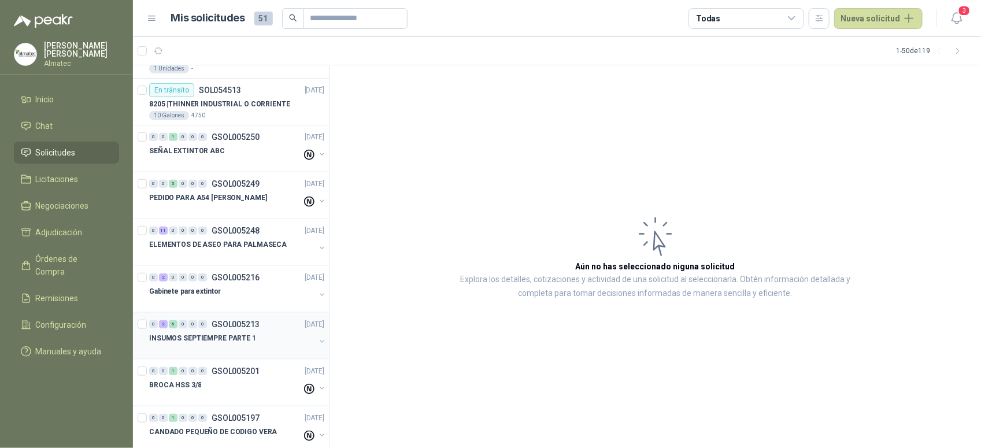
click at [227, 350] on div at bounding box center [232, 349] width 166 height 9
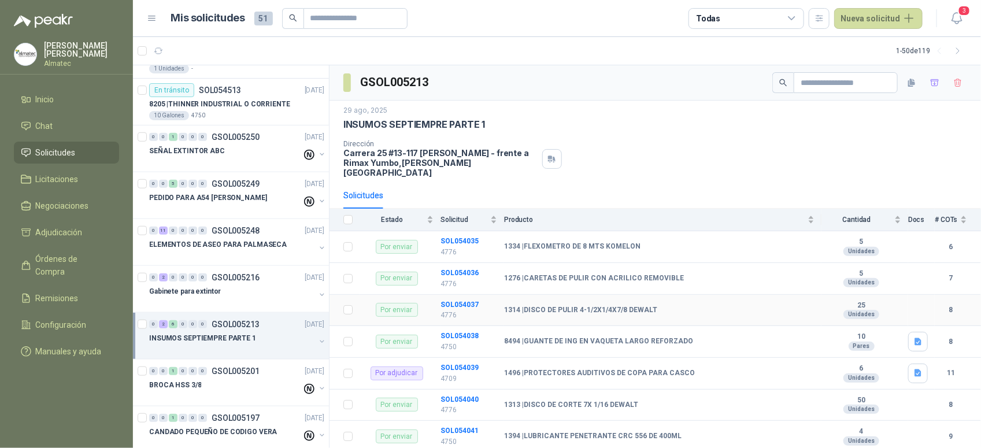
scroll to position [48, 0]
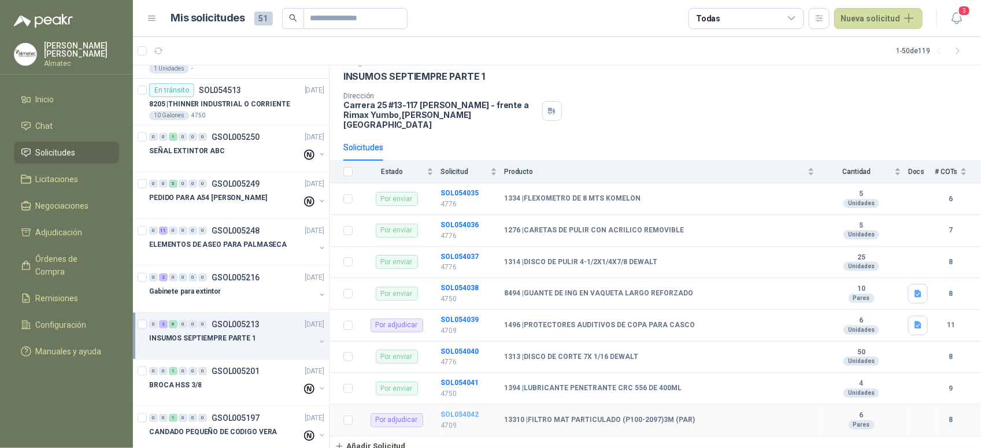
click at [461, 411] on b "SOL054042" at bounding box center [460, 415] width 38 height 8
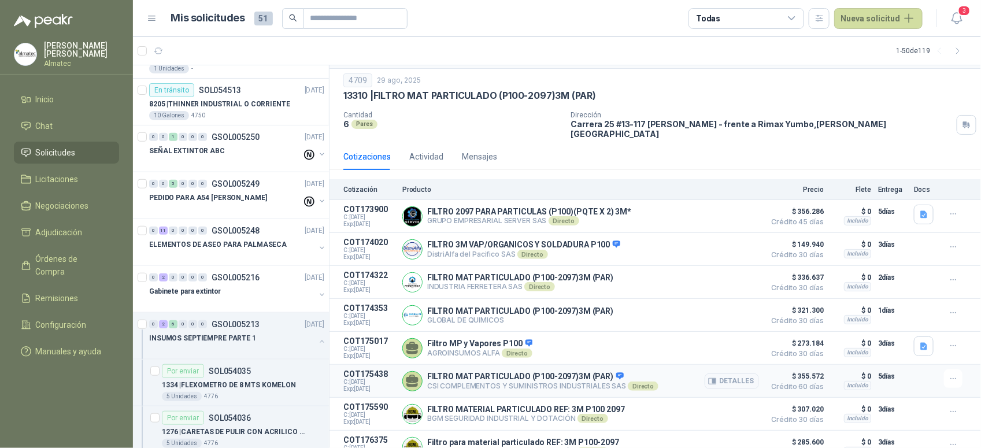
scroll to position [45, 0]
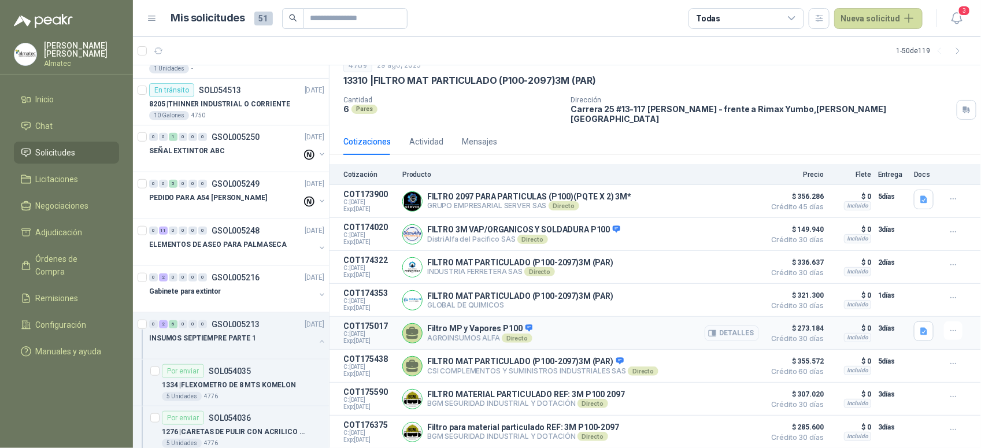
click at [729, 327] on button "Detalles" at bounding box center [732, 334] width 54 height 16
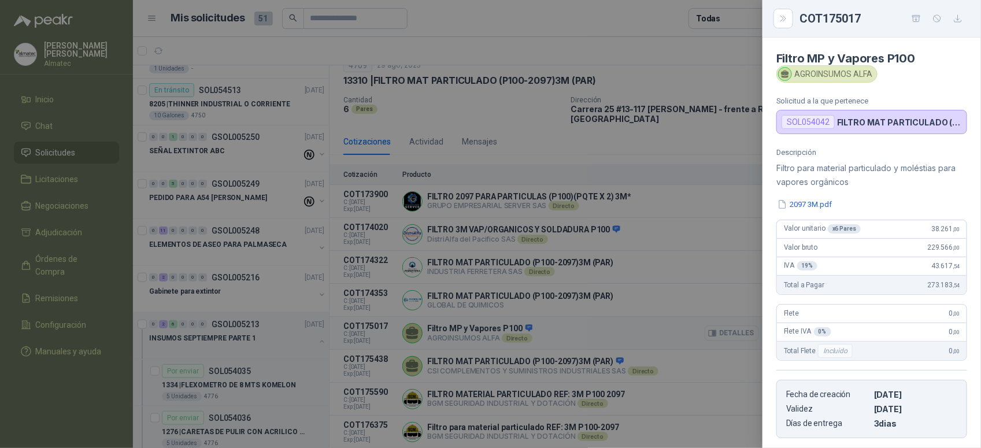
scroll to position [180, 0]
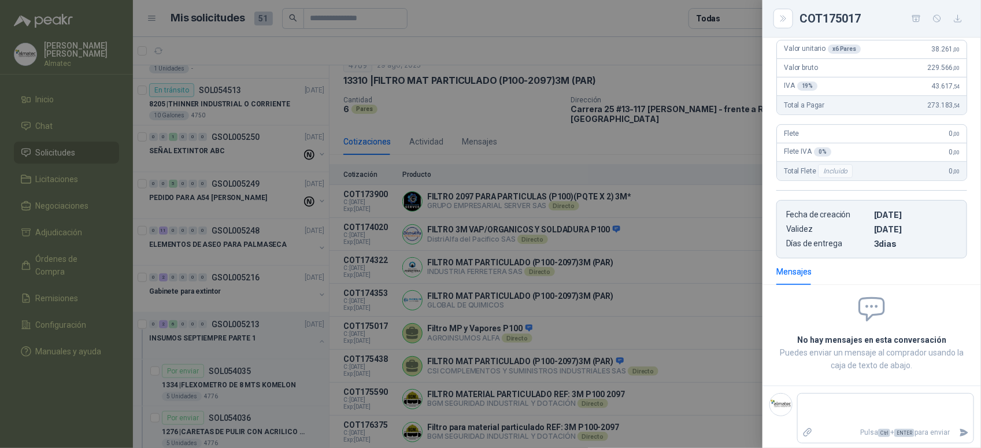
click at [727, 350] on div at bounding box center [490, 224] width 981 height 448
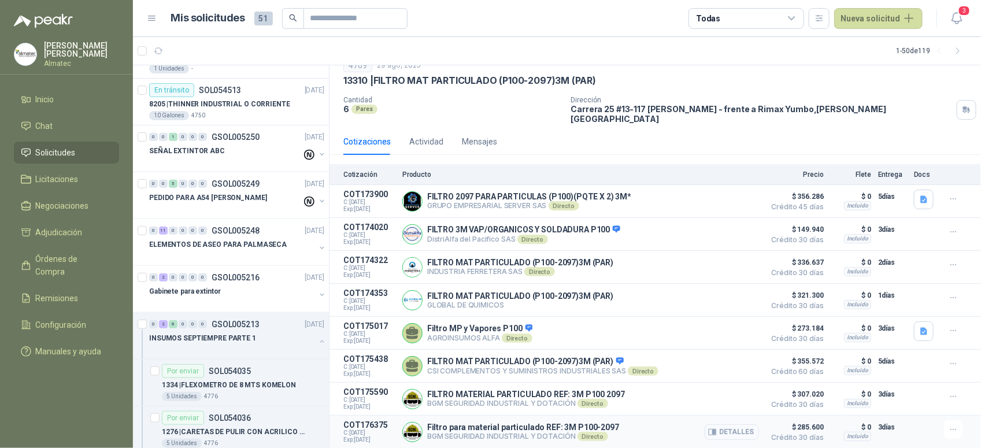
click at [738, 430] on button "Detalles" at bounding box center [732, 432] width 54 height 16
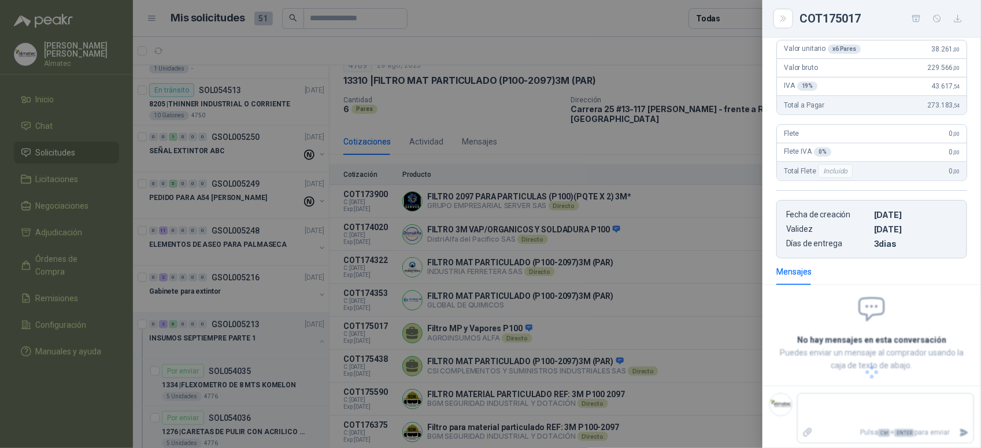
scroll to position [131, 0]
click at [648, 356] on div at bounding box center [490, 224] width 981 height 448
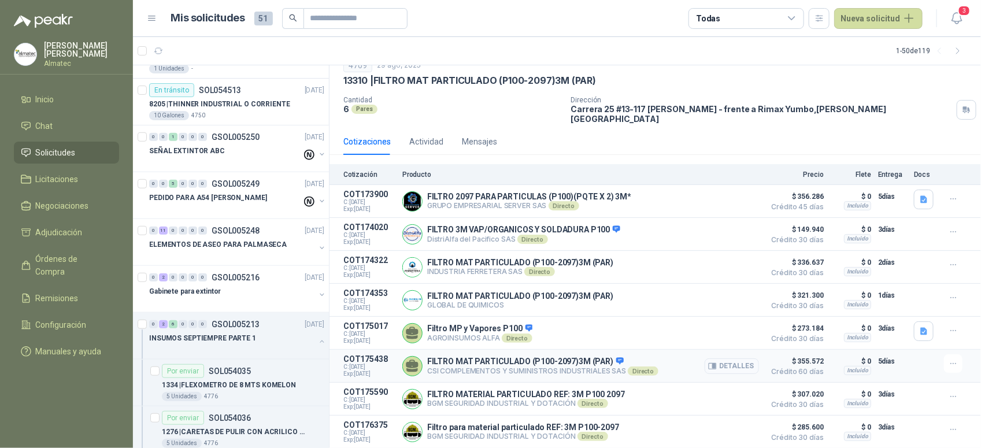
click at [730, 359] on button "Detalles" at bounding box center [732, 367] width 54 height 16
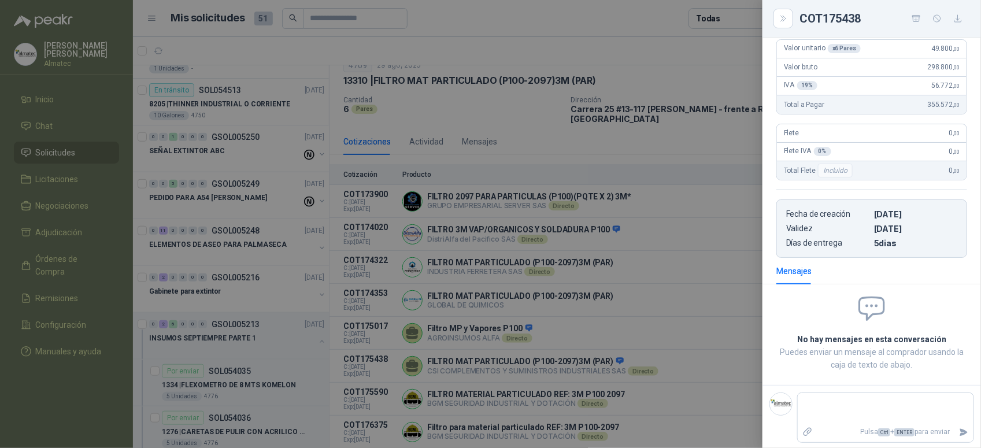
scroll to position [96, 0]
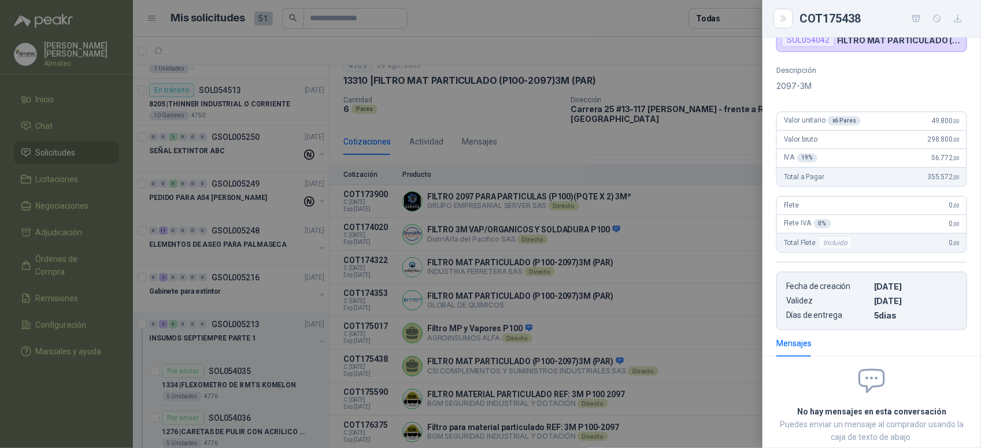
click at [616, 328] on div at bounding box center [490, 224] width 981 height 448
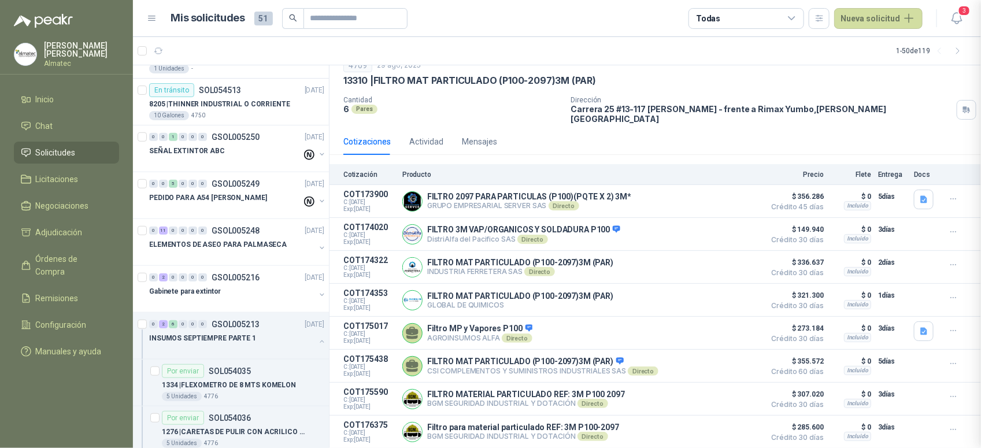
scroll to position [183, 0]
click at [733, 328] on button "Detalles" at bounding box center [732, 334] width 54 height 16
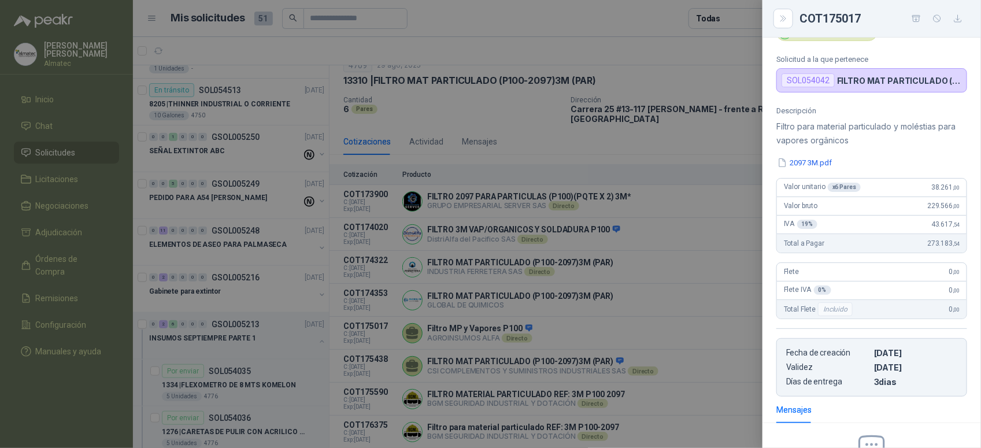
scroll to position [41, 0]
drag, startPoint x: 396, startPoint y: 354, endPoint x: 438, endPoint y: 378, distance: 48.1
click at [397, 354] on div at bounding box center [490, 224] width 981 height 448
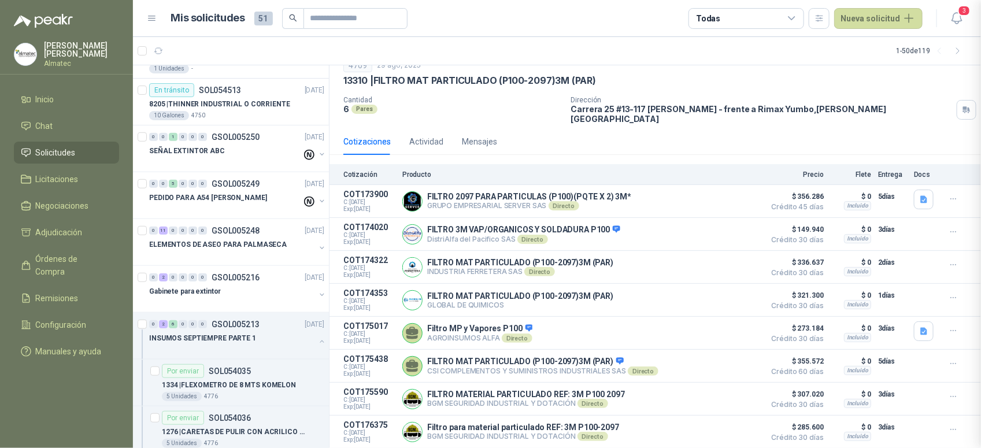
scroll to position [186, 0]
click at [744, 427] on button "Detalles" at bounding box center [732, 432] width 54 height 16
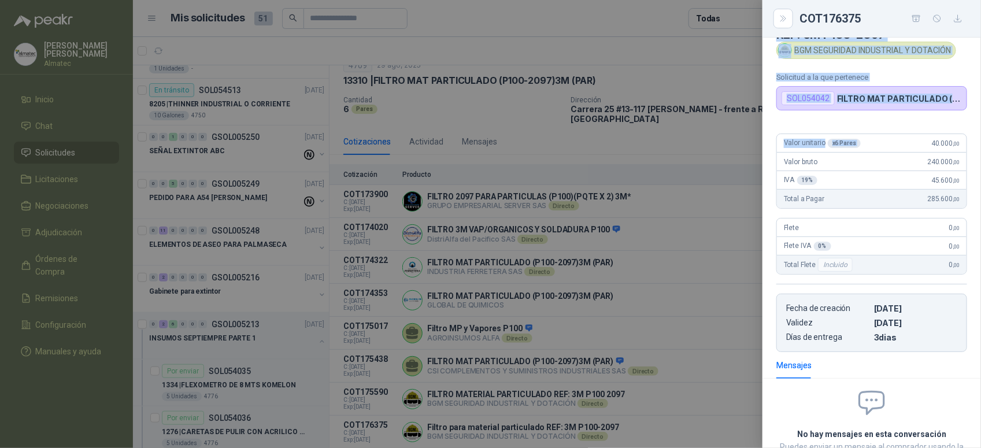
scroll to position [0, 0]
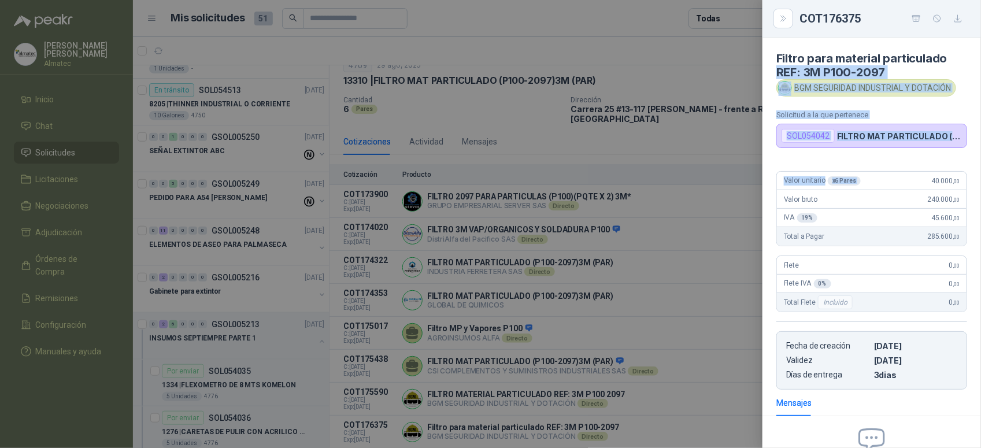
drag, startPoint x: 921, startPoint y: 45, endPoint x: 976, endPoint y: 43, distance: 55.5
click at [976, 43] on div "Filtro para material particulado REF: 3M P100-2097 BGM SEGURIDAD INDUSTRIAL Y D…" at bounding box center [872, 243] width 219 height 411
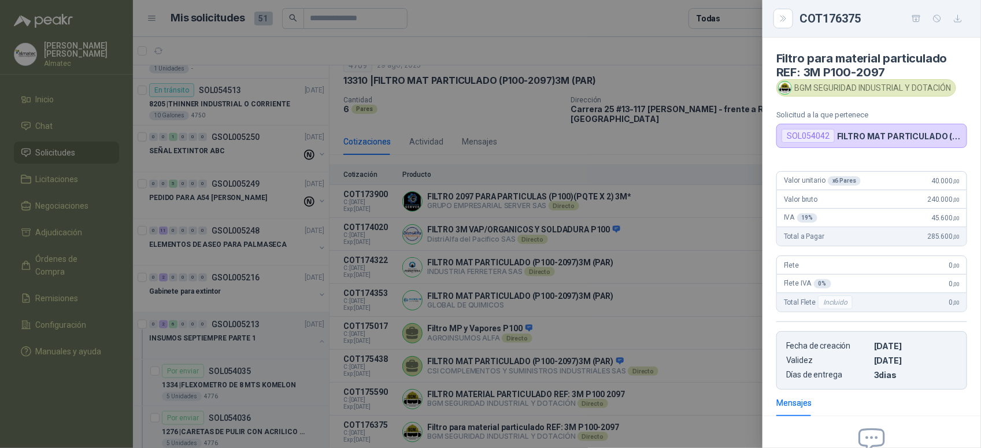
click at [932, 182] on span "40.000 ,00" at bounding box center [946, 181] width 28 height 8
drag, startPoint x: 921, startPoint y: 184, endPoint x: 940, endPoint y: 184, distance: 18.5
click at [940, 184] on div "Valor unitario x 6 Pares 40.000 ,00" at bounding box center [872, 181] width 190 height 19
drag, startPoint x: 940, startPoint y: 184, endPoint x: 923, endPoint y: 186, distance: 16.9
click at [932, 185] on span "40.000 ,00" at bounding box center [946, 181] width 28 height 8
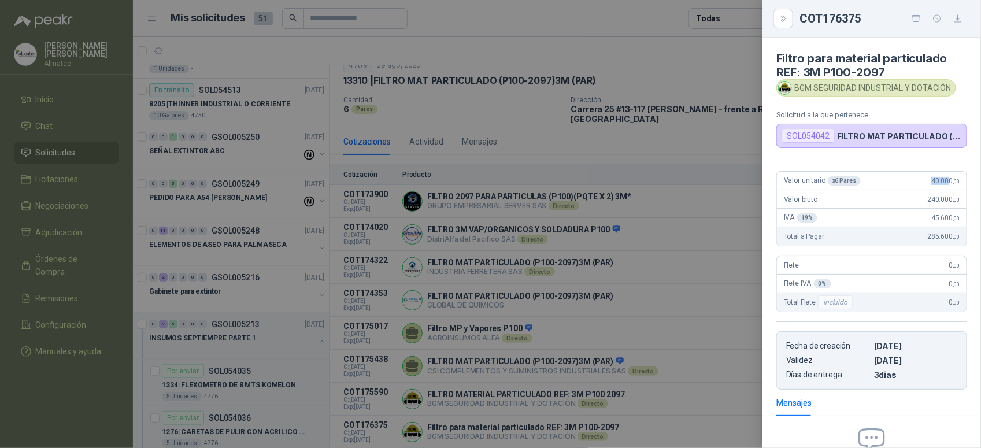
click at [932, 185] on span "40.000 ,00" at bounding box center [946, 181] width 28 height 8
click at [932, 183] on span "40.000 ,00" at bounding box center [946, 181] width 28 height 8
copy span "40.000 ,00"
drag, startPoint x: 570, startPoint y: 326, endPoint x: 579, endPoint y: 322, distance: 9.3
click at [570, 326] on div at bounding box center [490, 224] width 981 height 448
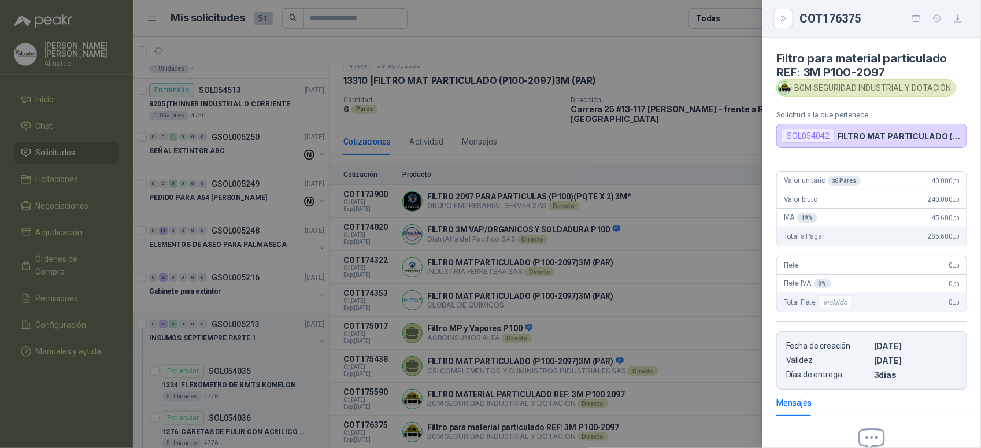
scroll to position [137, 0]
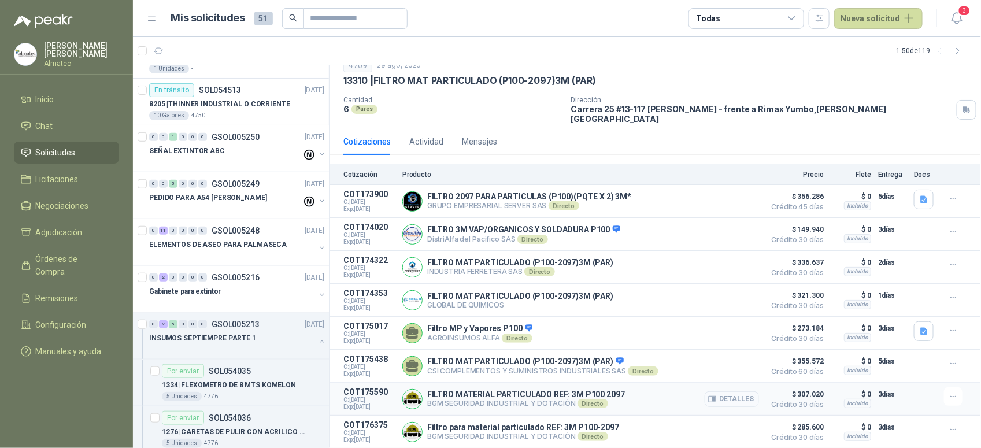
click at [737, 396] on button "Detalles" at bounding box center [732, 399] width 54 height 16
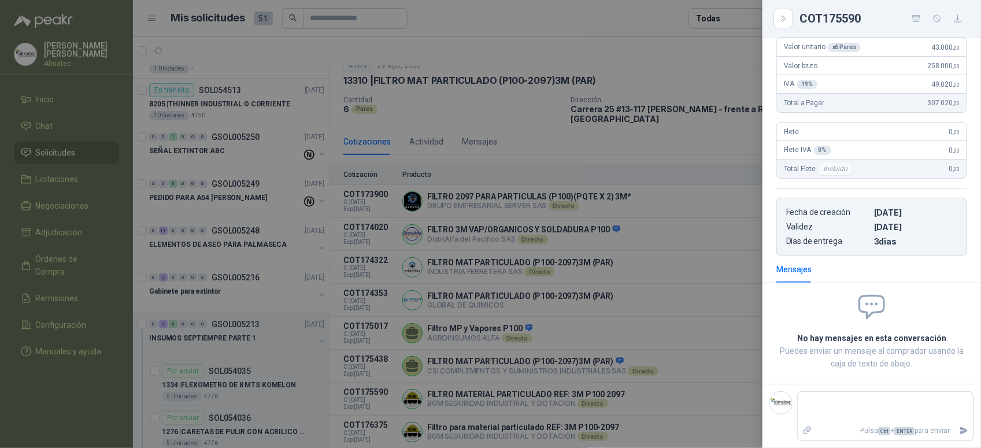
scroll to position [0, 0]
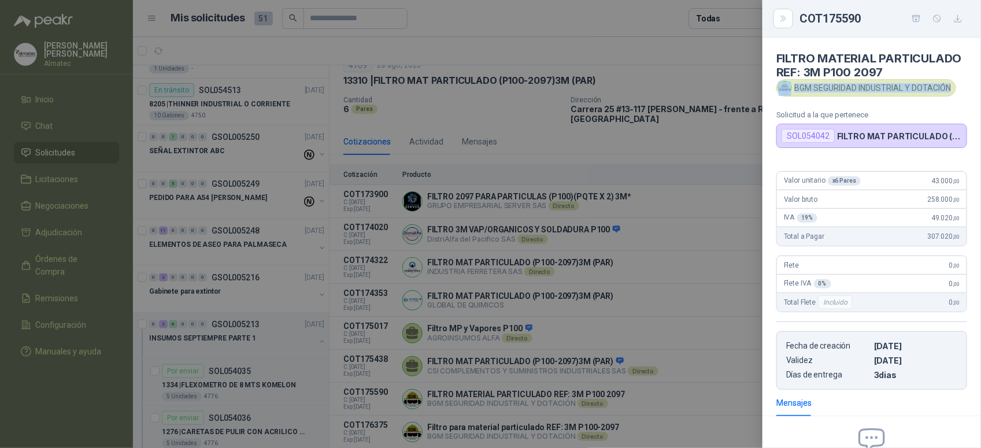
drag, startPoint x: 794, startPoint y: 102, endPoint x: 949, endPoint y: 110, distance: 155.8
click at [951, 97] on div "BGM SEGURIDAD INDUSTRIAL Y DOTACIÓN" at bounding box center [867, 87] width 180 height 17
copy div "BGM SEGURIDAD INDUSTRIAL Y DOTACIÓN"
click at [496, 176] on div at bounding box center [490, 224] width 981 height 448
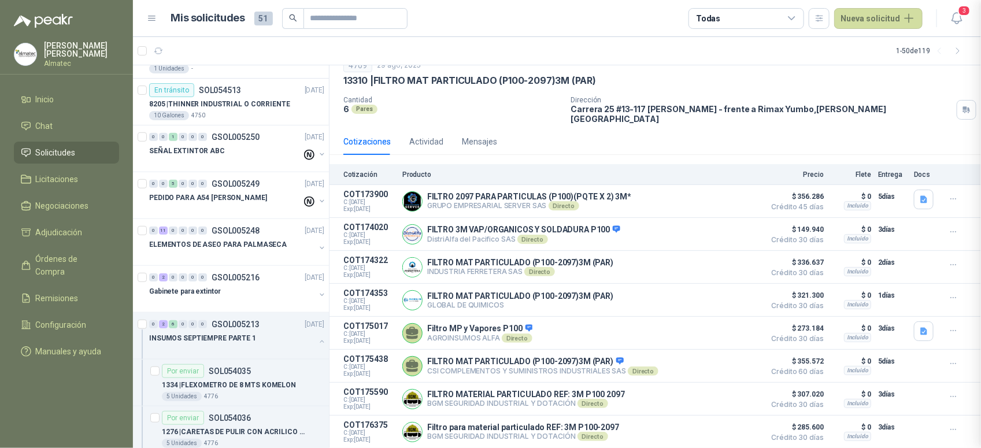
scroll to position [151, 0]
click at [237, 337] on p "INSUMOS SEPTIEMPRE PARTE 1" at bounding box center [202, 338] width 107 height 11
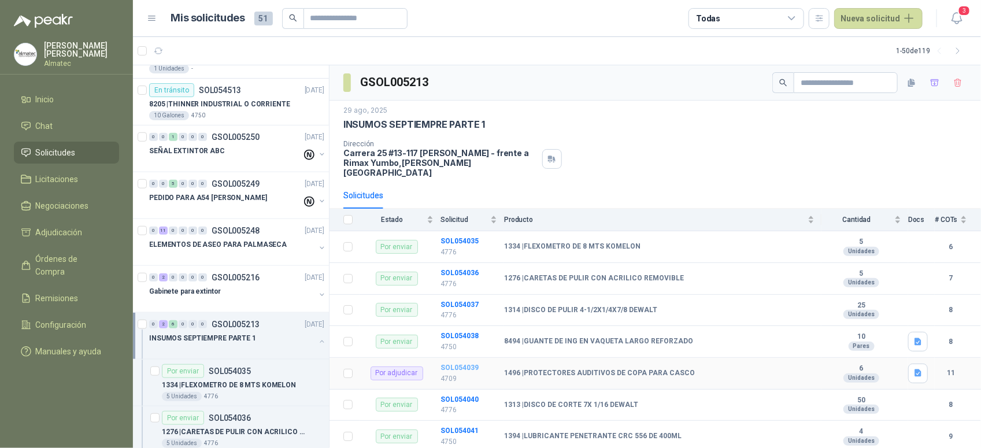
click at [467, 364] on b "SOL054039" at bounding box center [460, 368] width 38 height 8
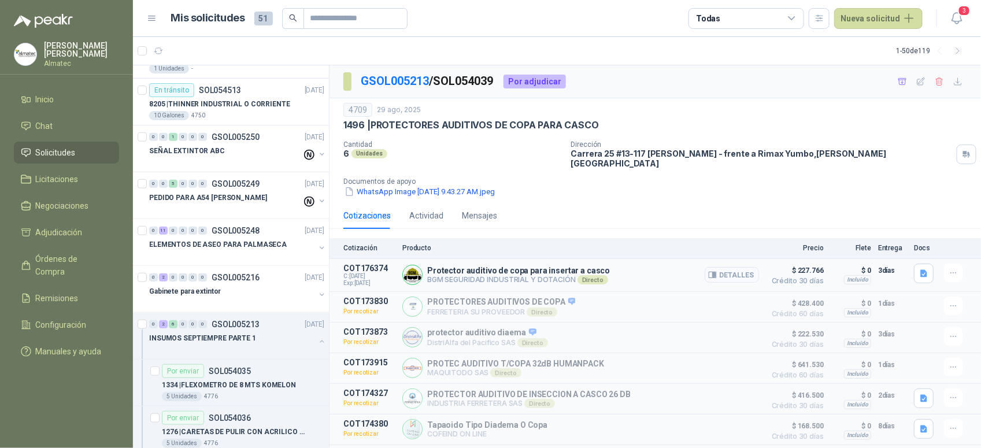
click at [738, 267] on button "Detalles" at bounding box center [732, 275] width 54 height 16
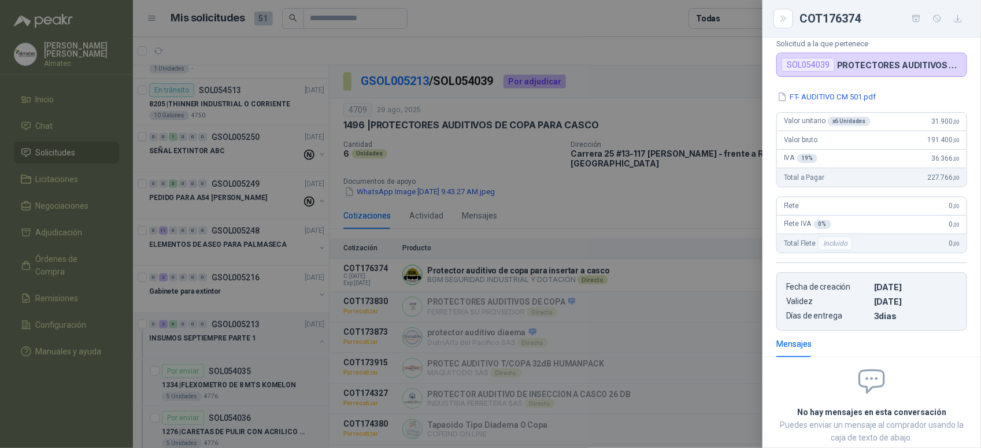
scroll to position [71, 0]
drag, startPoint x: 921, startPoint y: 125, endPoint x: 966, endPoint y: 123, distance: 45.8
click at [966, 123] on div "FT- AUDITIVO CM 501.pdf Valor unitario x 6 Unidades 31.900 ,00 Valor bruto 191.…" at bounding box center [872, 211] width 219 height 240
copy span "31.900 ,00"
drag, startPoint x: 628, startPoint y: 131, endPoint x: 597, endPoint y: 157, distance: 40.6
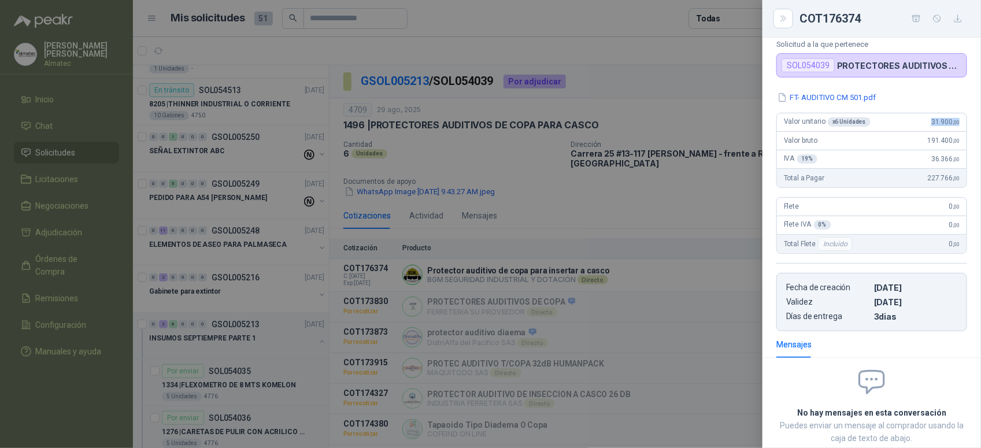
click at [628, 131] on div at bounding box center [490, 224] width 981 height 448
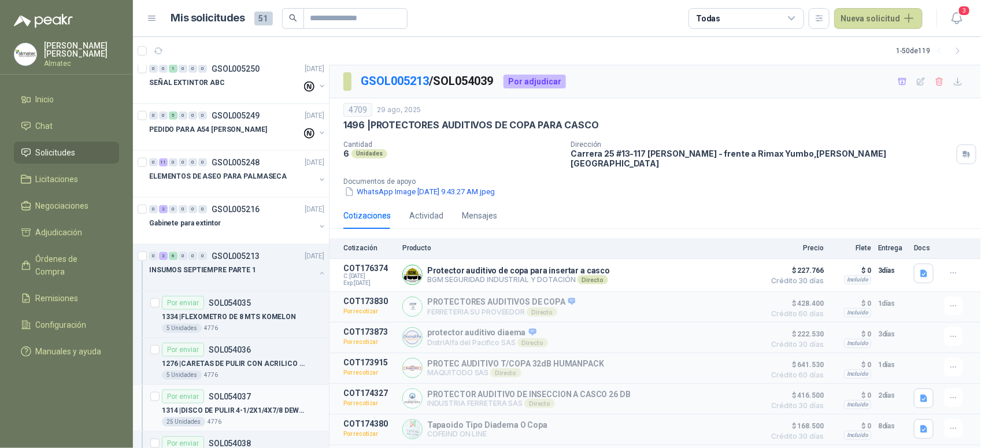
scroll to position [506, 0]
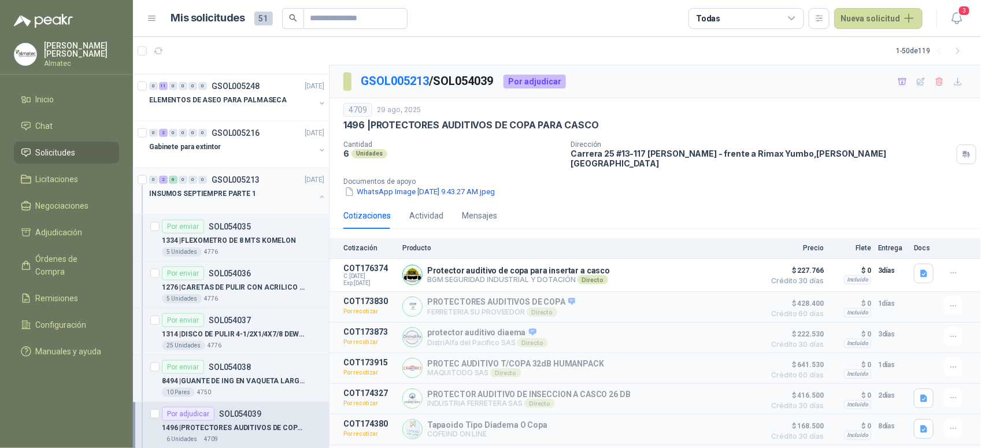
click at [265, 192] on div "INSUMOS SEPTIEMPRE PARTE 1" at bounding box center [232, 194] width 166 height 14
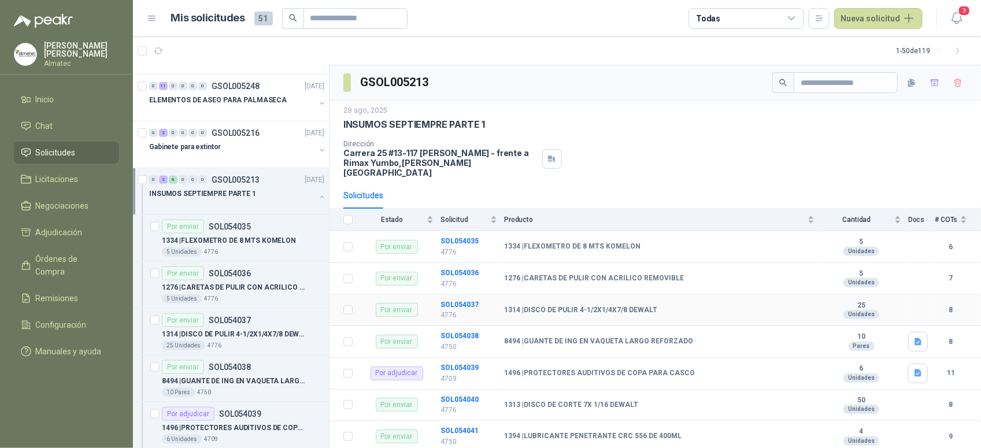
scroll to position [47, 0]
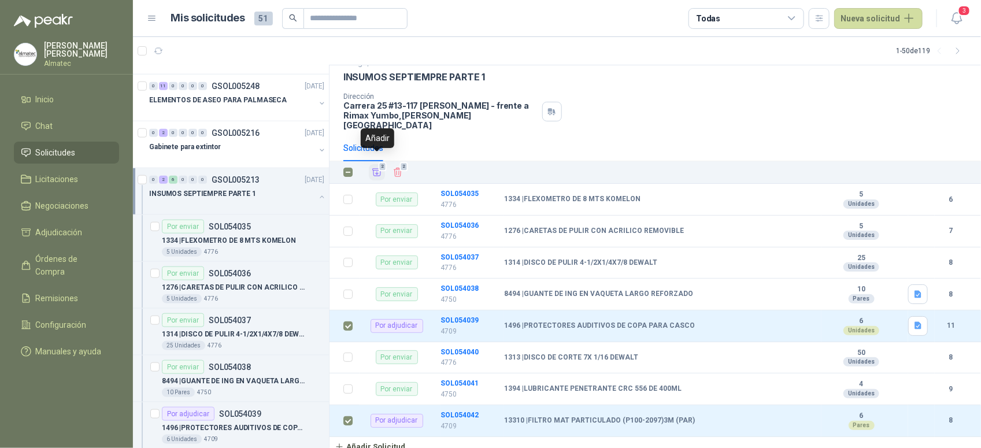
click at [375, 167] on icon "Añadir" at bounding box center [377, 172] width 10 height 10
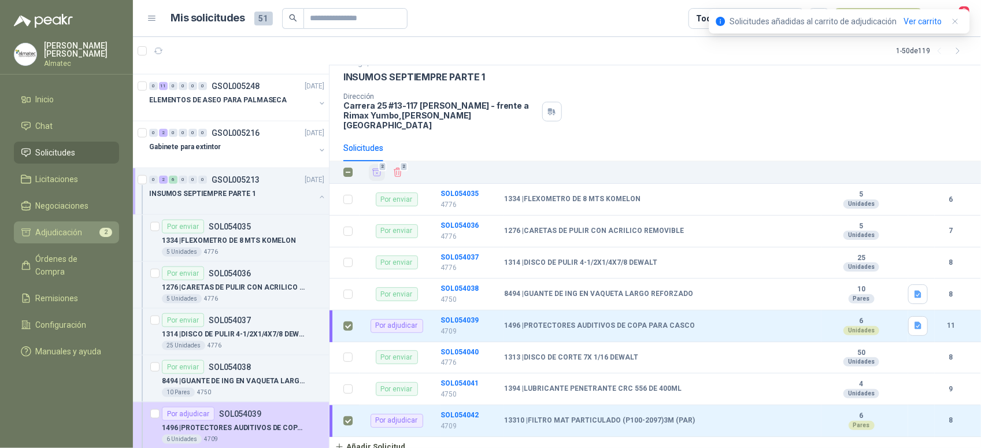
click at [83, 220] on ul "Inicio Chat Solicitudes Licitaciones Negociaciones Adjudicación 2 Órdenes de Co…" at bounding box center [66, 227] width 133 height 279
click at [78, 230] on span "Adjudicación" at bounding box center [59, 232] width 47 height 13
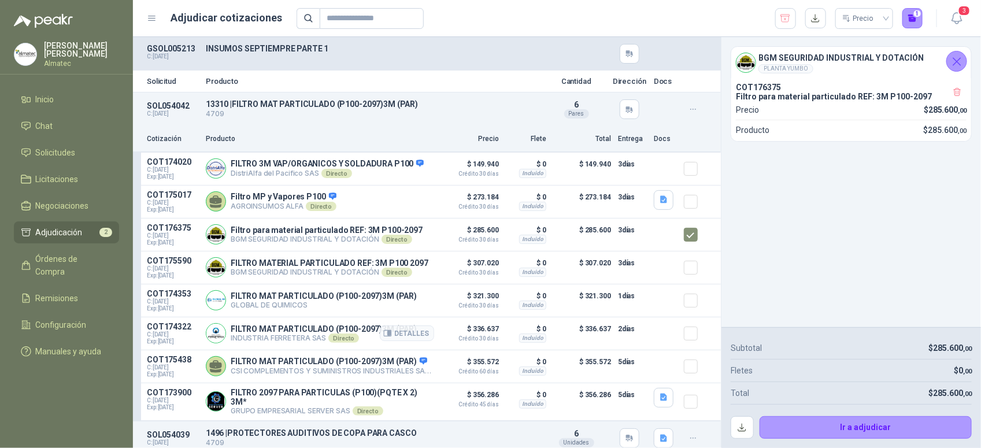
scroll to position [76, 0]
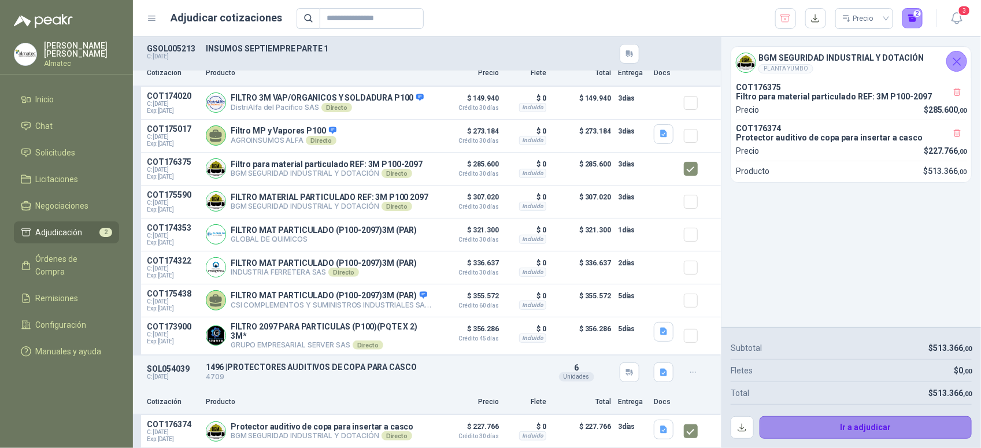
click at [856, 431] on button "Ir a adjudicar" at bounding box center [866, 427] width 213 height 23
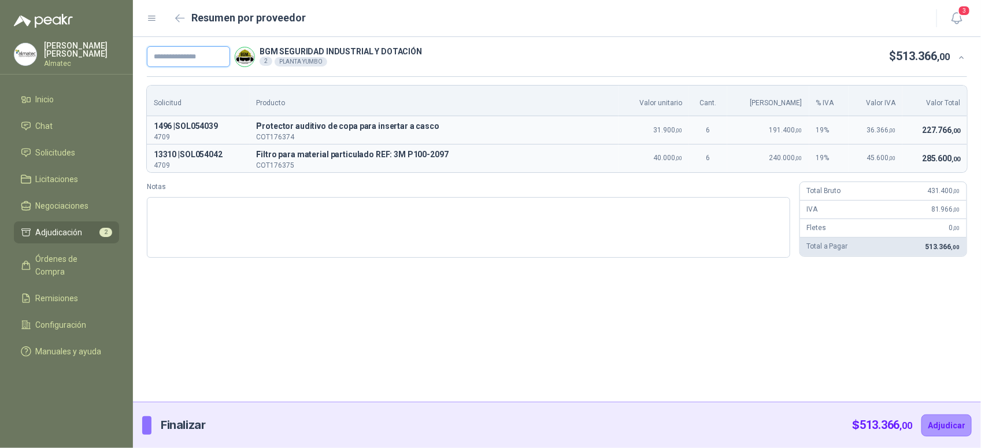
click at [169, 50] on input "text" at bounding box center [188, 56] width 83 height 21
paste input "*****"
type input "*******"
click at [276, 215] on textarea "Notas" at bounding box center [469, 227] width 644 height 61
paste textarea "**********"
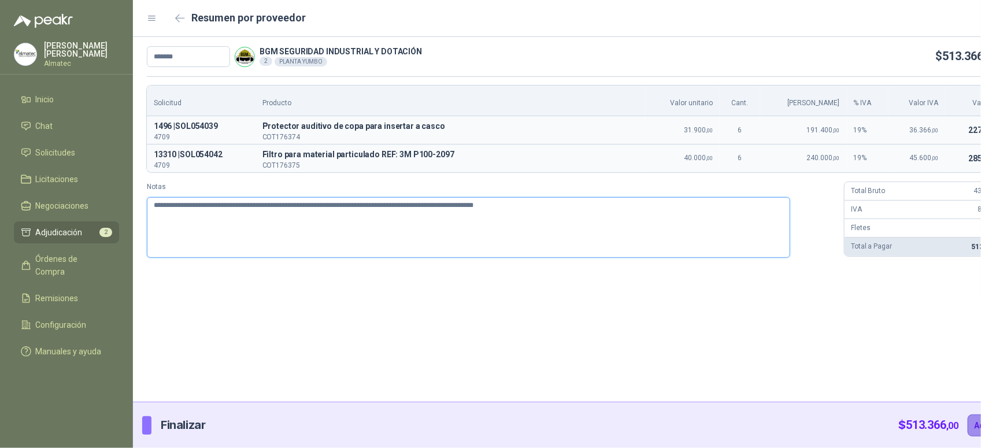
type textarea "**********"
click at [968, 424] on button "Adjudicar" at bounding box center [993, 426] width 50 height 22
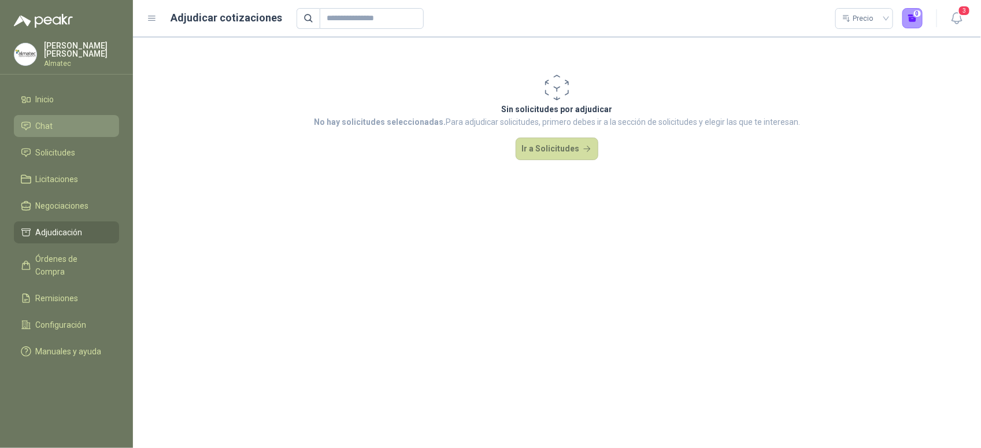
click at [65, 125] on li "Chat" at bounding box center [66, 126] width 91 height 13
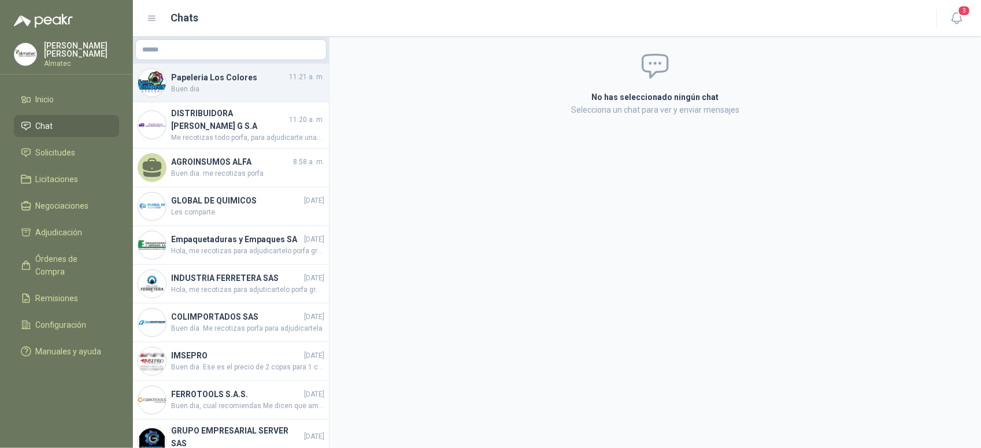
click at [217, 90] on span "Buen dia" at bounding box center [247, 89] width 153 height 11
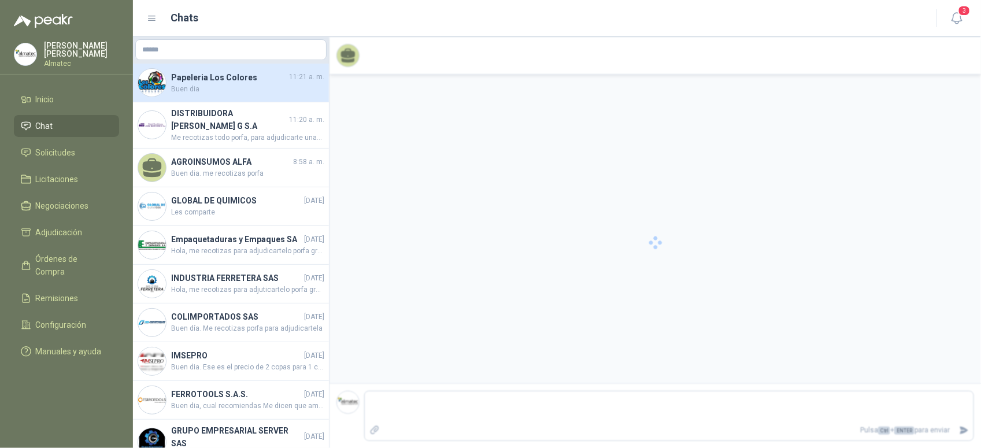
scroll to position [187, 0]
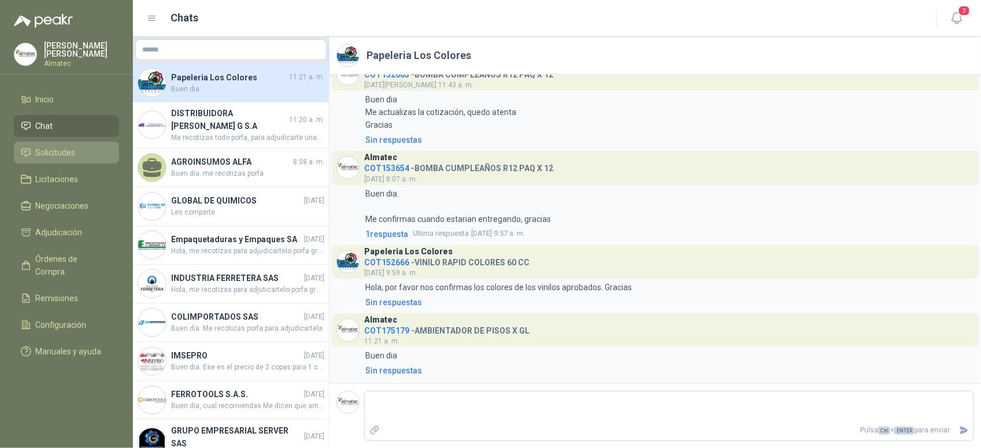
click at [66, 150] on span "Solicitudes" at bounding box center [56, 152] width 40 height 13
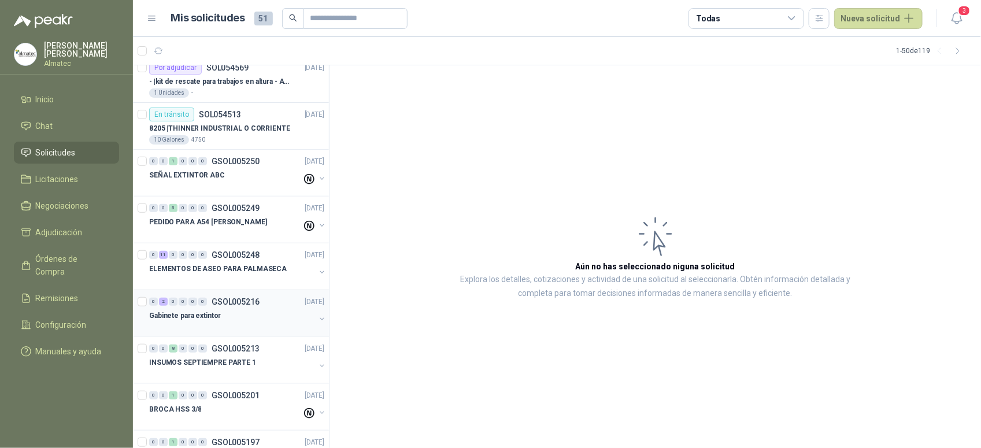
scroll to position [361, 0]
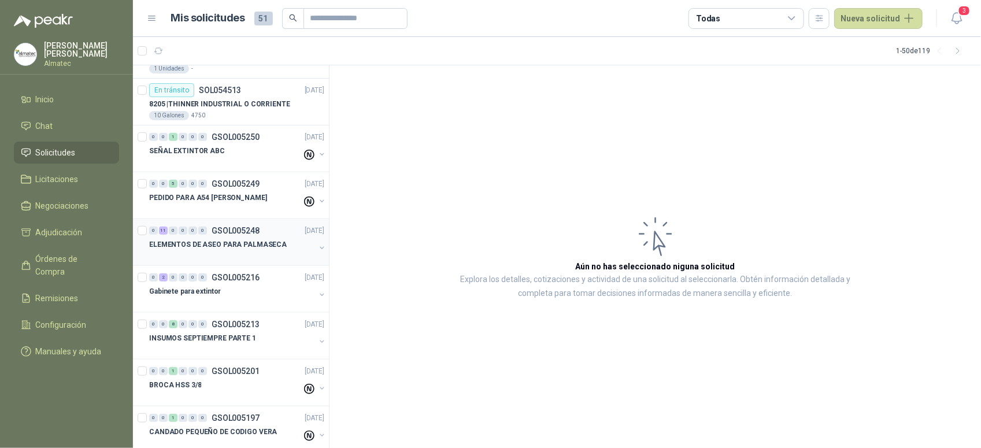
click at [261, 253] on div at bounding box center [232, 256] width 166 height 9
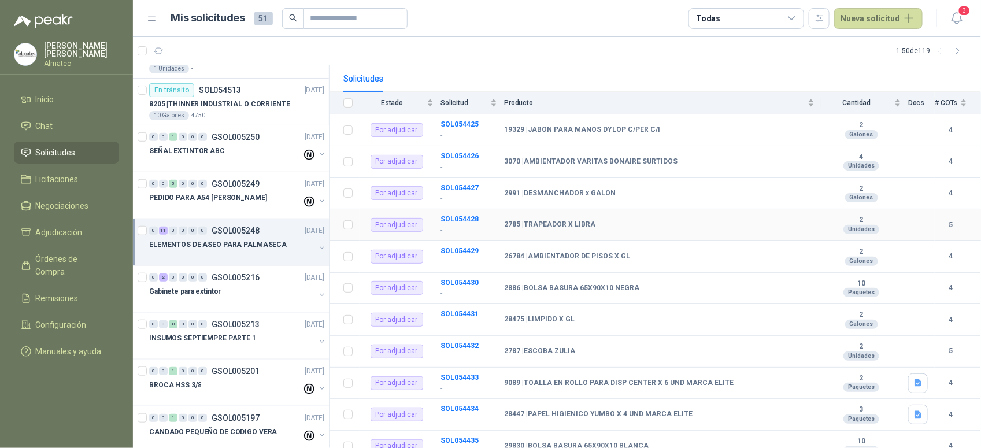
scroll to position [143, 0]
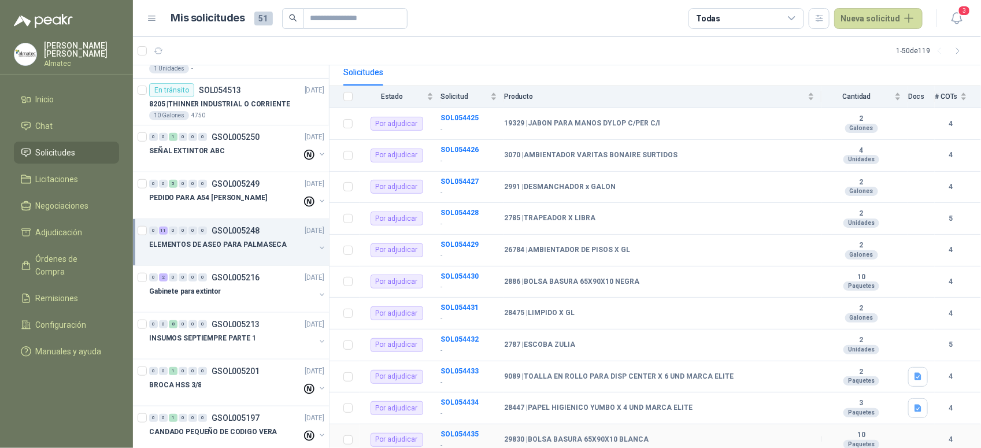
click at [452, 424] on td "SOL054435 -" at bounding box center [473, 440] width 64 height 32
click at [465, 430] on b "SOL054435" at bounding box center [460, 434] width 38 height 8
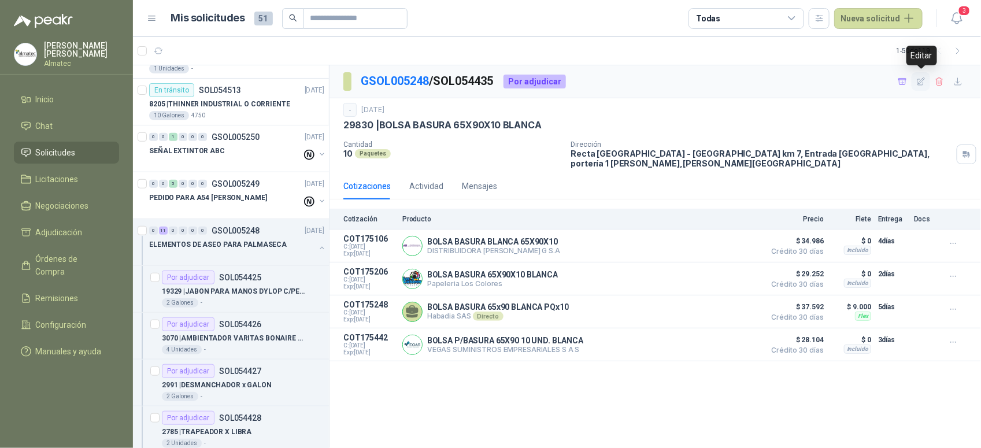
click at [915, 83] on button "button" at bounding box center [921, 81] width 19 height 19
type input "**********"
type input "**"
type input "*"
type input "*****"
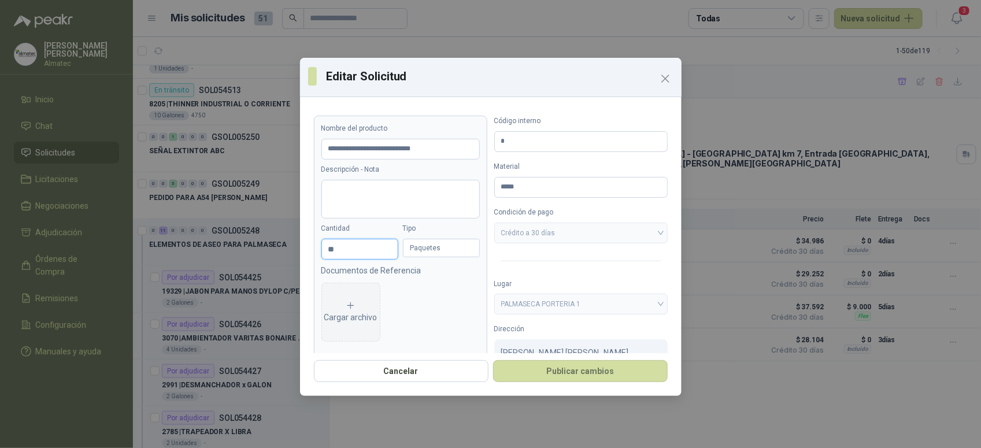
drag, startPoint x: 341, startPoint y: 243, endPoint x: 262, endPoint y: 249, distance: 79.4
click at [262, 249] on div "**********" at bounding box center [490, 224] width 981 height 448
type input "**********"
type input "*"
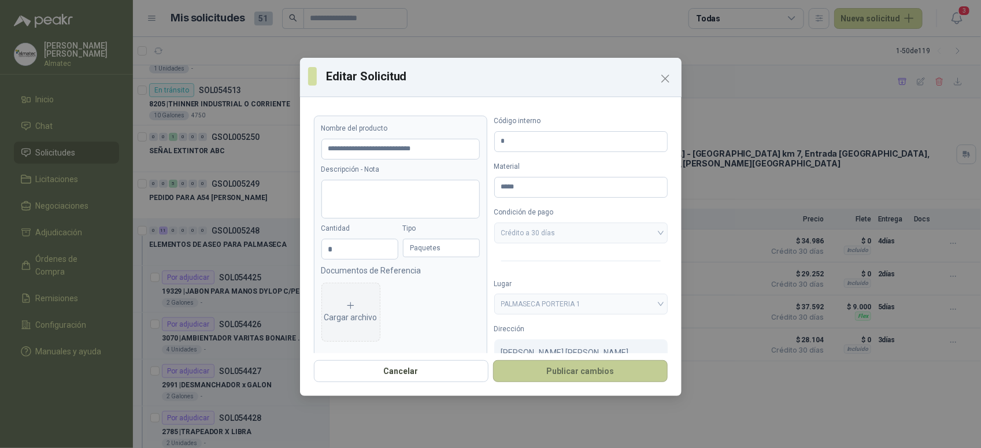
click at [586, 365] on button "Publicar cambios" at bounding box center [580, 371] width 175 height 22
type input "**********"
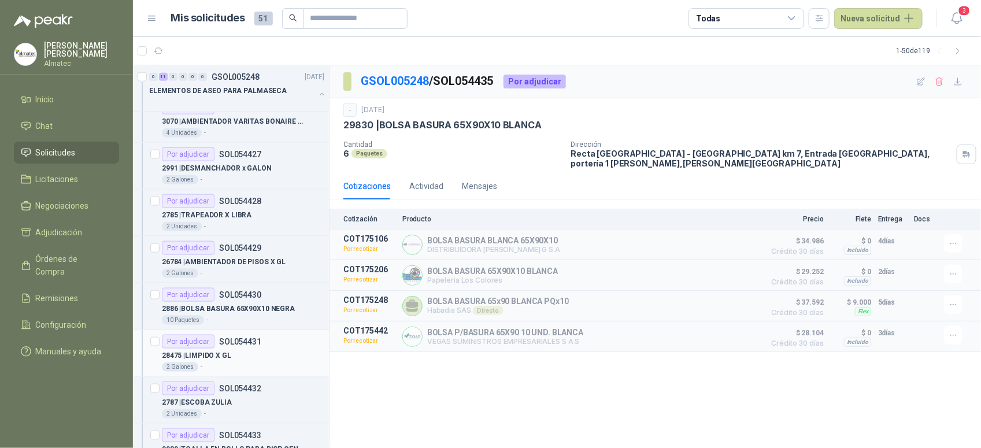
scroll to position [651, 0]
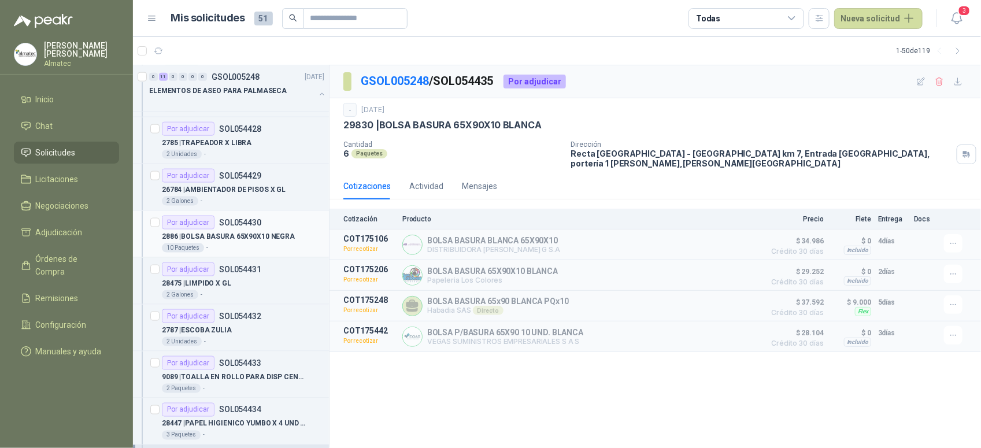
click at [246, 247] on div "10 Paquetes -" at bounding box center [243, 247] width 162 height 9
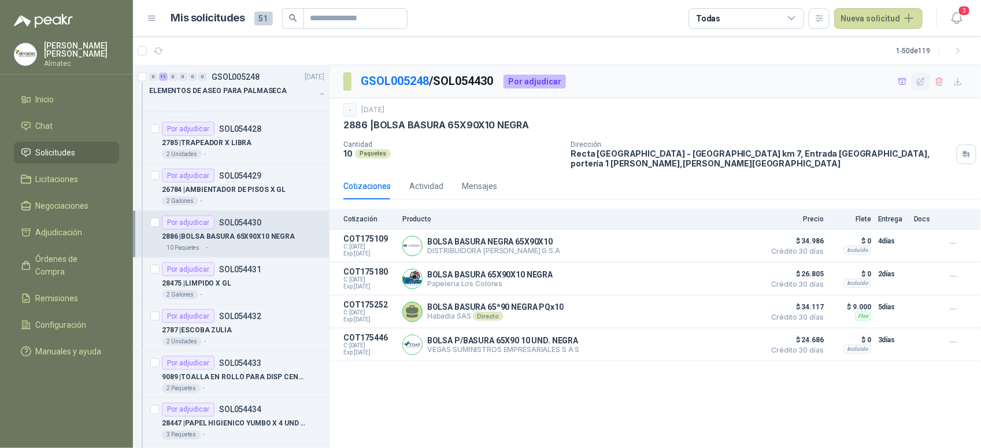
click at [924, 86] on icon "button" at bounding box center [921, 82] width 10 height 10
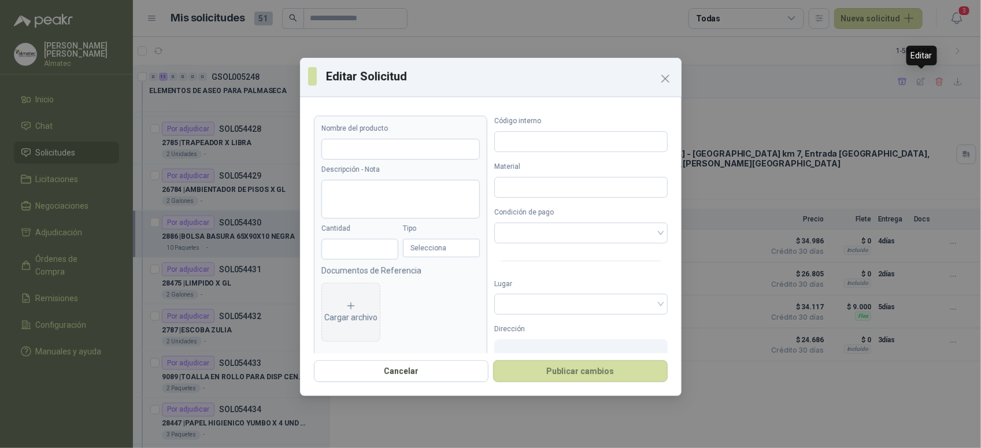
type input "**********"
type input "**"
type input "*"
type input "****"
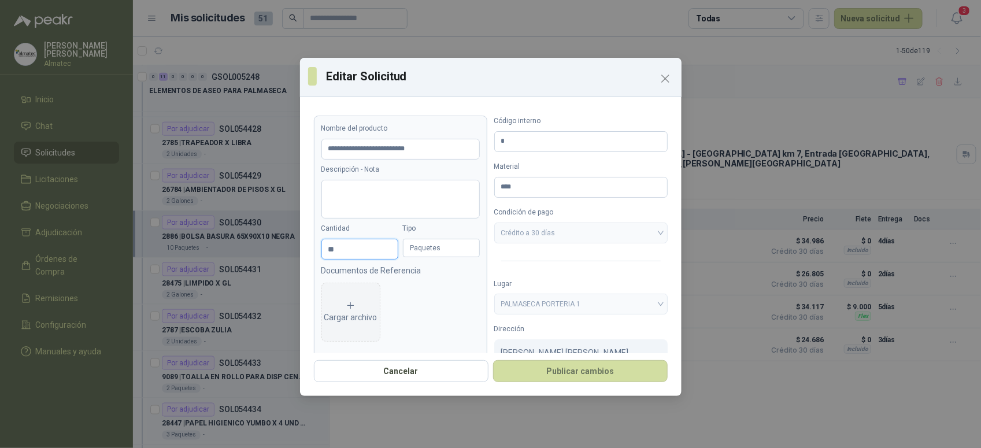
drag, startPoint x: 353, startPoint y: 252, endPoint x: 298, endPoint y: 244, distance: 56.1
click at [298, 244] on div "**********" at bounding box center [490, 224] width 981 height 448
type input "**********"
type input "*"
type input "**********"
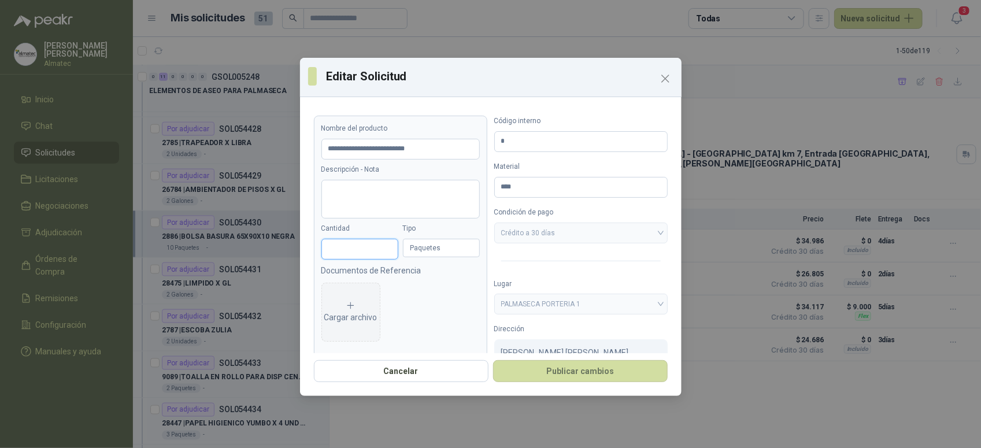
type input "**********"
type input "*"
click at [615, 371] on button "Publicar cambios" at bounding box center [580, 371] width 175 height 22
type input "**********"
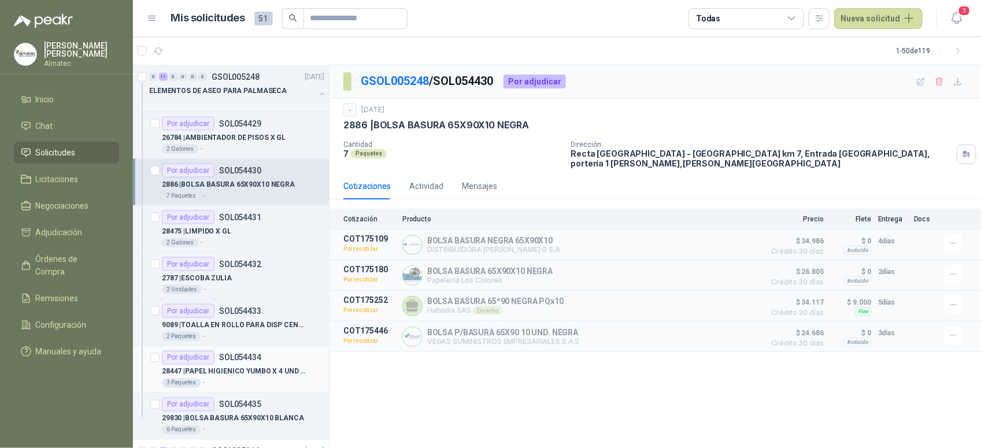
scroll to position [795, 0]
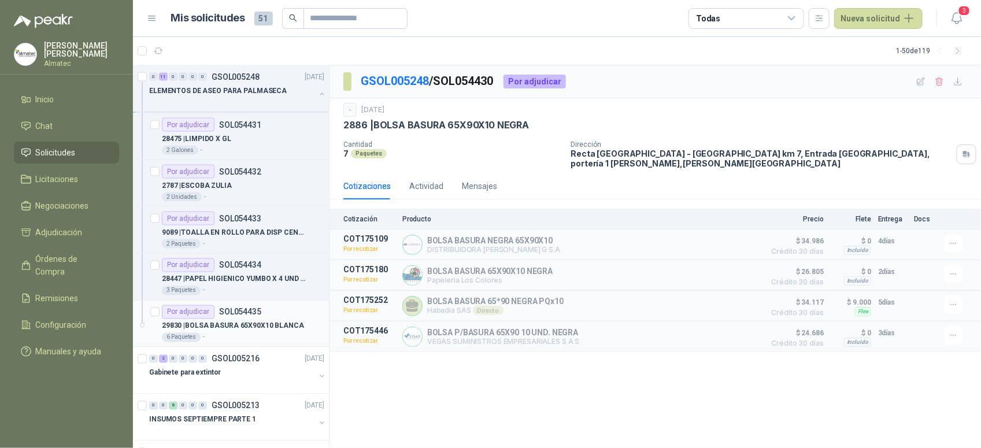
click at [244, 330] on p "29830 | BOLSA BASURA 65X90X10 BLANCA" at bounding box center [233, 326] width 142 height 11
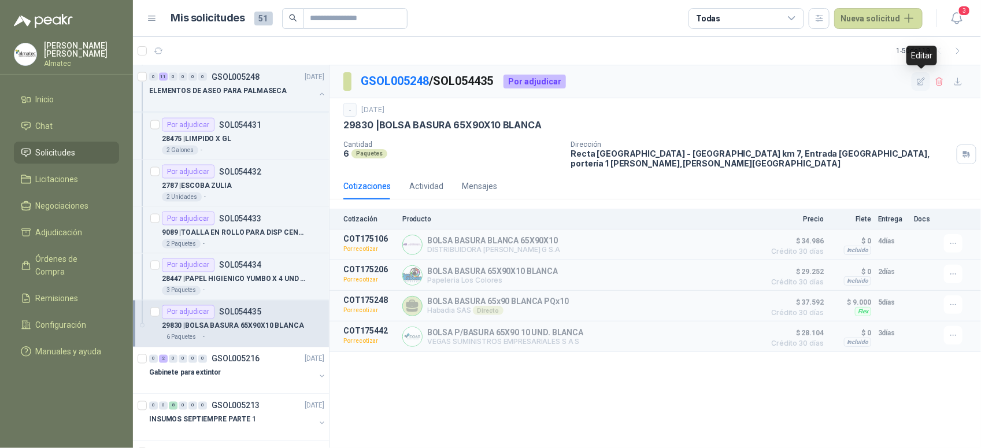
click at [921, 79] on icon "button" at bounding box center [921, 82] width 10 height 10
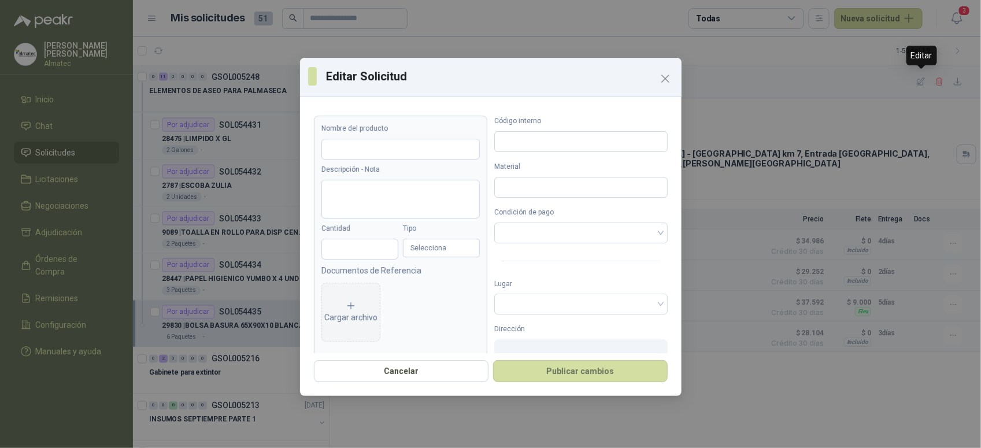
type input "**********"
type input "*"
type input "*****"
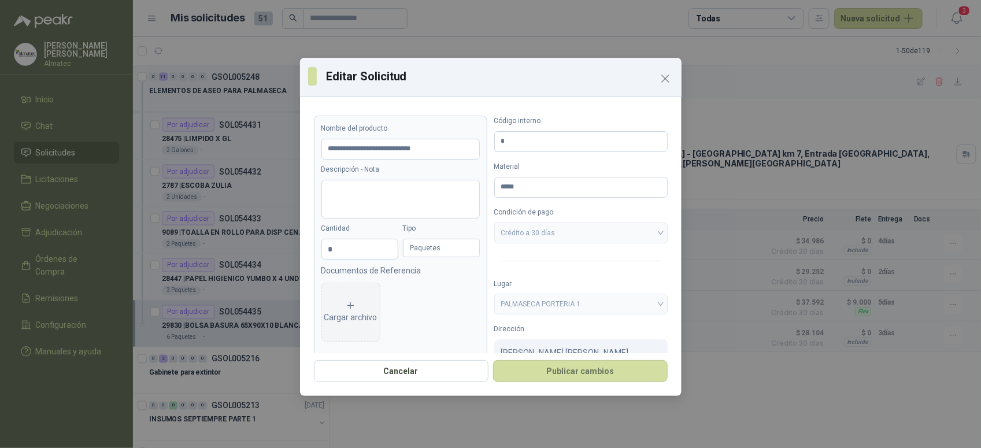
click at [313, 244] on div "**********" at bounding box center [491, 228] width 382 height 252
drag, startPoint x: 342, startPoint y: 246, endPoint x: 287, endPoint y: 240, distance: 55.2
click at [288, 240] on div "**********" at bounding box center [490, 224] width 981 height 448
type input "**********"
type input "*"
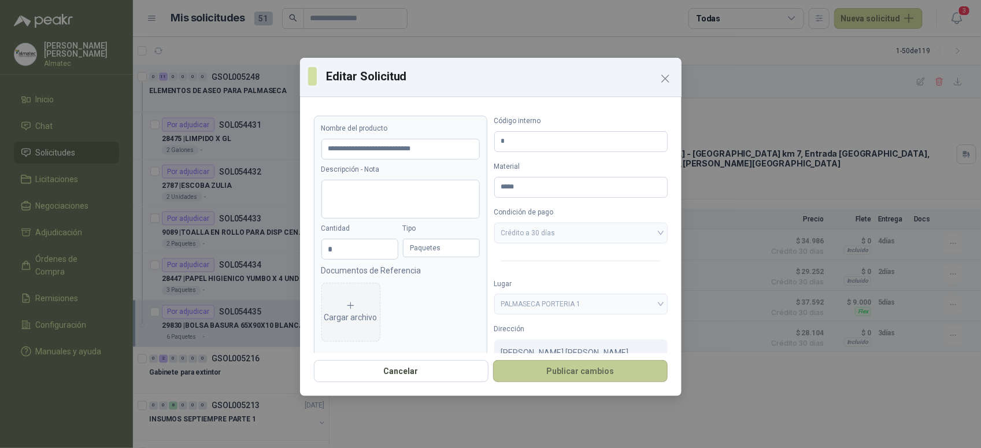
click at [559, 371] on button "Publicar cambios" at bounding box center [580, 371] width 175 height 22
type input "**********"
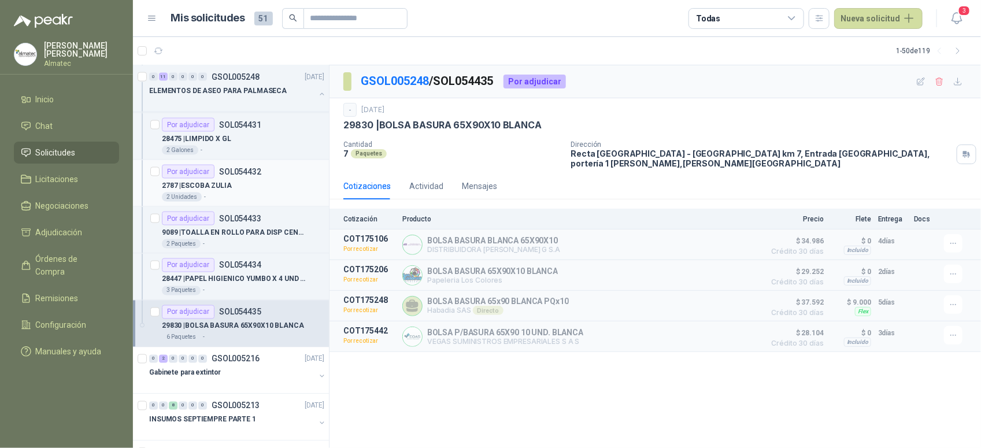
click at [241, 192] on div "2787 | ESCOBA ZULIA" at bounding box center [243, 186] width 162 height 14
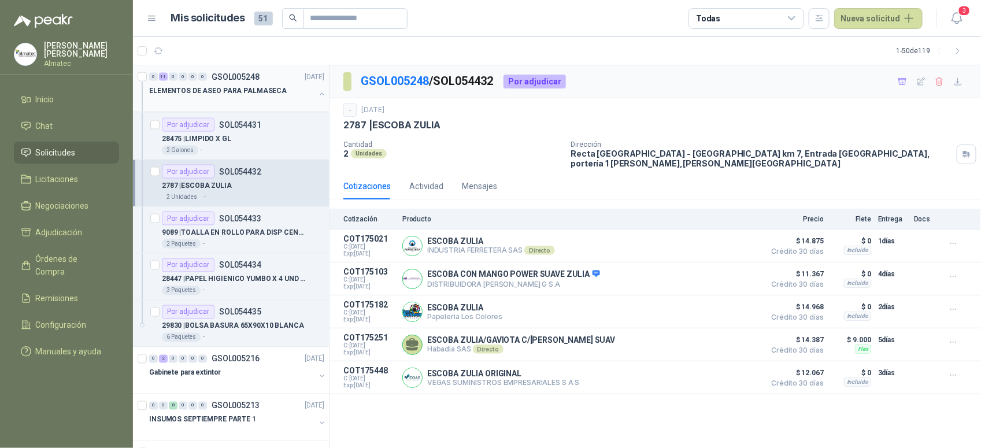
click at [317, 94] on button "button" at bounding box center [321, 94] width 9 height 9
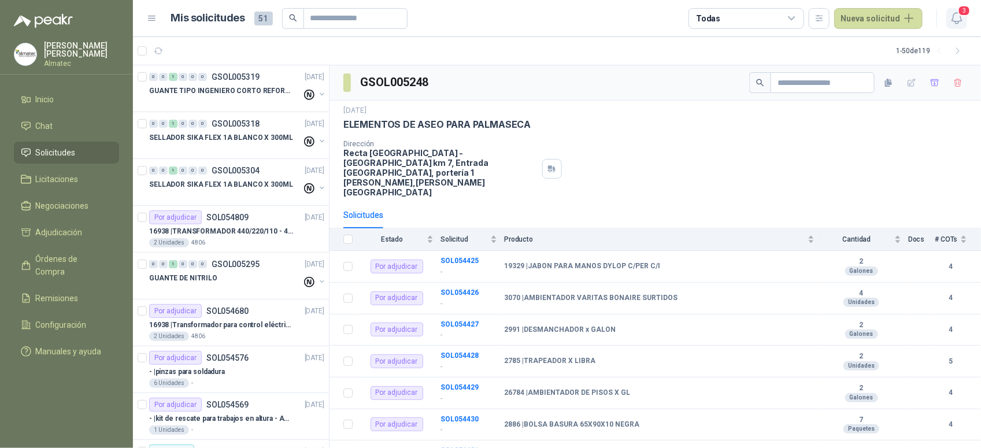
click at [952, 10] on button "3" at bounding box center [957, 18] width 21 height 21
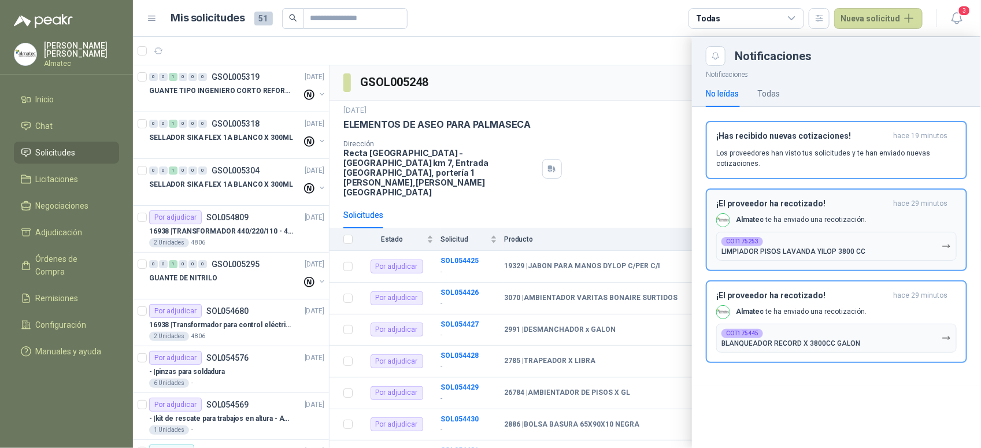
click at [834, 243] on div "COT175253 LIMPIADOR PISOS LAVANDA YILOP 3800 CC" at bounding box center [794, 246] width 144 height 19
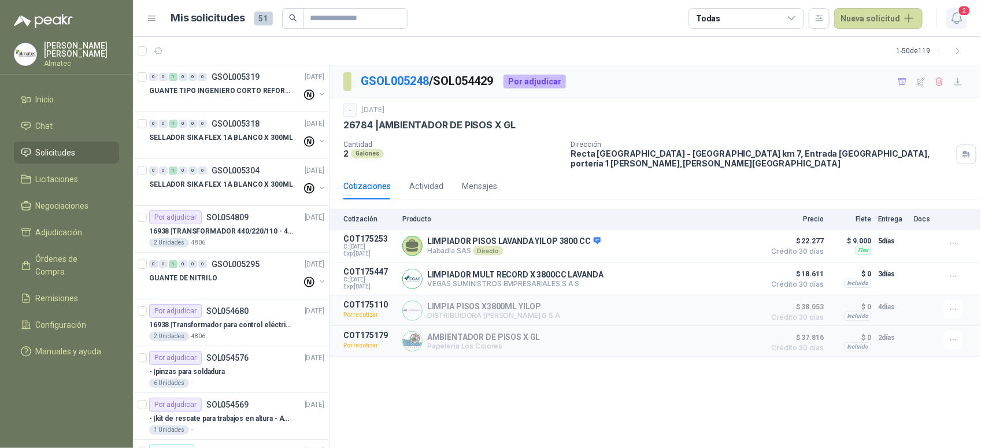
click at [958, 21] on icon "button" at bounding box center [957, 18] width 10 height 11
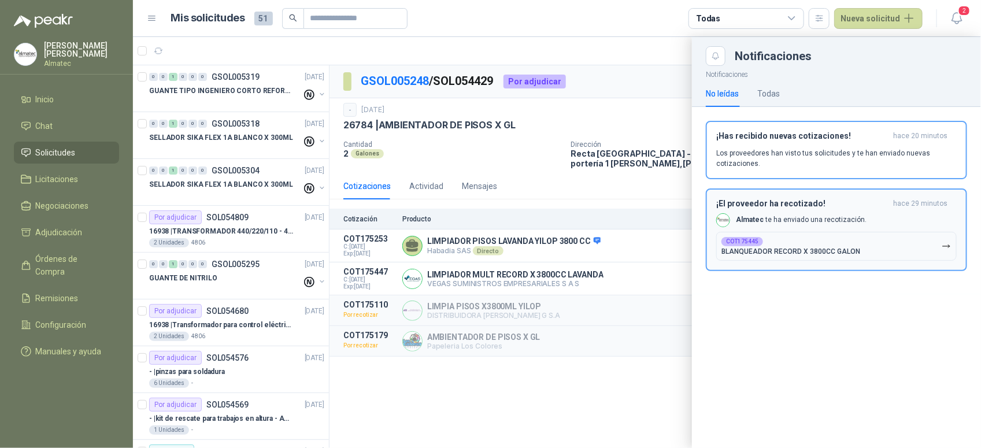
click at [834, 232] on button "COT175445 BLANQUEADOR RECORD X 3800CC GALON" at bounding box center [836, 246] width 241 height 29
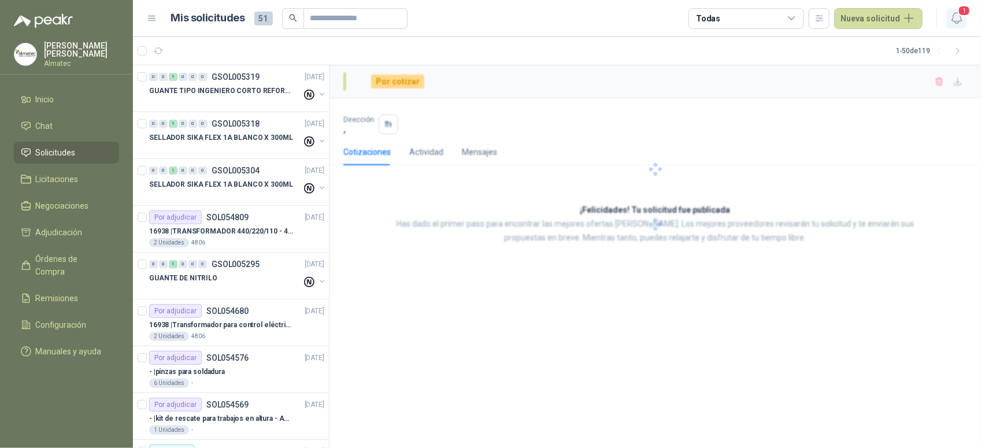
click at [958, 19] on icon "button" at bounding box center [957, 18] width 14 height 14
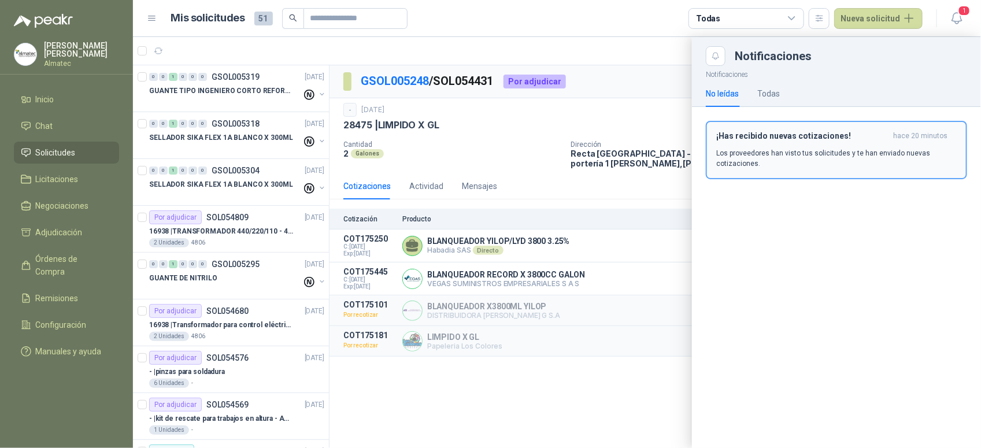
click at [902, 145] on div "¡Has recibido nuevas cotizaciones! hace 20 minutos Los proveedores han visto tu…" at bounding box center [836, 150] width 241 height 38
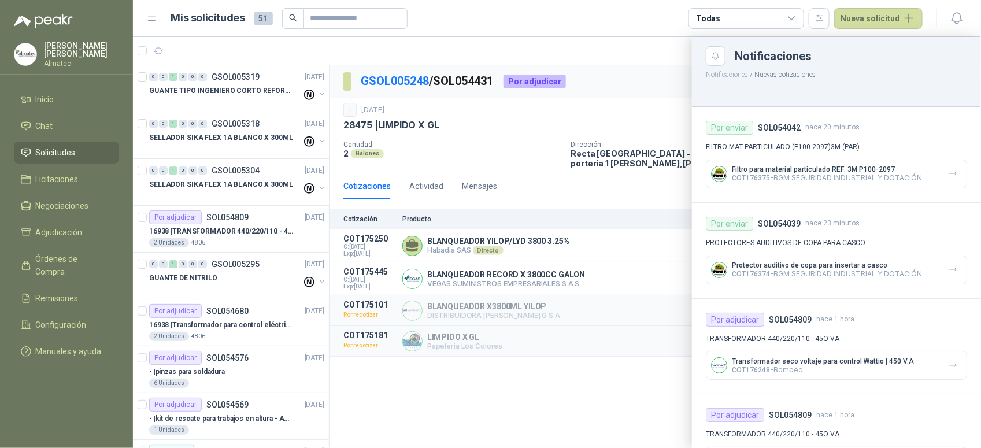
click at [490, 117] on div at bounding box center [557, 242] width 848 height 411
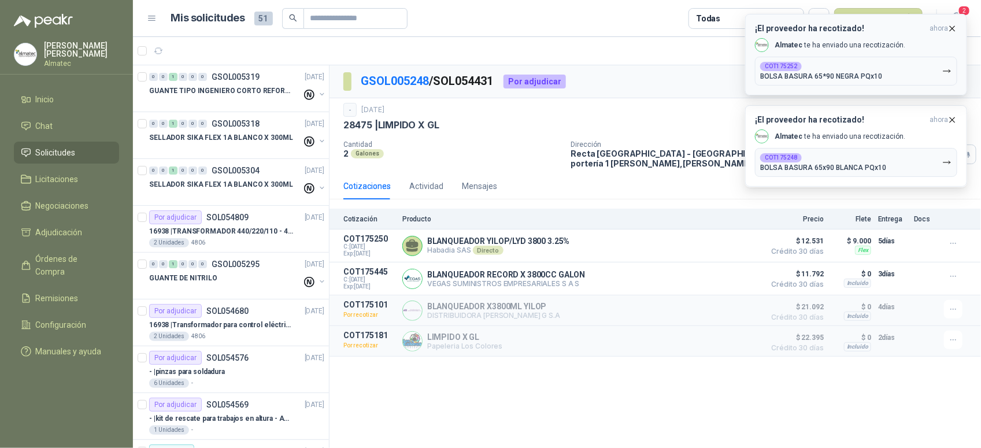
click at [842, 61] on button "COT175252 BOLSA BASURA 65*90 NEGRA PQx10" at bounding box center [856, 71] width 202 height 29
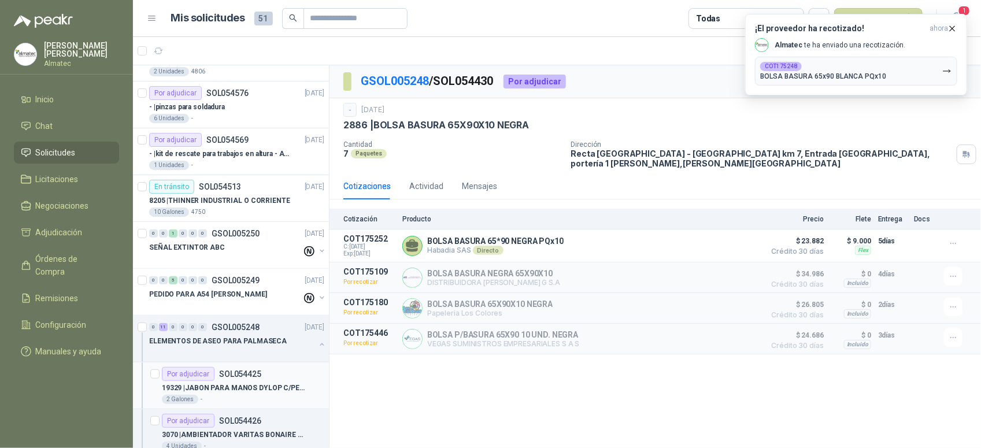
scroll to position [289, 0]
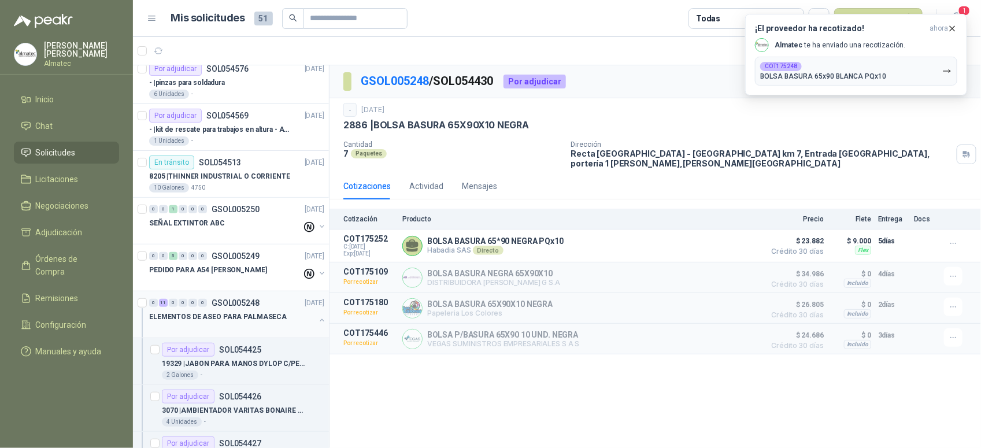
click at [227, 316] on p "ELEMENTOS DE ASEO PARA PALMASECA" at bounding box center [218, 317] width 138 height 11
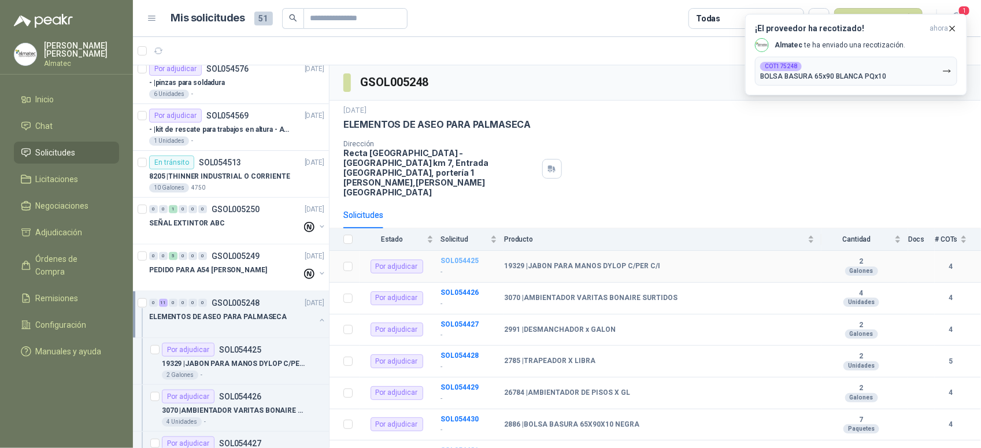
click at [451, 257] on b "SOL054425" at bounding box center [460, 261] width 38 height 8
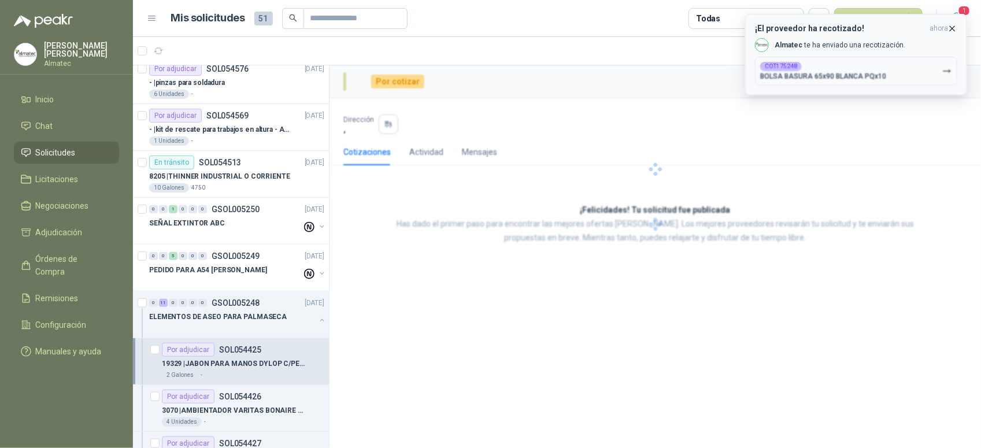
click at [951, 28] on icon "button" at bounding box center [953, 29] width 10 height 10
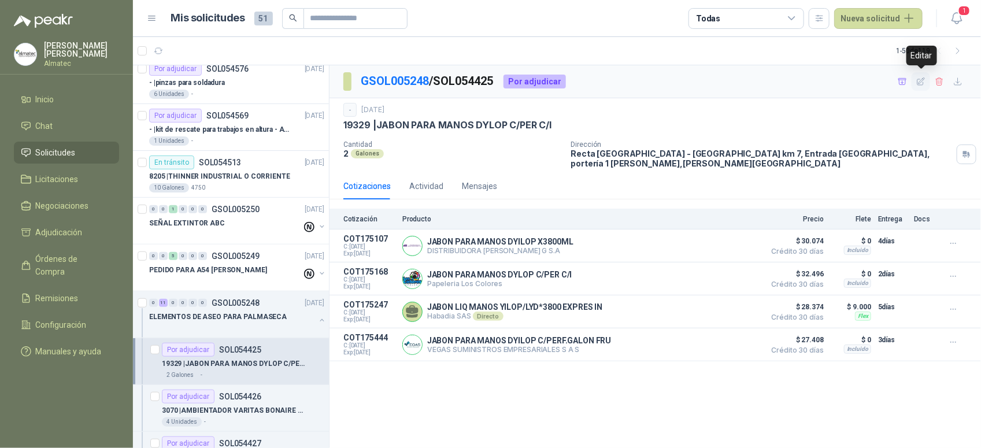
click at [918, 81] on icon "button" at bounding box center [921, 82] width 10 height 10
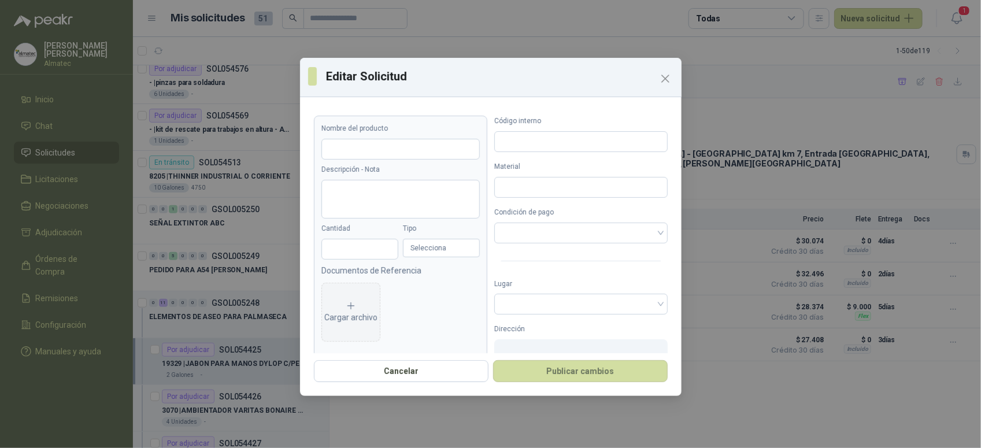
type input "**********"
type input "*"
type input "*****"
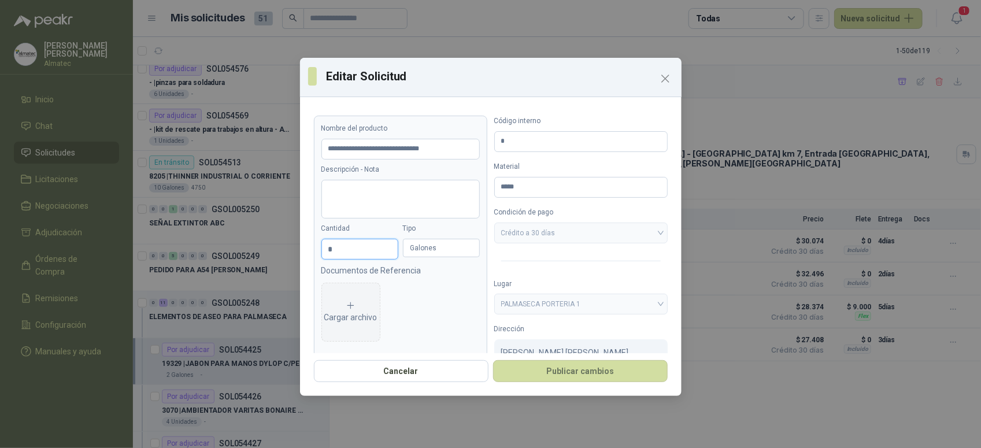
drag, startPoint x: 336, startPoint y: 244, endPoint x: 299, endPoint y: 249, distance: 37.3
click at [299, 249] on div "**********" at bounding box center [490, 224] width 981 height 448
type input "**********"
type input "*"
click at [597, 373] on button "Publicar cambios" at bounding box center [580, 371] width 175 height 22
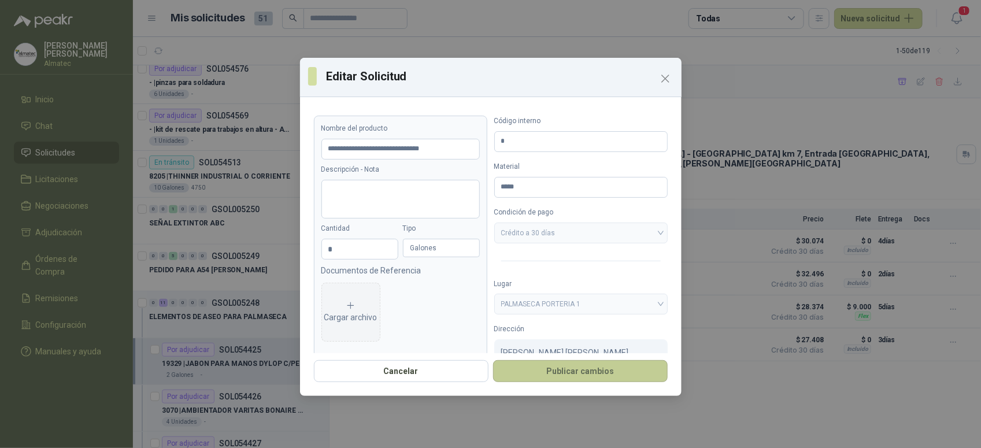
type input "**********"
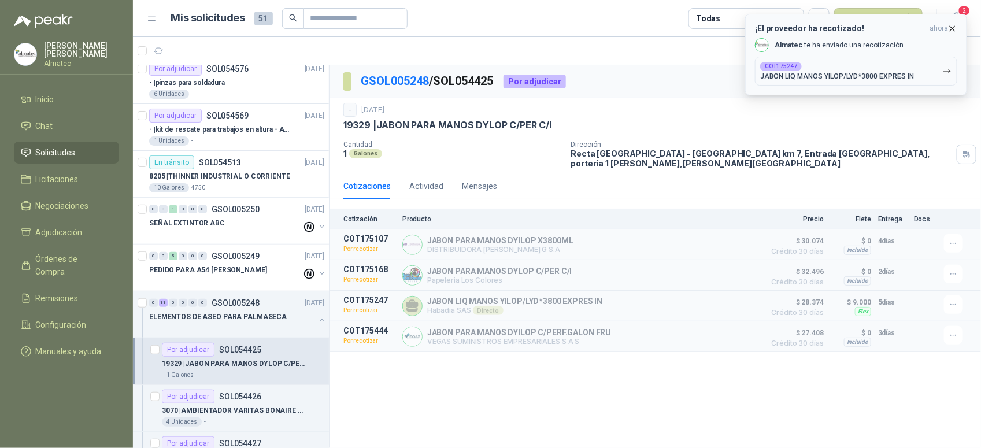
click at [842, 77] on p "JABON LIQ MANOS YILOP/LYD*3800 EXPRES IN" at bounding box center [837, 76] width 154 height 8
